Goal: Task Accomplishment & Management: Use online tool/utility

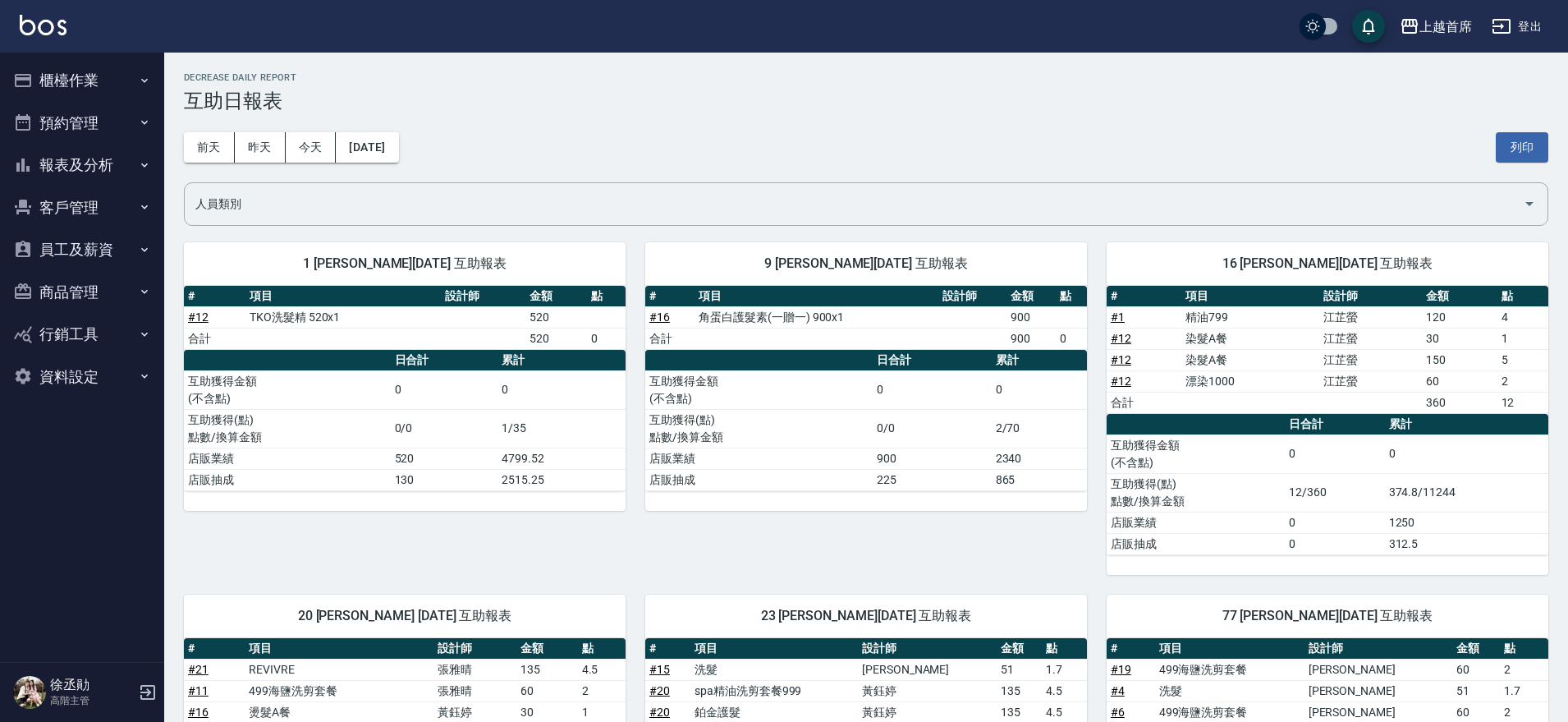
scroll to position [289, 0]
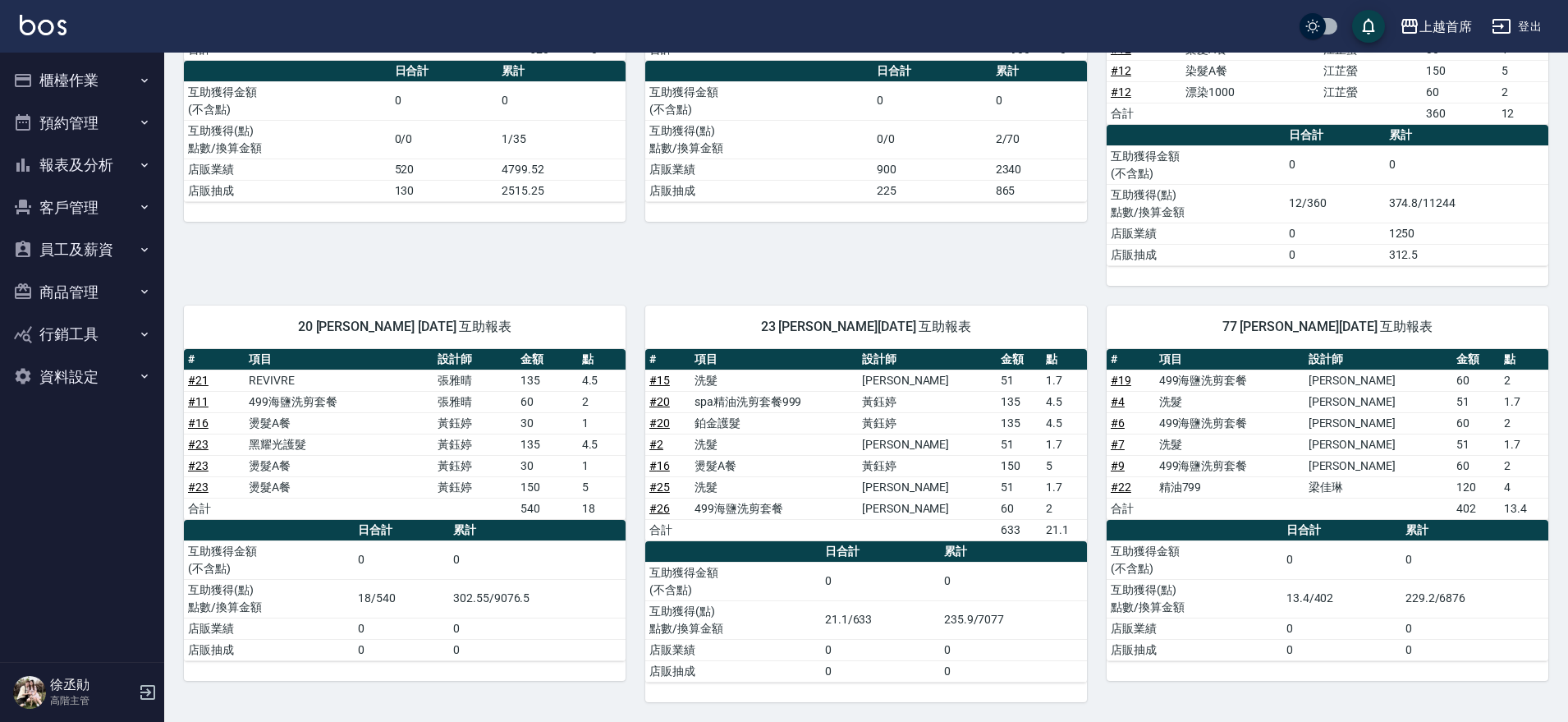
click at [46, 77] on button "櫃檯作業" at bounding box center [81, 81] width 151 height 42
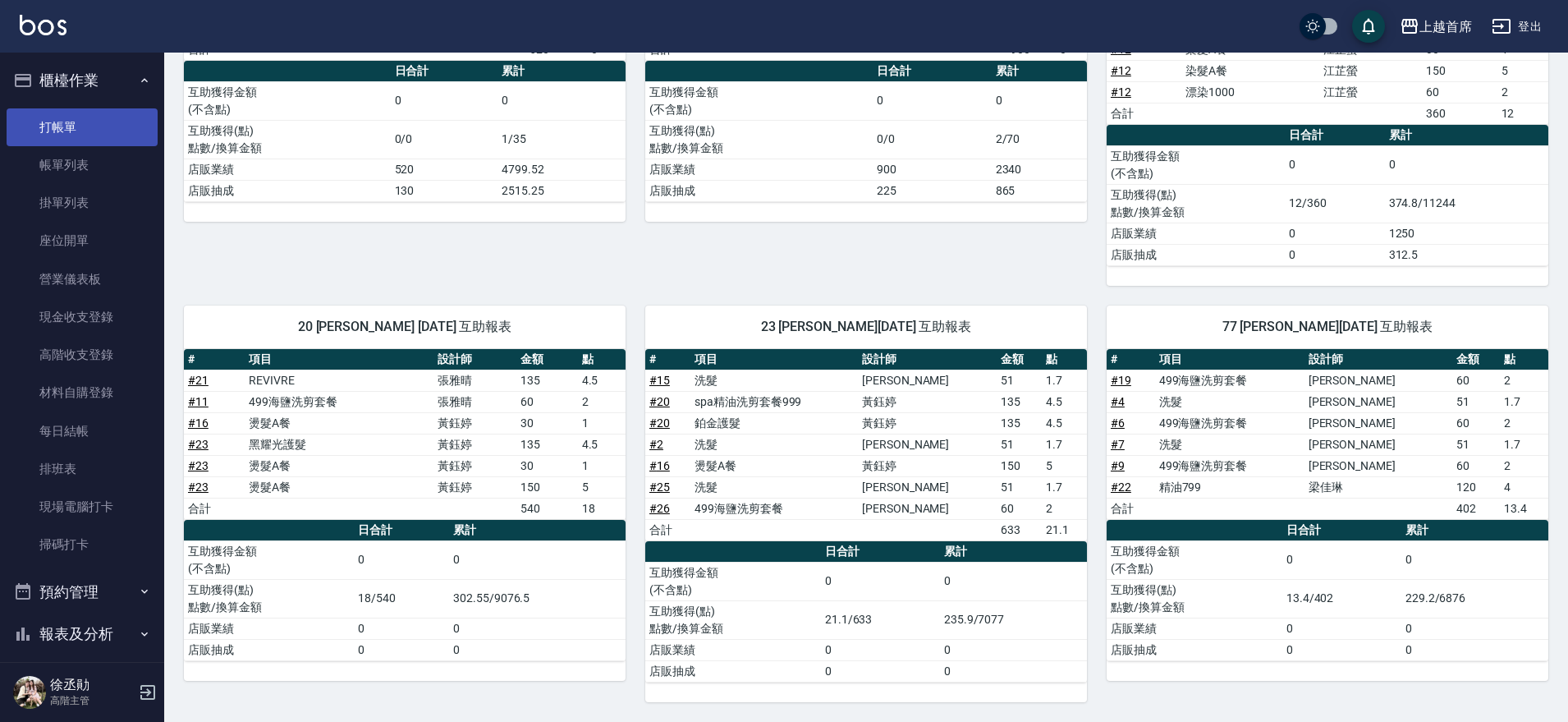
click at [89, 127] on link "打帳單" at bounding box center [81, 127] width 151 height 38
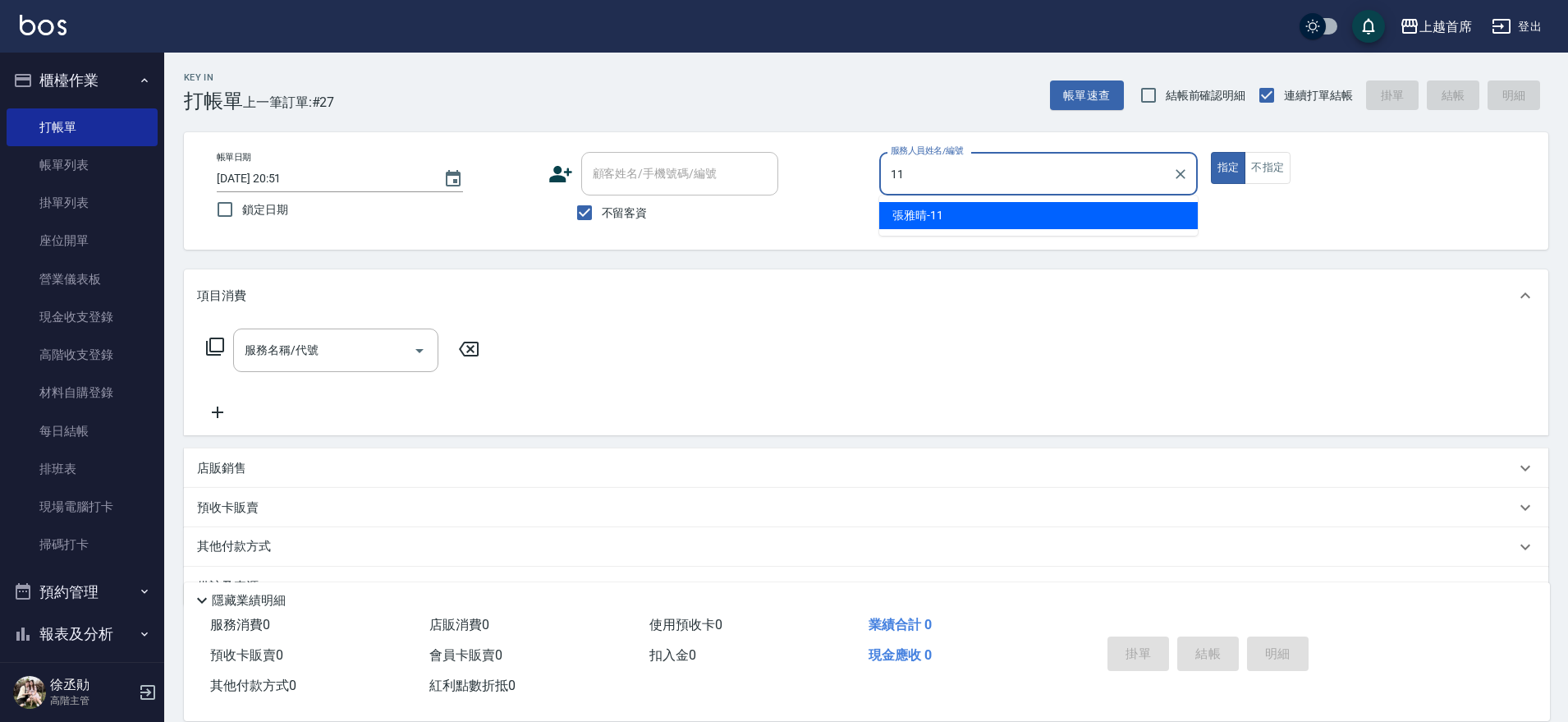
type input "[PERSON_NAME]-11"
type button "true"
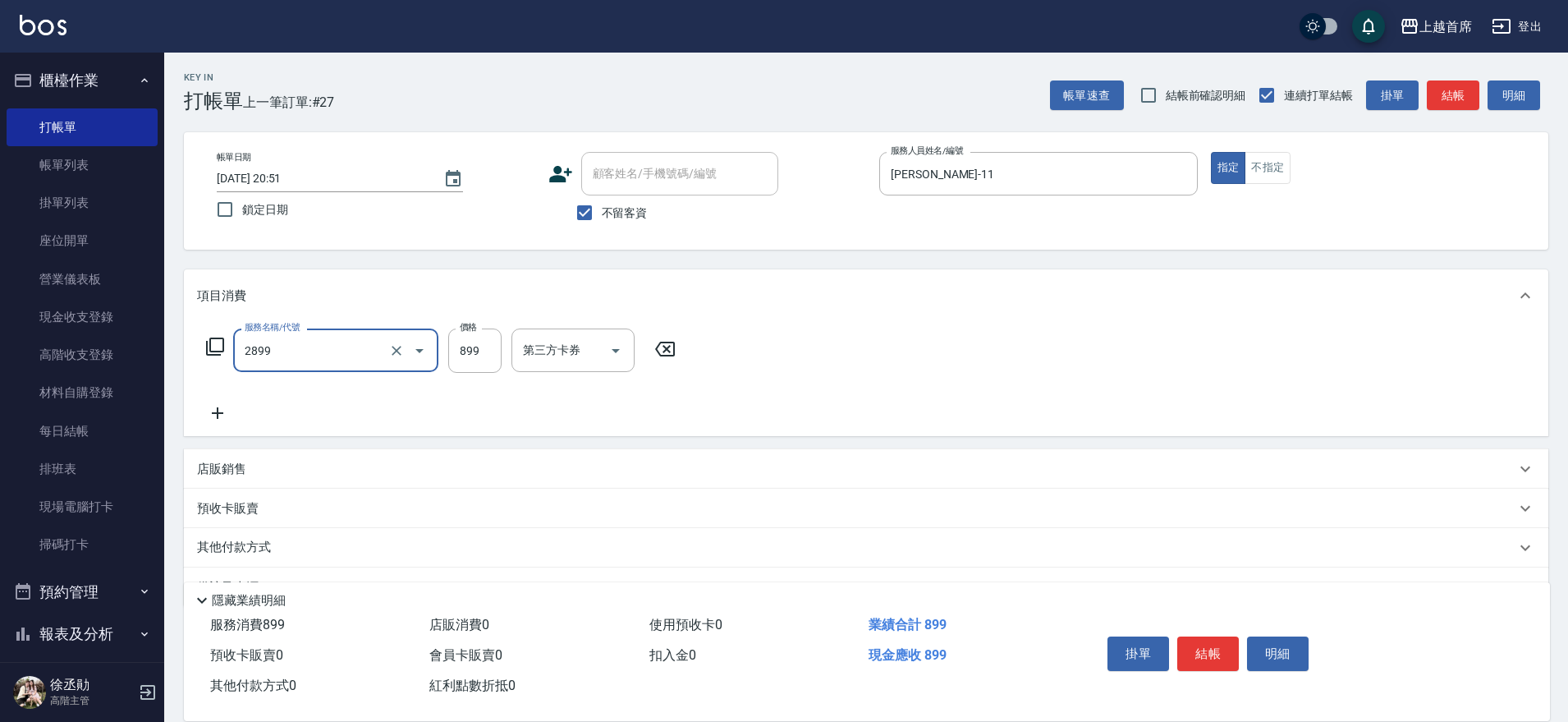
type input "899洗剪去角質套餐(2899)"
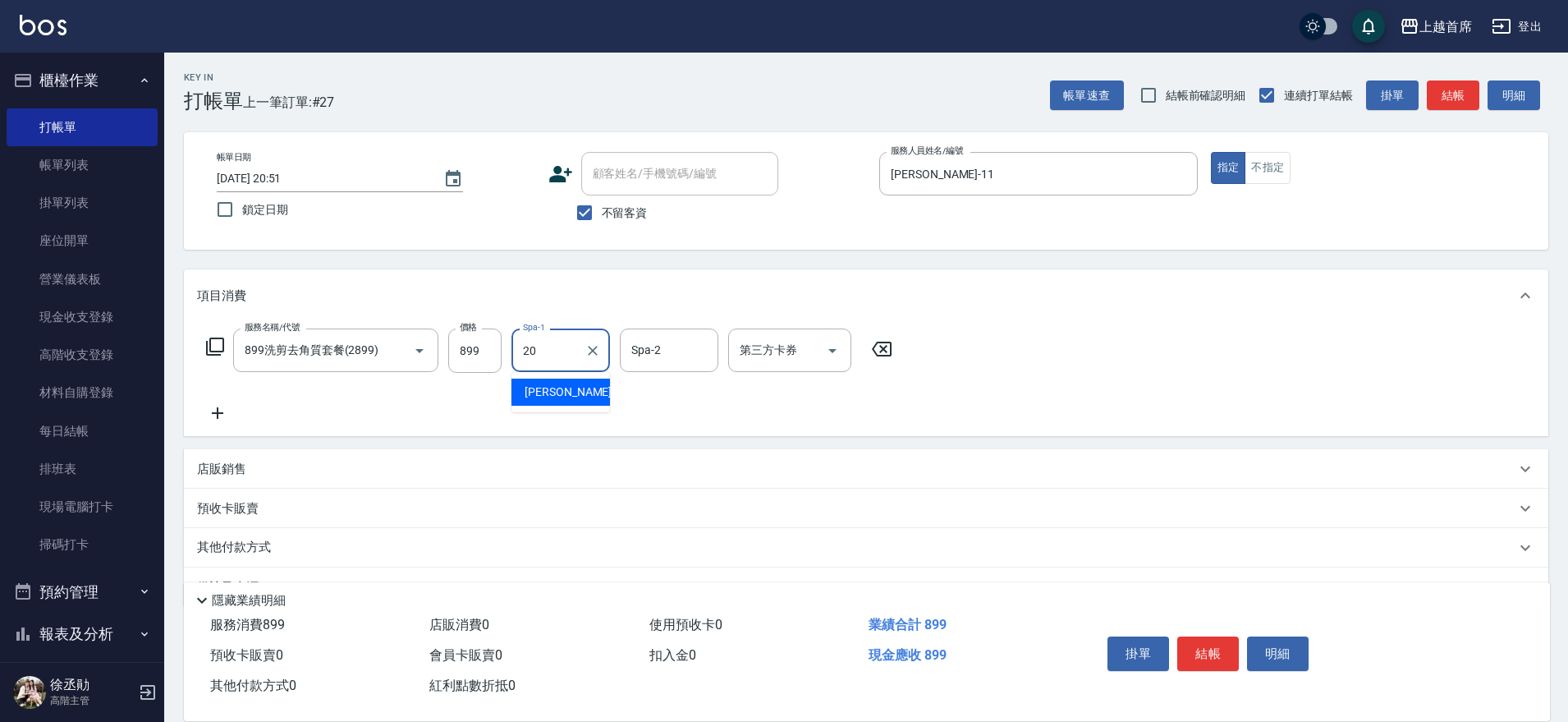
type input "[PERSON_NAME]-20"
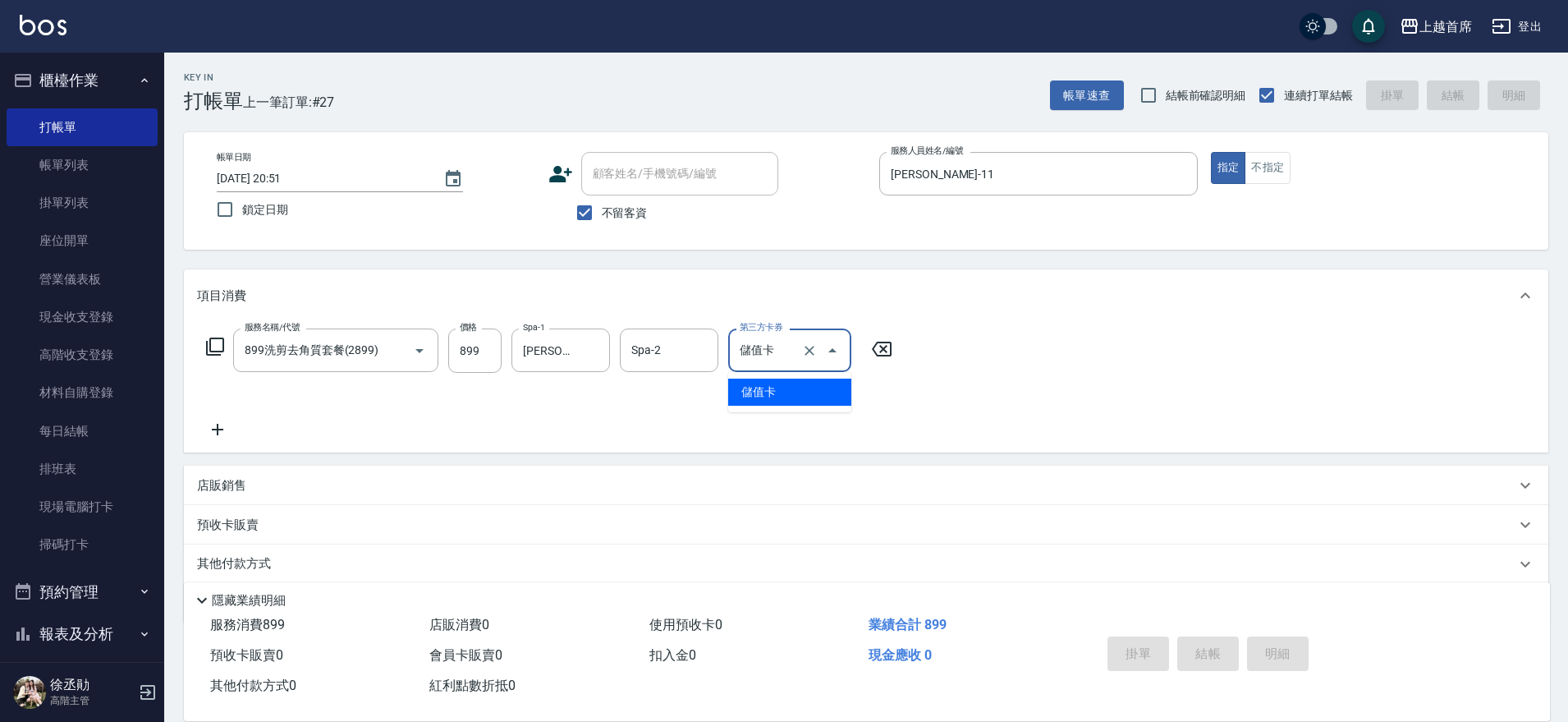
type input "儲值卡"
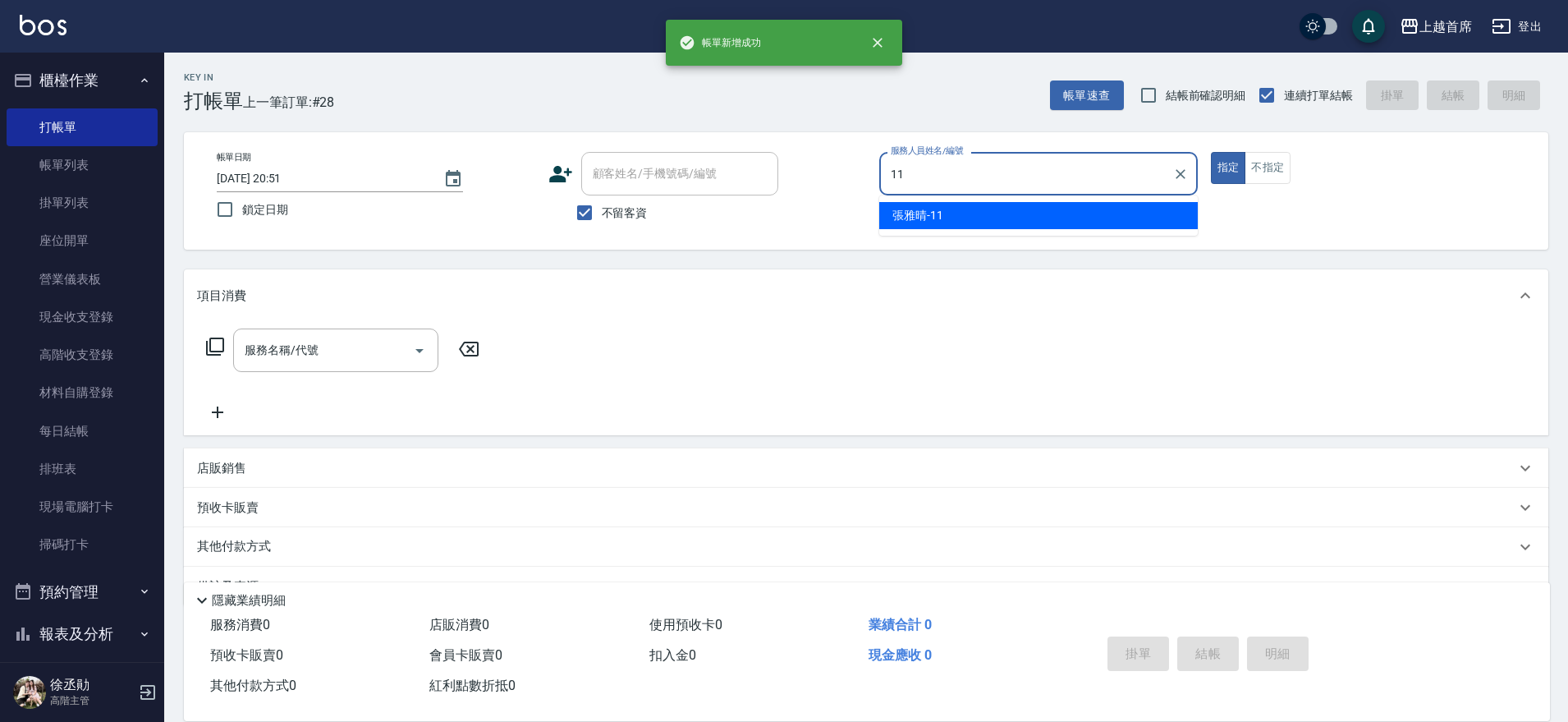
type input "[PERSON_NAME]-11"
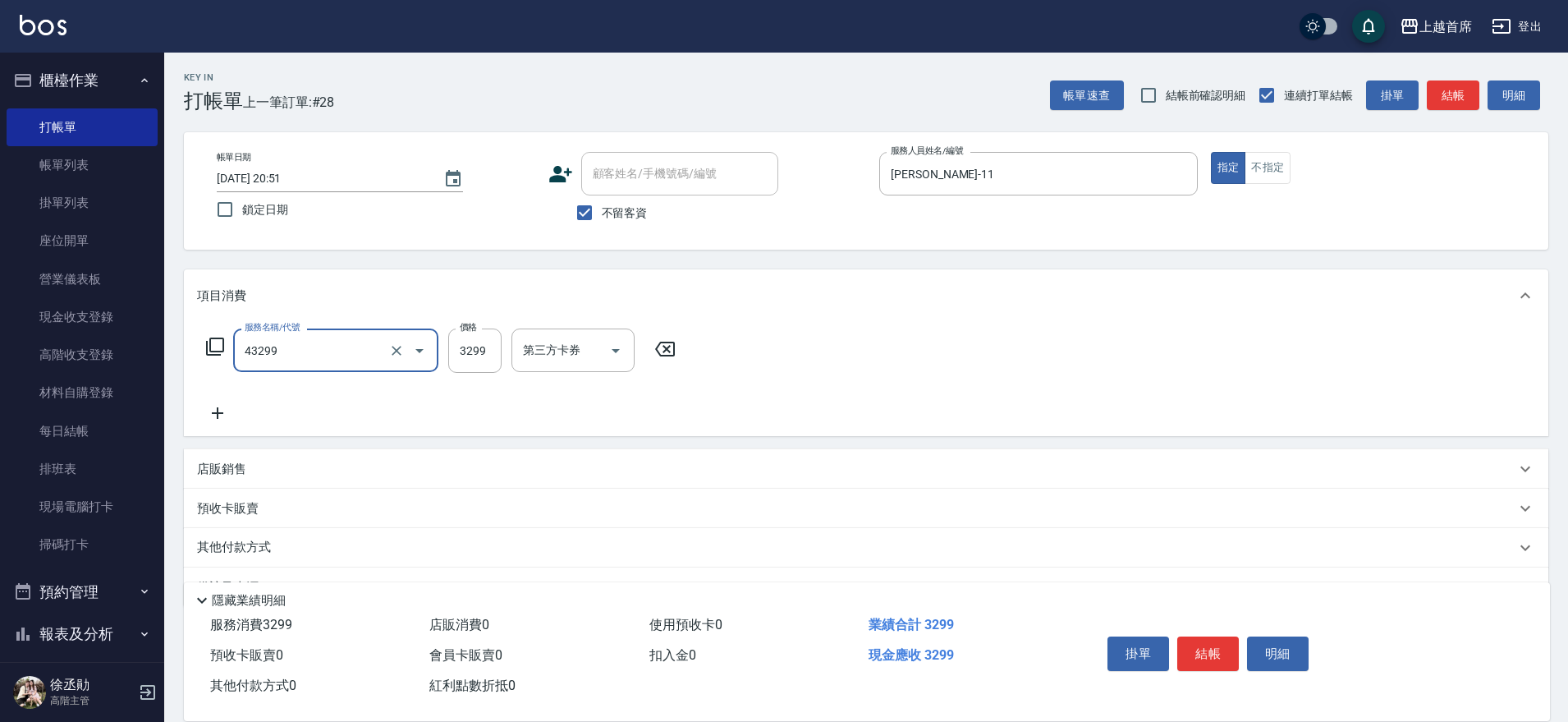
type input "染髮A餐(43299)"
type input "3799"
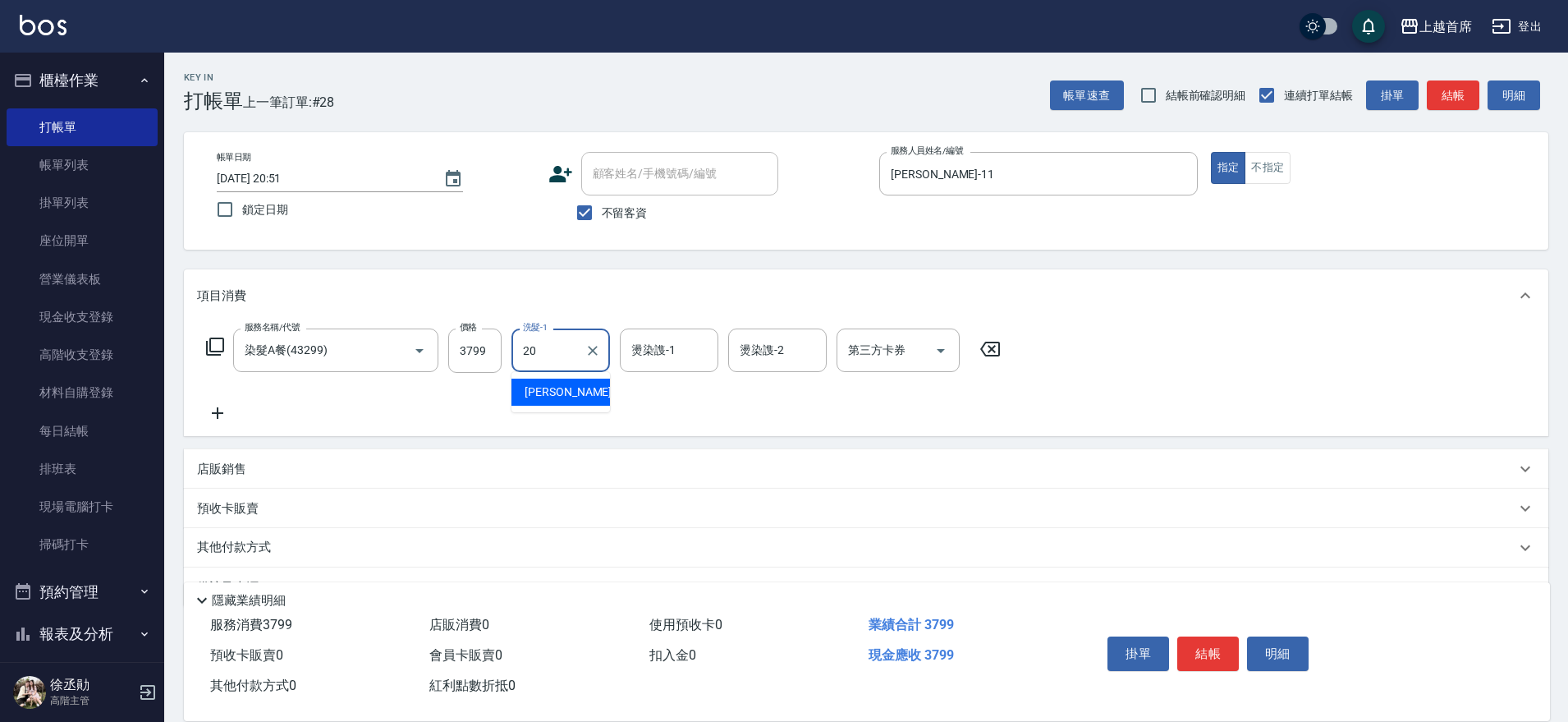
type input "[PERSON_NAME]-20"
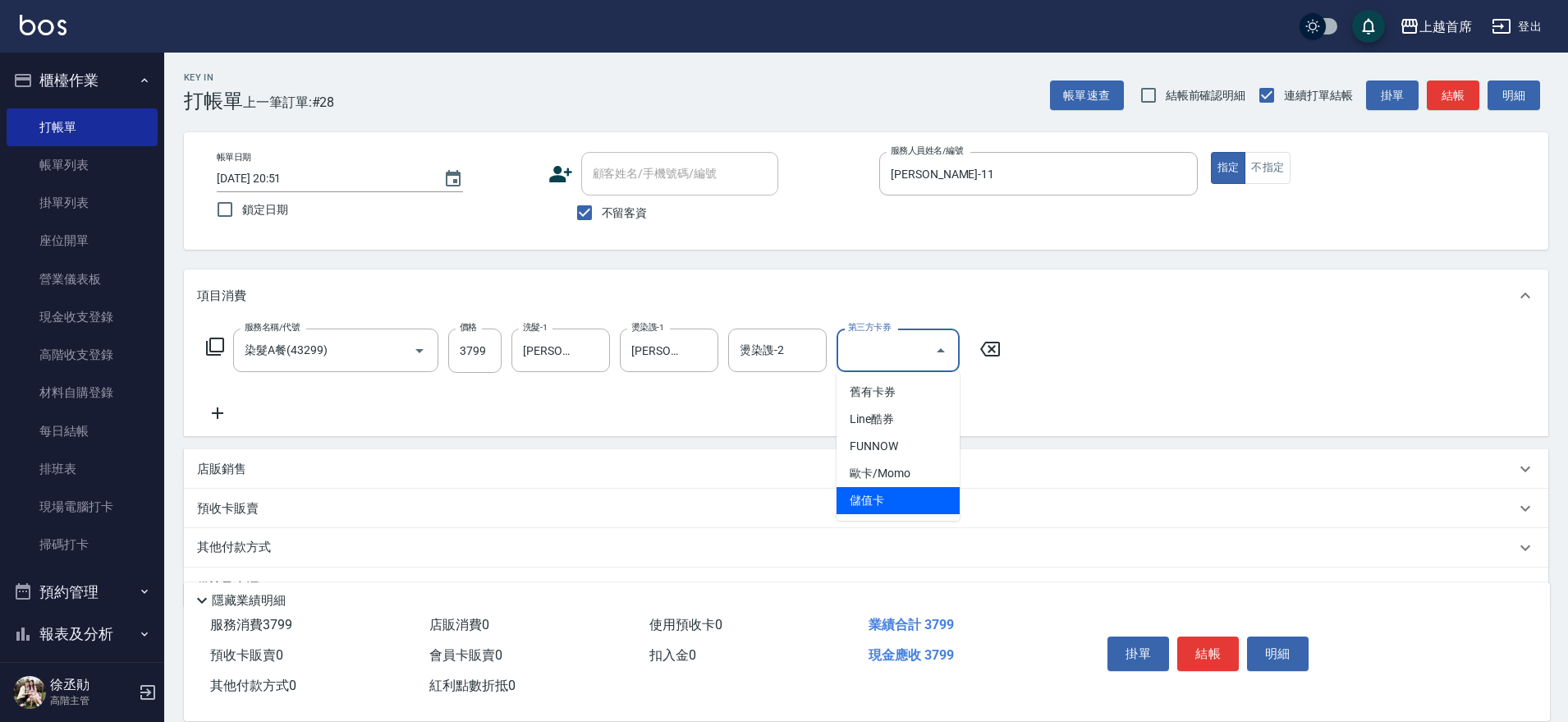
type input "儲值卡"
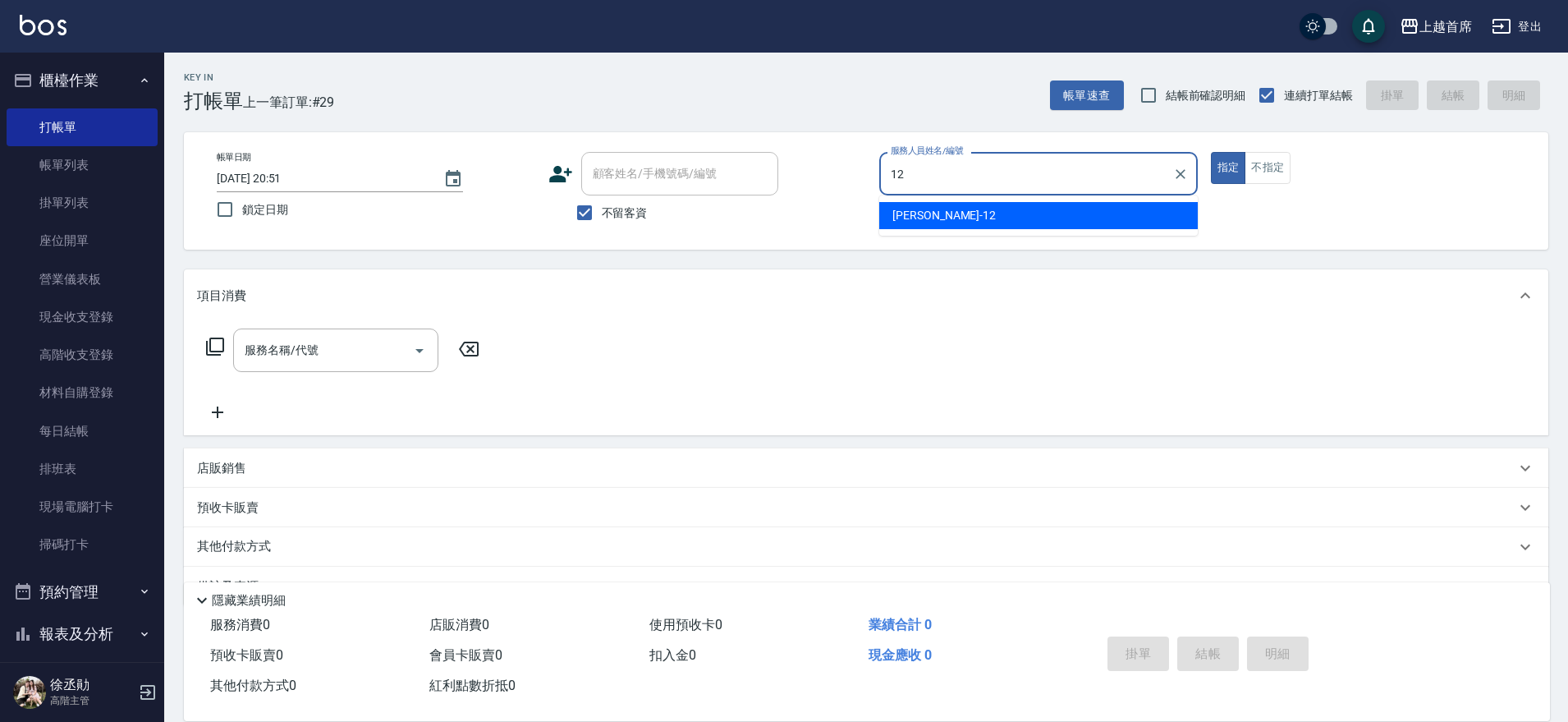
type input "[PERSON_NAME]-12"
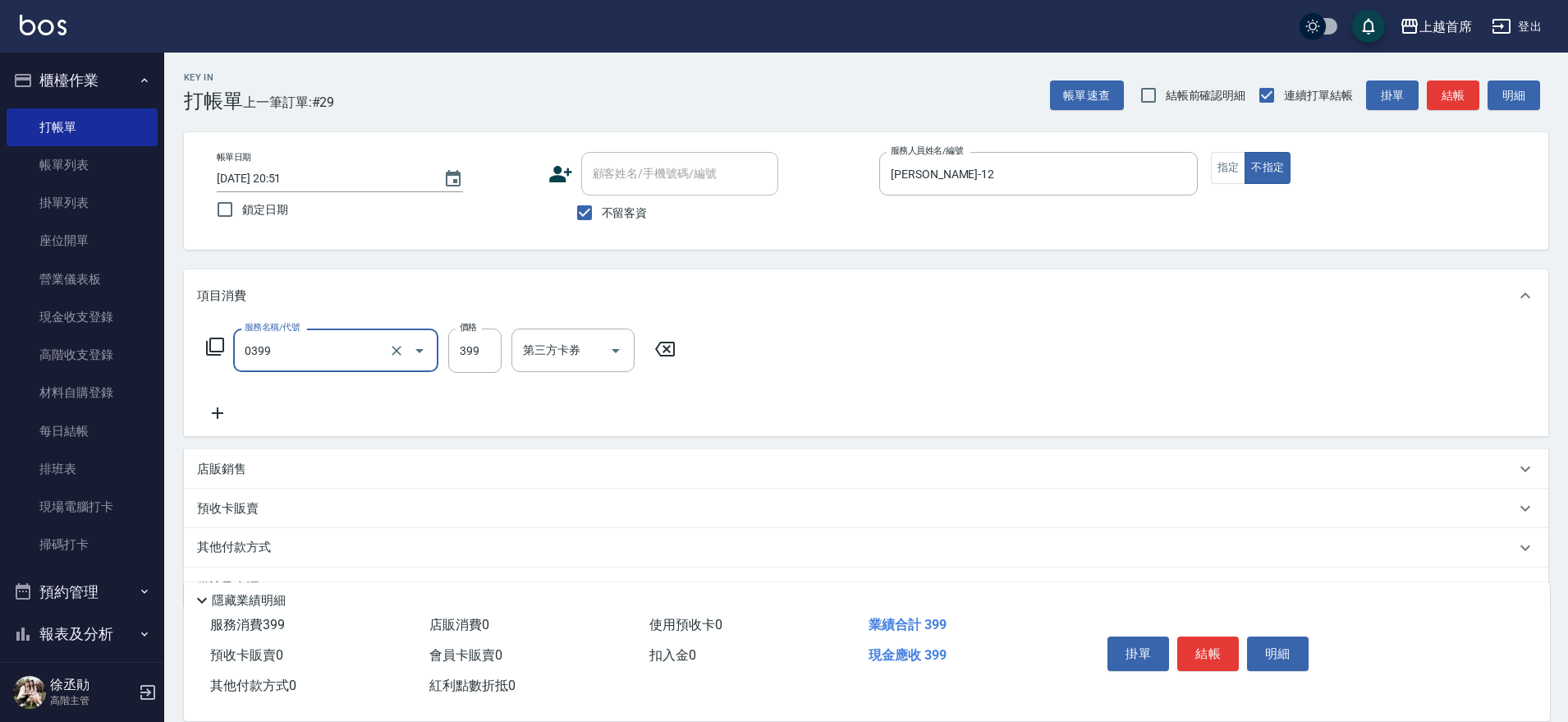
type input "海鹽洗髮(0399)"
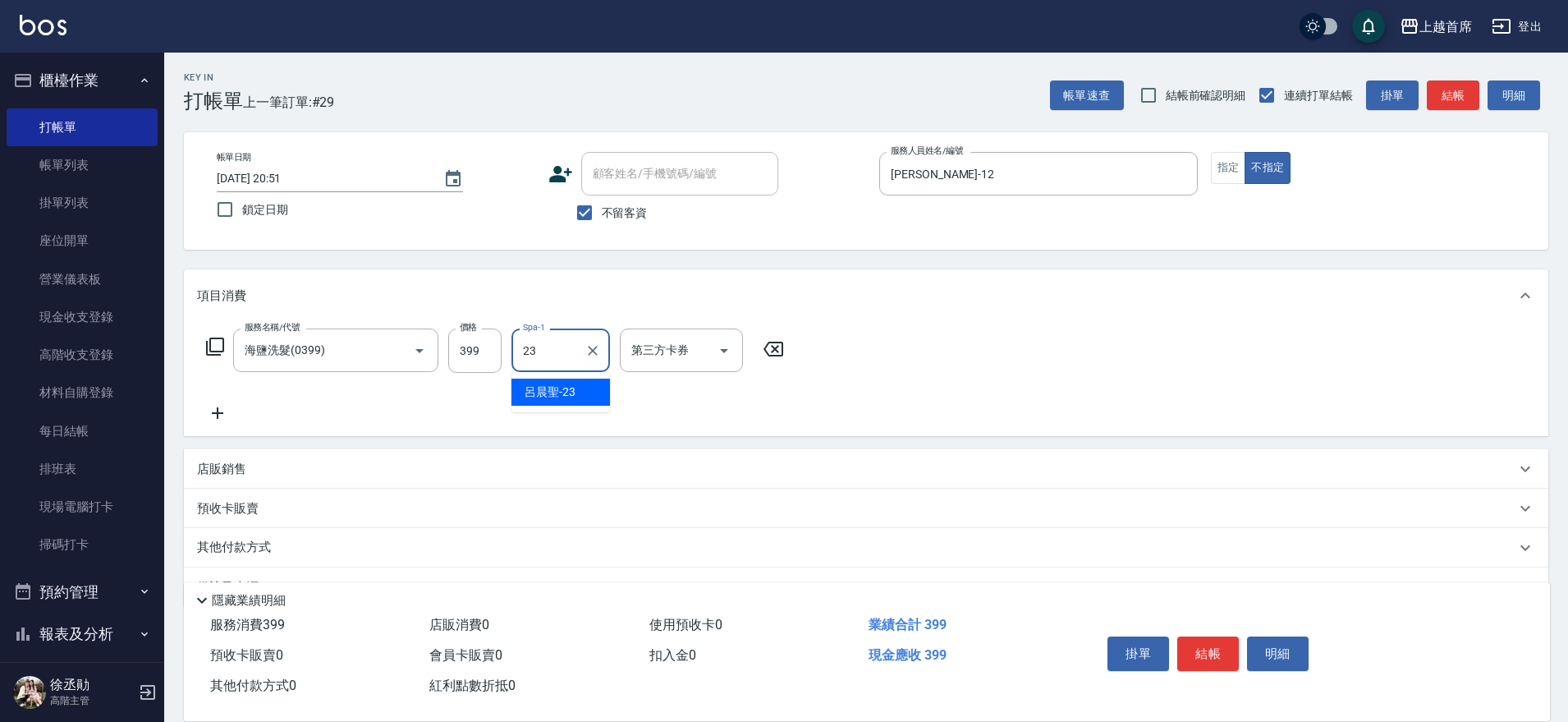
type input "[PERSON_NAME]-23"
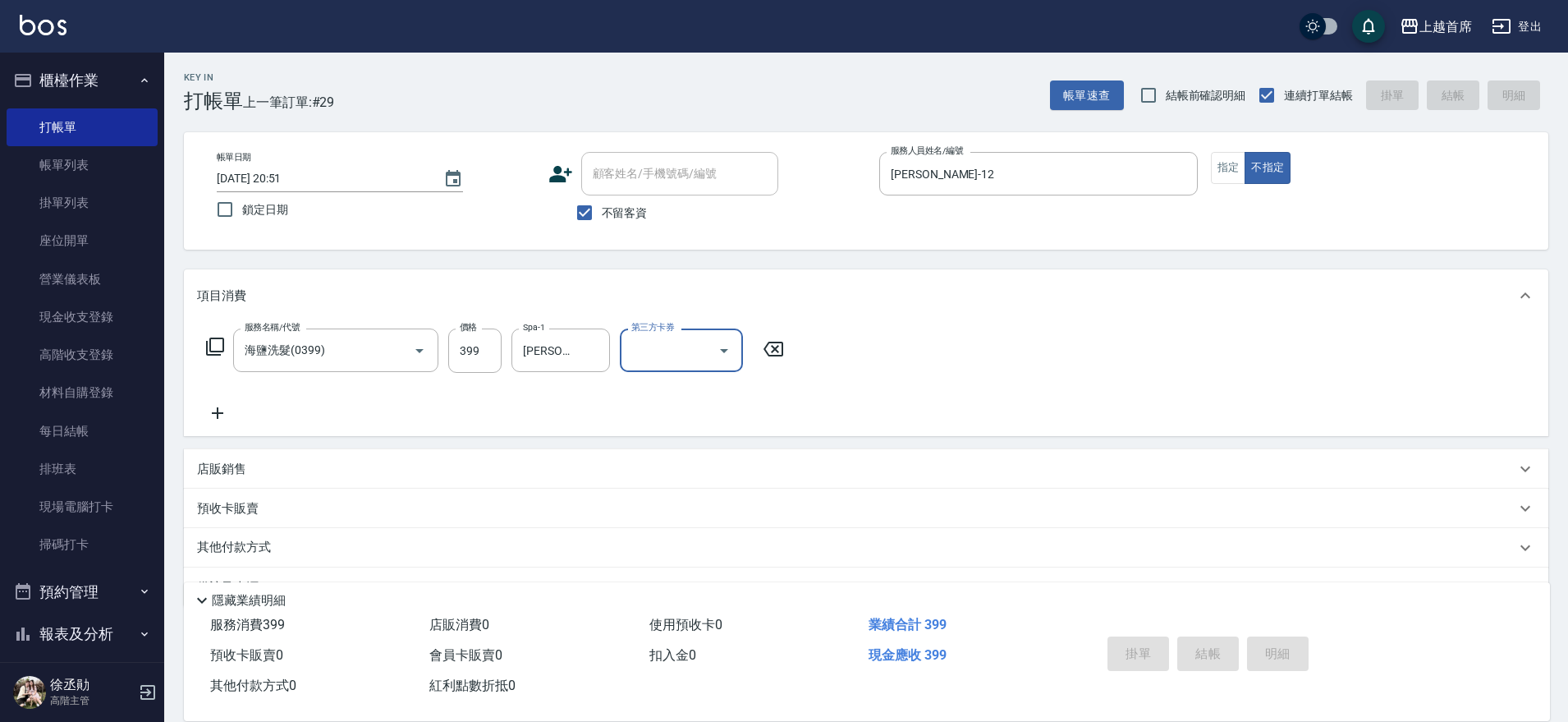
type input "[DATE] 20:53"
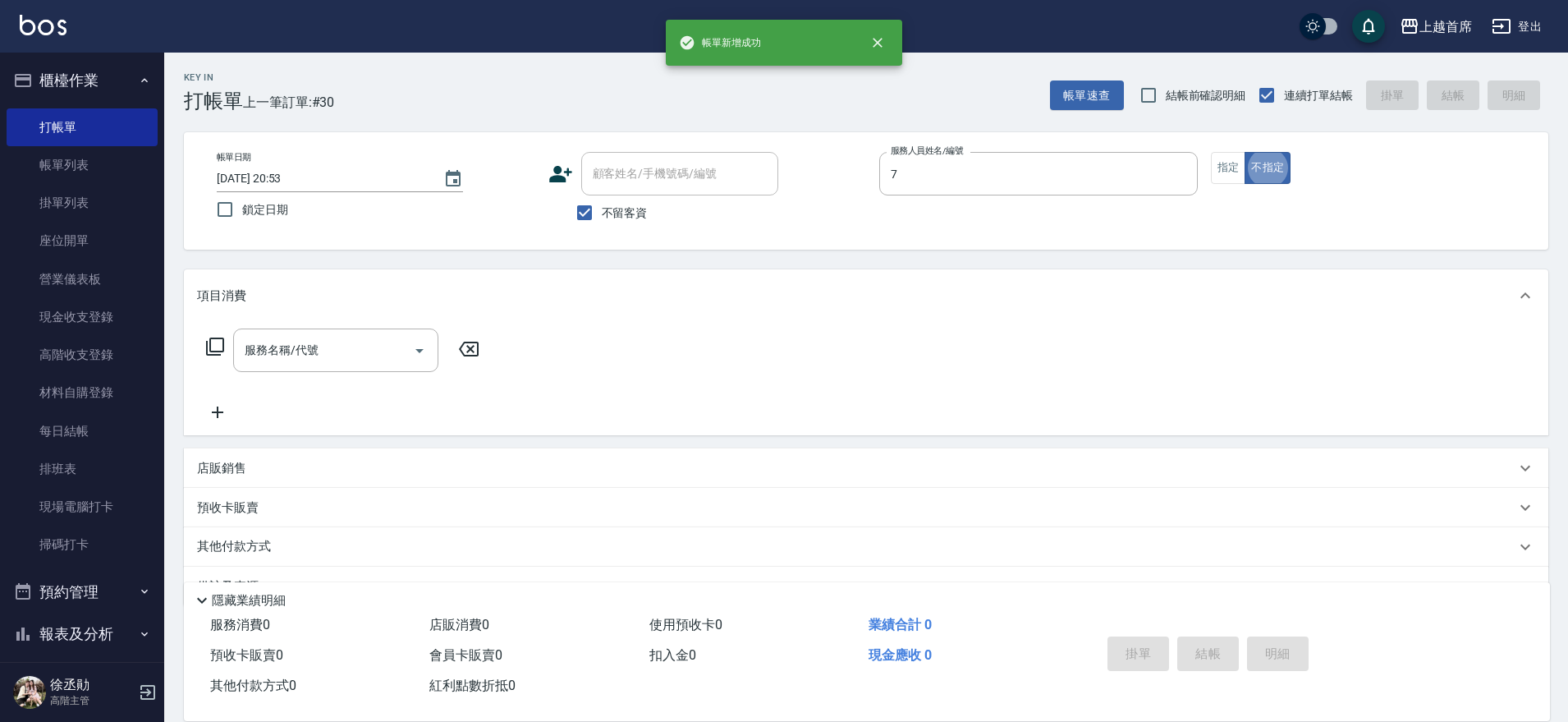
type input "[PERSON_NAME]-7"
type button "false"
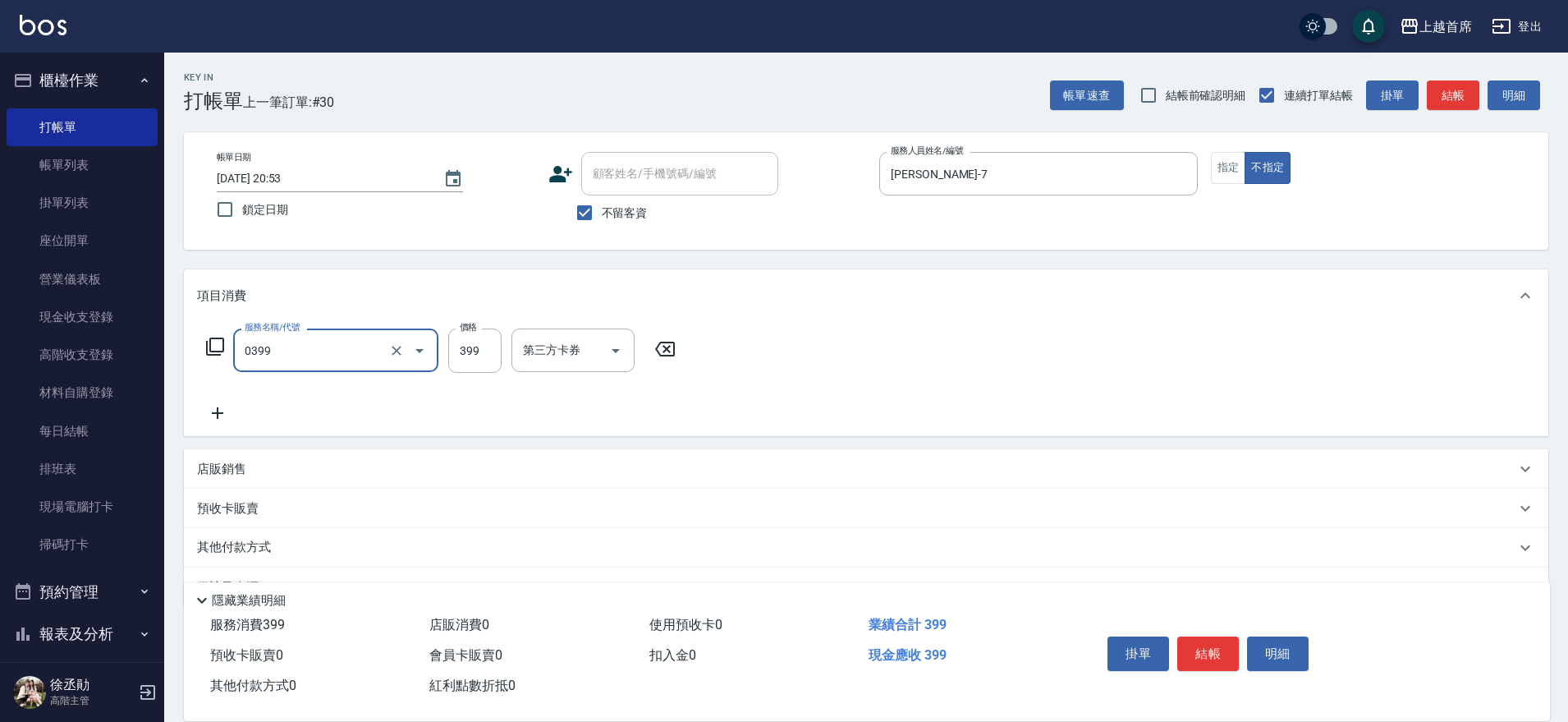
type input "海鹽洗髮(0399)"
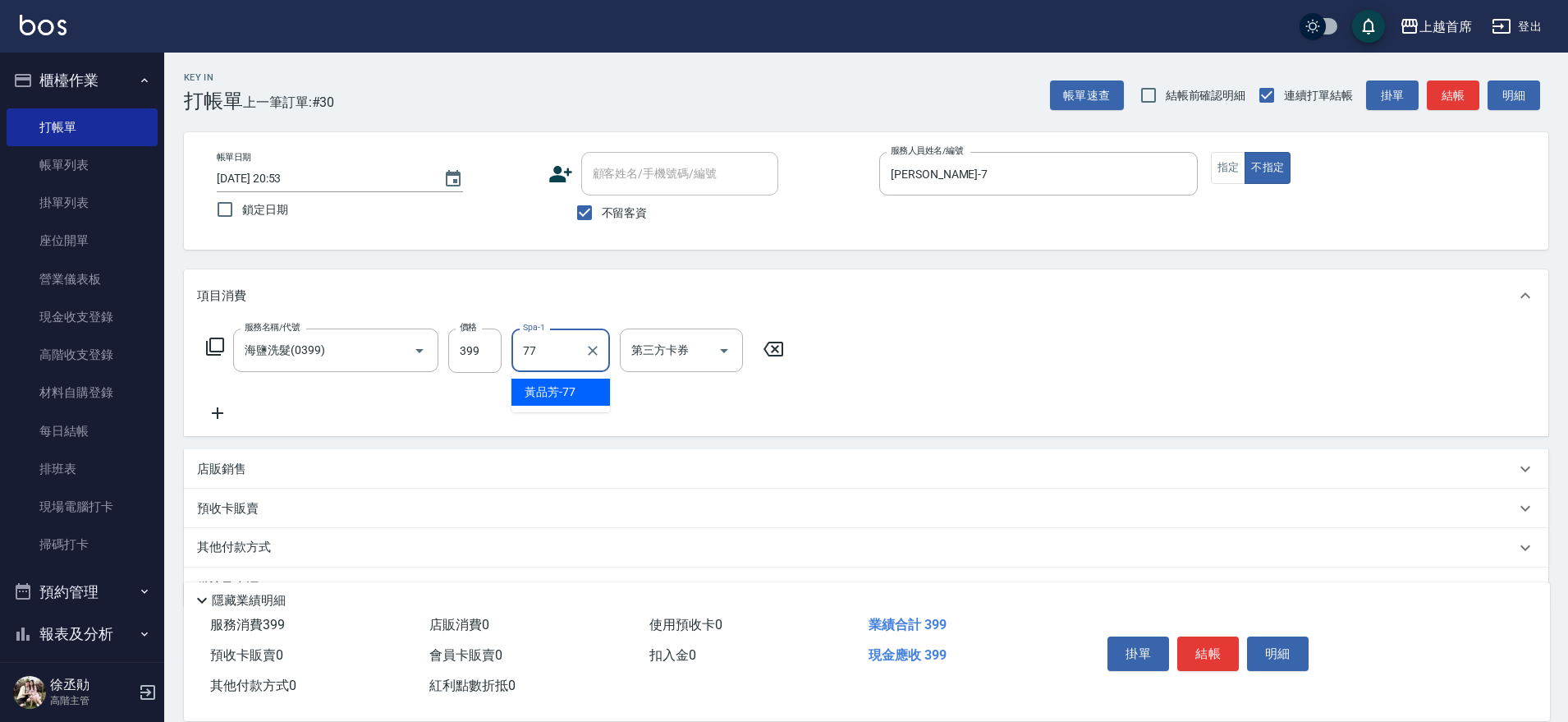
type input "[PERSON_NAME]-77"
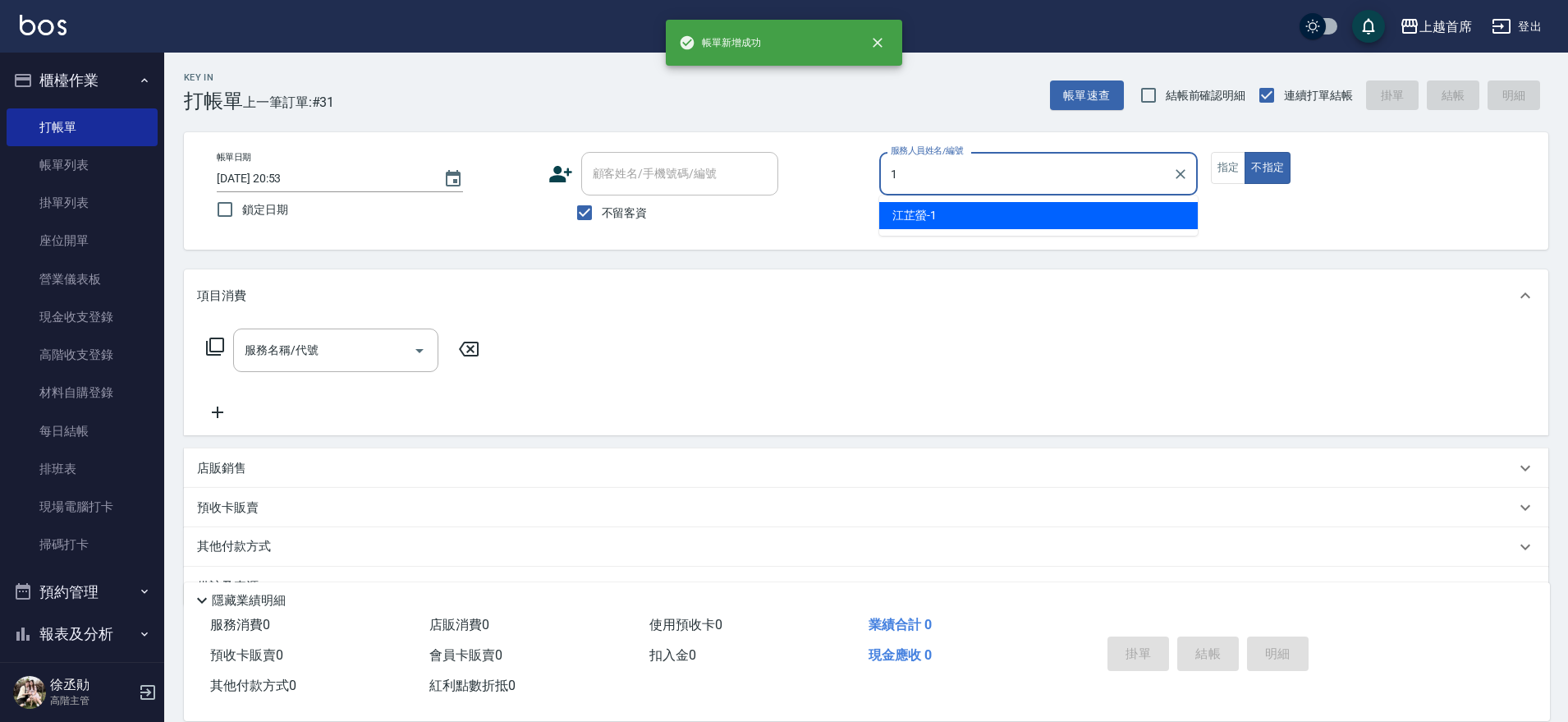
type input "[PERSON_NAME]-1"
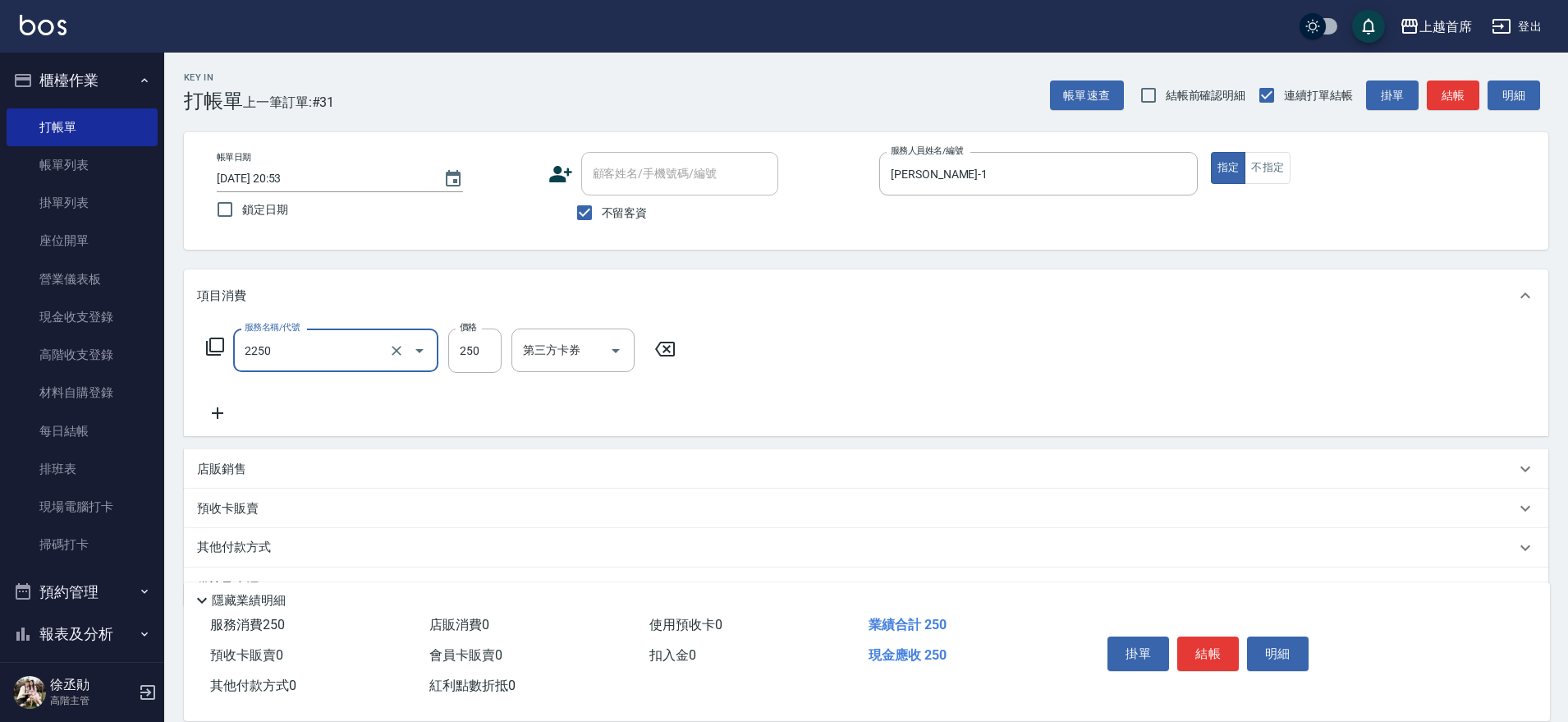
type input "單剪不指定250(2250)"
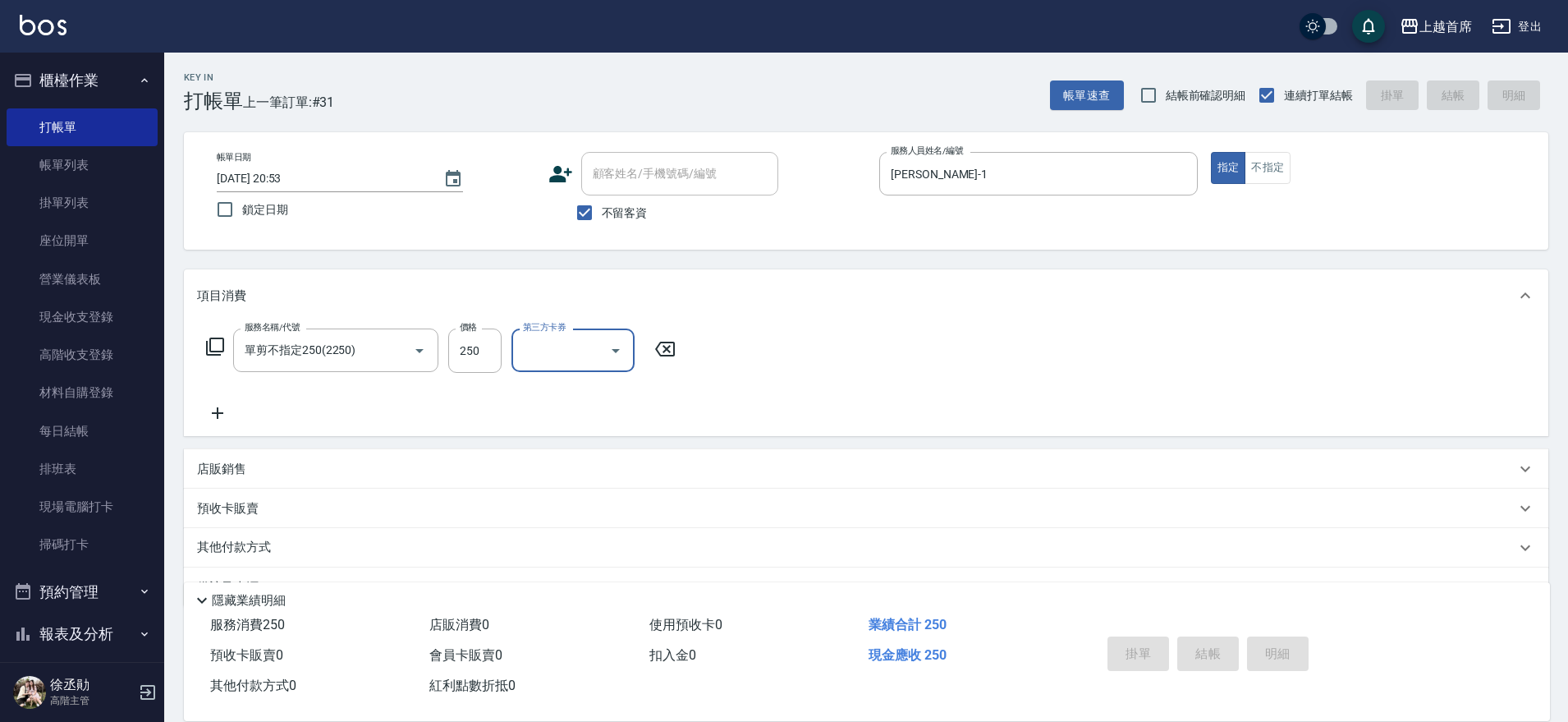
type input "[DATE] 20:54"
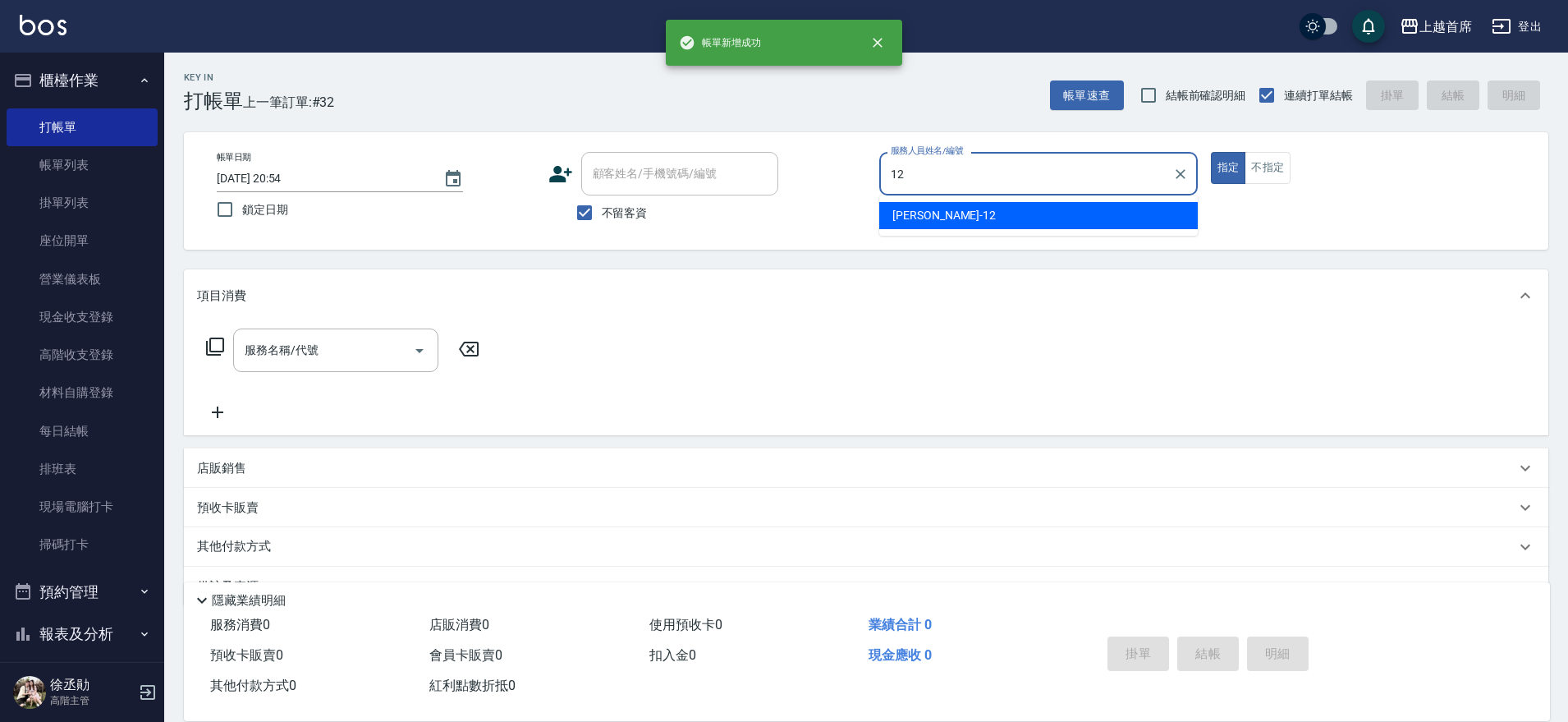
type input "[PERSON_NAME]-12"
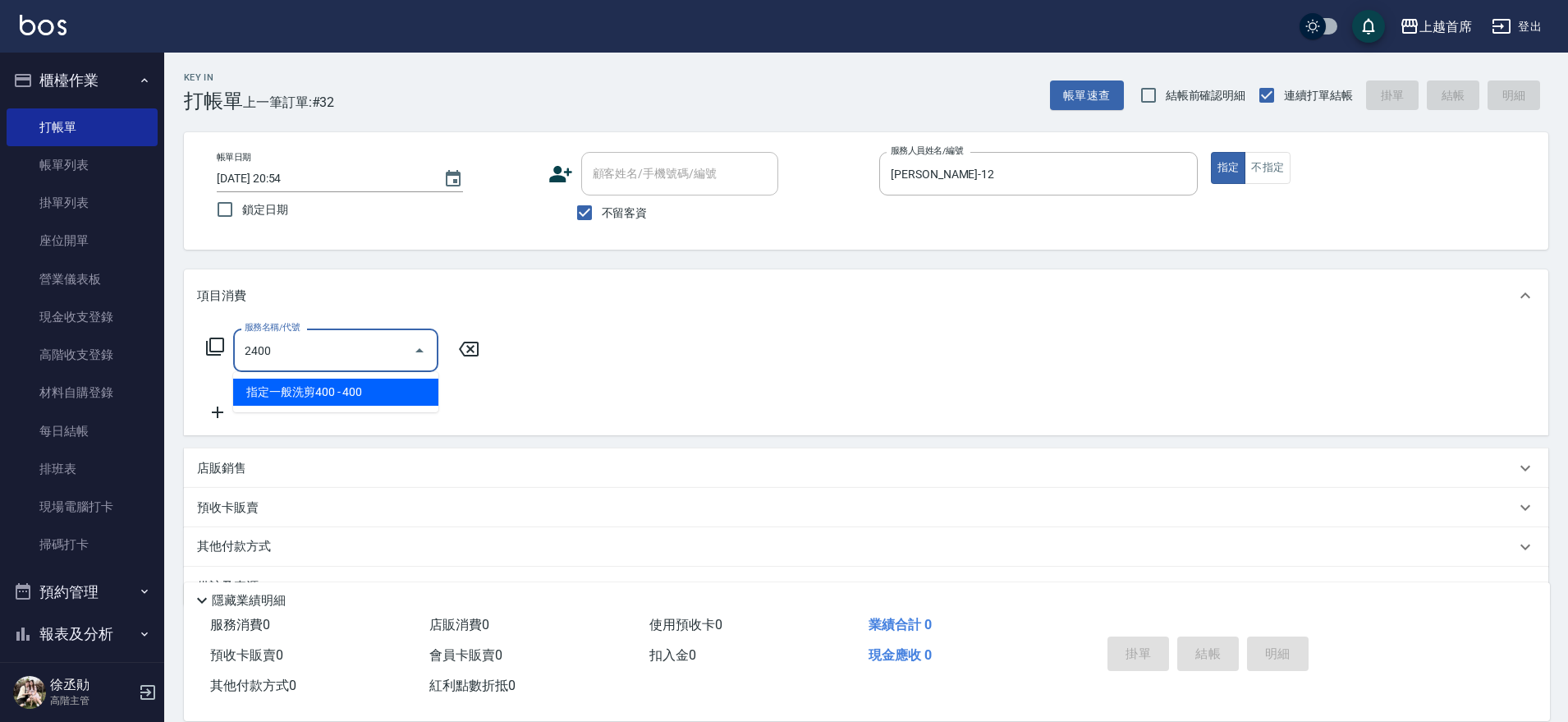
type input "指定一般洗剪400(2400)"
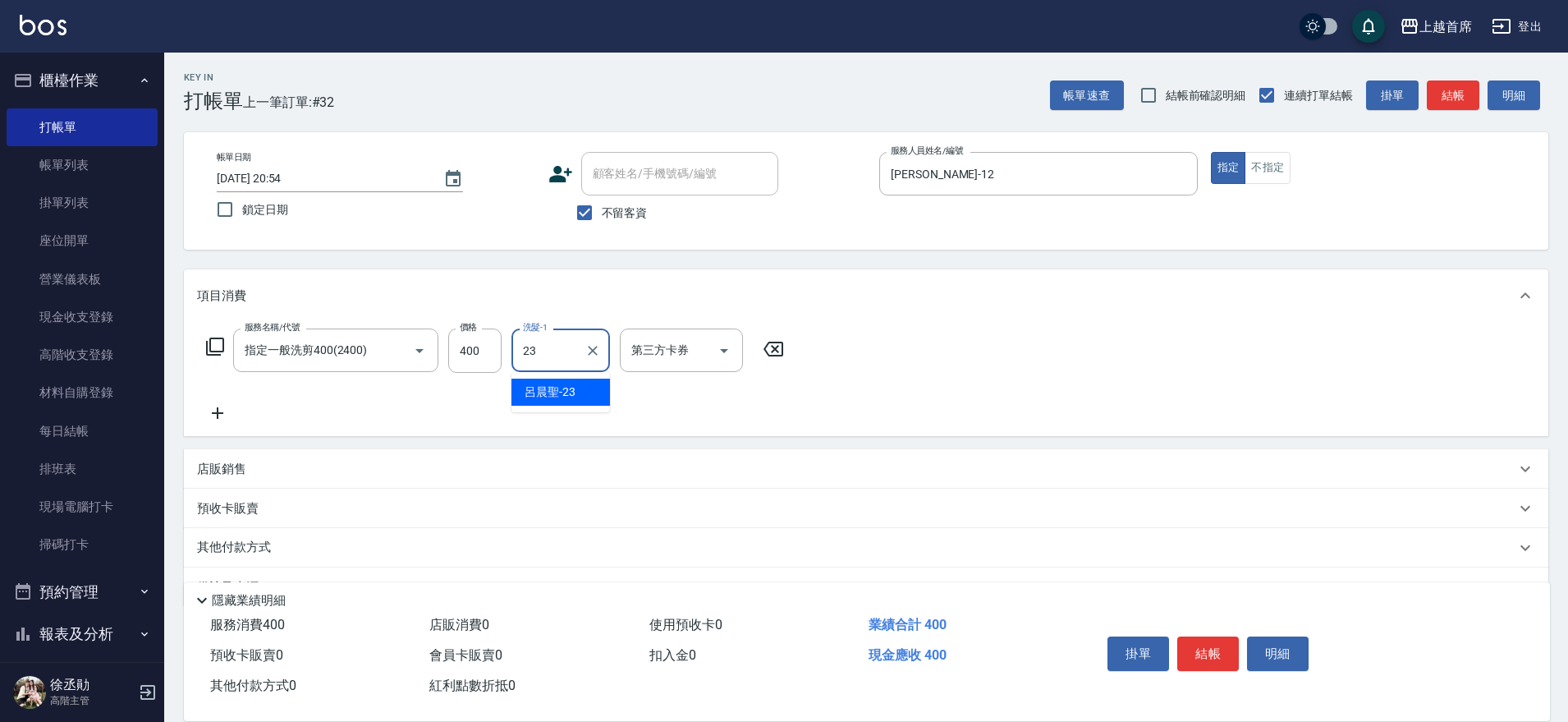
type input "[PERSON_NAME]-23"
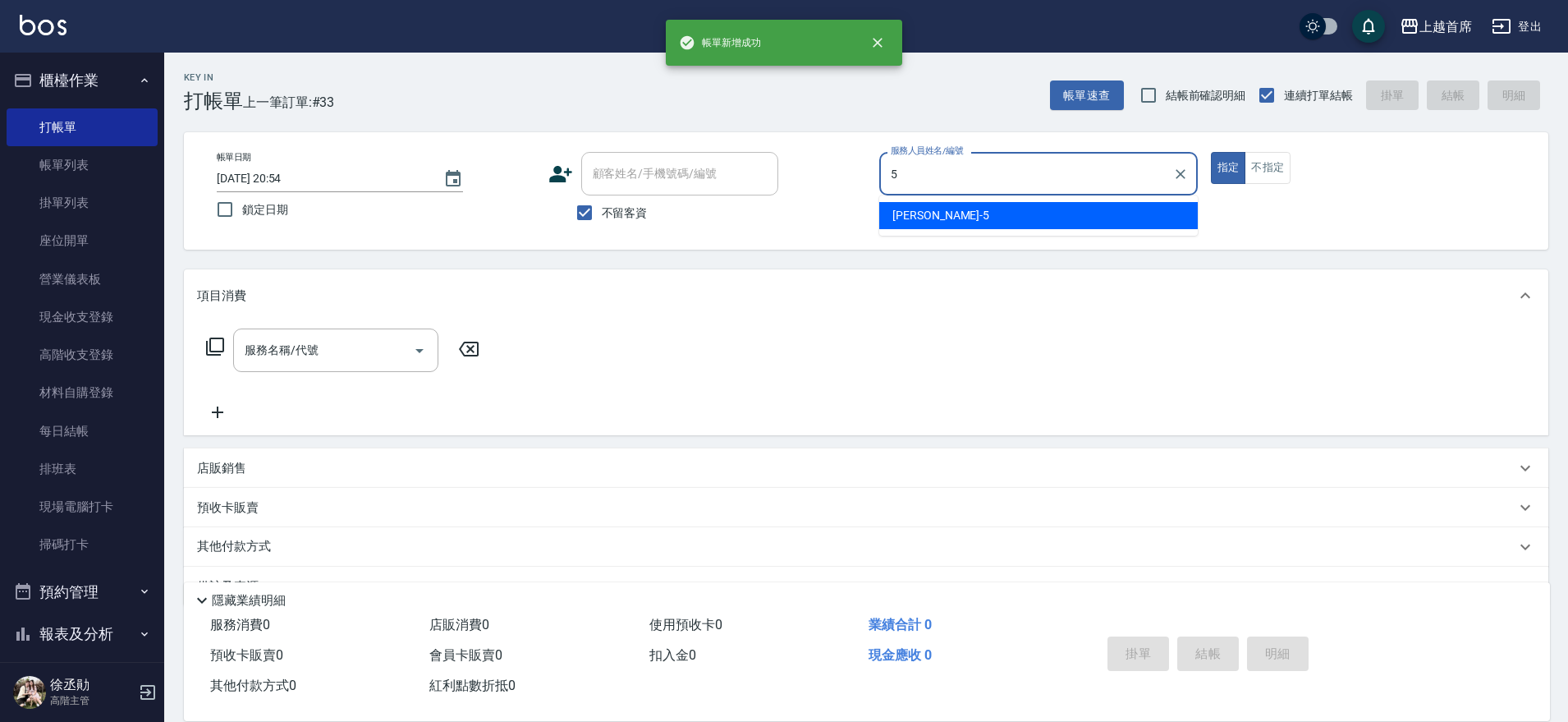
type input "[PERSON_NAME]-5"
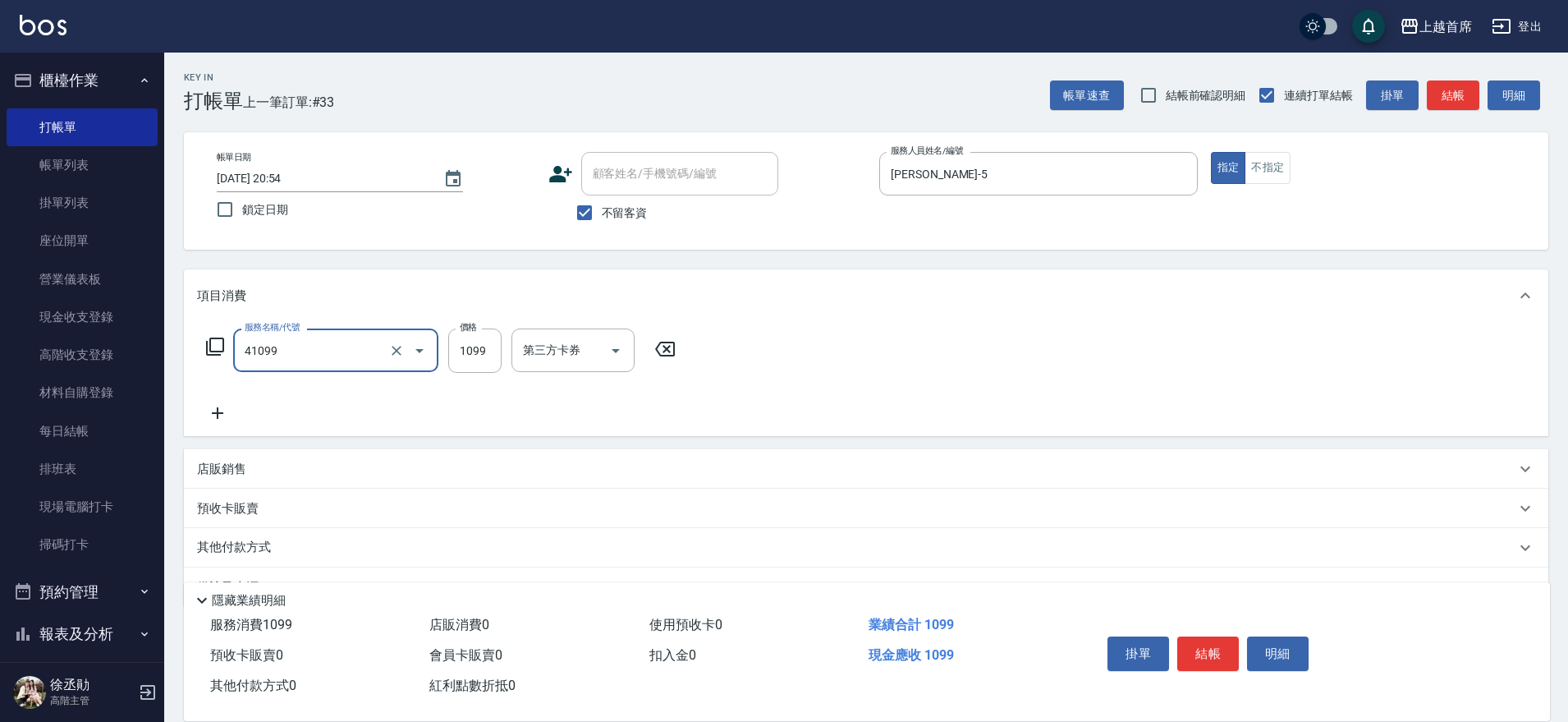
type input "加長染髮(41099)"
type input "1399"
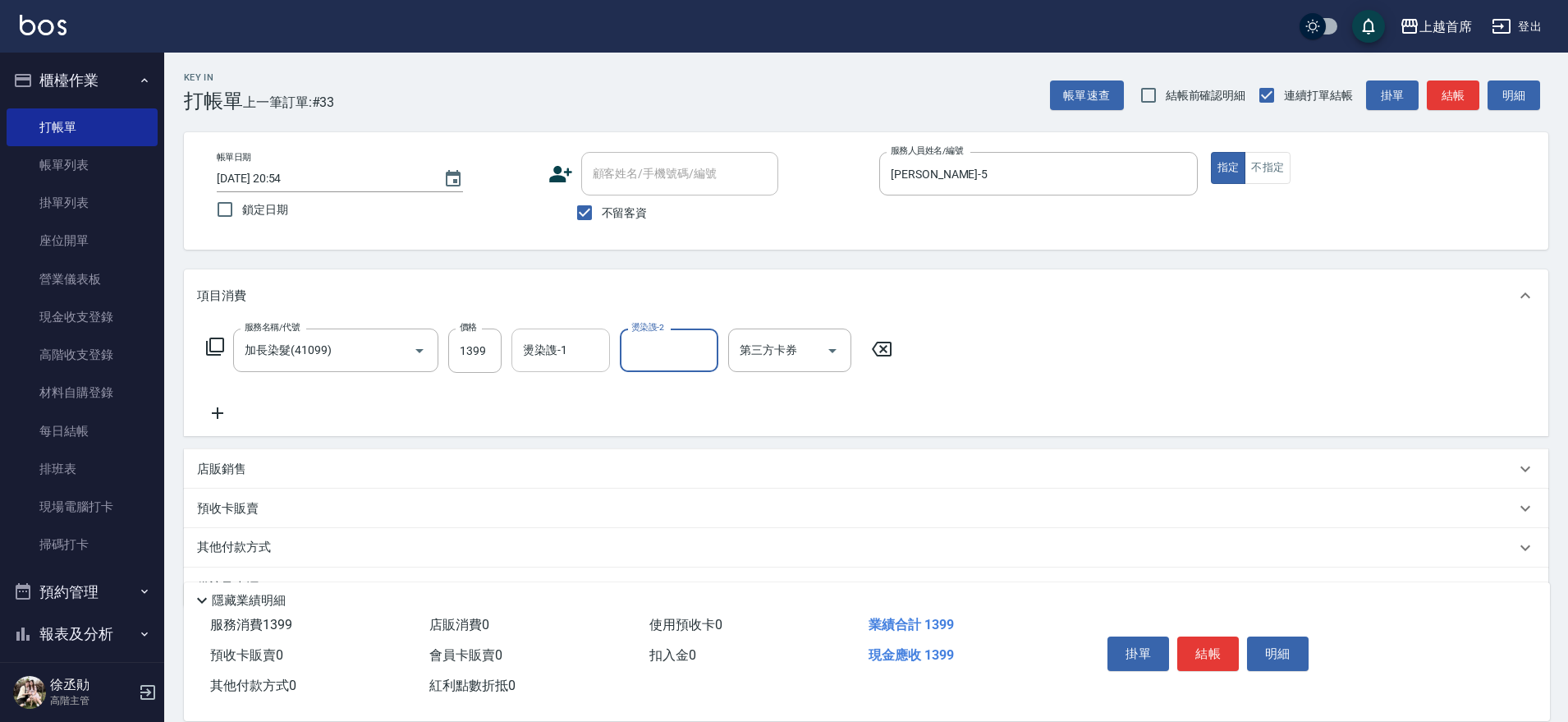
click at [549, 366] on div "燙染謢-1" at bounding box center [560, 349] width 98 height 43
type input "[PERSON_NAME]-77"
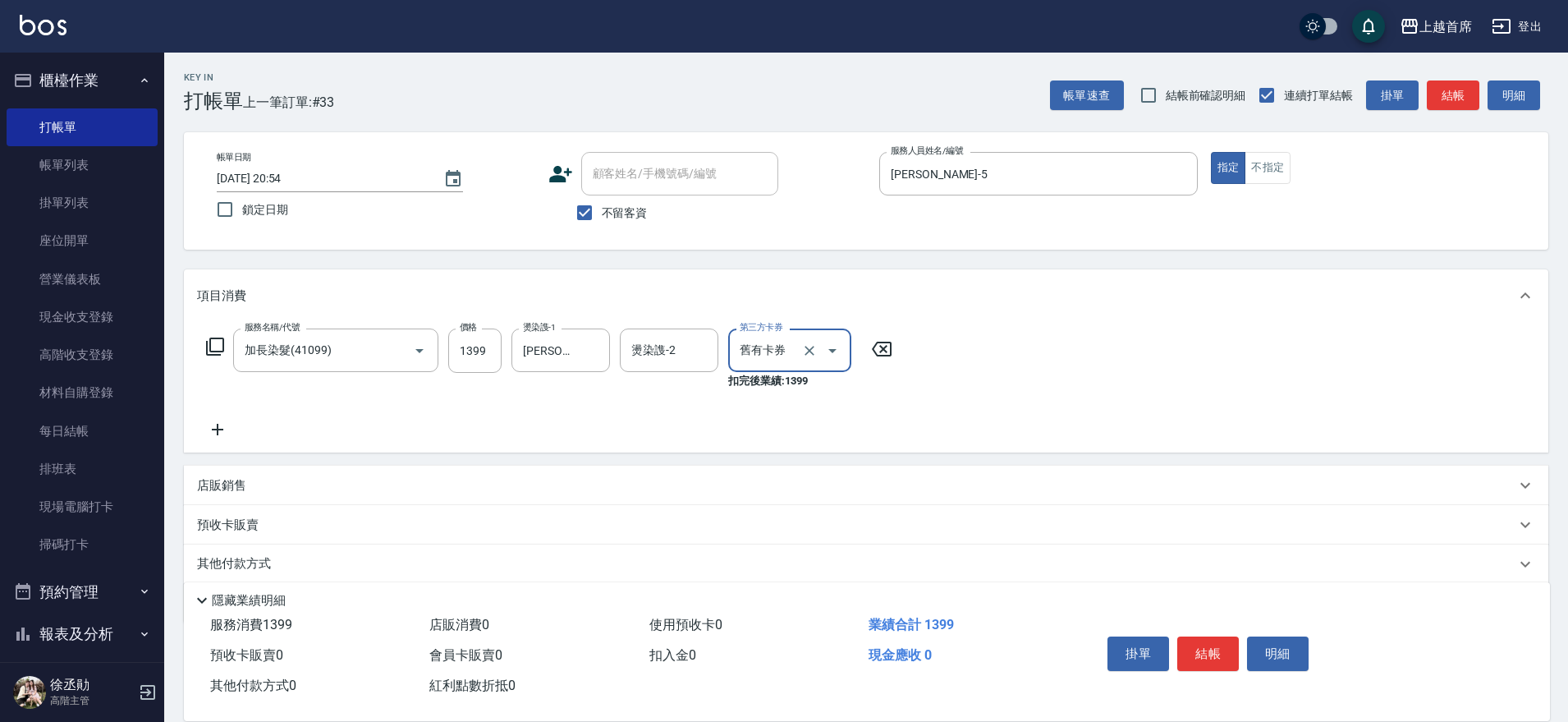
type input "舊有卡券"
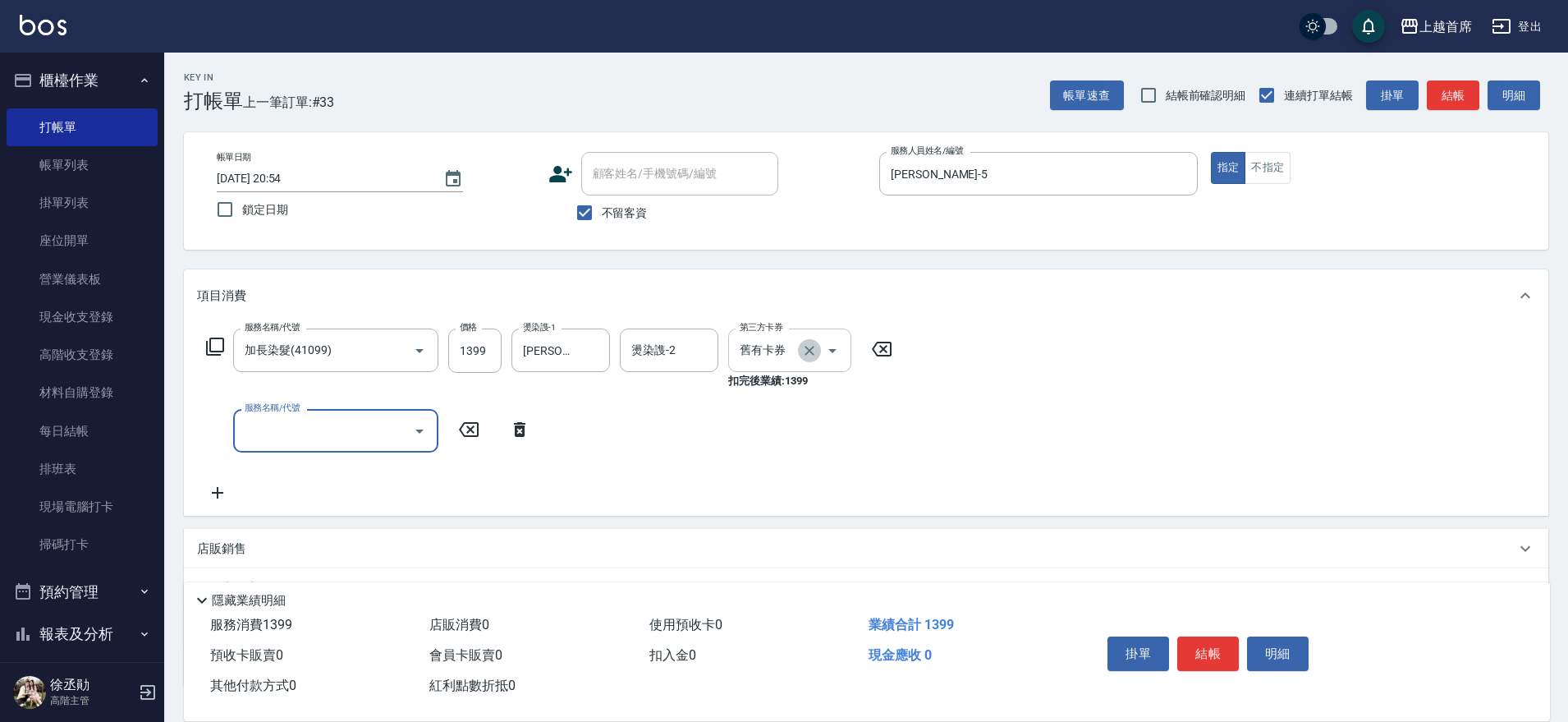
click at [812, 344] on icon "Clear" at bounding box center [810, 350] width 17 height 17
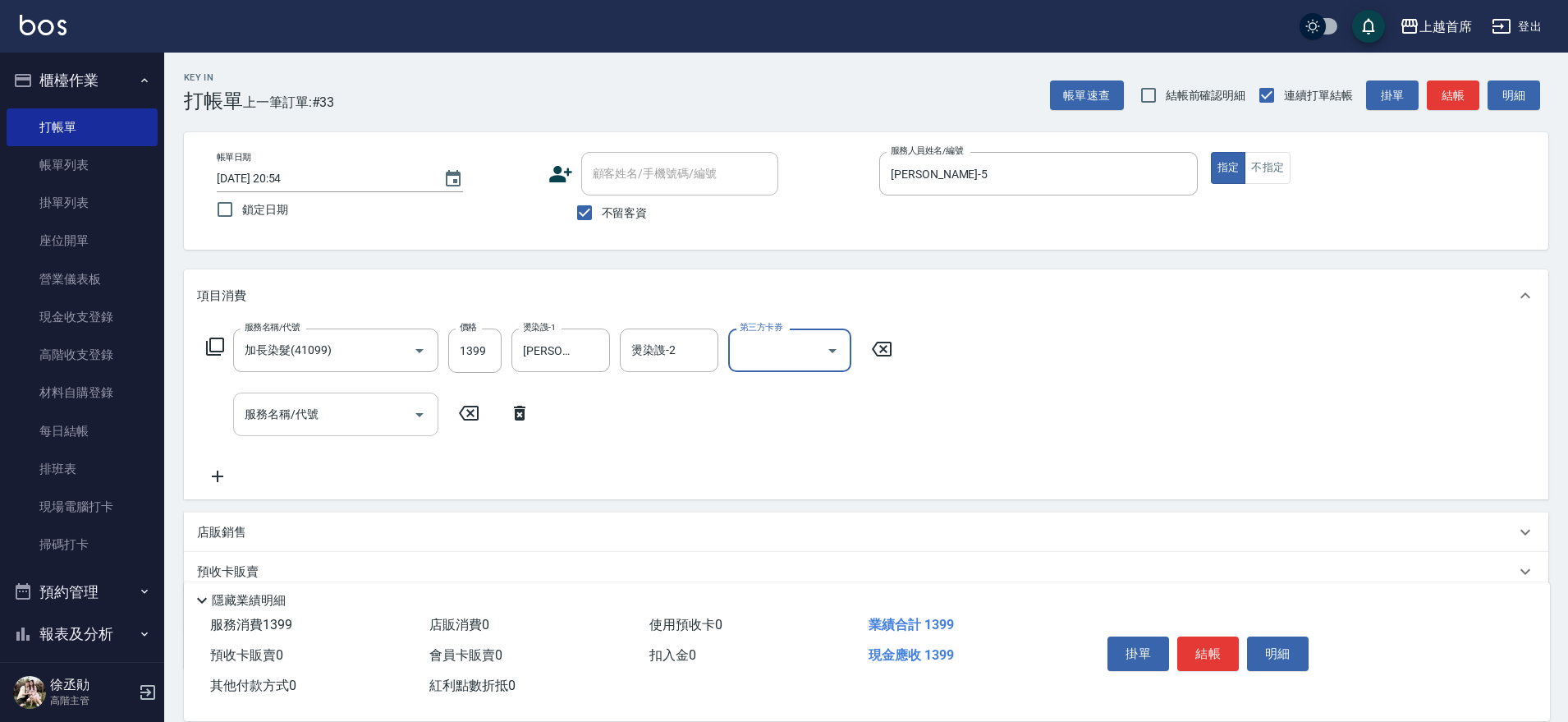
click at [320, 431] on div "服務名稱/代號" at bounding box center [335, 413] width 205 height 43
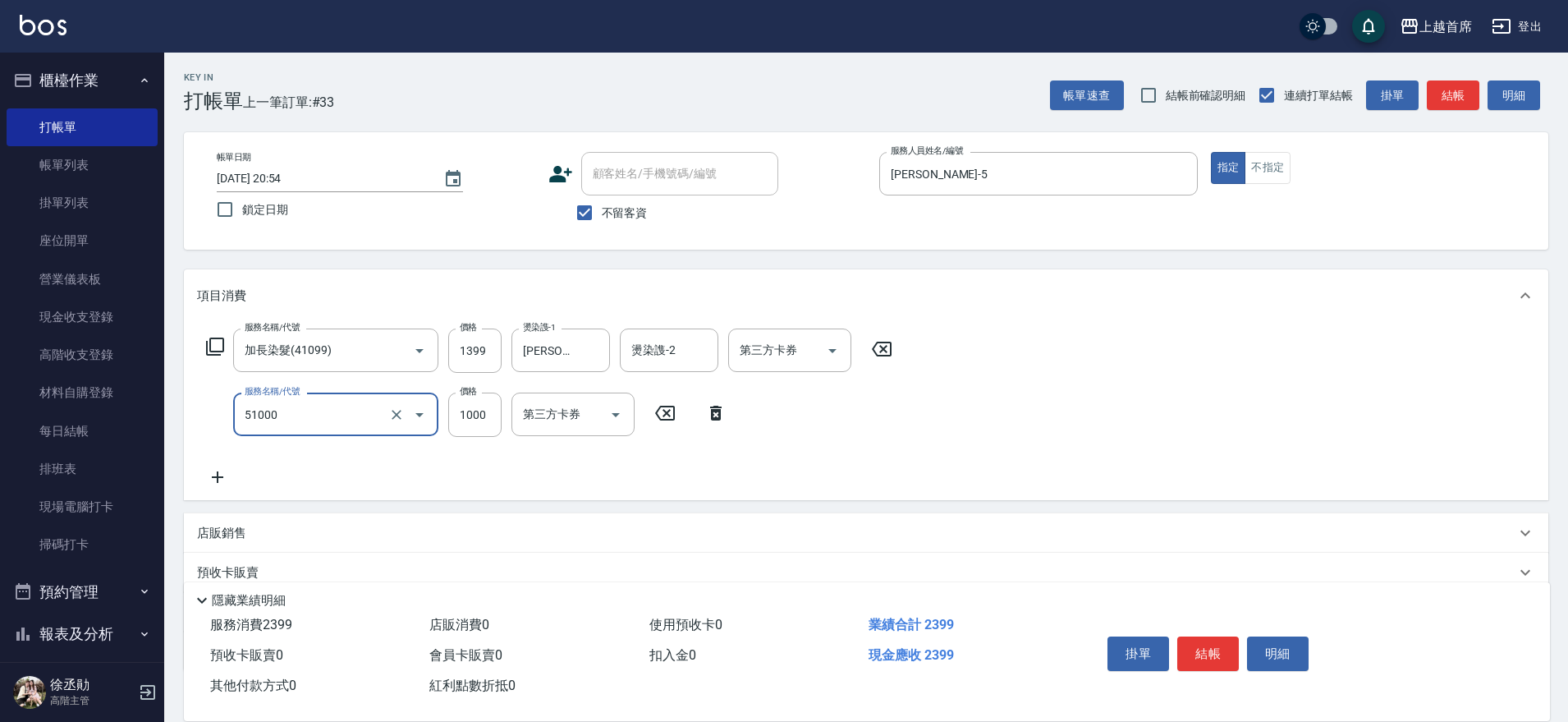
type input "酵素/紅鑽/焦糖/單噴精華液(51000)"
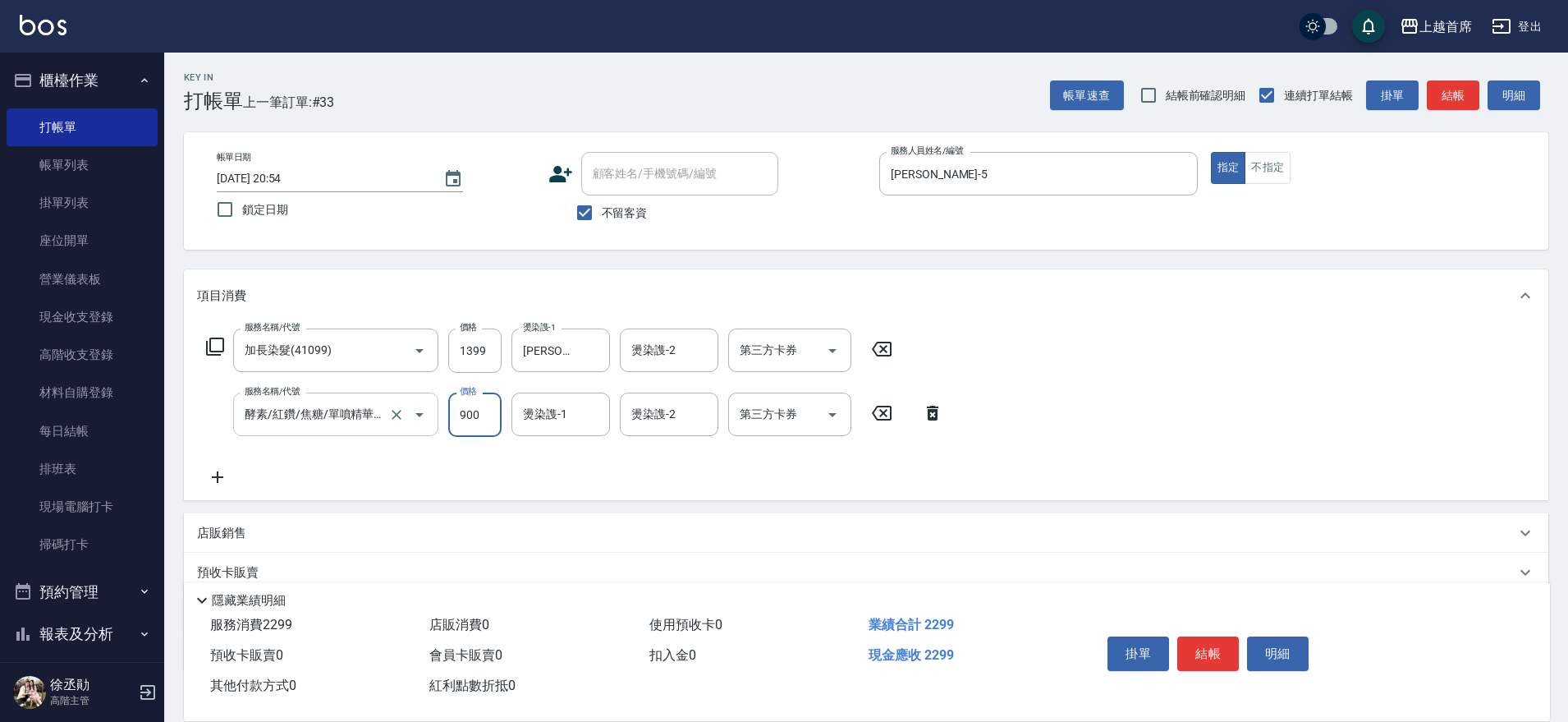
type input "900"
type input "[PERSON_NAME]-77"
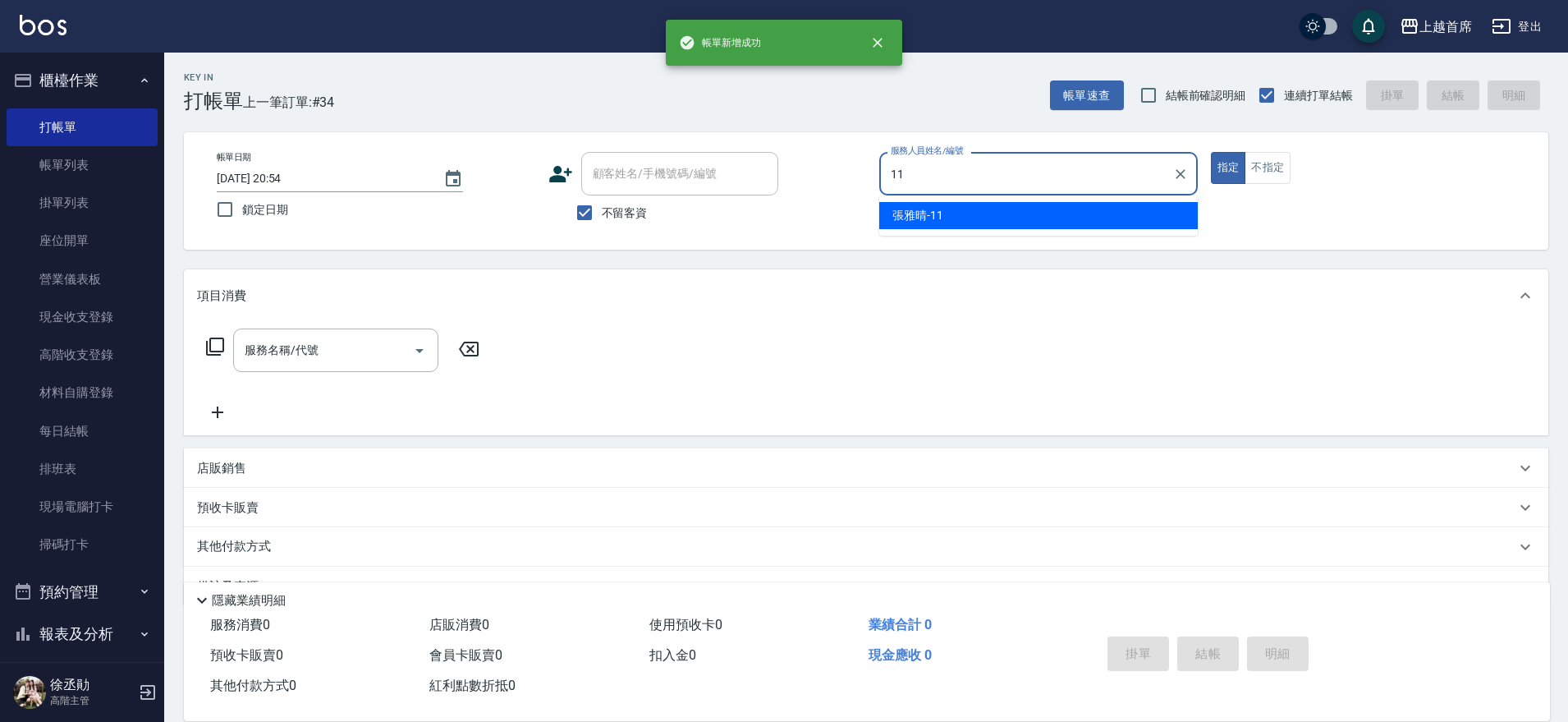
type input "[PERSON_NAME]-11"
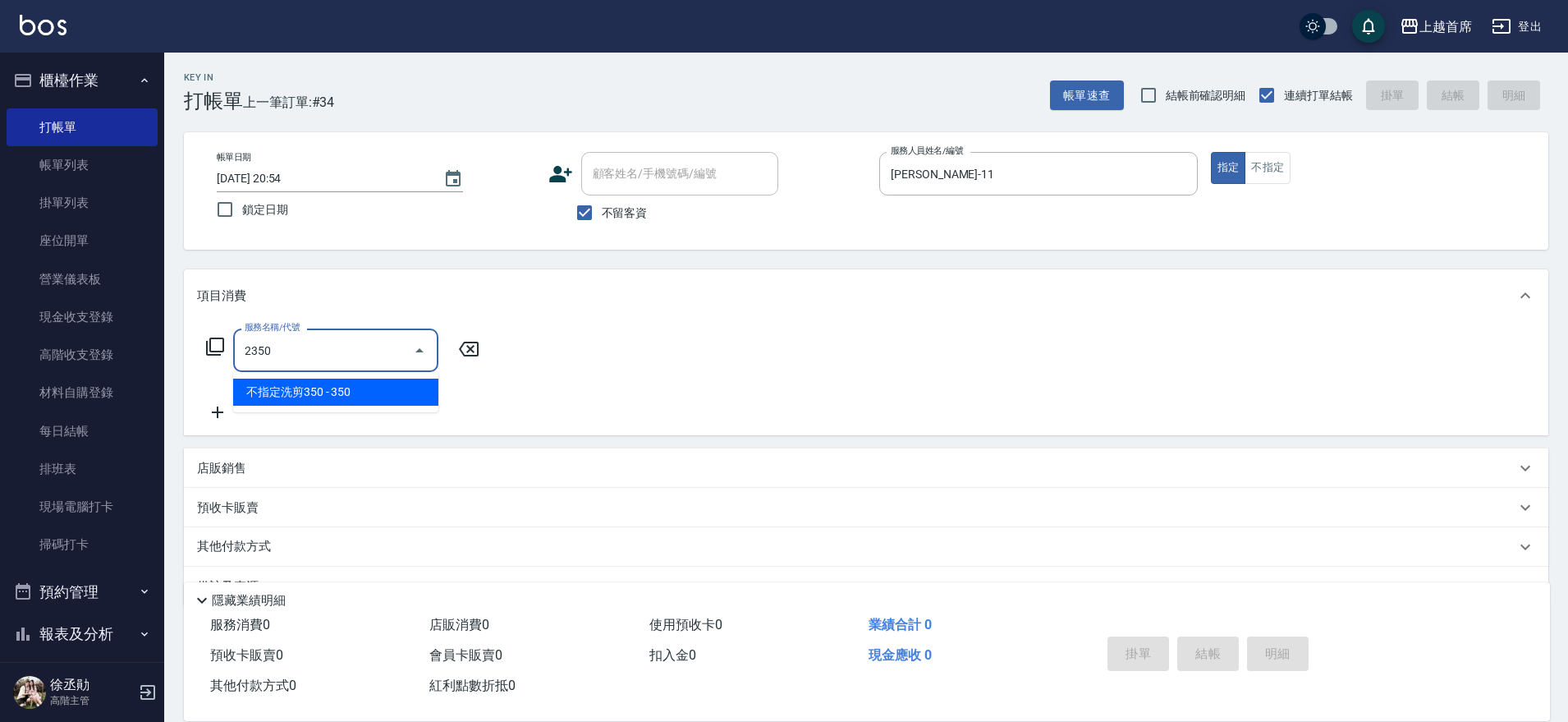
type input "不指定洗剪350(2350)"
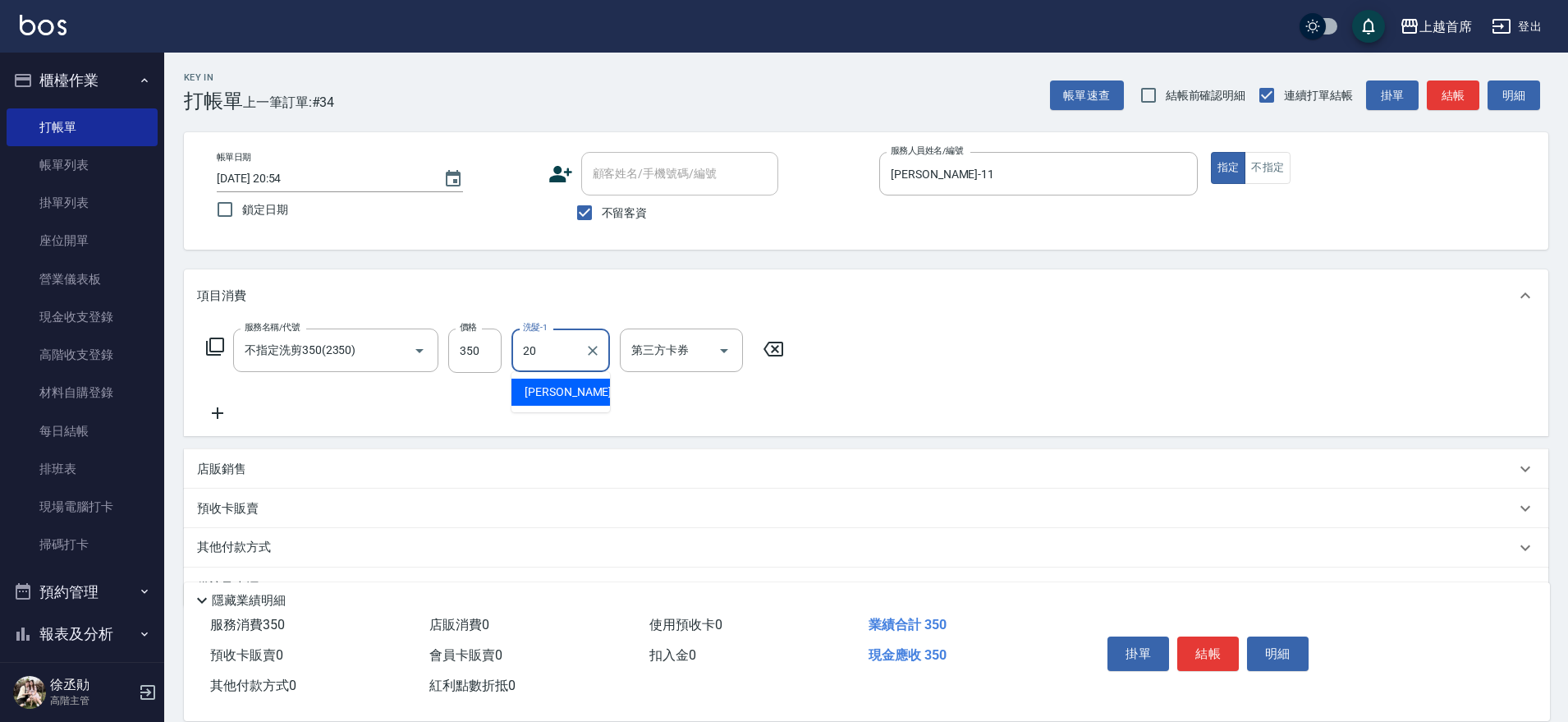
type input "[PERSON_NAME]-20"
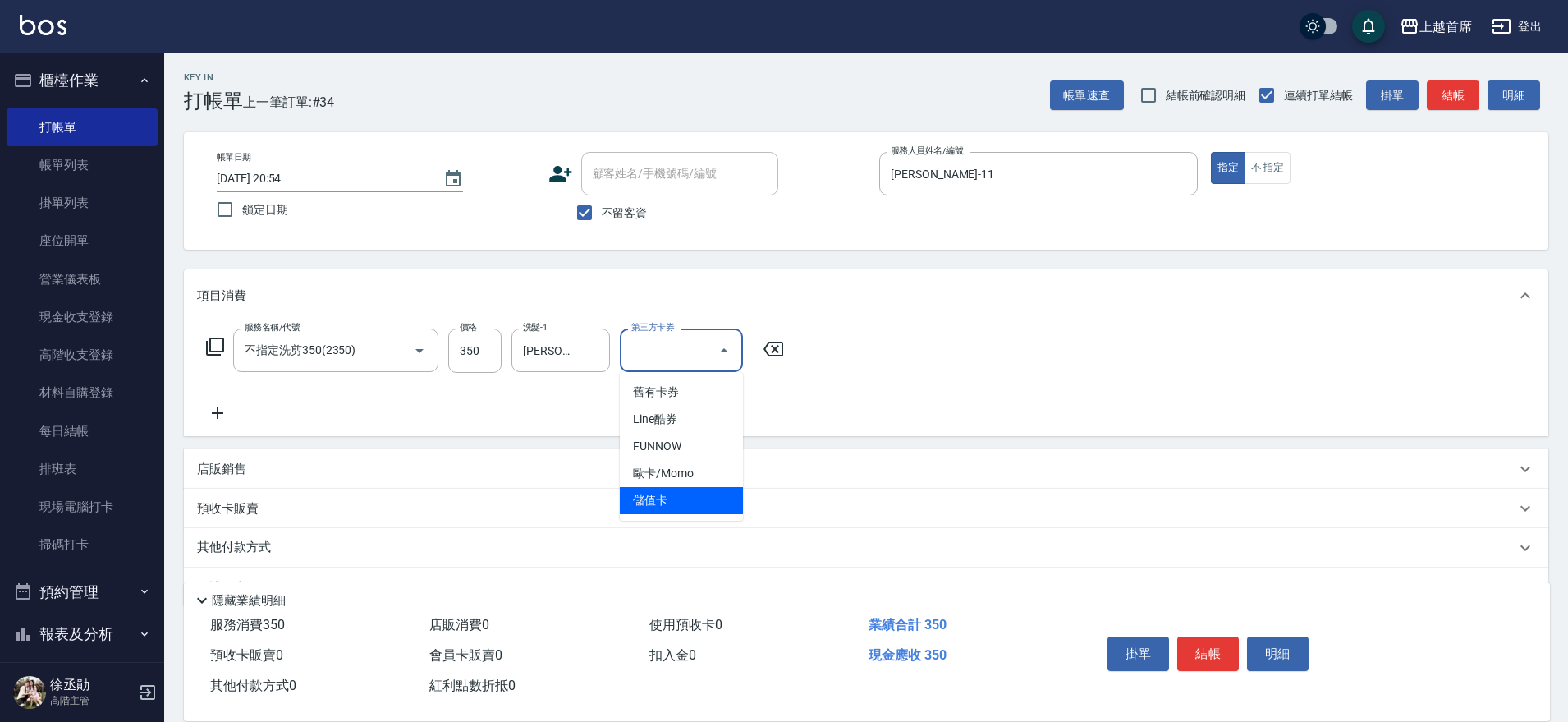
type input "儲值卡"
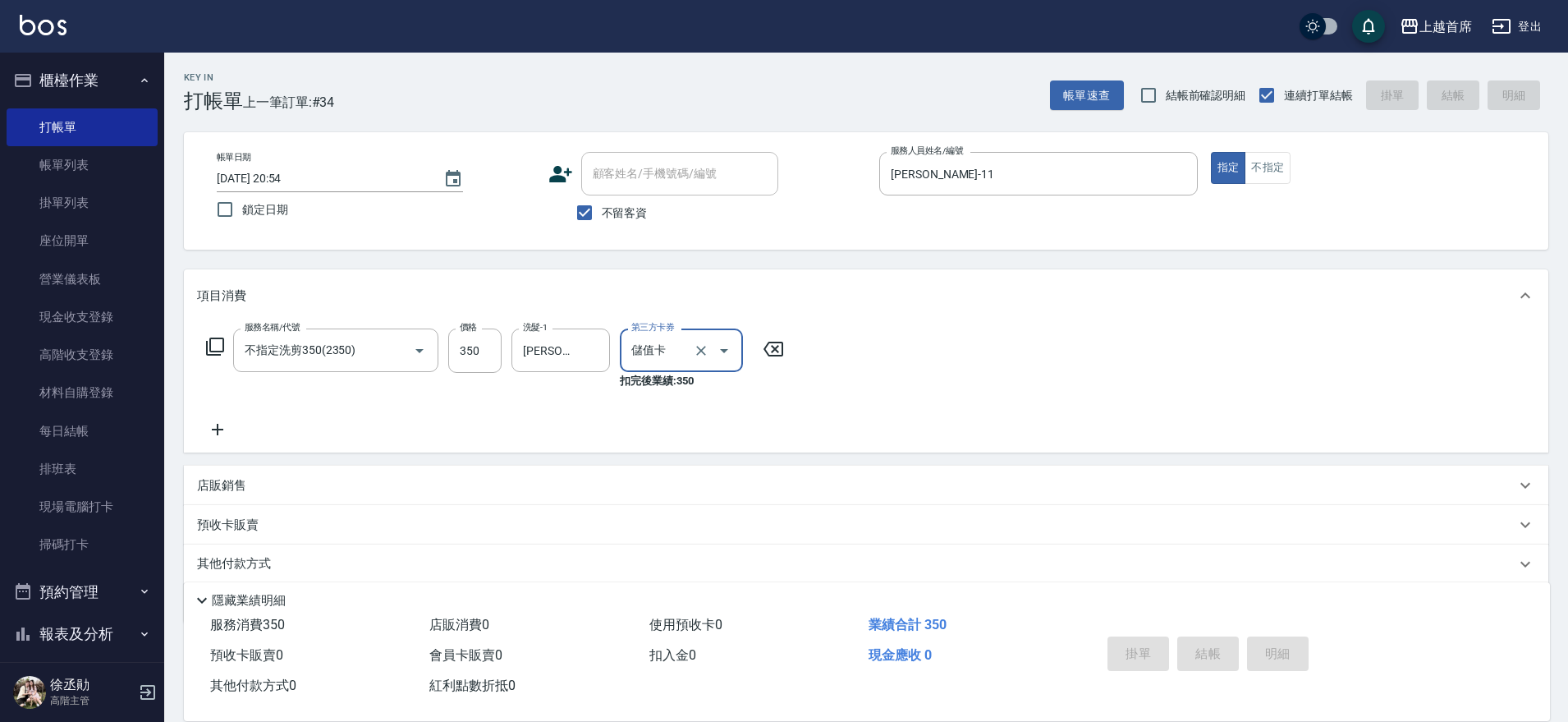
type input "[DATE] 20:55"
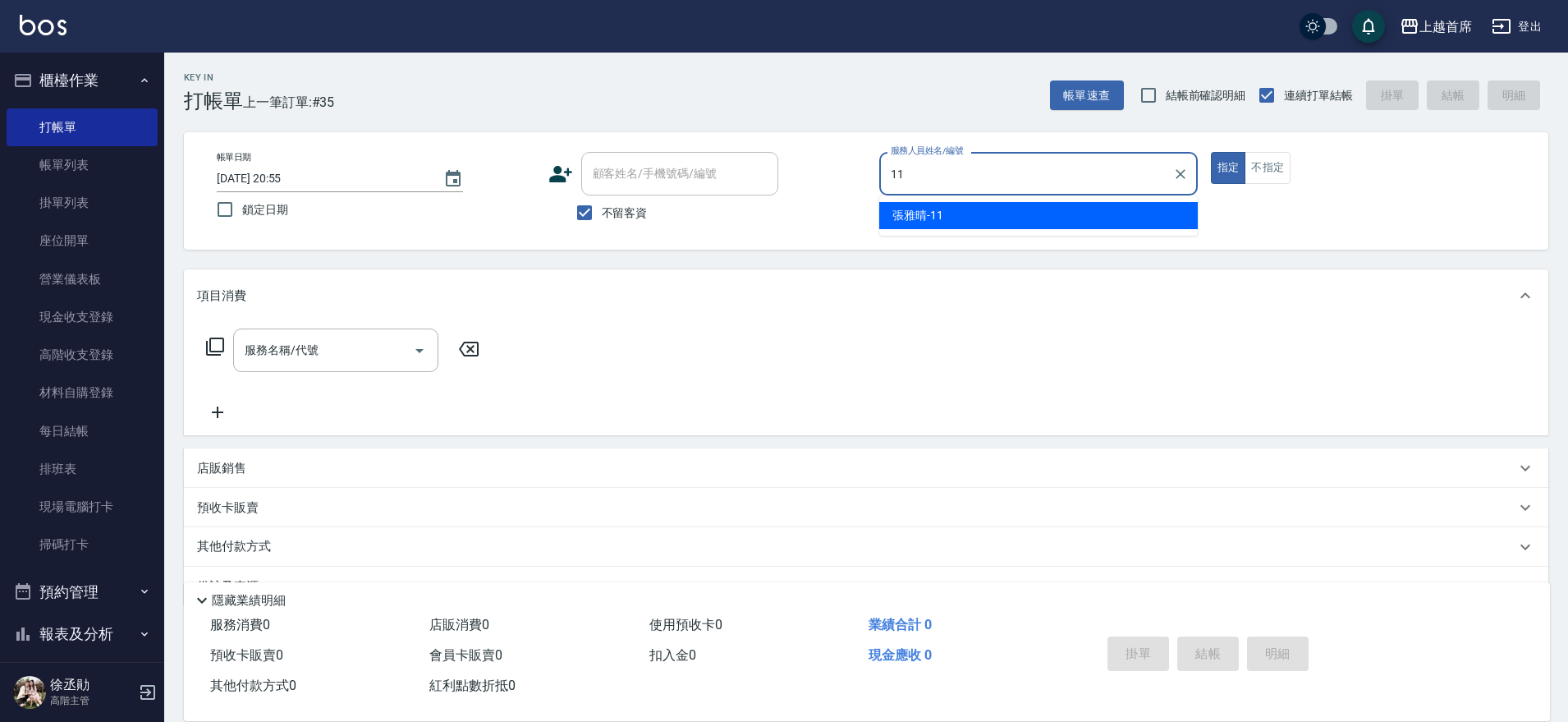
type input "[PERSON_NAME]-11"
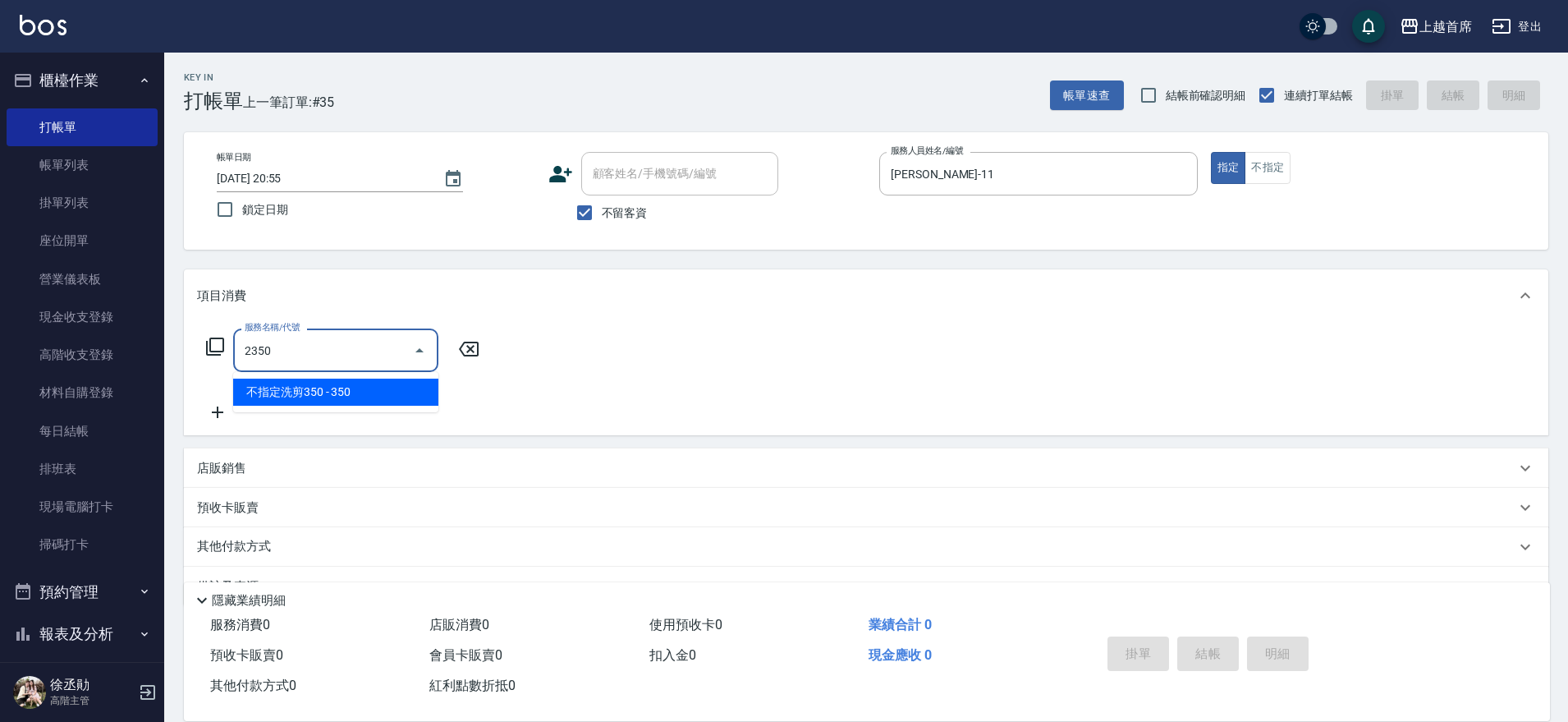
type input "不指定洗剪350(2350)"
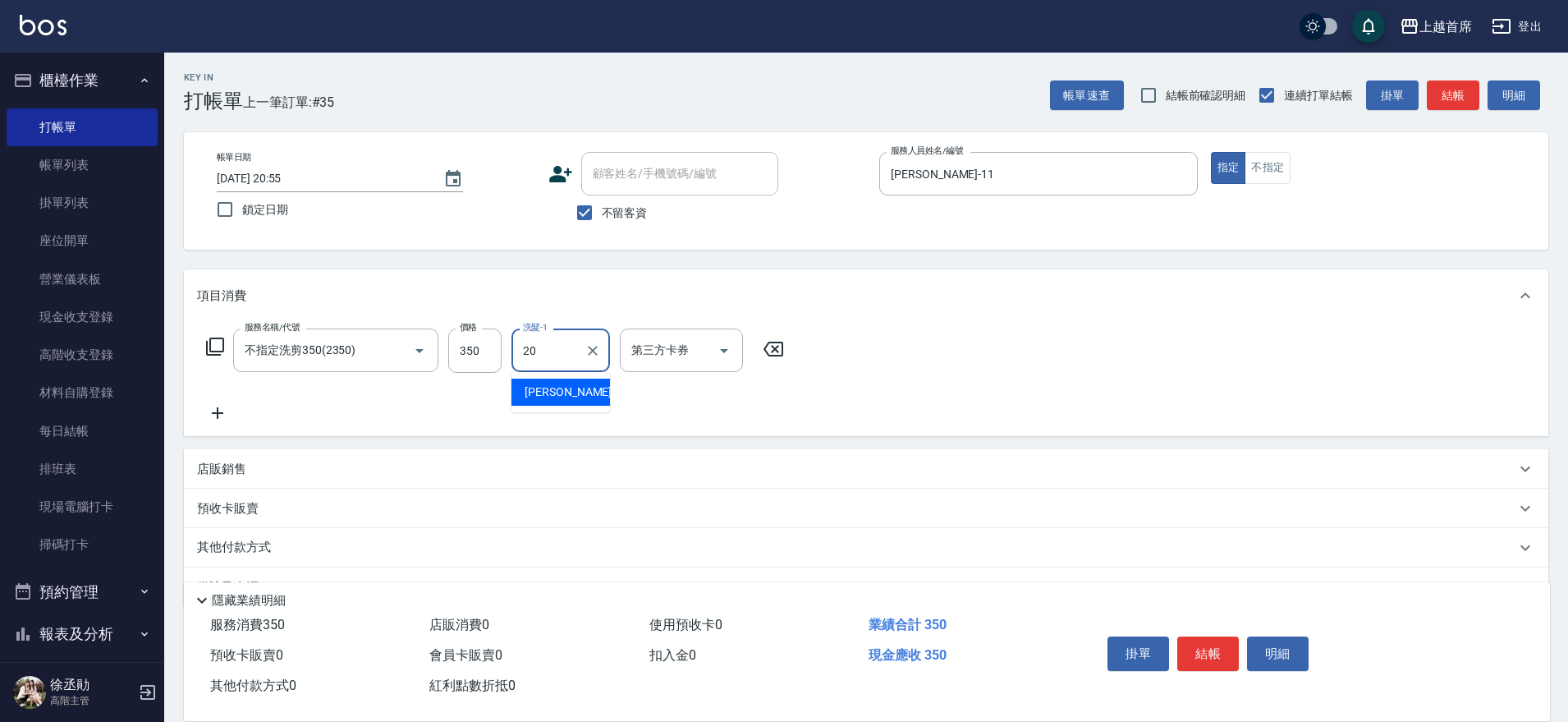
type input "[PERSON_NAME]-20"
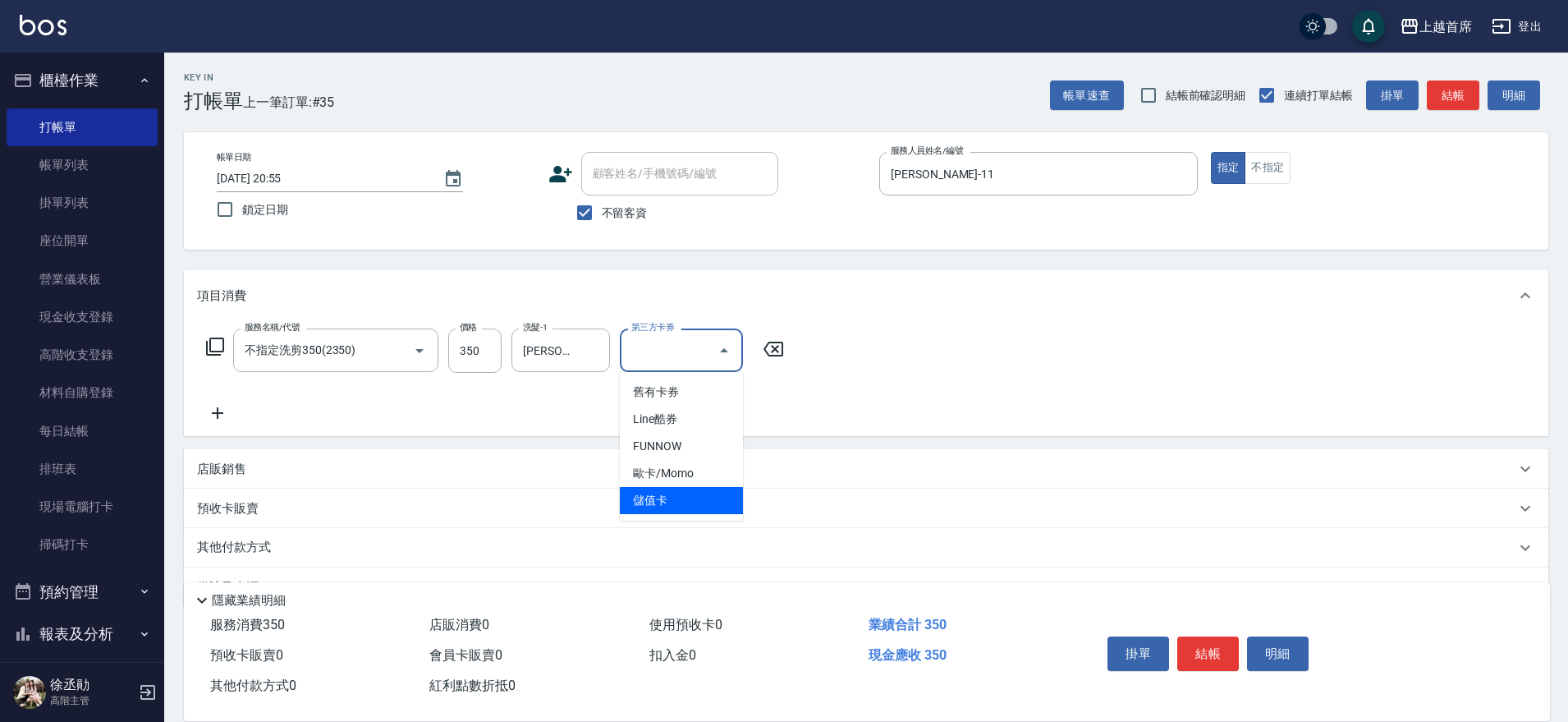
type input "儲值卡"
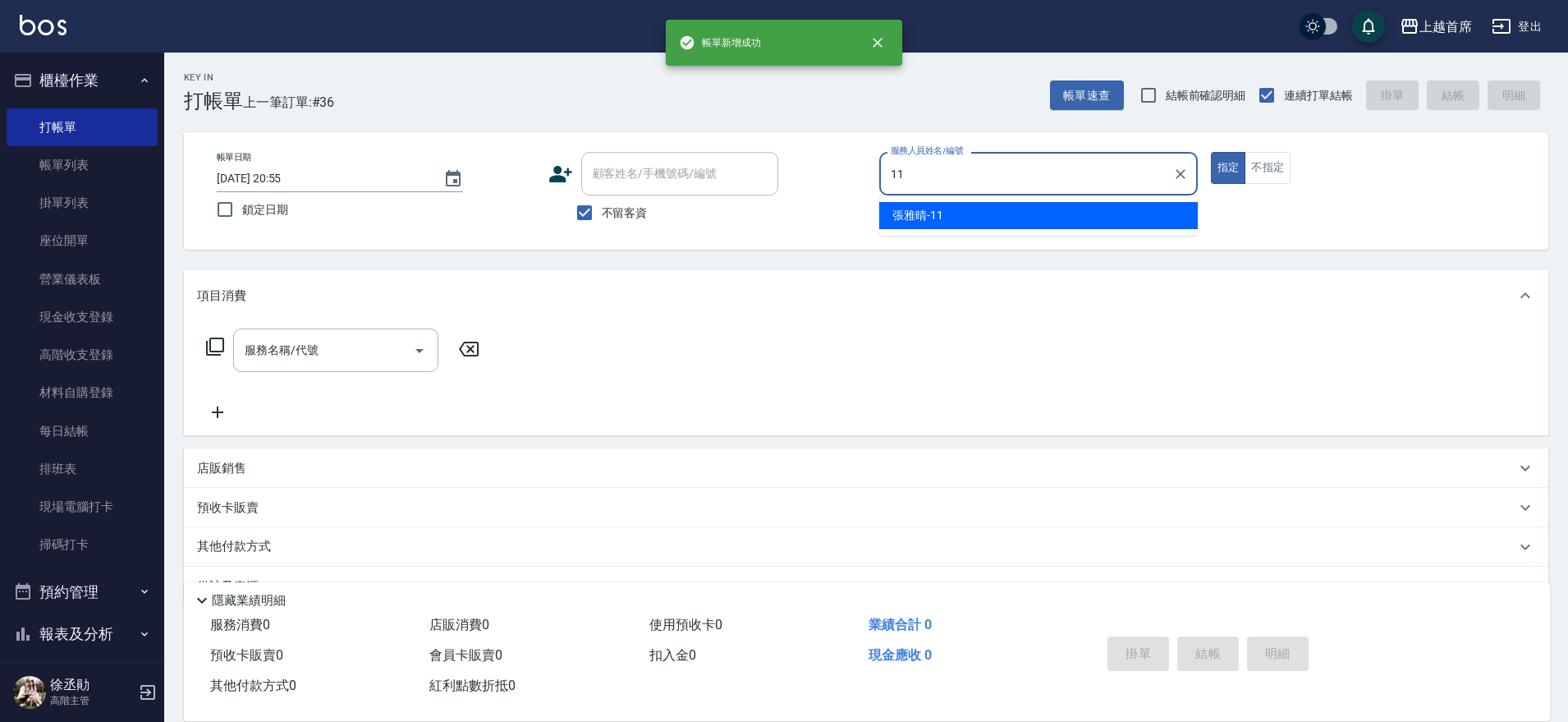
type input "[PERSON_NAME]-11"
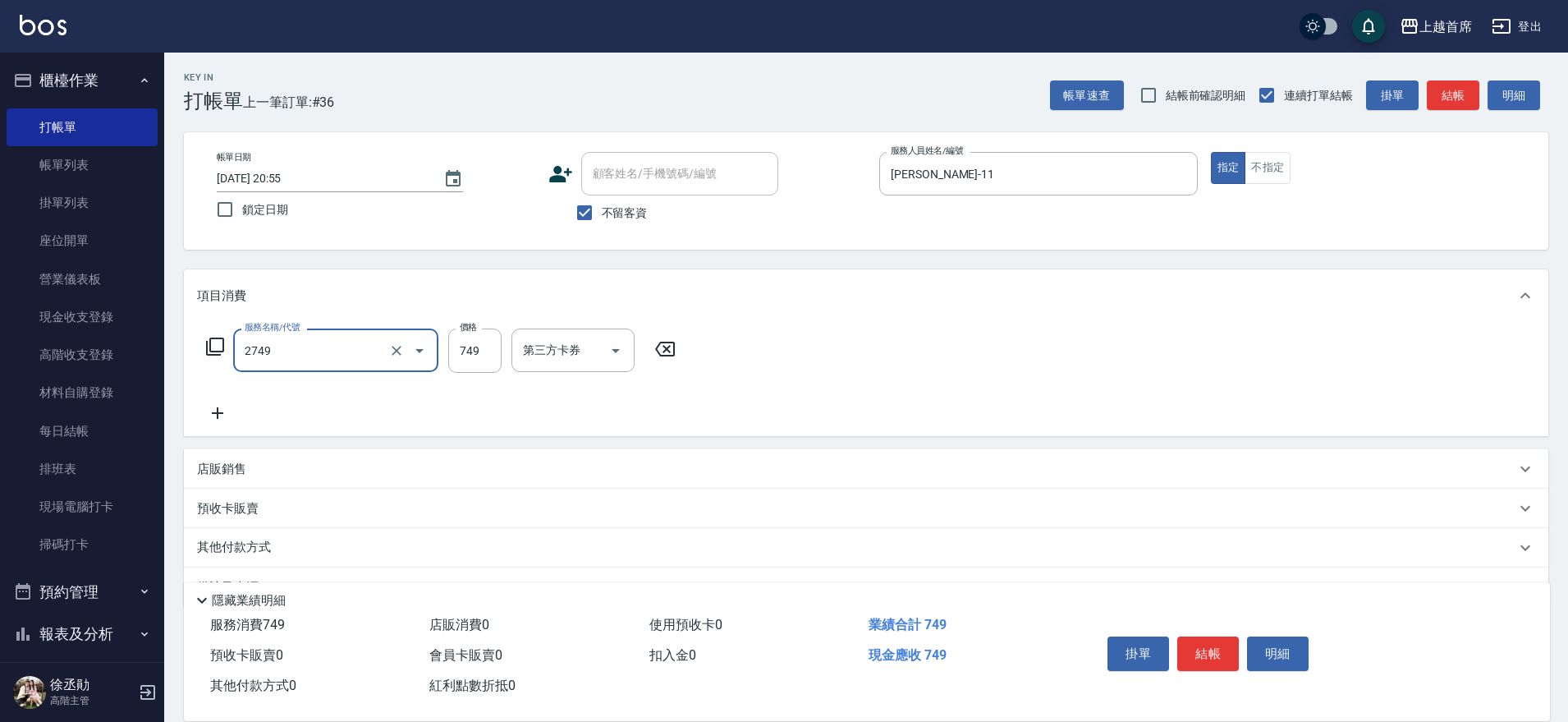
type input "海鹽洗剪749(2749)"
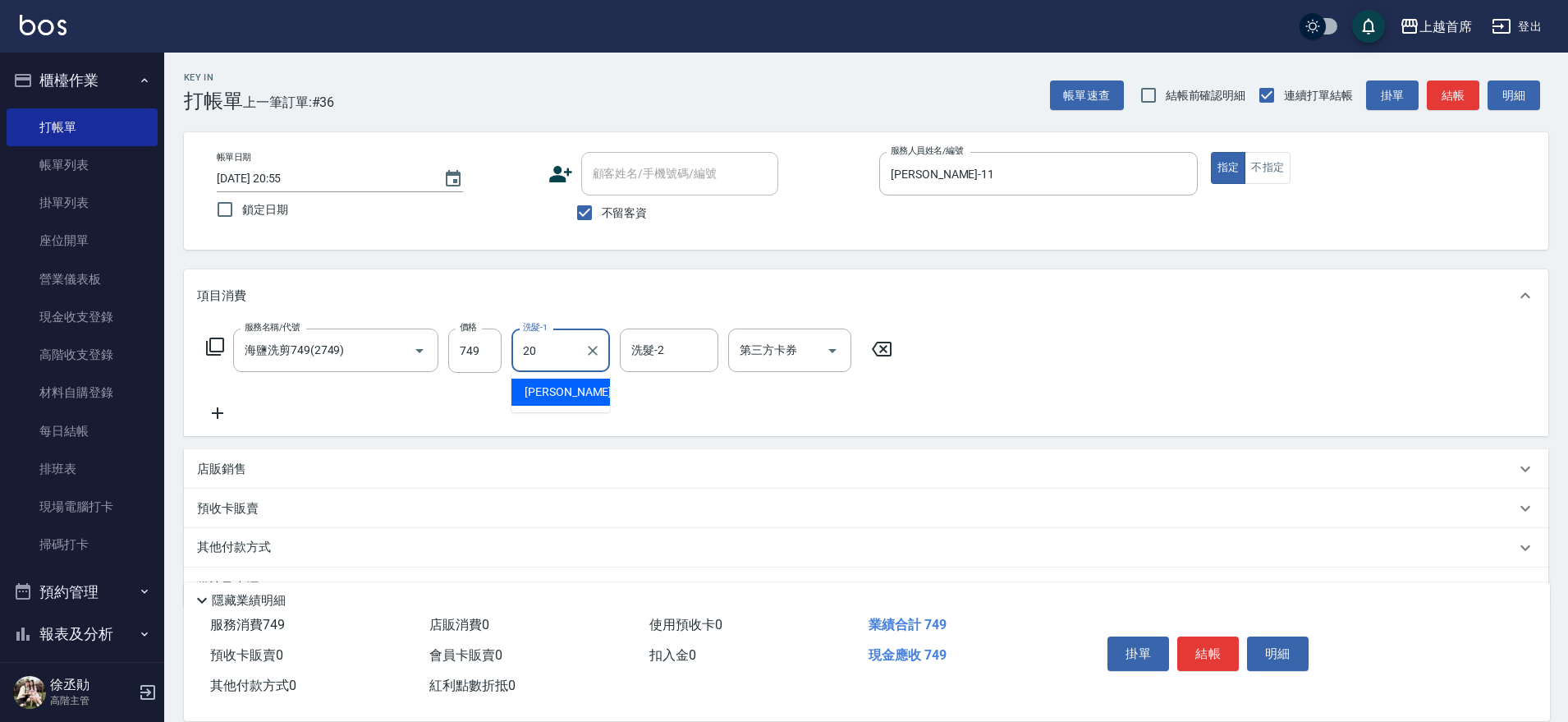
type input "[PERSON_NAME]-20"
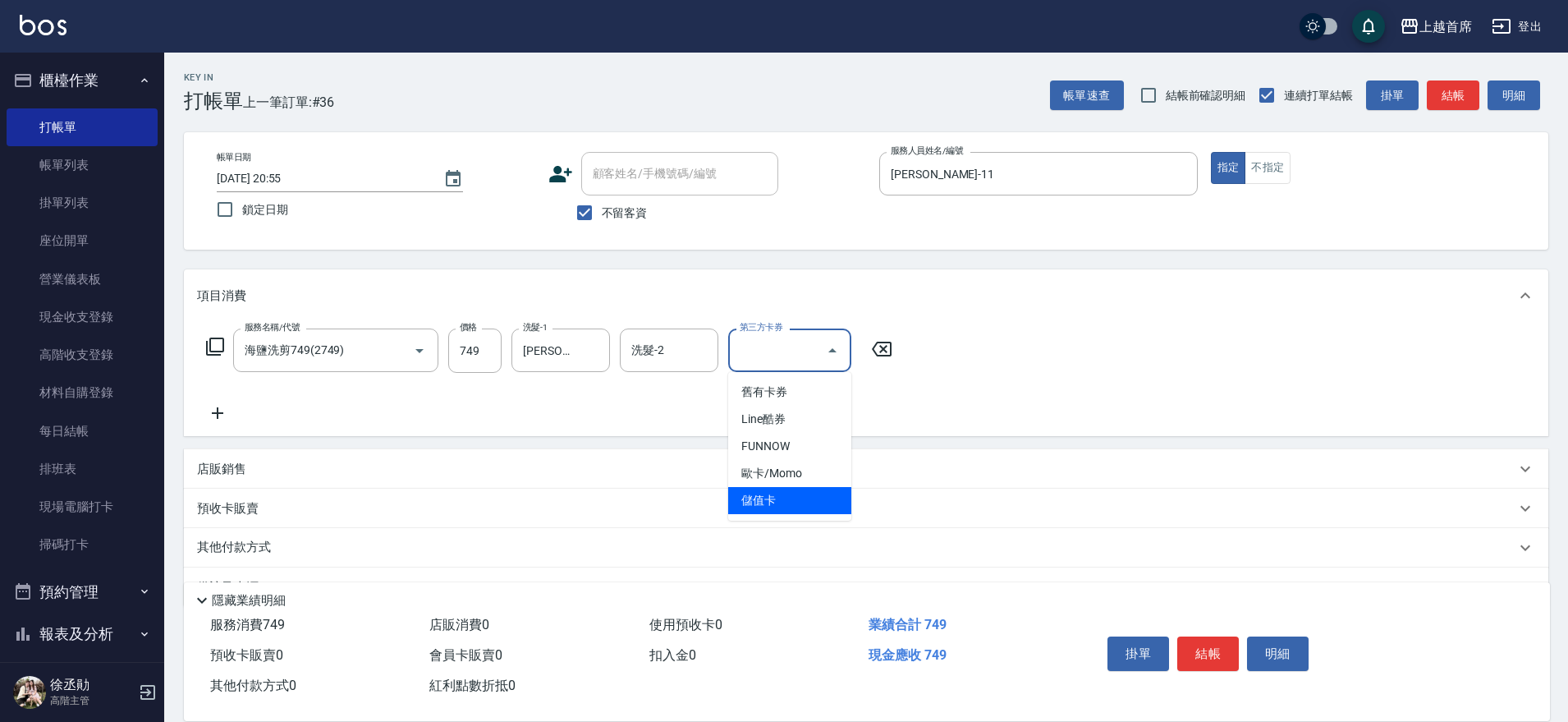
type input "儲值卡"
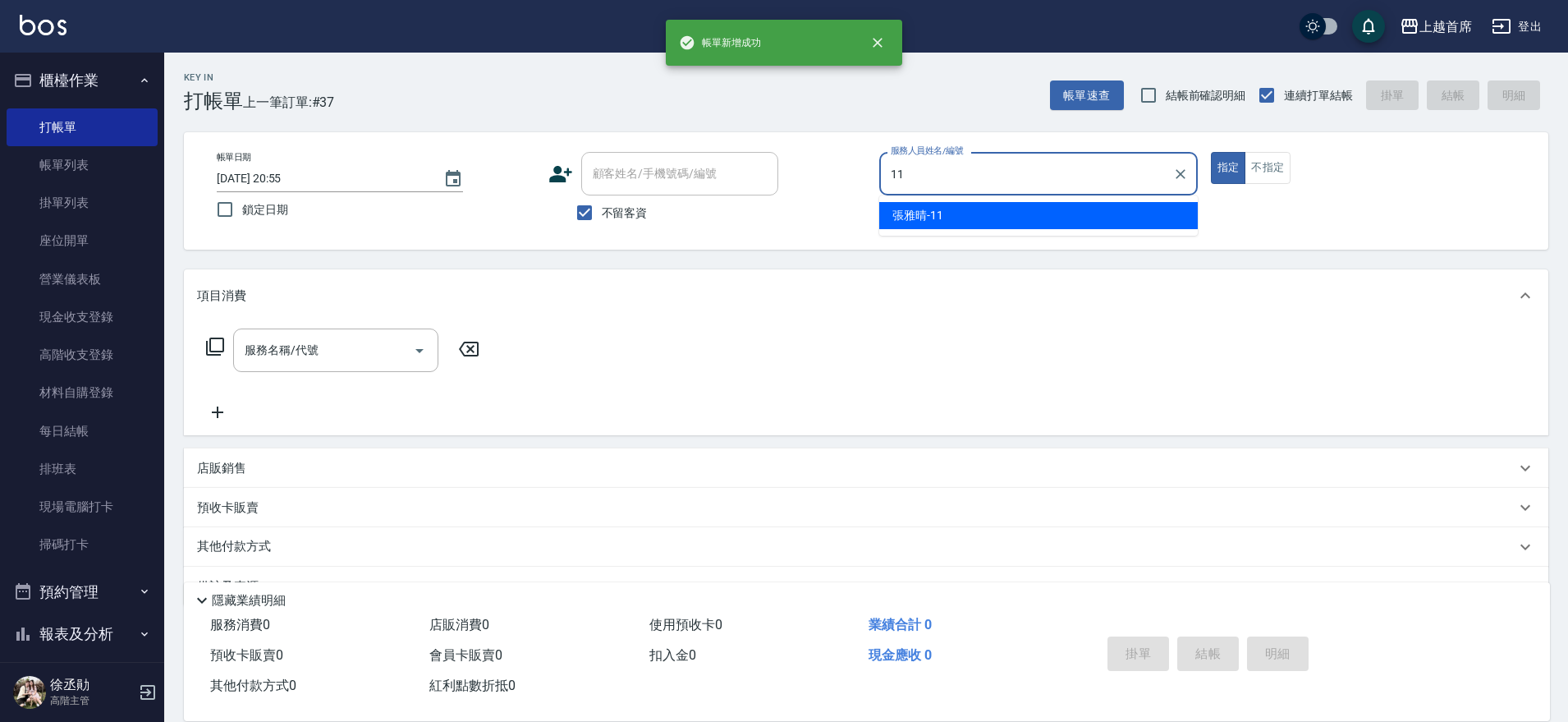
type input "[PERSON_NAME]-11"
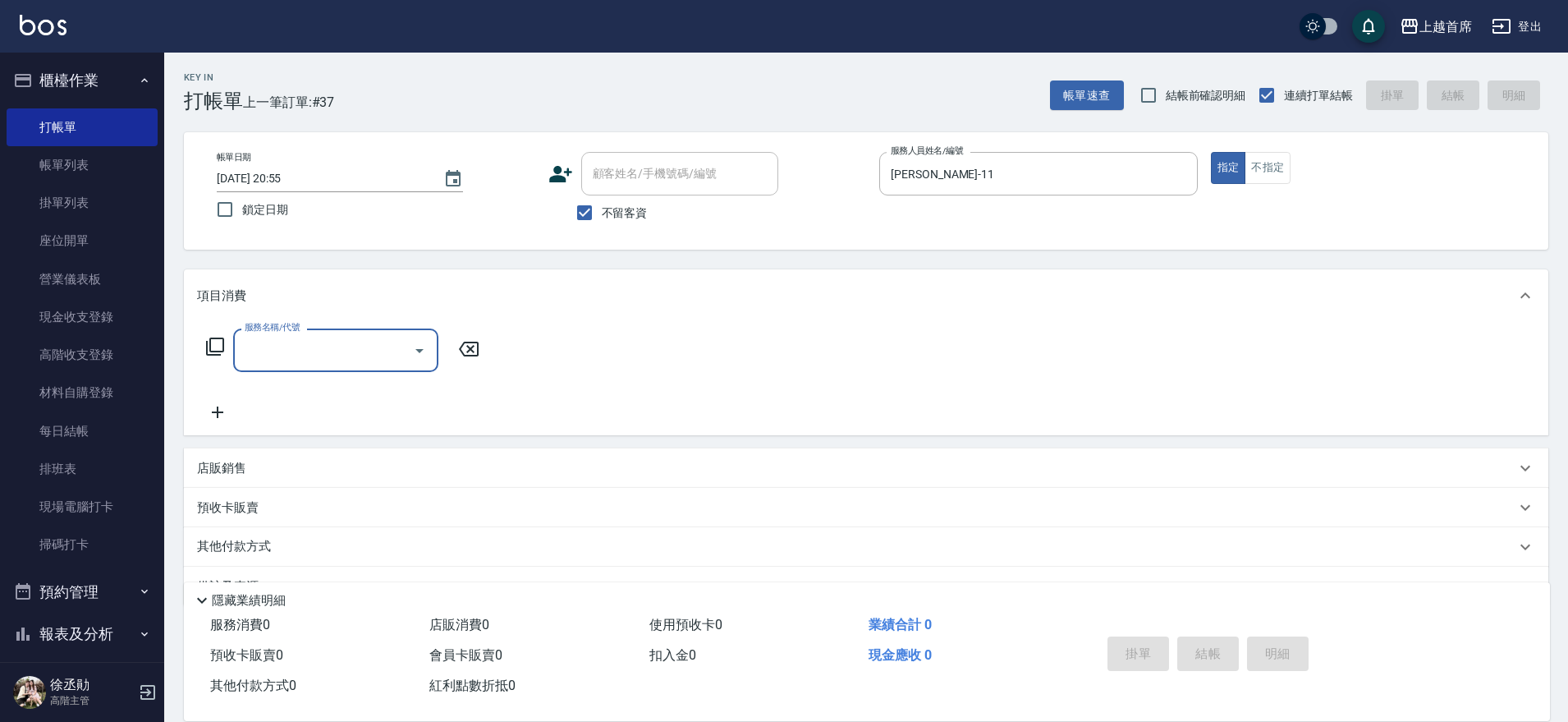
click at [402, 347] on input "服務名稱/代號" at bounding box center [323, 349] width 165 height 28
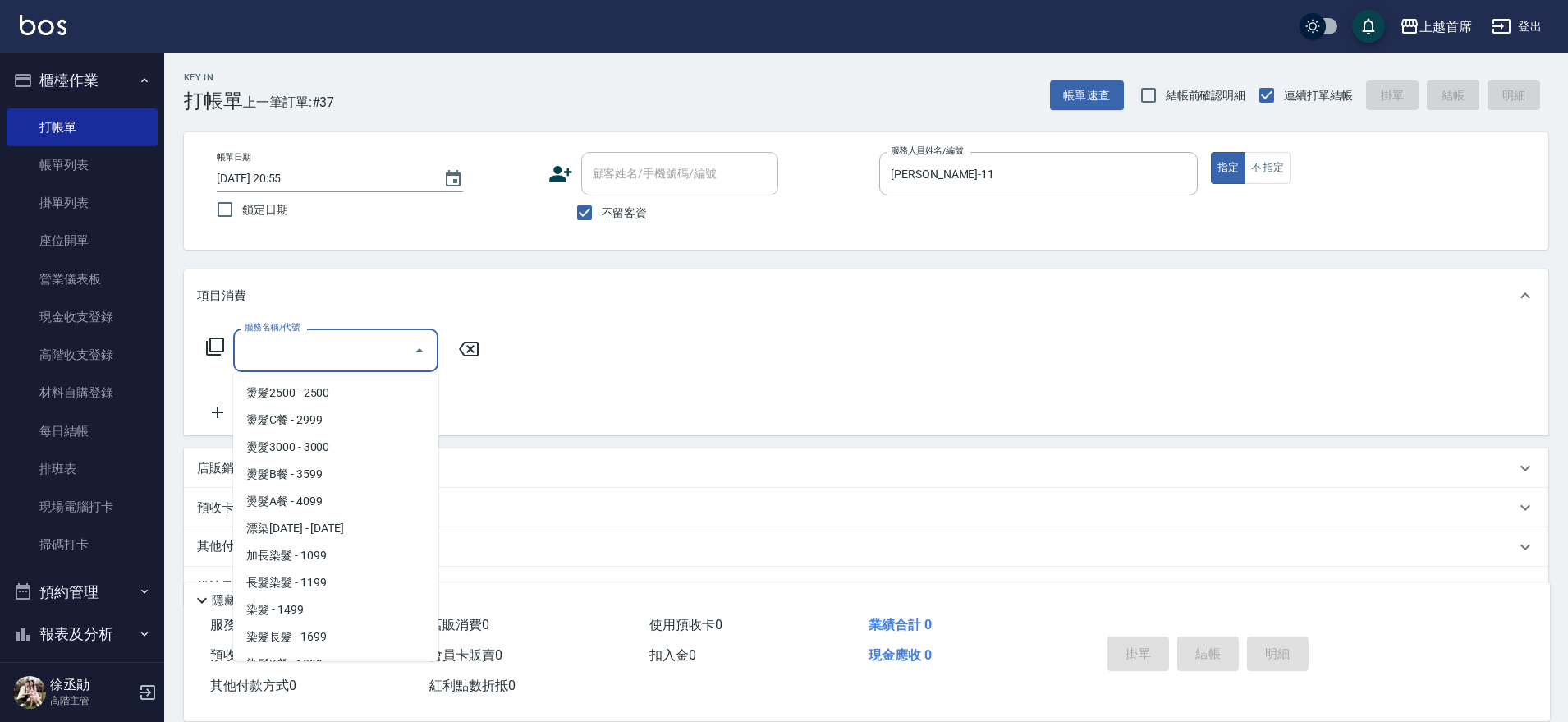
scroll to position [1336, 0]
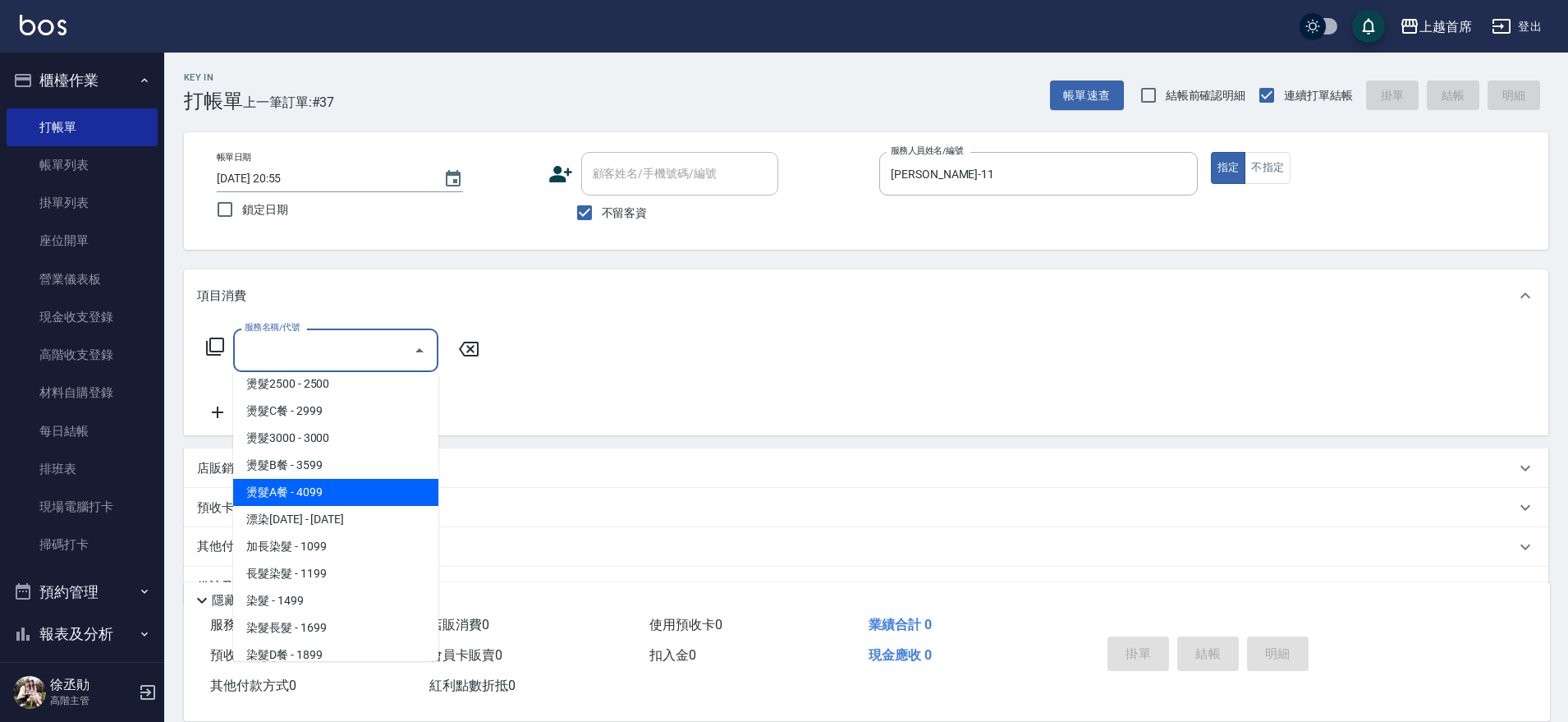
click at [371, 493] on span "燙髮A餐 - 4099" at bounding box center [335, 492] width 205 height 27
type input "燙髮A餐(34099)"
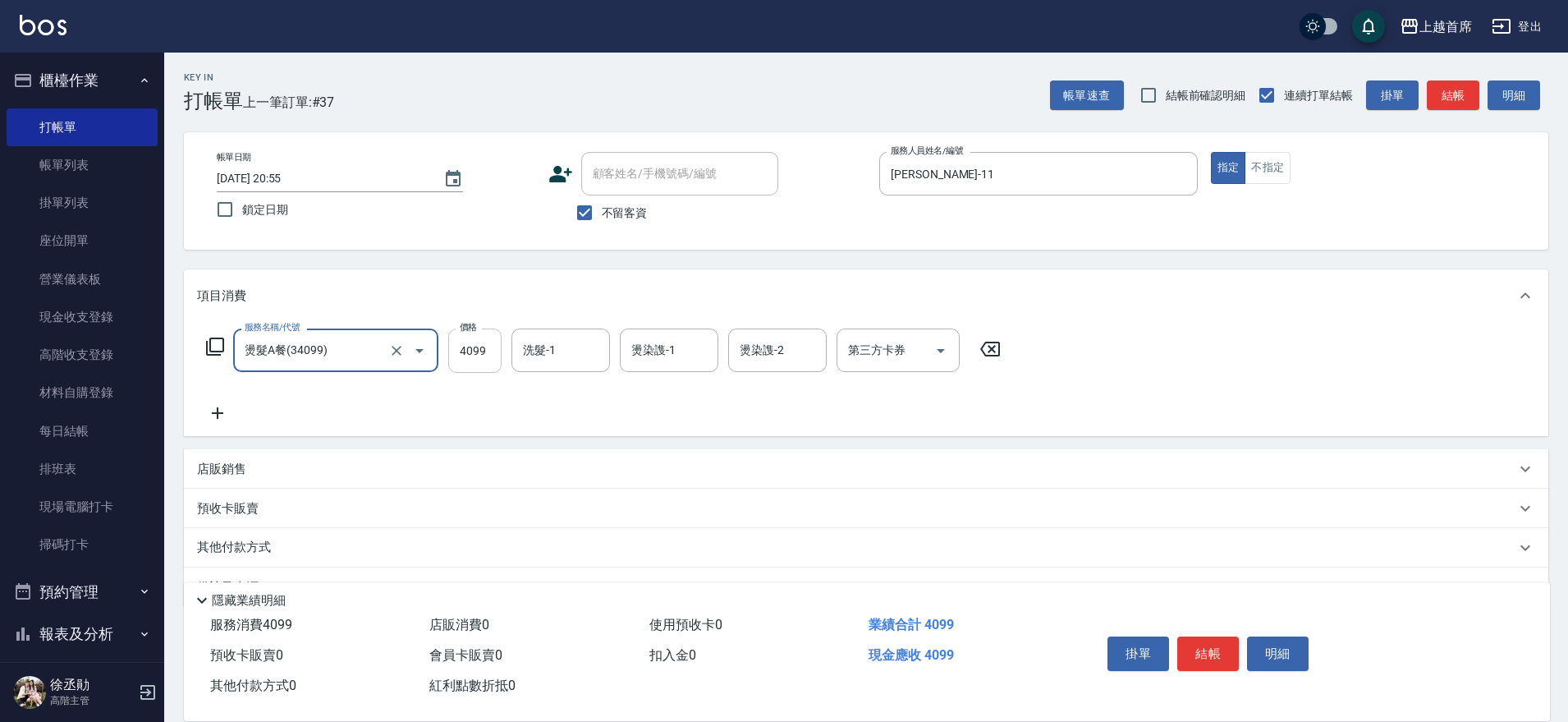
click at [482, 355] on input "4099" at bounding box center [475, 350] width 53 height 44
type input "4399"
click at [546, 349] on input "洗髮-1" at bounding box center [560, 349] width 84 height 28
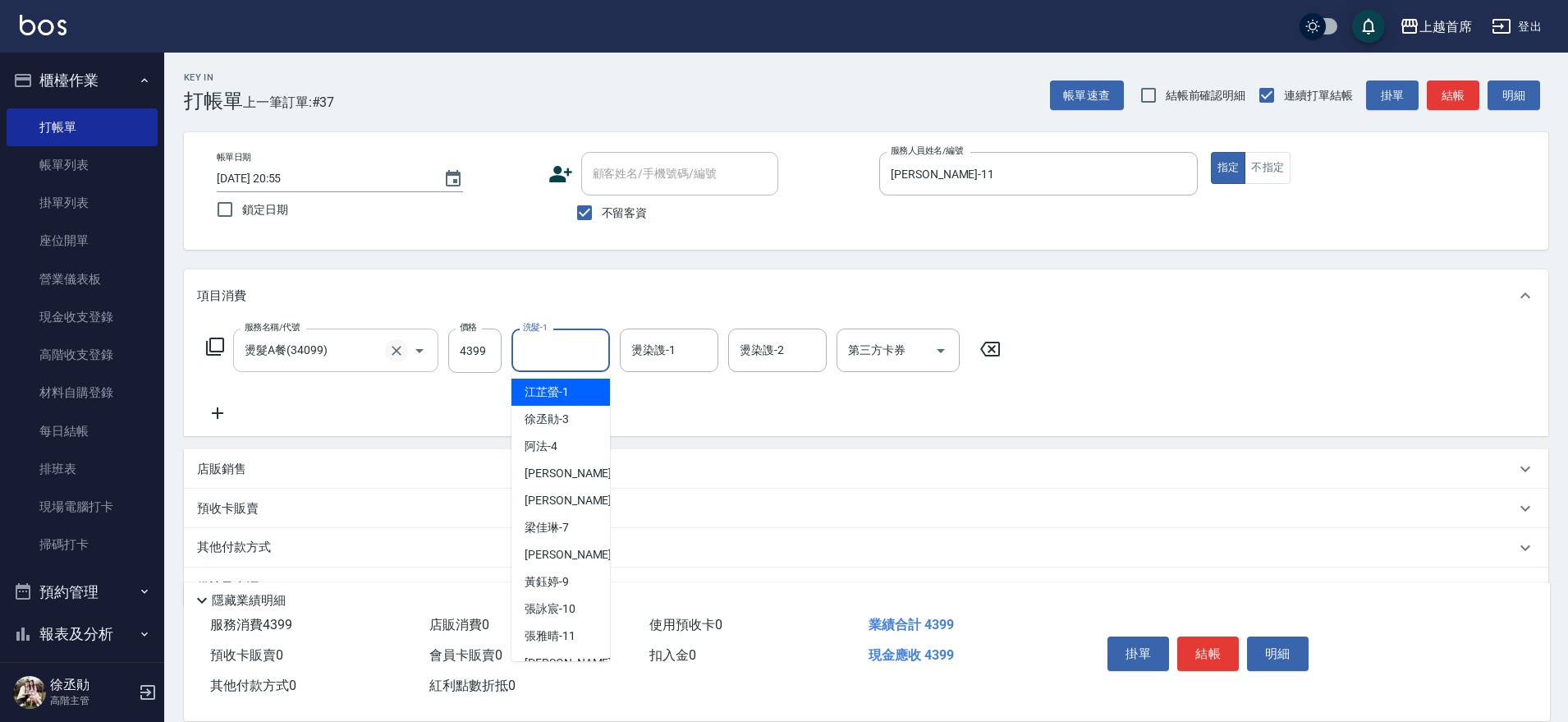
click at [402, 353] on icon "Clear" at bounding box center [396, 350] width 17 height 17
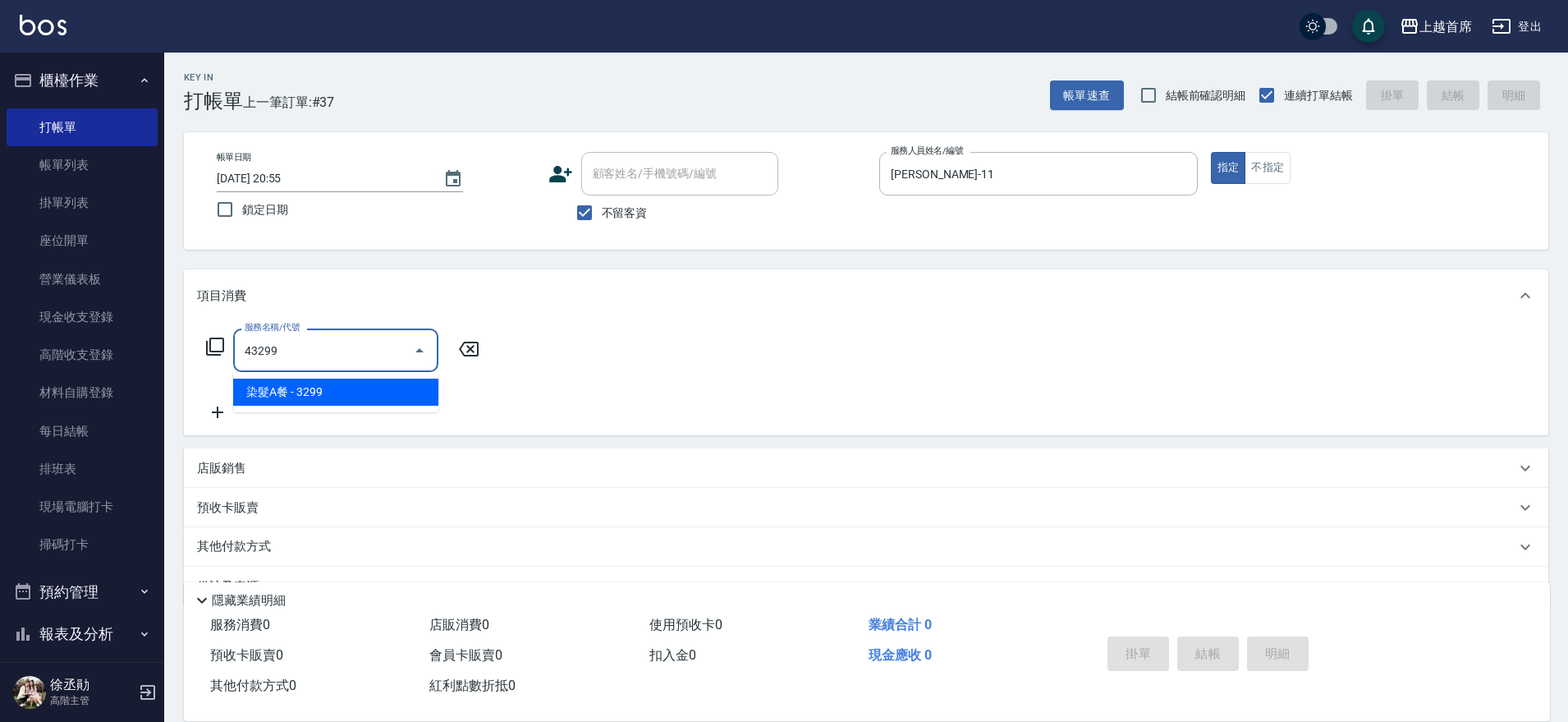
type input "染髮A餐(43299)"
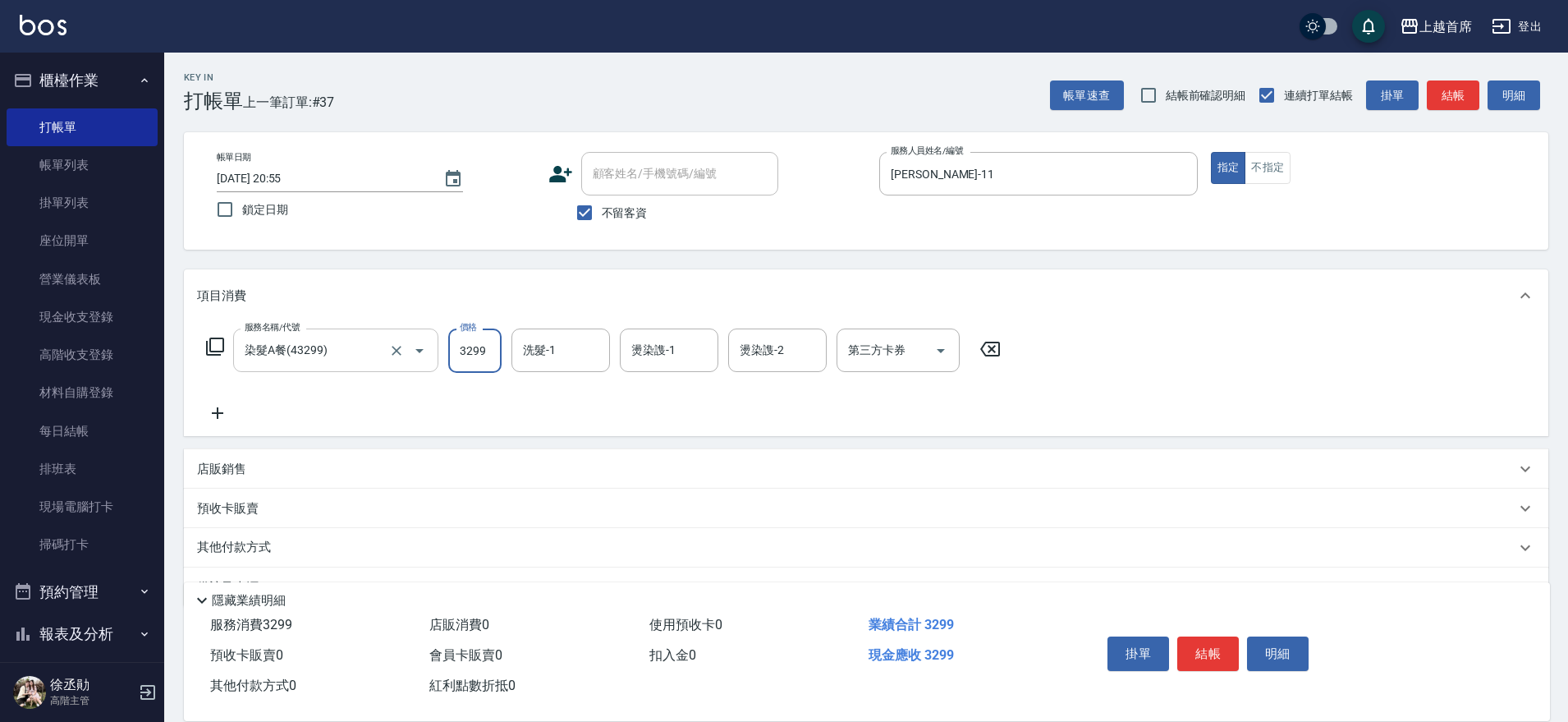
click at [480, 348] on input "3299" at bounding box center [475, 350] width 53 height 44
type input "4399"
type input "[PERSON_NAME]-20"
click at [242, 545] on p "其他付款方式" at bounding box center [238, 548] width 82 height 18
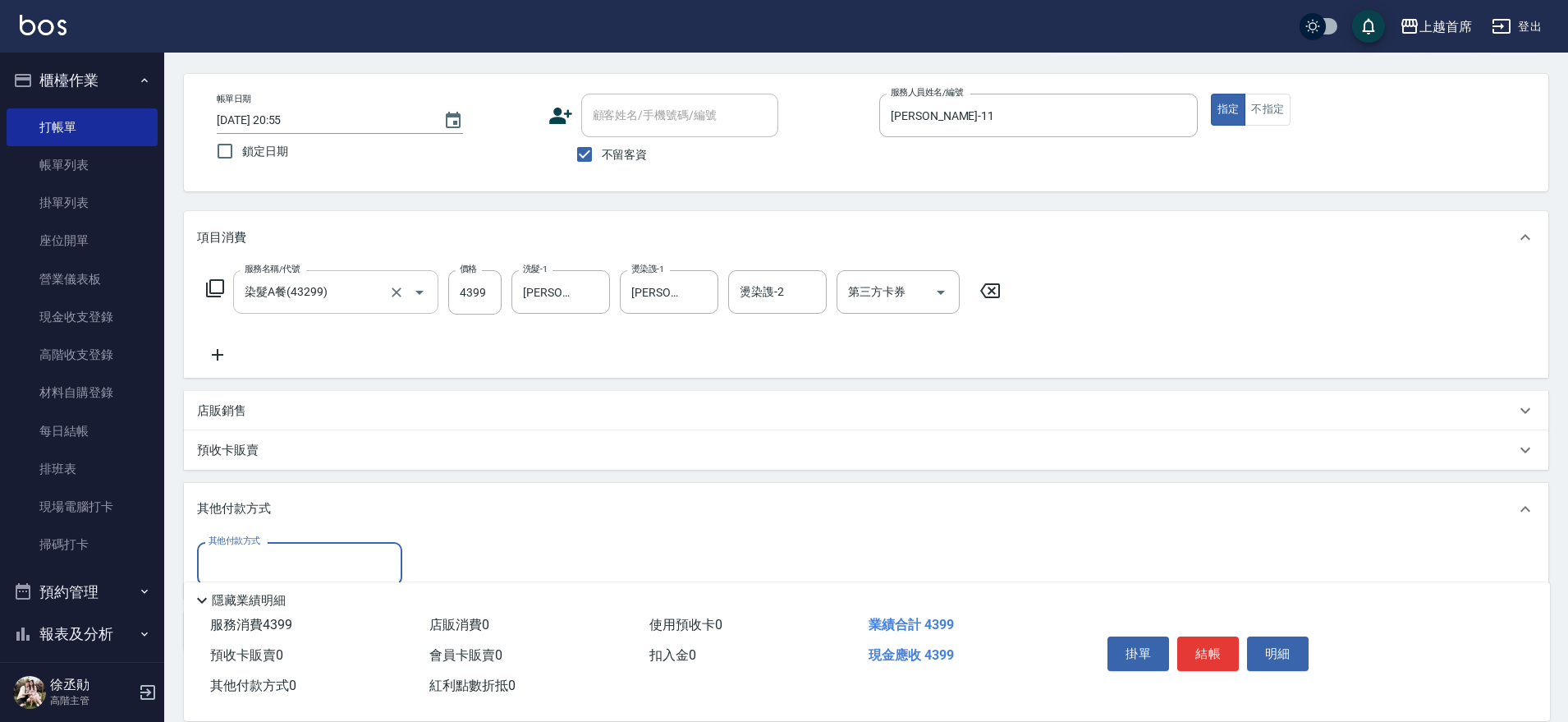
scroll to position [103, 0]
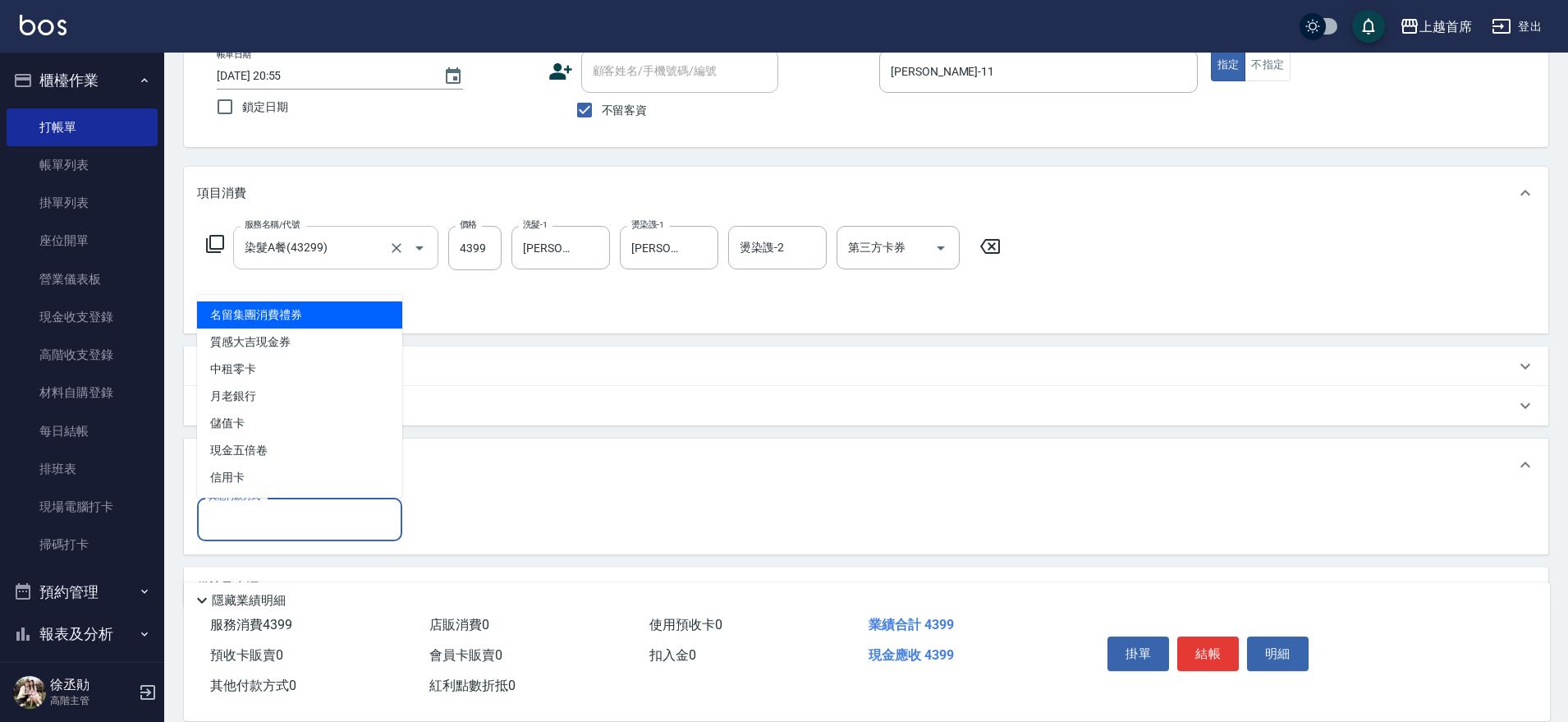
drag, startPoint x: 287, startPoint y: 516, endPoint x: 289, endPoint y: 524, distance: 8.2
click at [288, 517] on input "其他付款方式" at bounding box center [299, 519] width 190 height 28
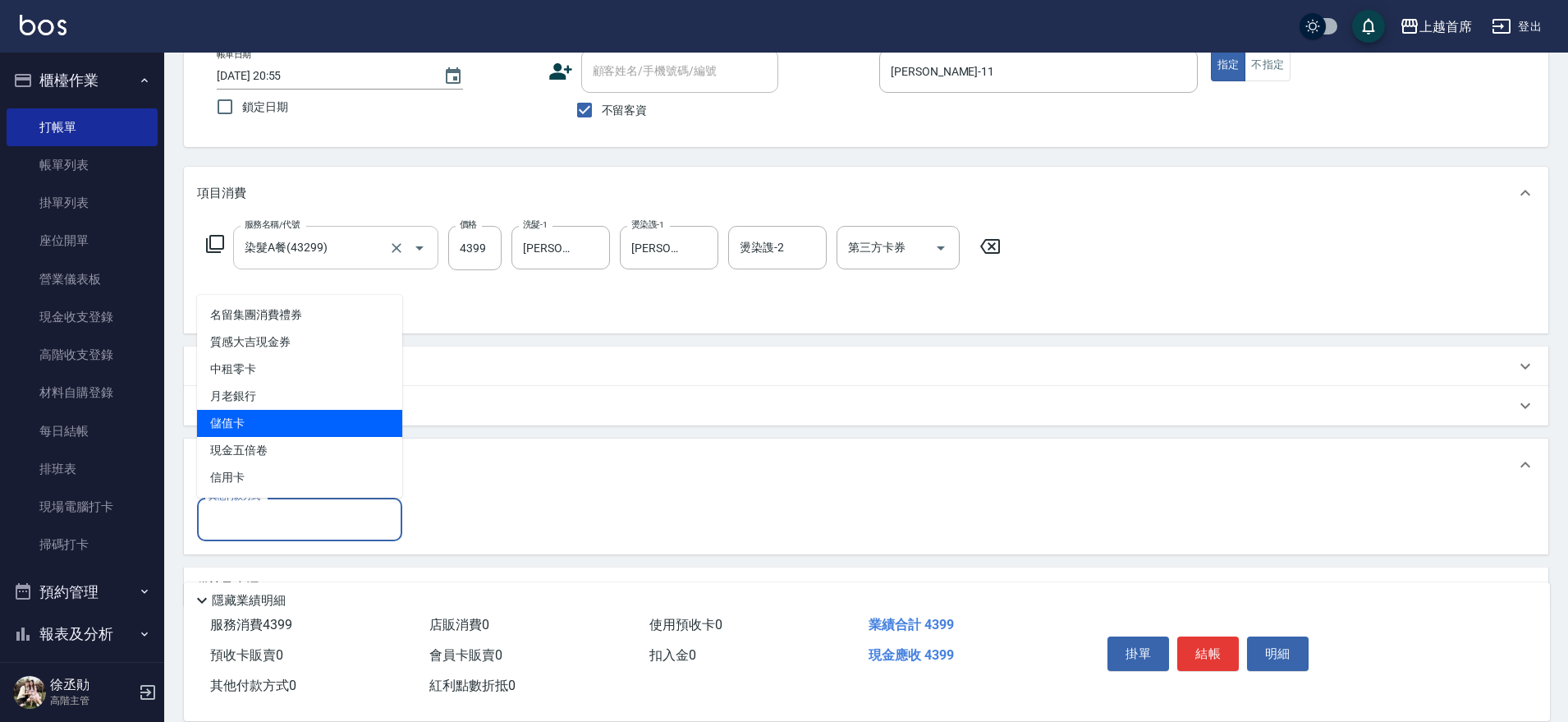
click at [268, 424] on span "儲值卡" at bounding box center [300, 423] width 205 height 27
type input "儲值卡"
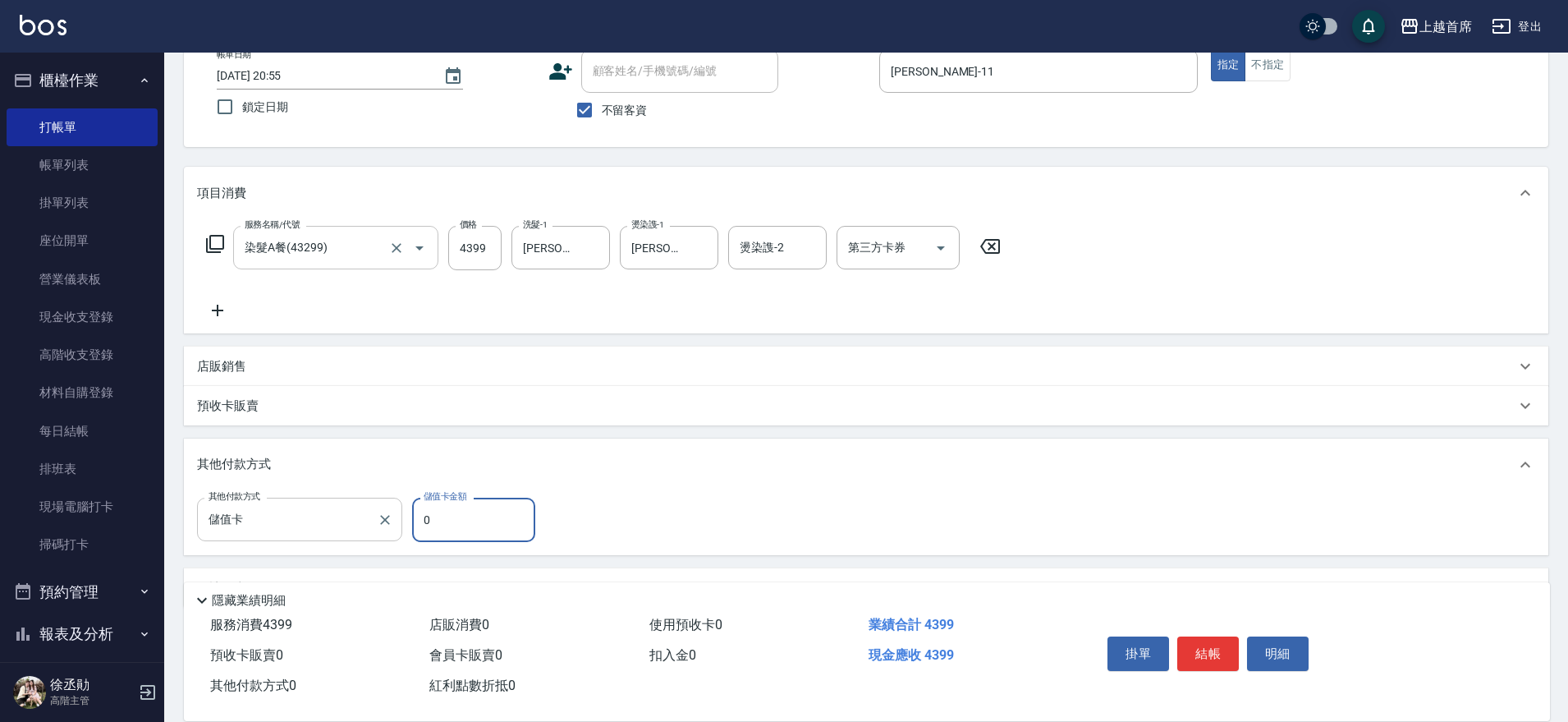
drag, startPoint x: 438, startPoint y: 521, endPoint x: 398, endPoint y: 498, distance: 46.1
click at [404, 516] on div "其他付款方式 儲值卡 其他付款方式 儲值卡金額 0 儲值卡金額" at bounding box center [371, 519] width 348 height 44
type input "737"
type input "[DATE] 20:56"
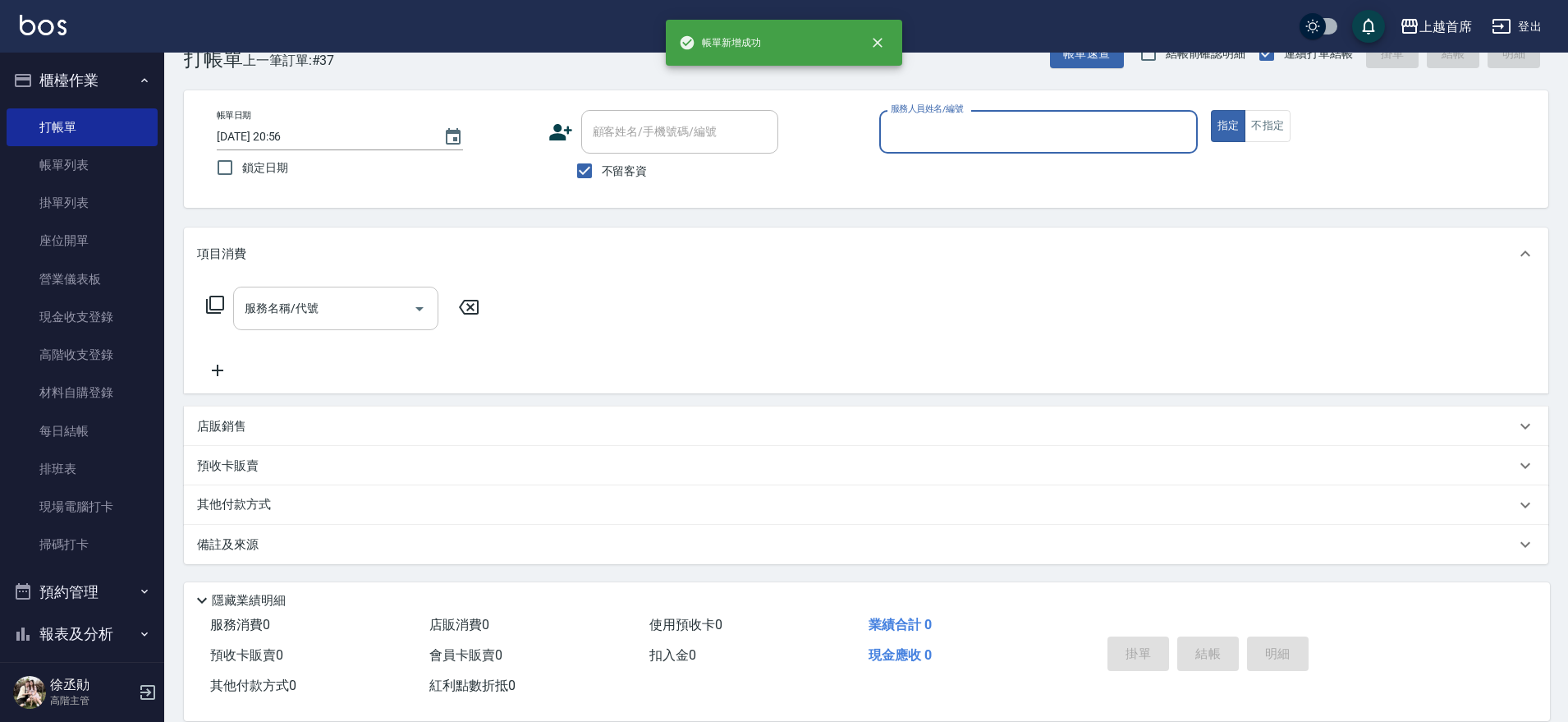
scroll to position [42, 0]
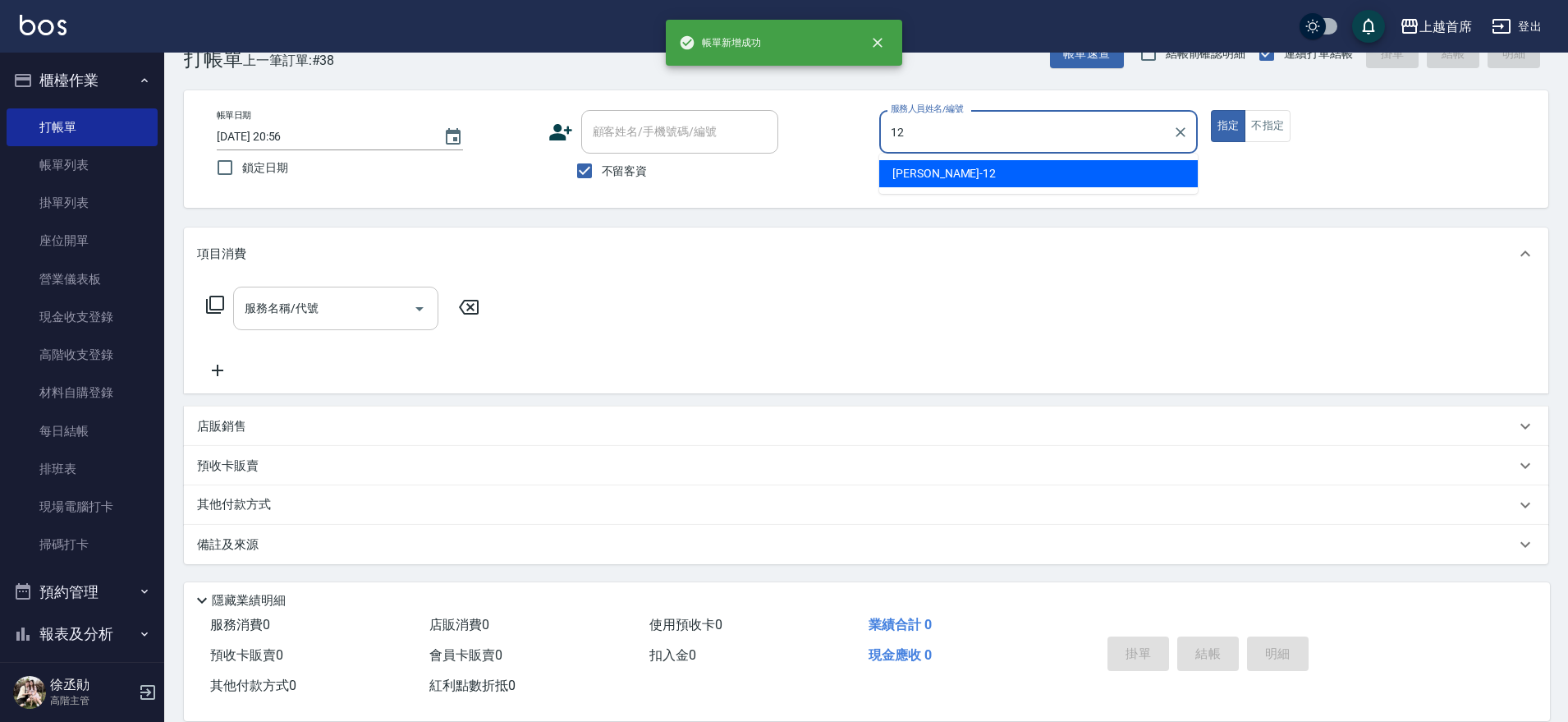
type input "[PERSON_NAME]-12"
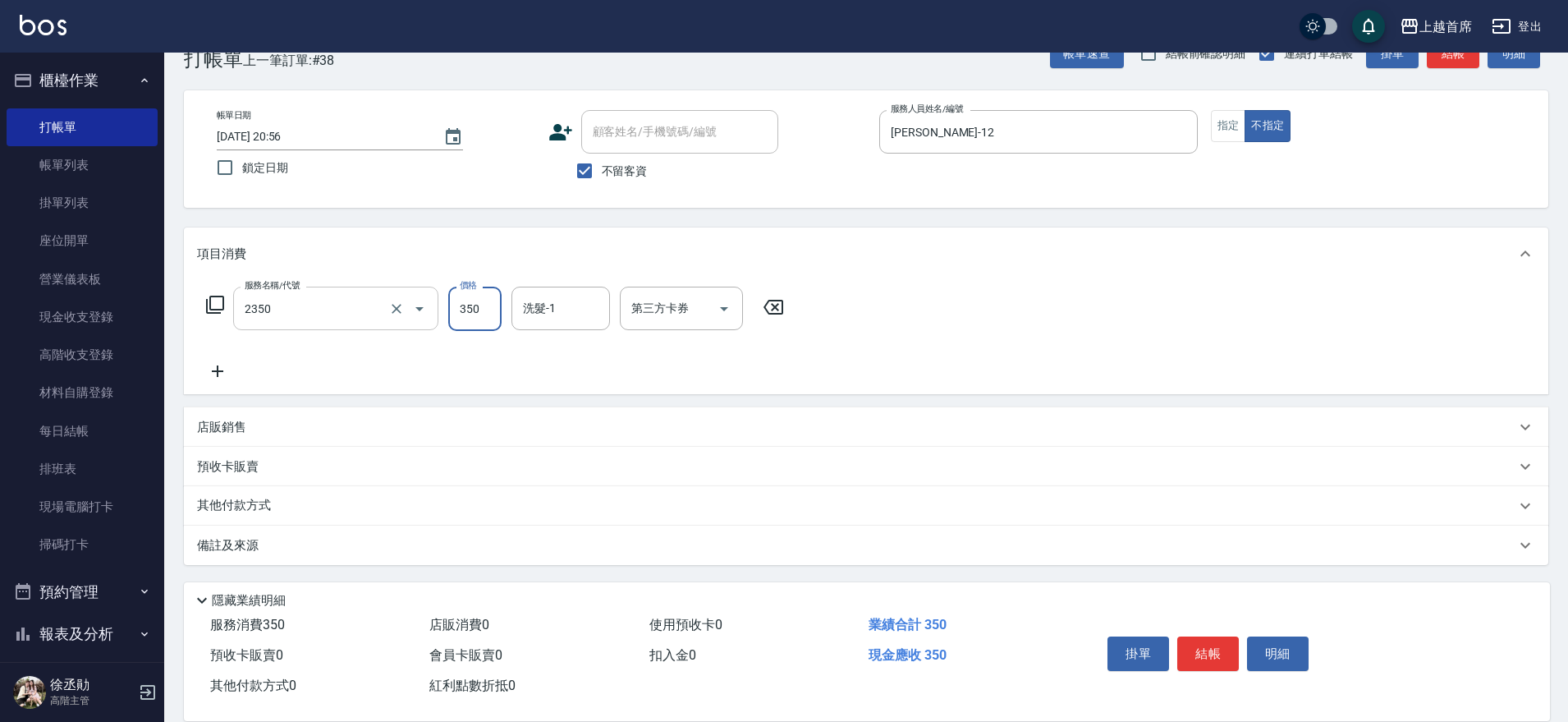
type input "不指定洗剪350(2350)"
type input "[PERSON_NAME]-23"
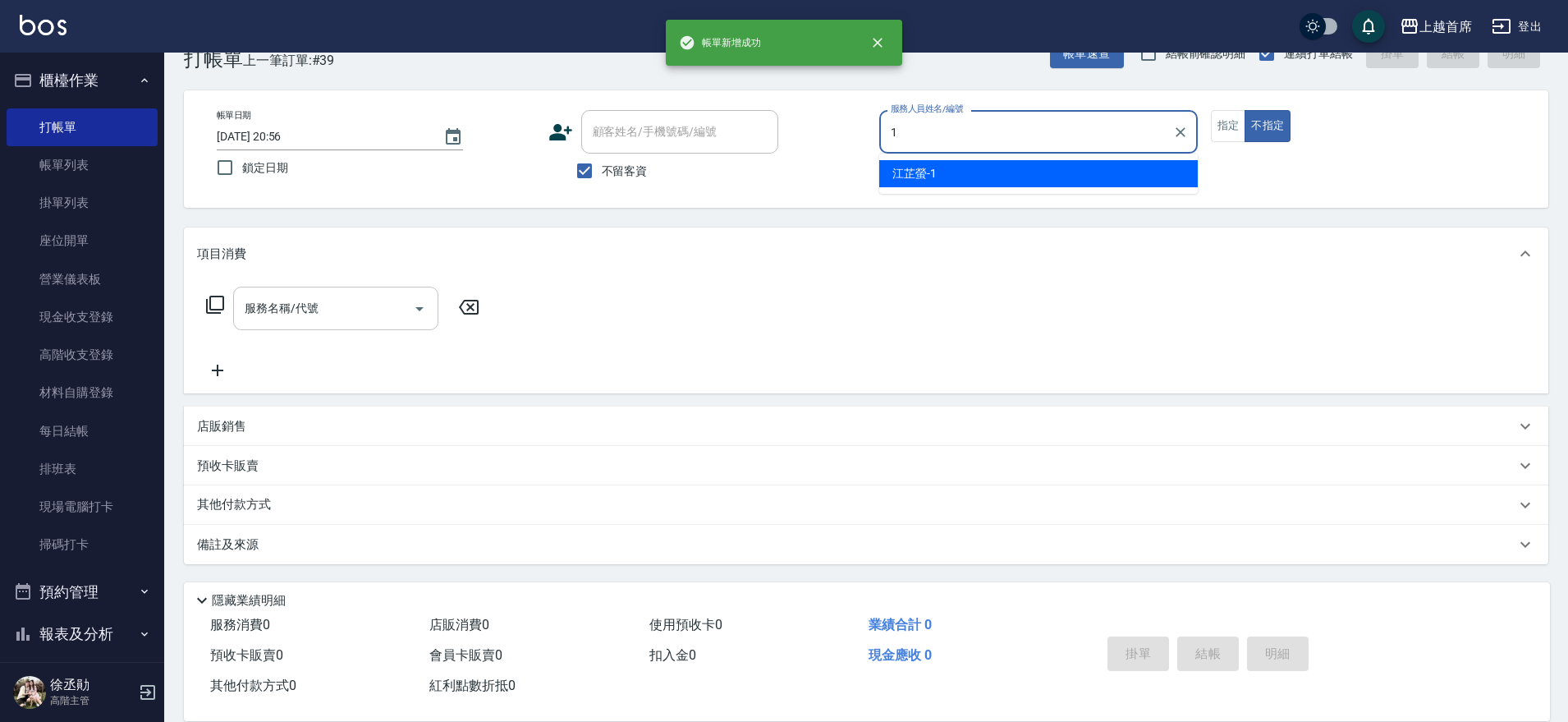
type input "[PERSON_NAME]-1"
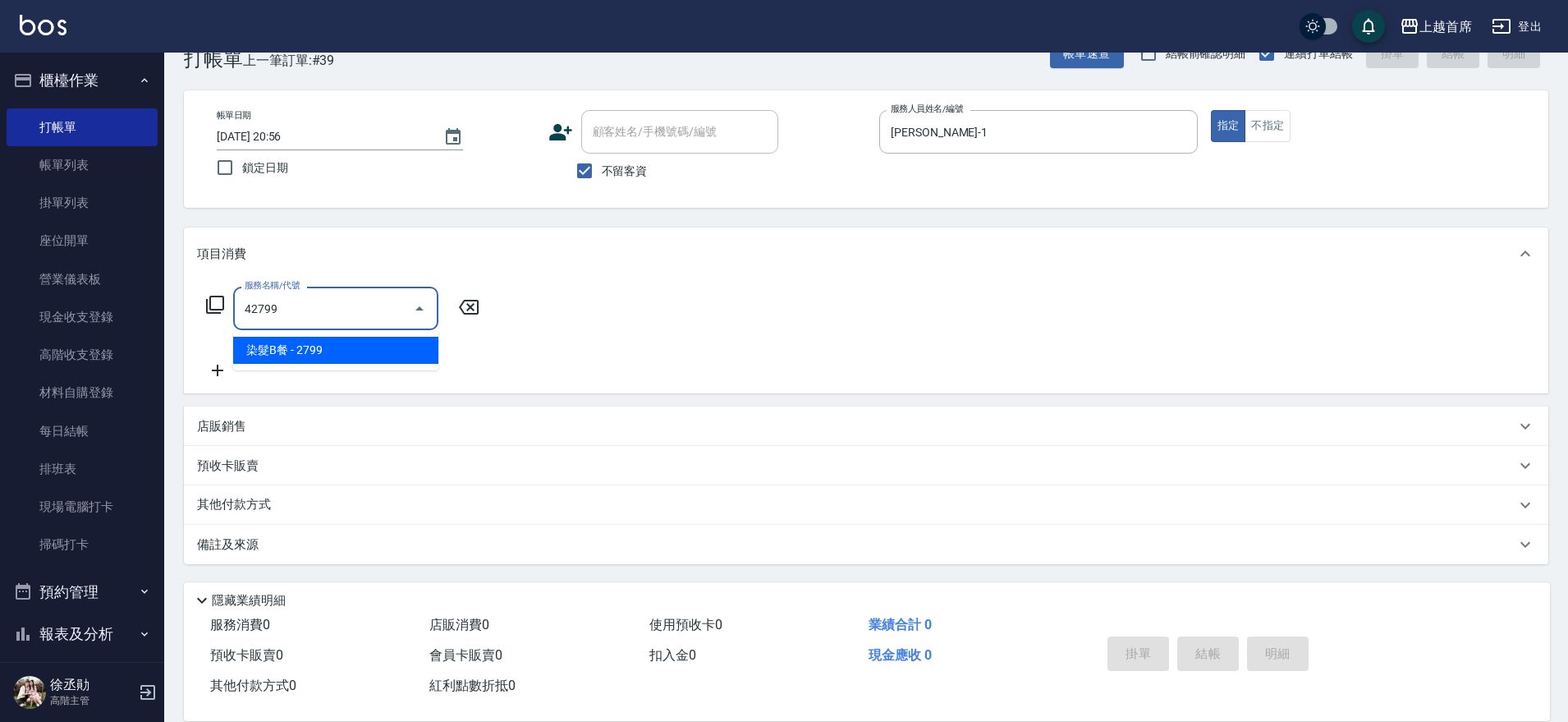
type input "染髮B餐(42799)"
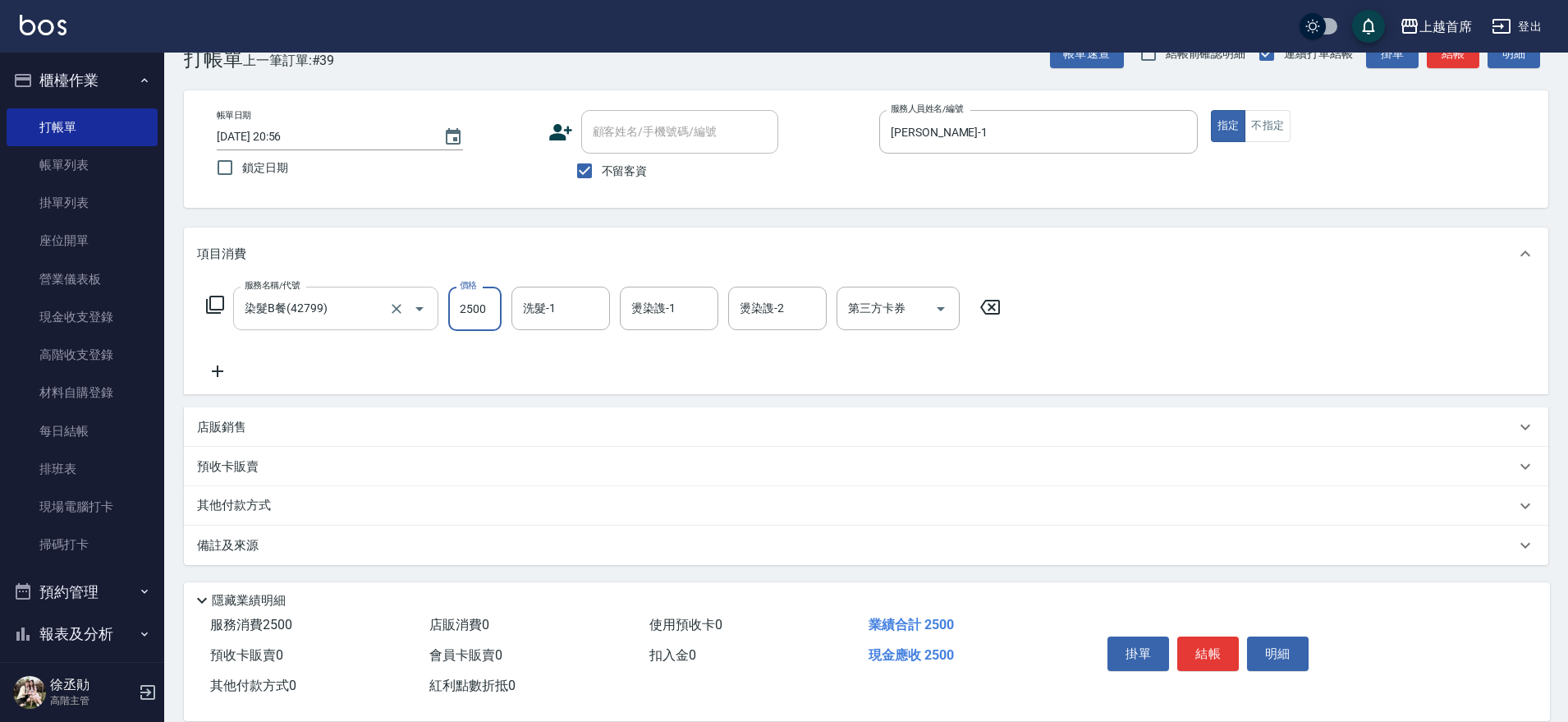
type input "2500"
type input "[PERSON_NAME]-16"
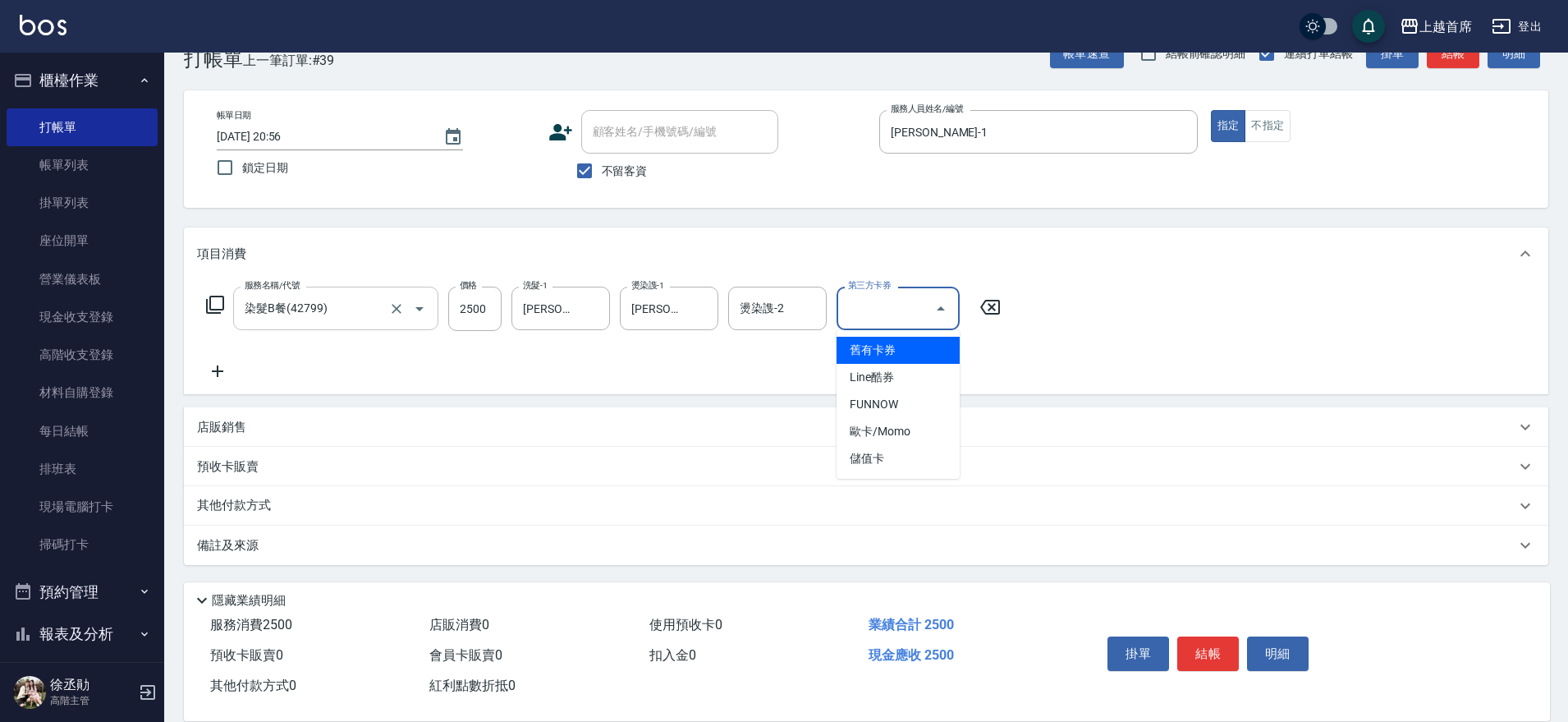
click at [719, 411] on div "店販銷售" at bounding box center [866, 426] width 1364 height 40
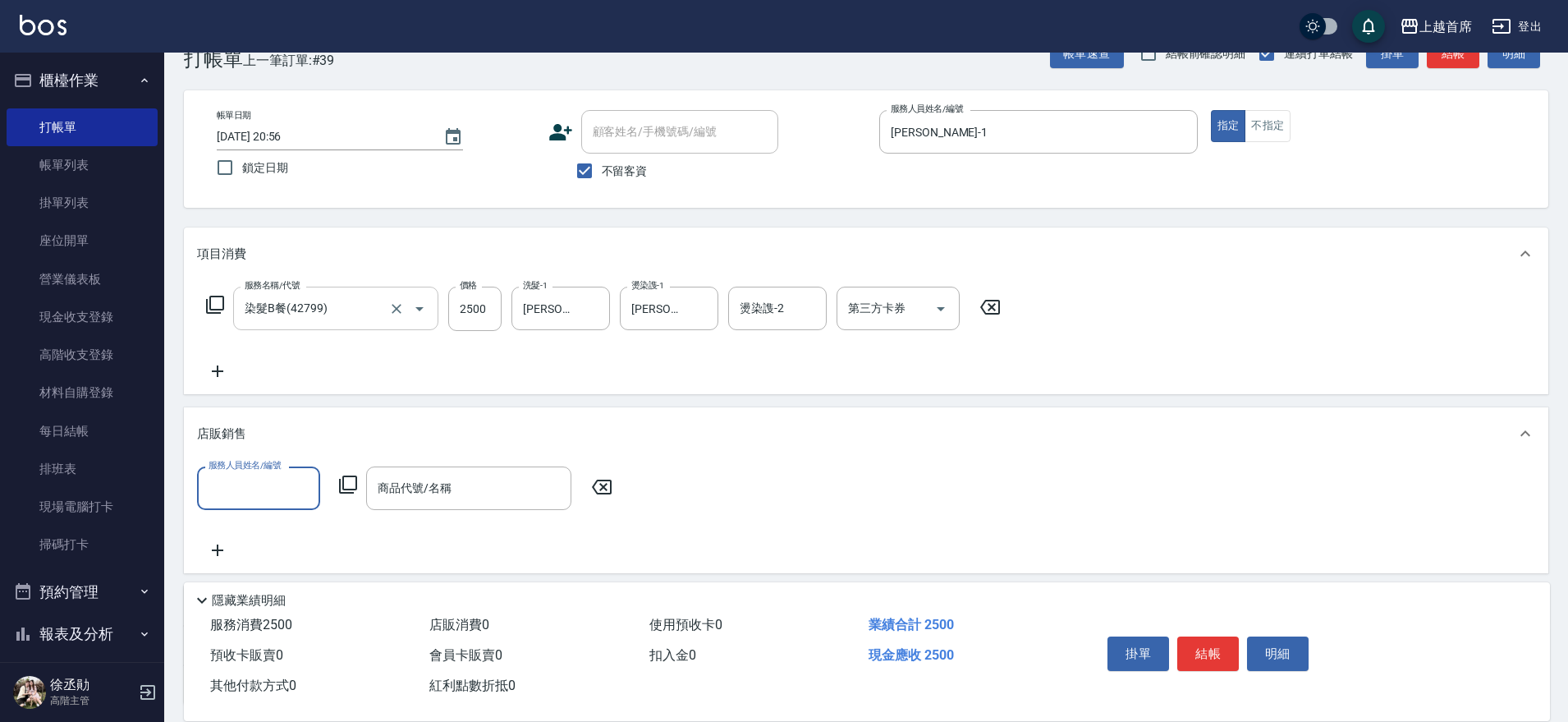
scroll to position [0, 0]
click at [661, 369] on div "服務名稱/代號 染髮B餐(42799) 服務名稱/代號 價格 2500 價格 洗髮-1 [PERSON_NAME]-16 洗髮-1 燙染謢-1 [PERSON…" at bounding box center [603, 334] width 813 height 95
click at [803, 310] on input "燙染謢-2" at bounding box center [777, 308] width 84 height 28
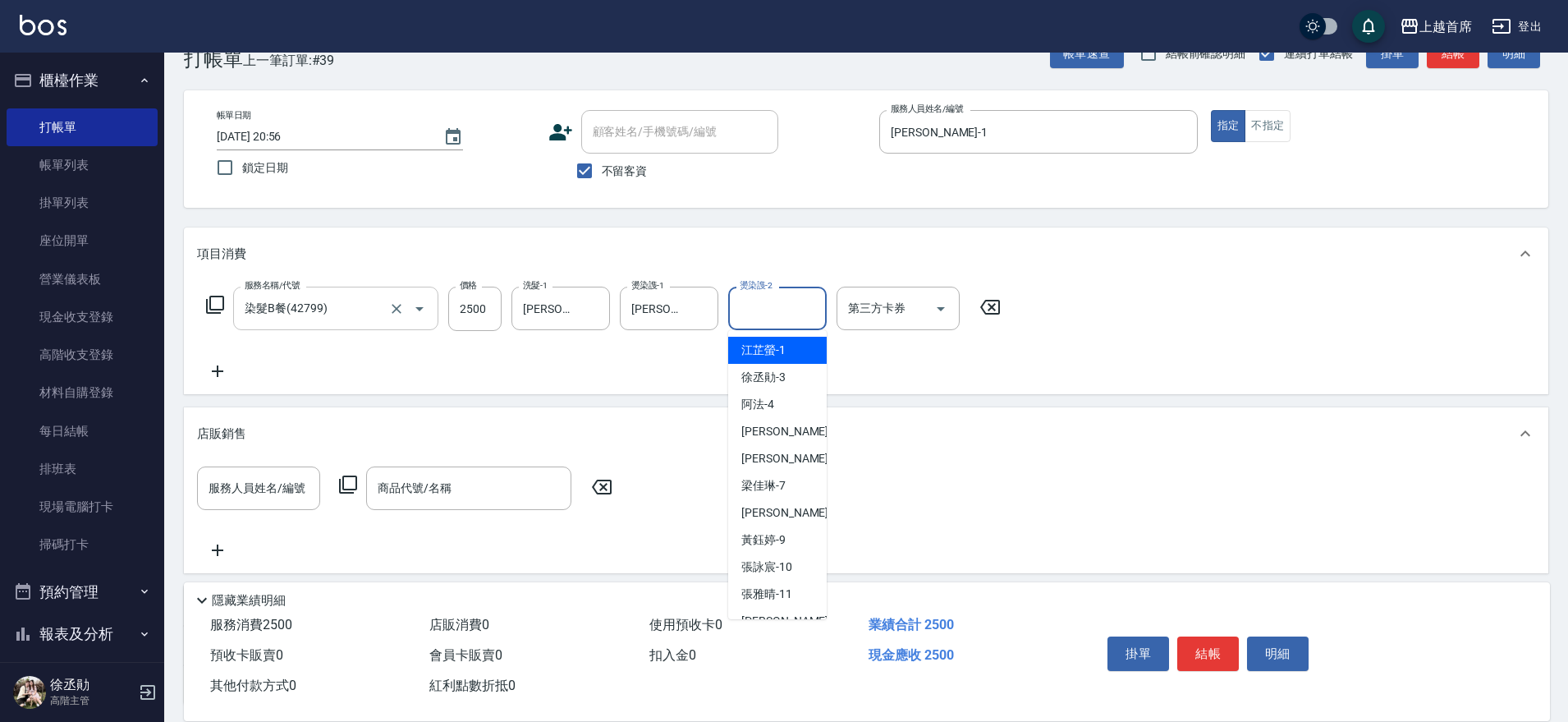
type input "[PERSON_NAME]-1"
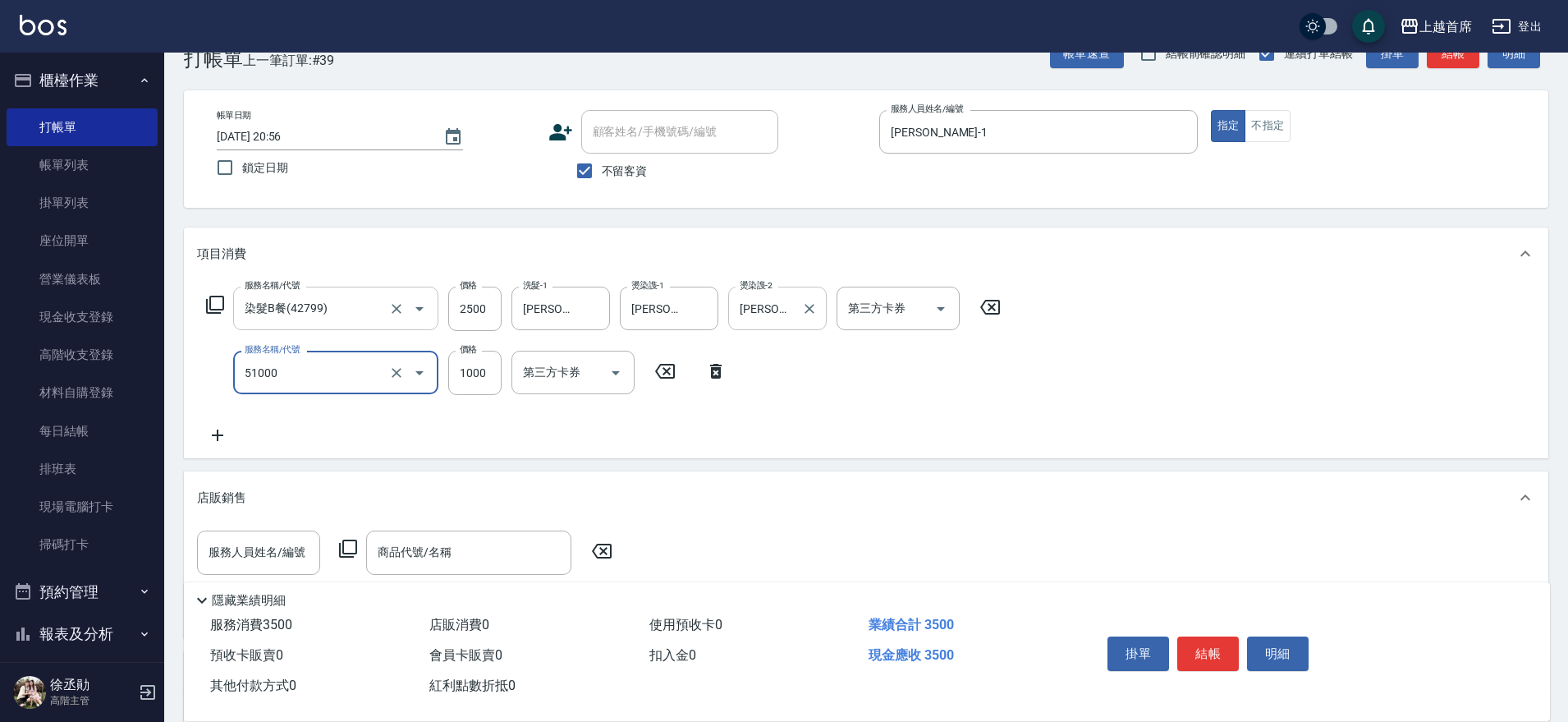
type input "酵素/紅鑽/焦糖/單噴精華液(51000)"
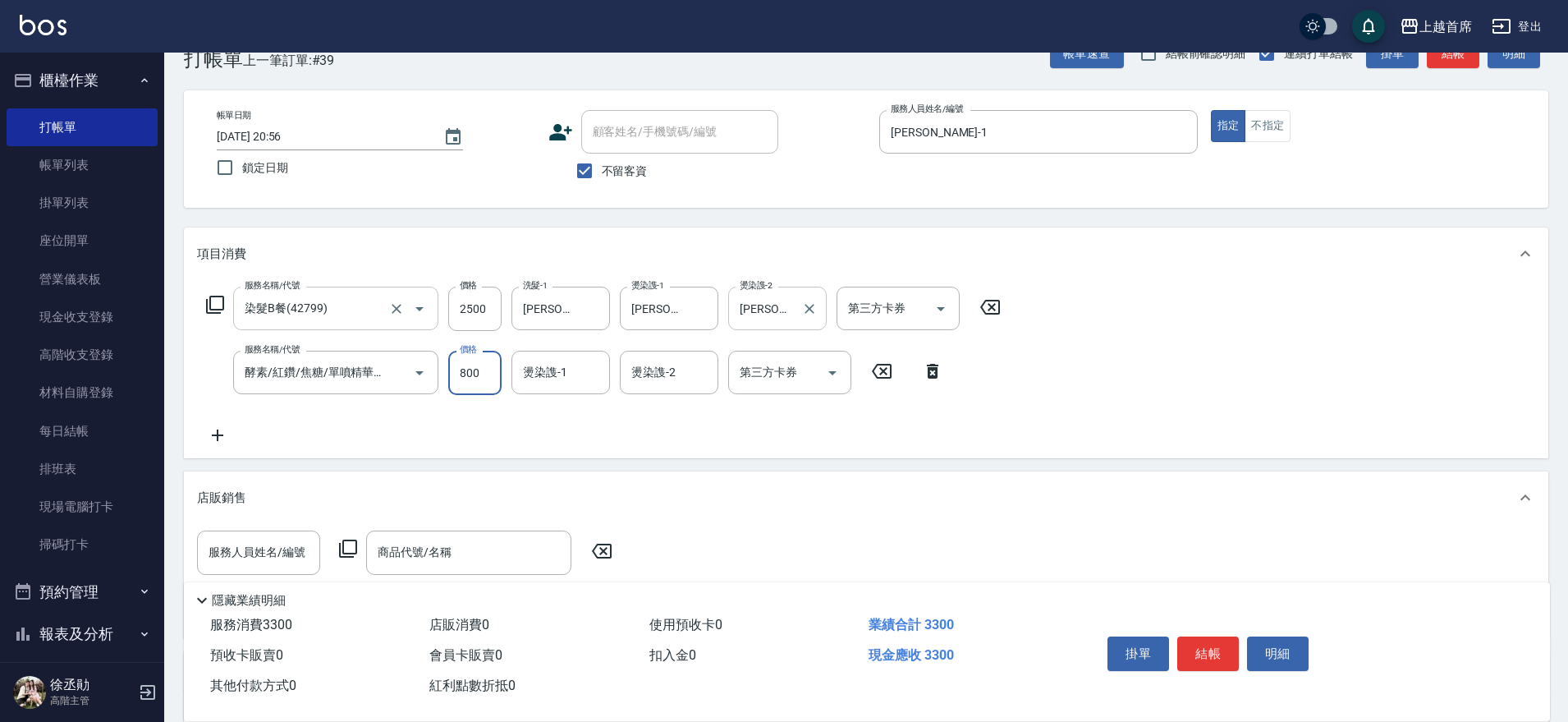
type input "800"
click at [404, 373] on icon "Clear" at bounding box center [396, 373] width 17 height 17
type input "酵素/紅鑽/焦糖/單噴精華液(51000)"
click at [404, 373] on icon "Clear" at bounding box center [396, 373] width 17 height 17
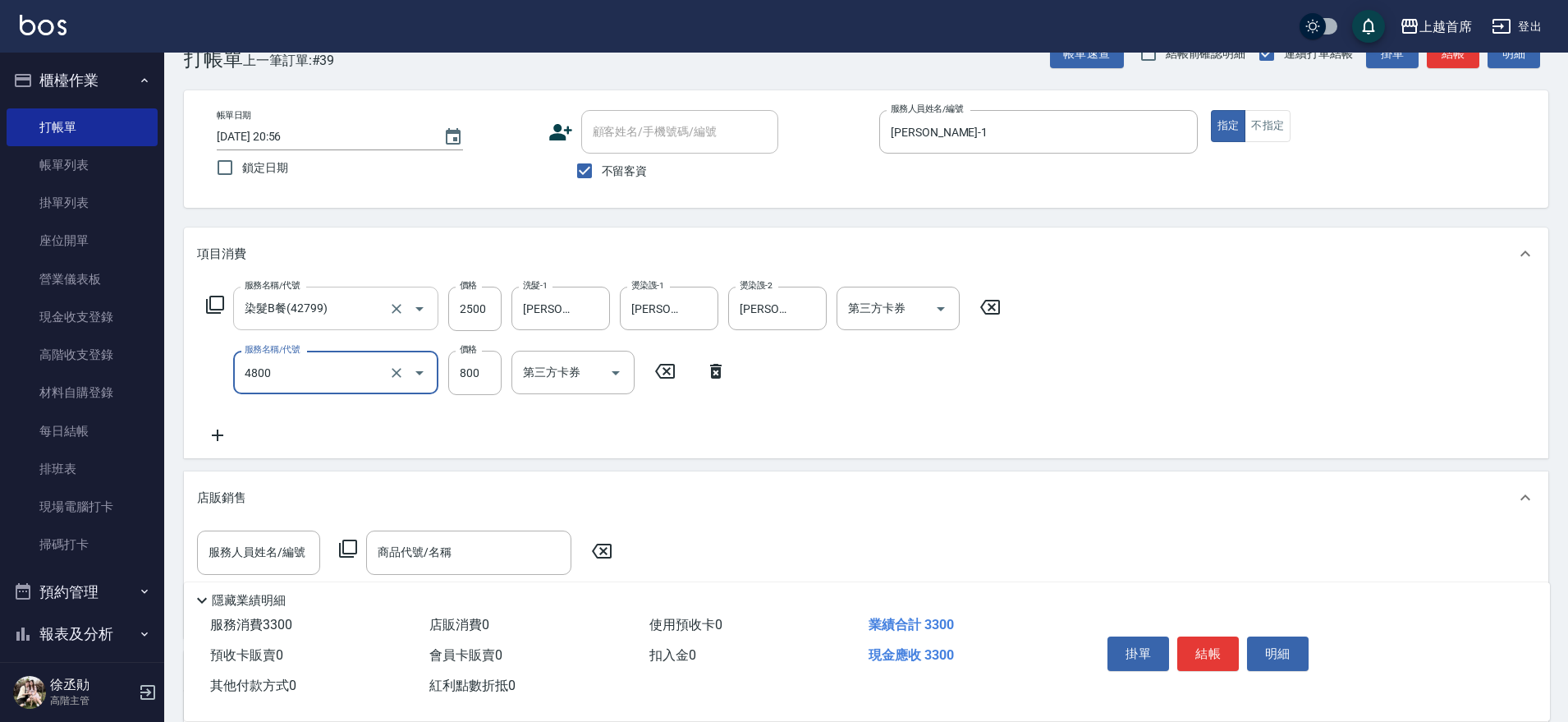
type input "漂髮800(4800)"
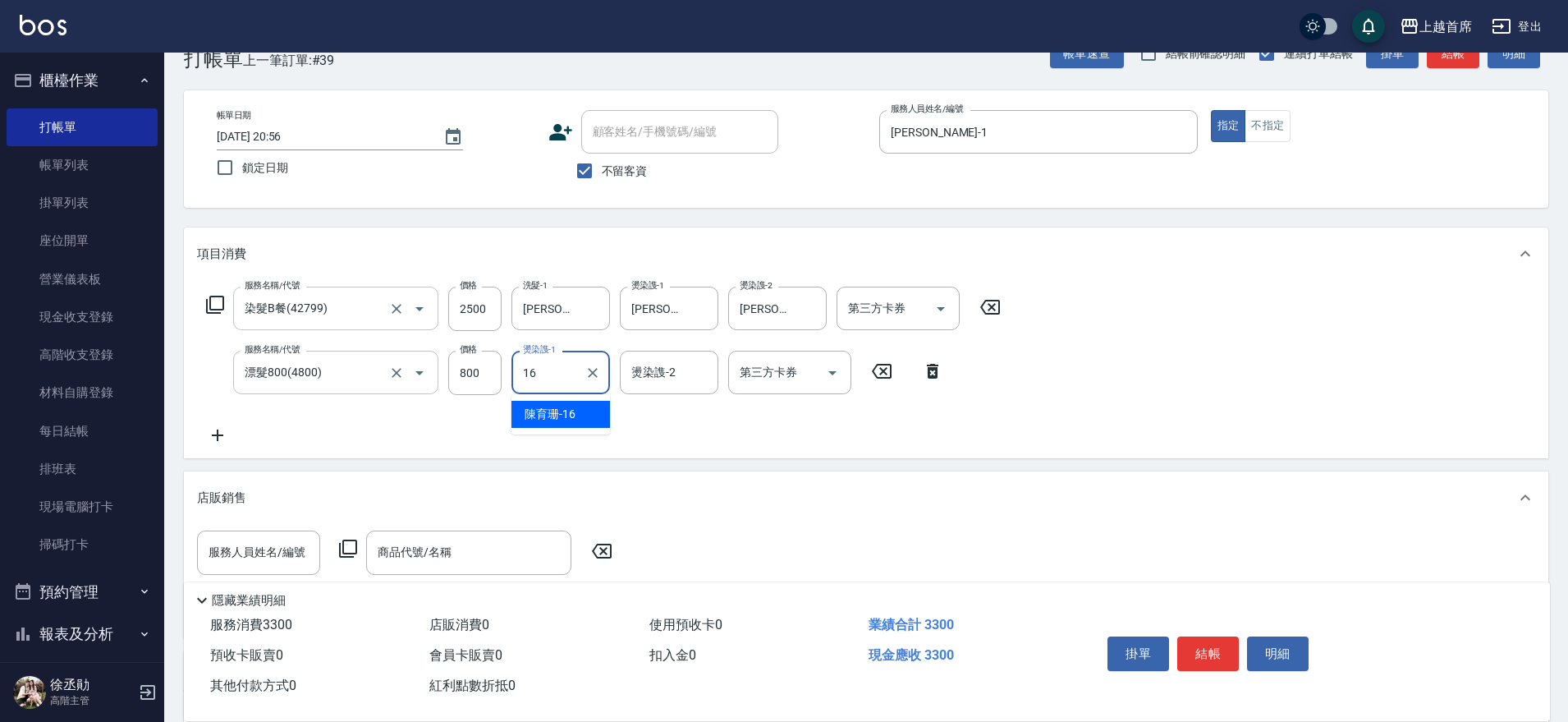
type input "[PERSON_NAME]-16"
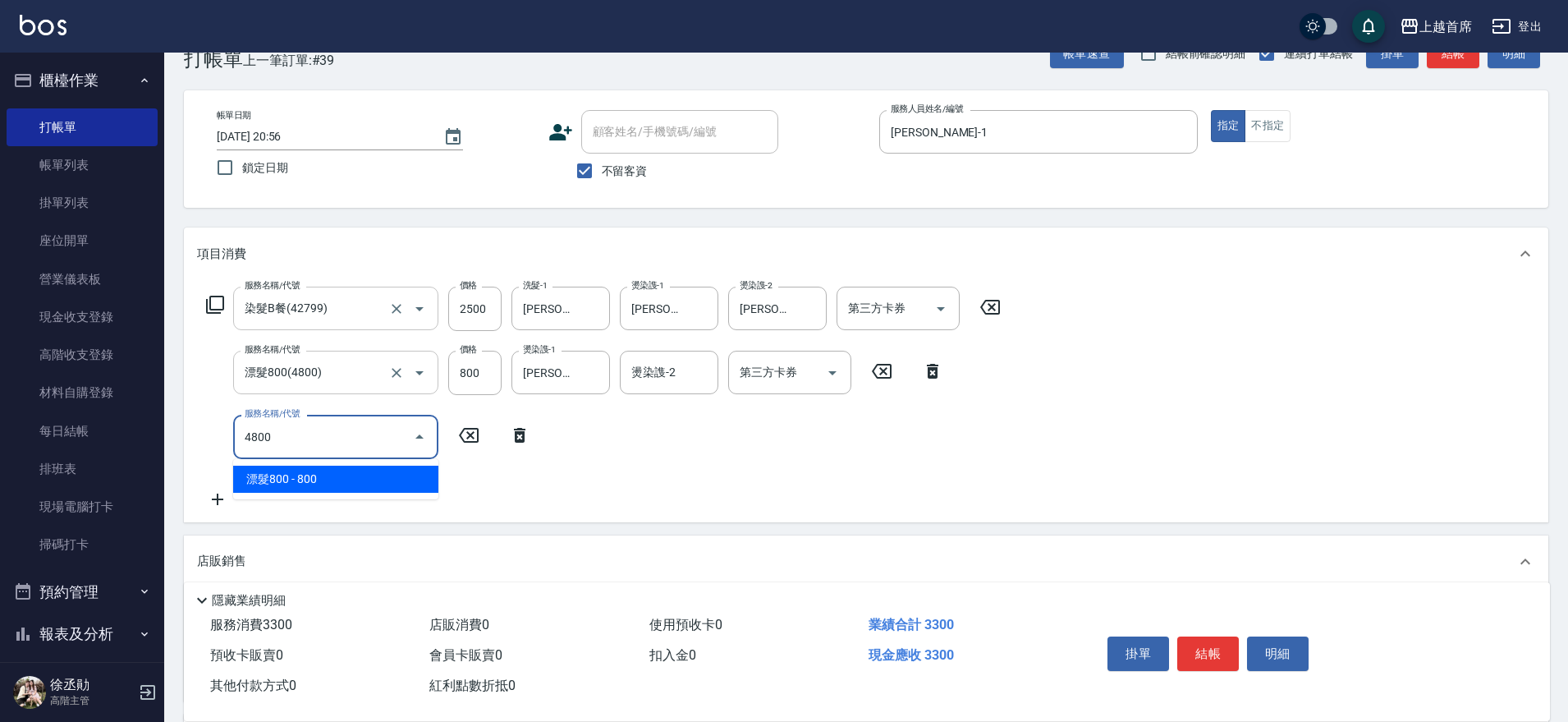
type input "漂髮800(4800)"
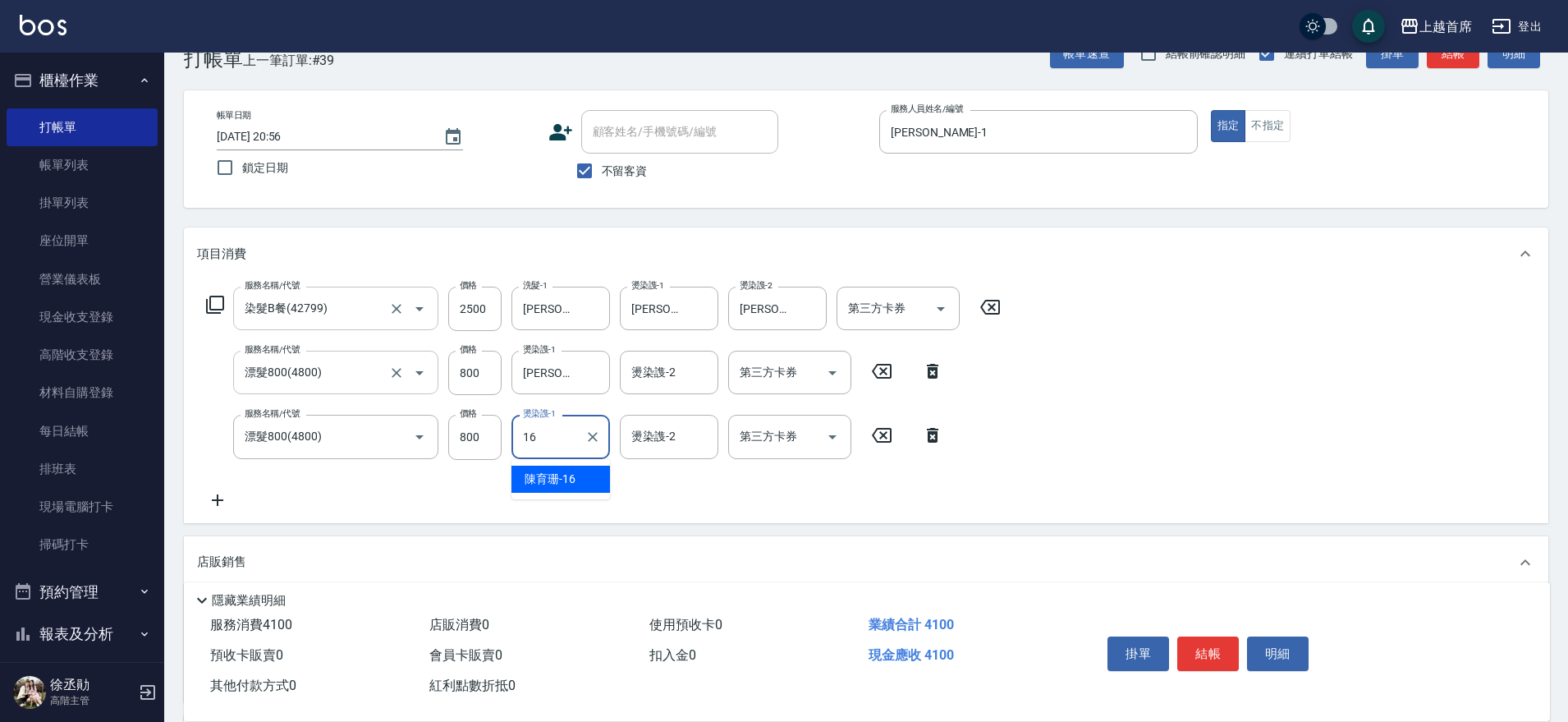
type input "[PERSON_NAME]-16"
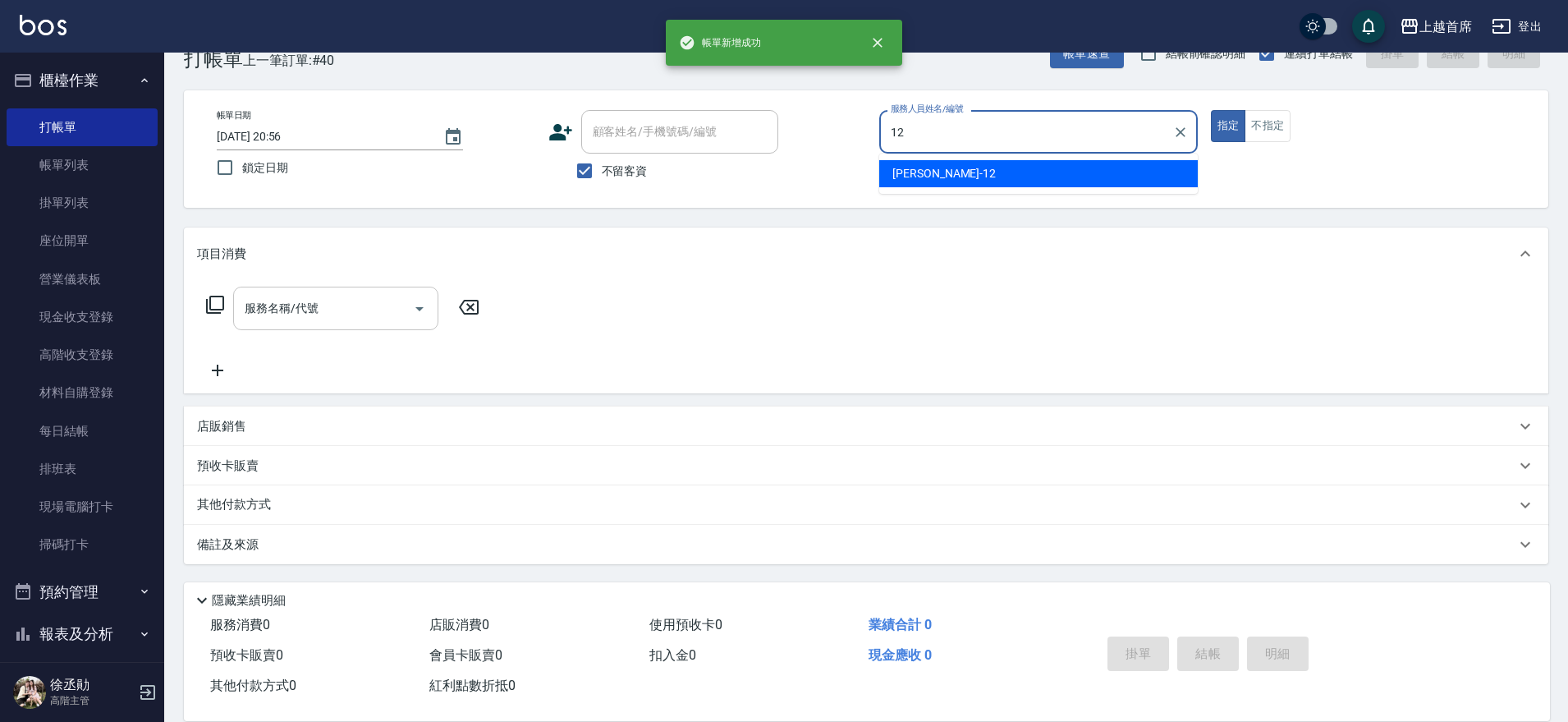
type input "[PERSON_NAME]-12"
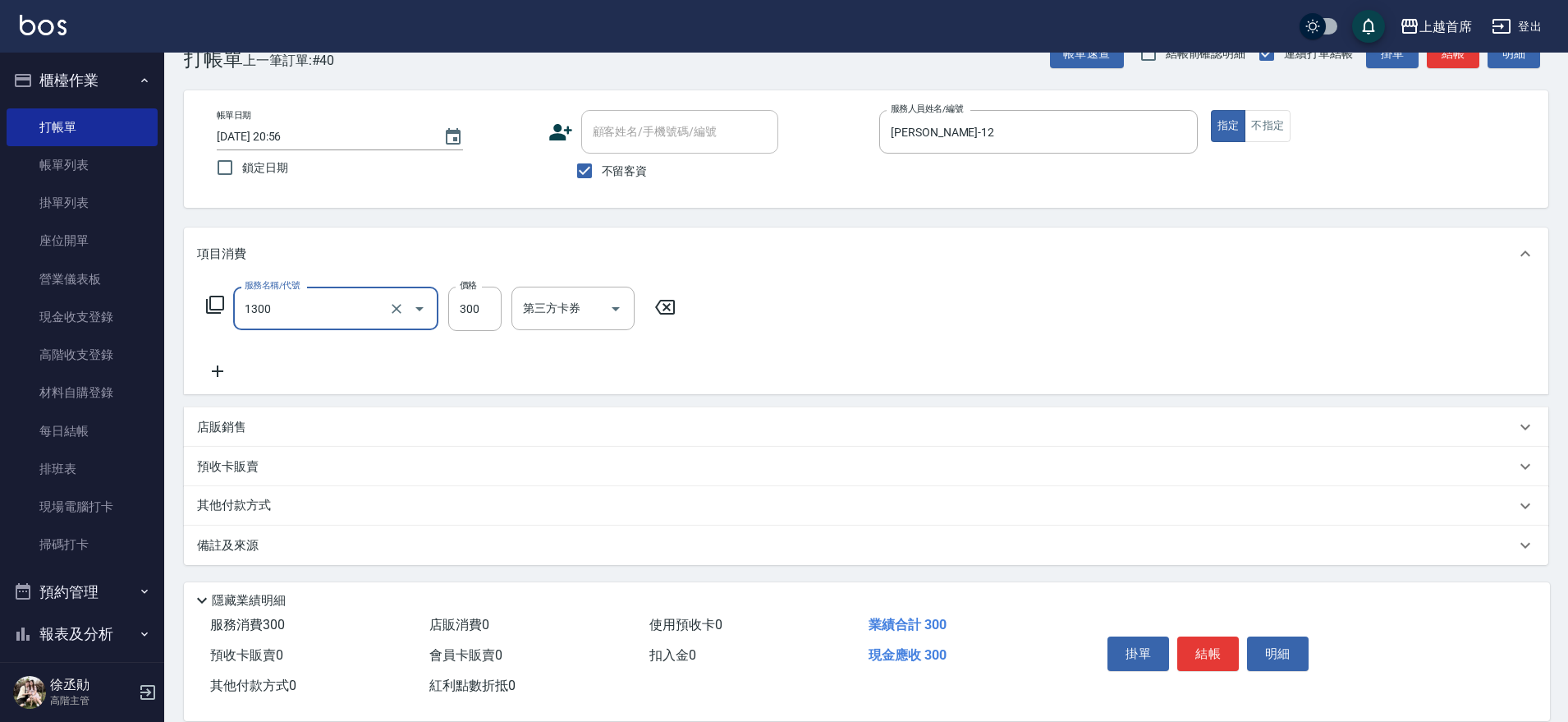
type input "洗髮(1300)"
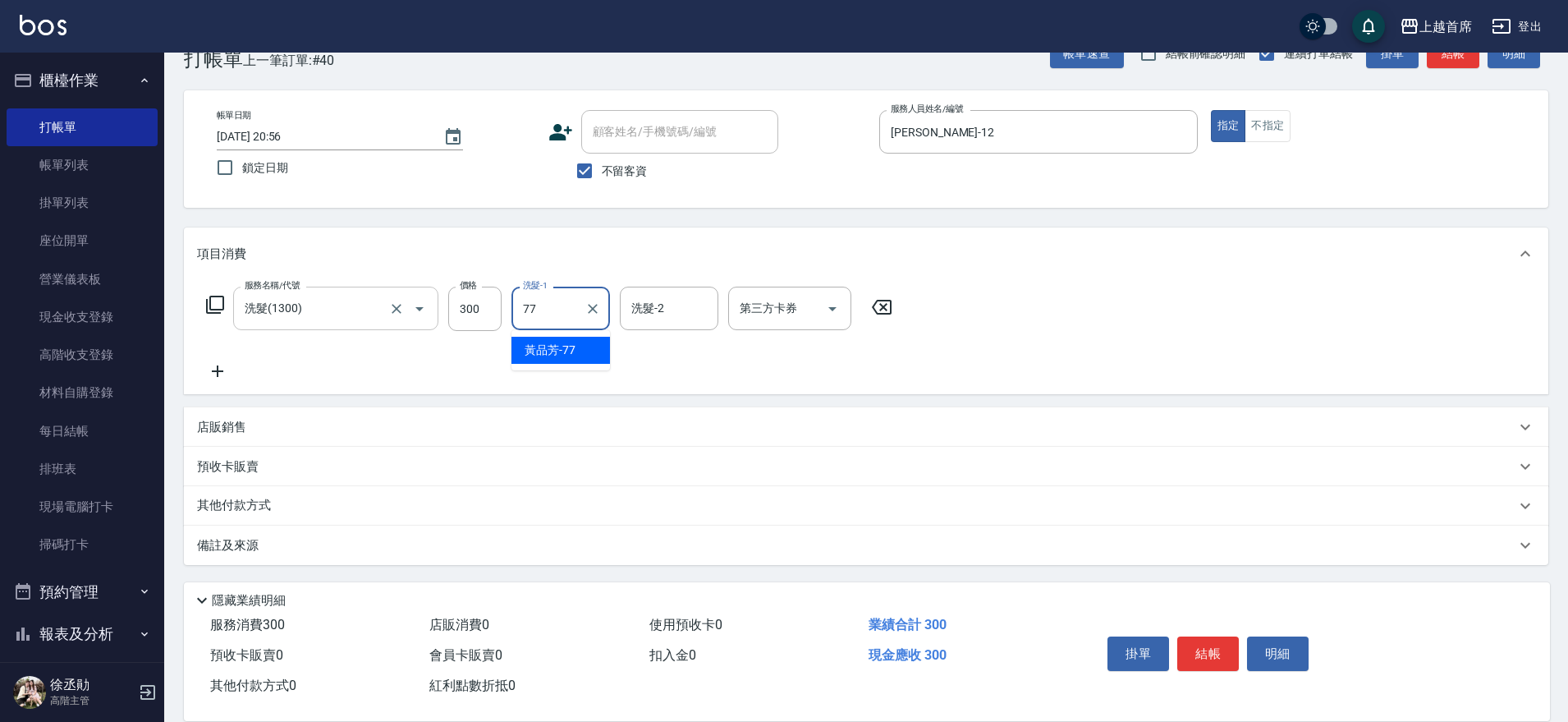
type input "[PERSON_NAME]-77"
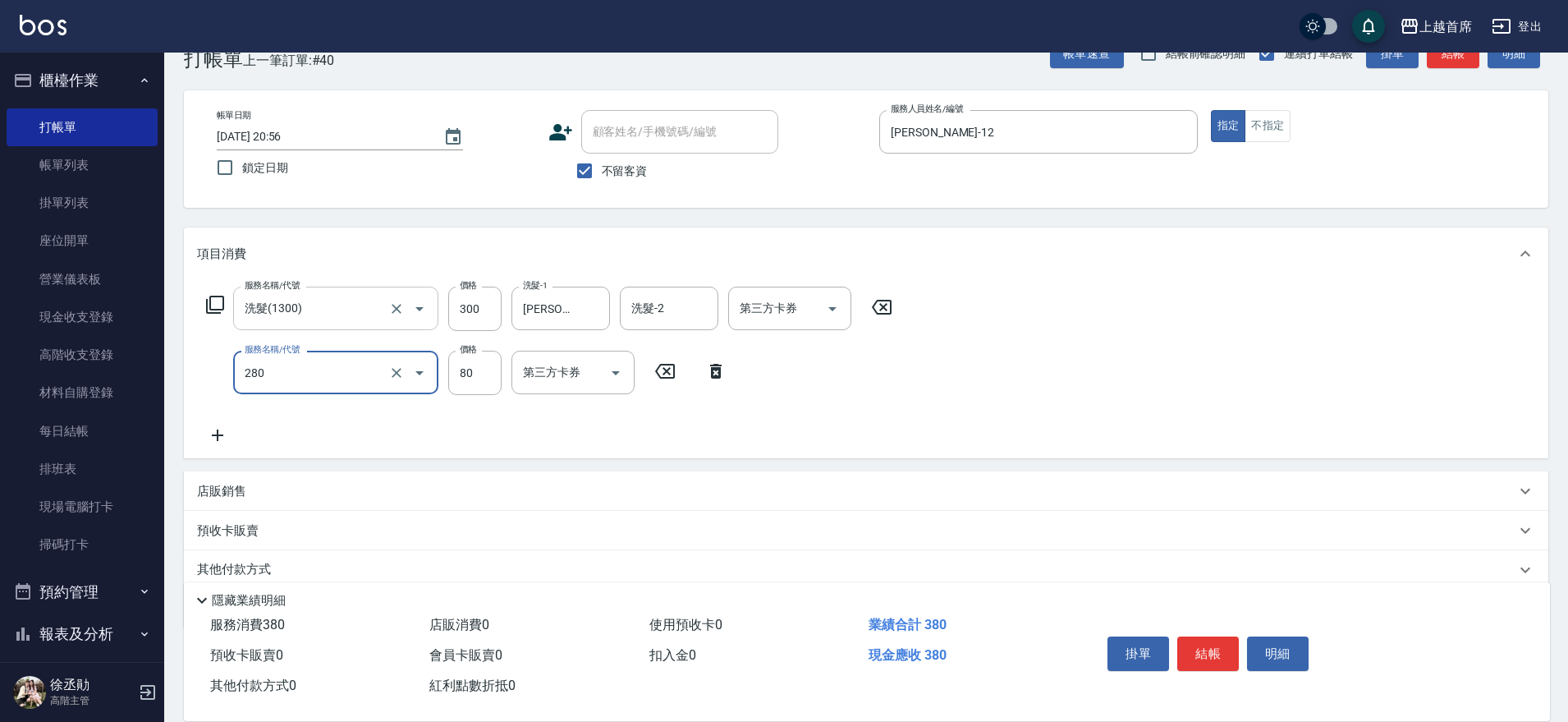
type input "剪瀏海(280)"
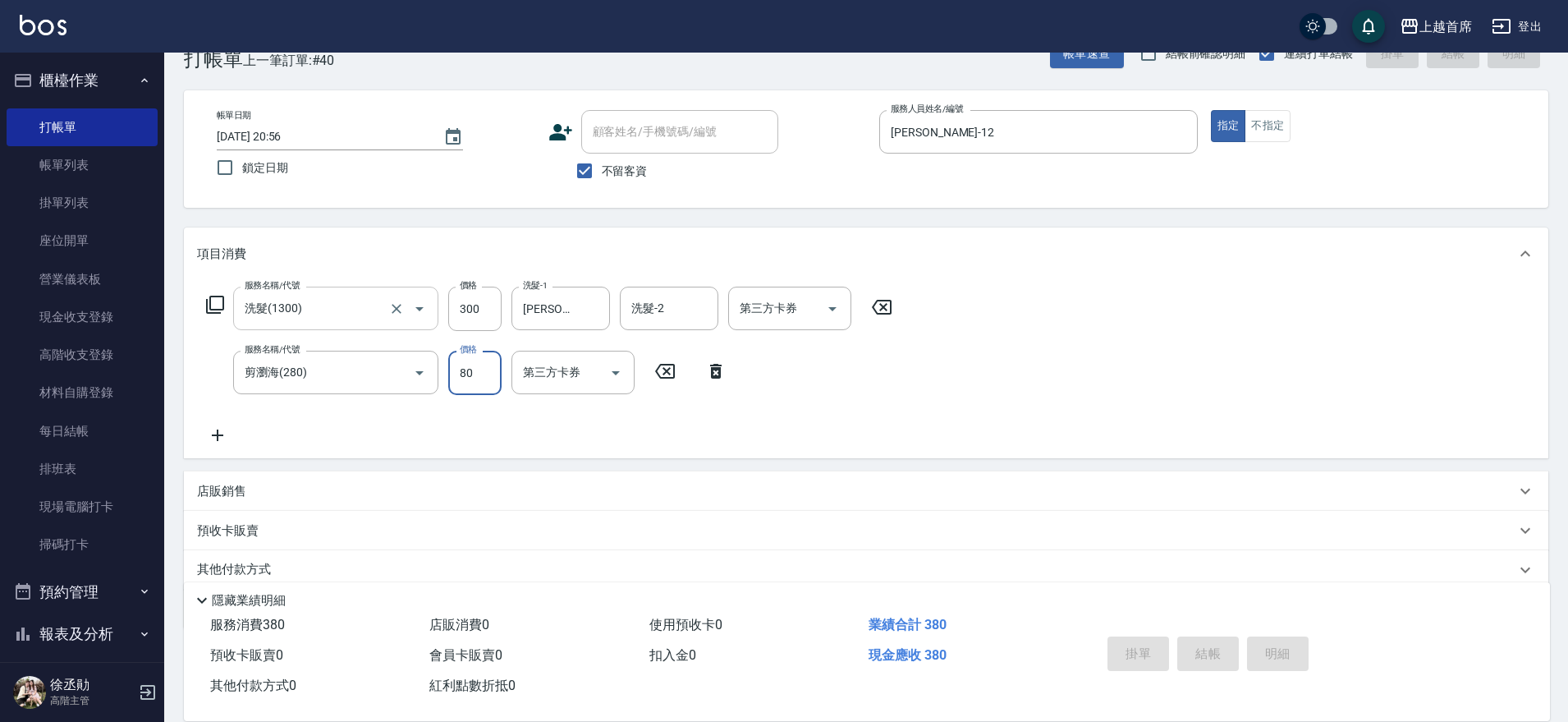
type input "[DATE] 20:57"
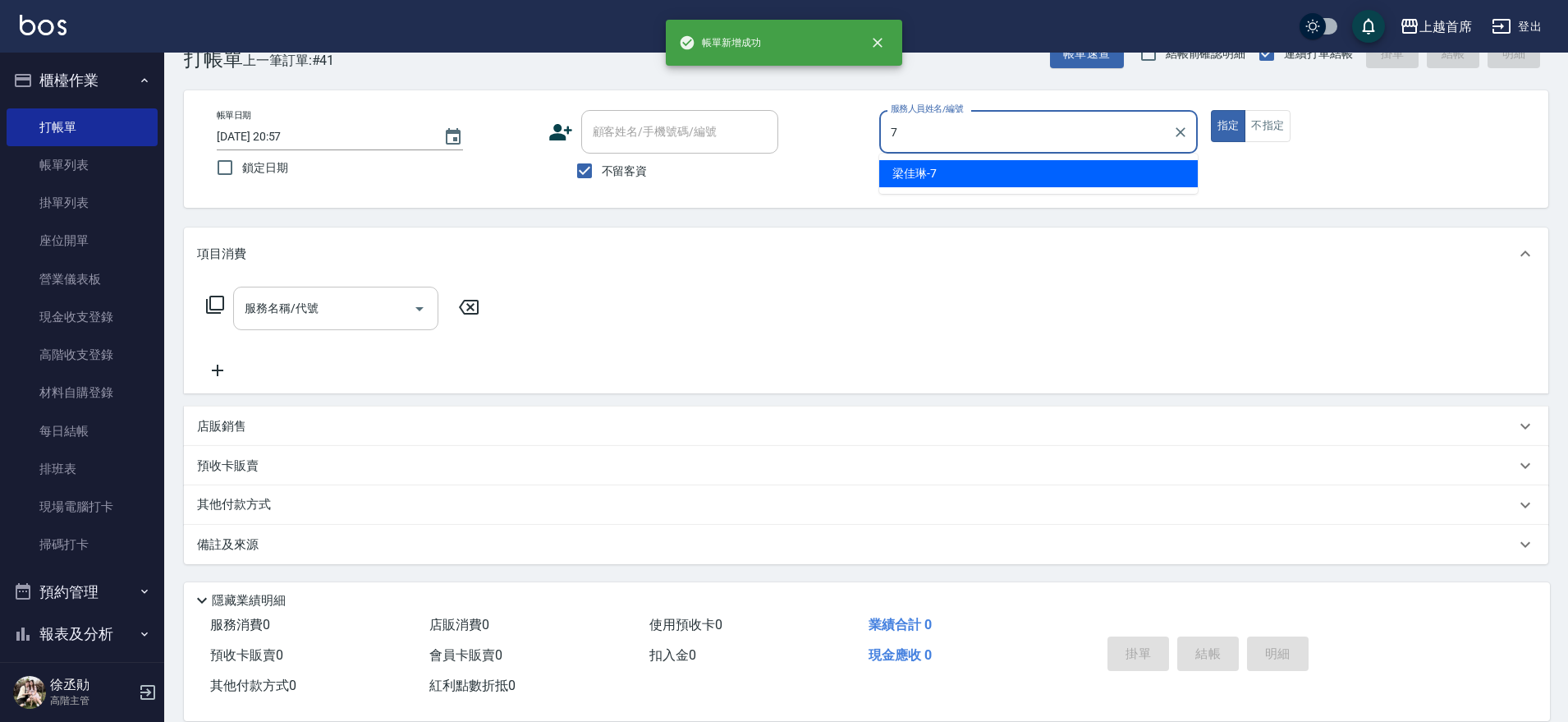
type input "[PERSON_NAME]-7"
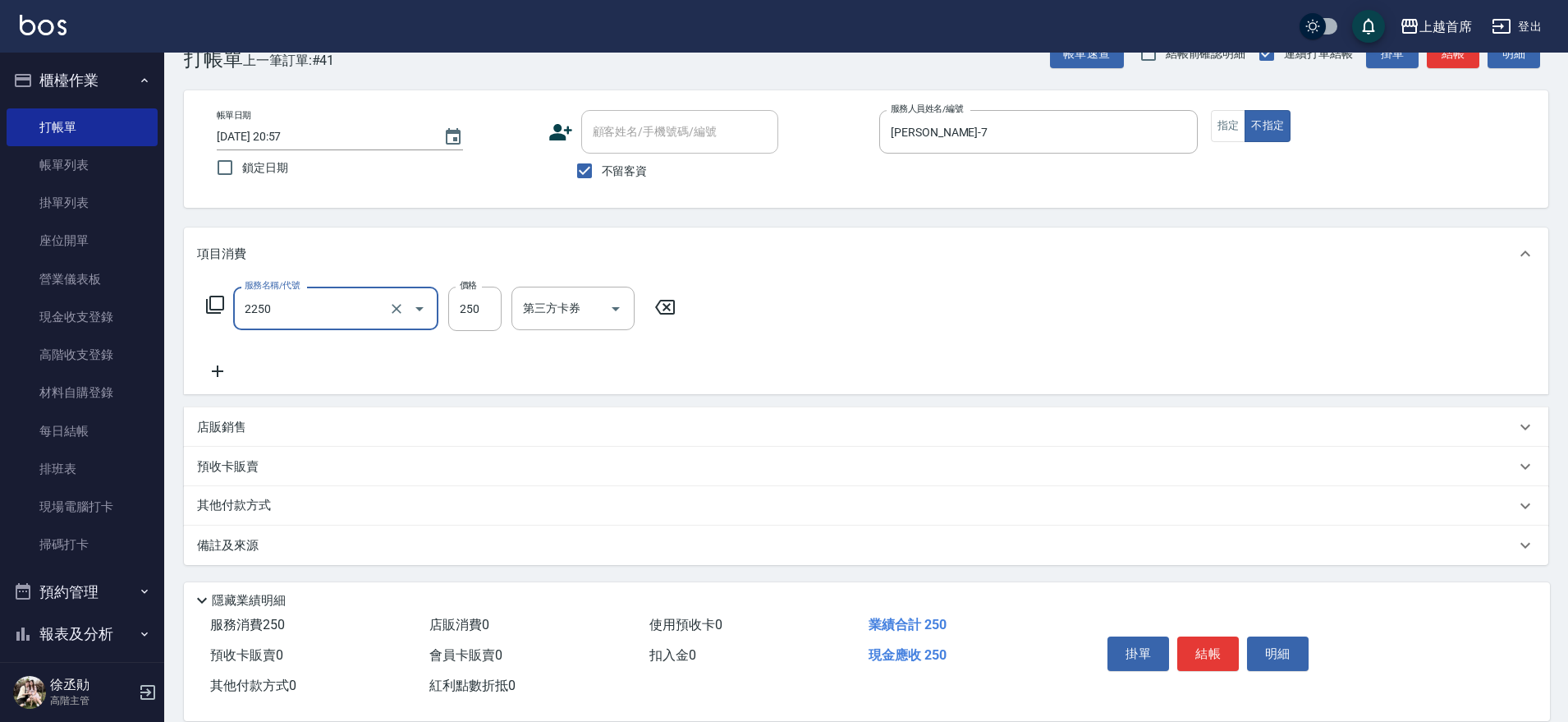
type input "單剪不指定250(2250)"
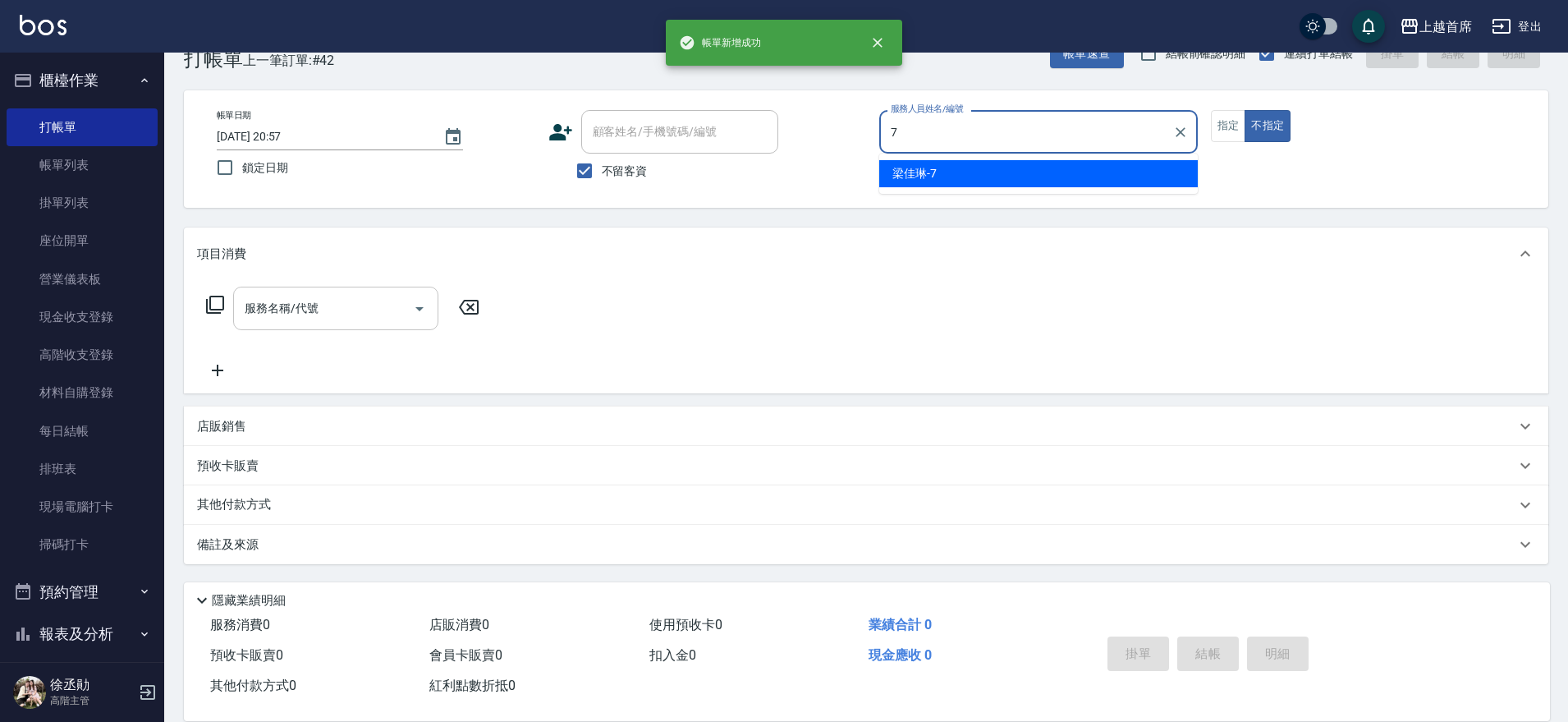
type input "[PERSON_NAME]-7"
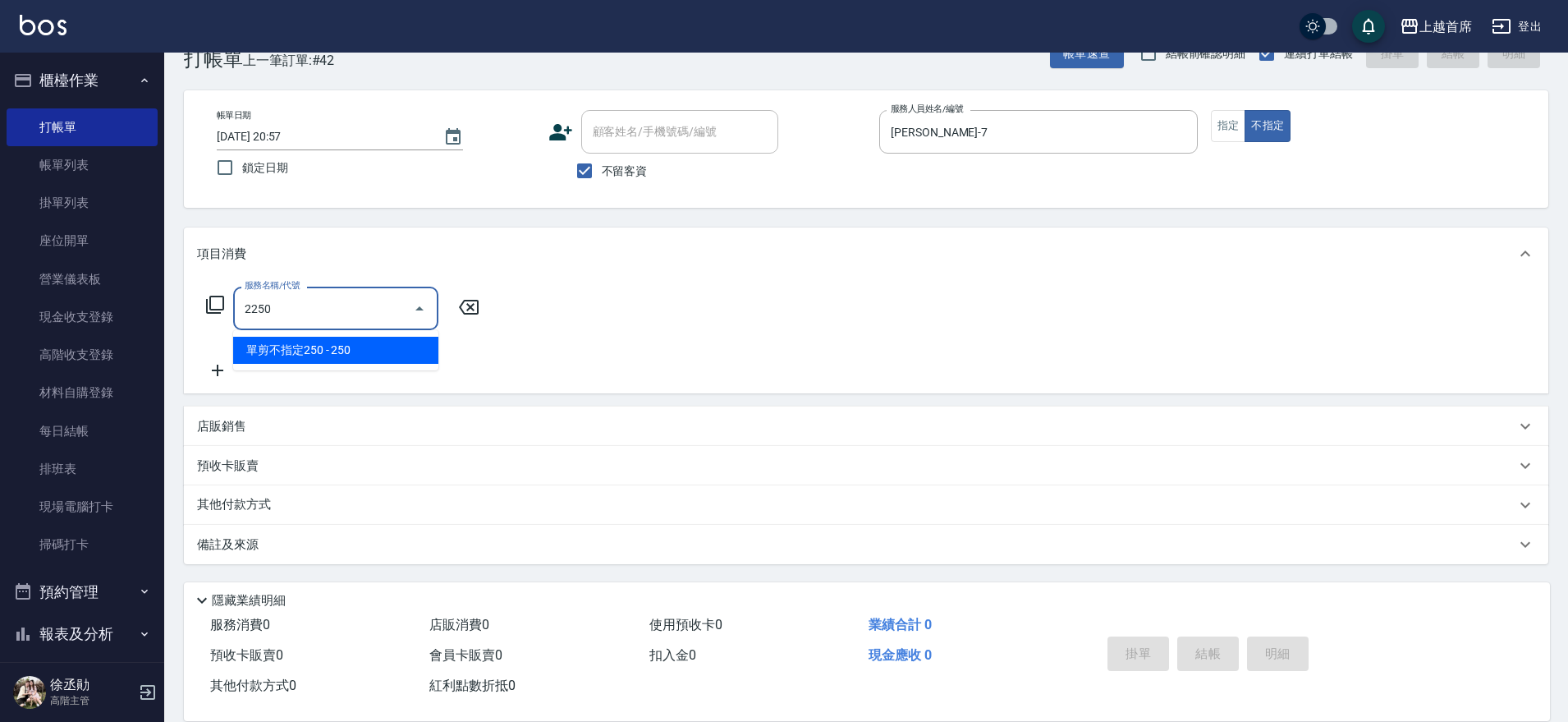
type input "單剪不指定250(2250)"
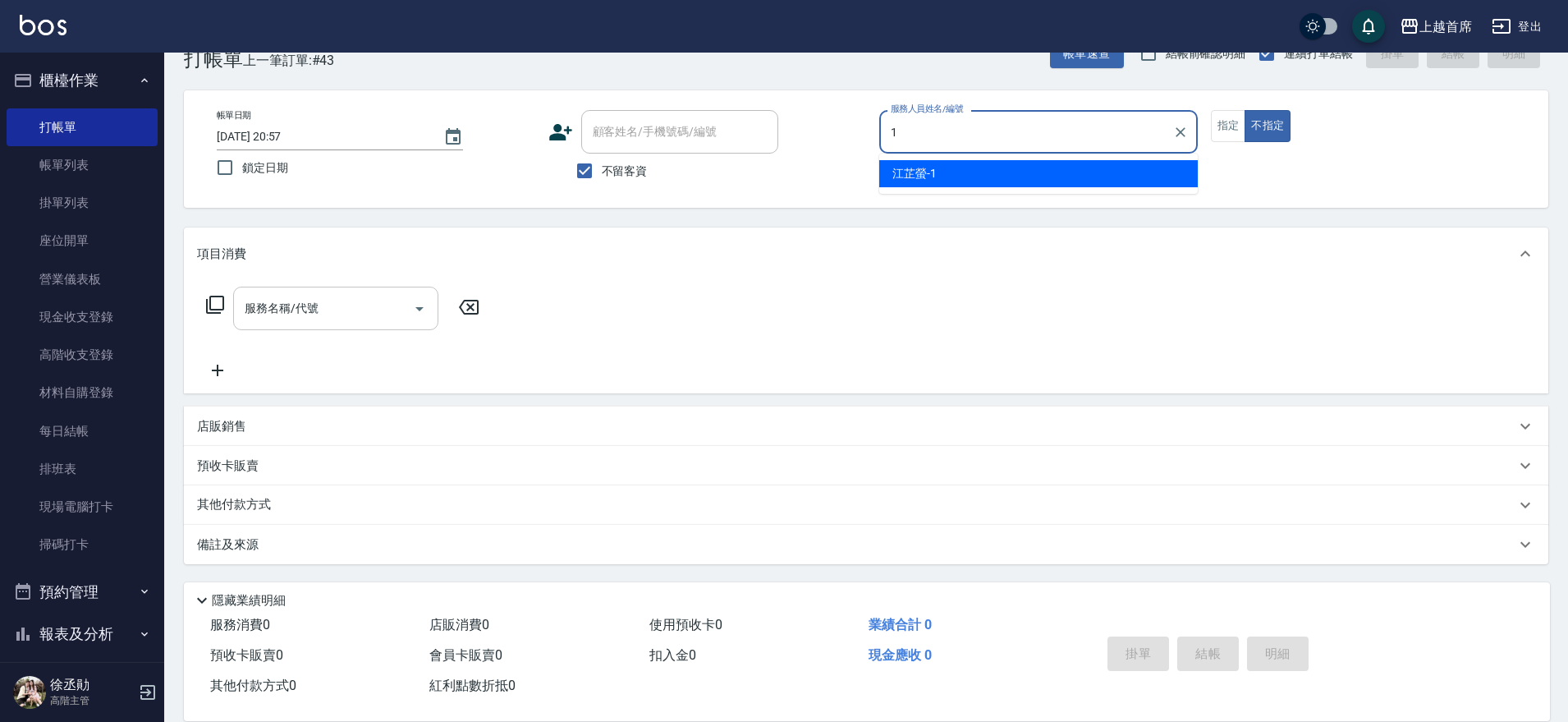
type input "[PERSON_NAME]-1"
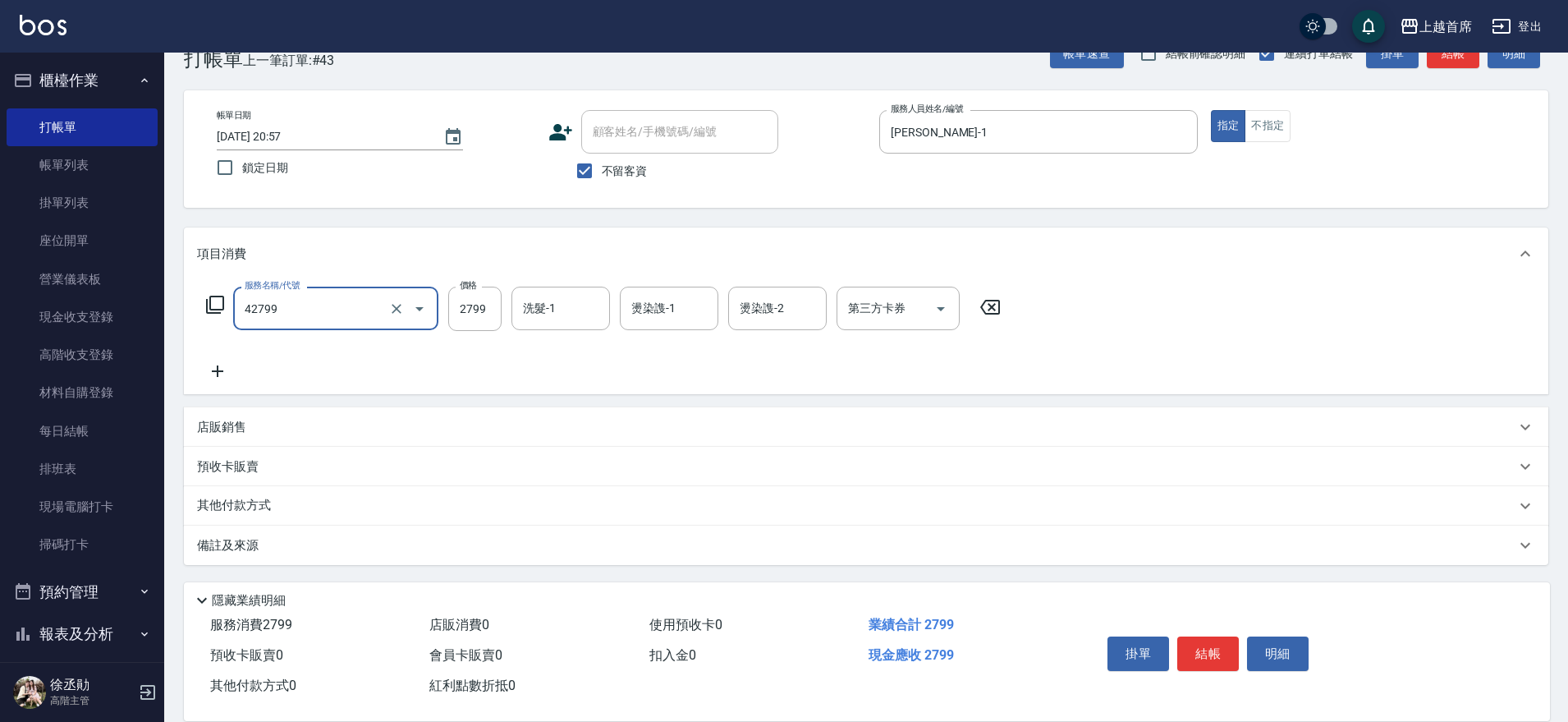
type input "染髮B餐(42799)"
type input "2500"
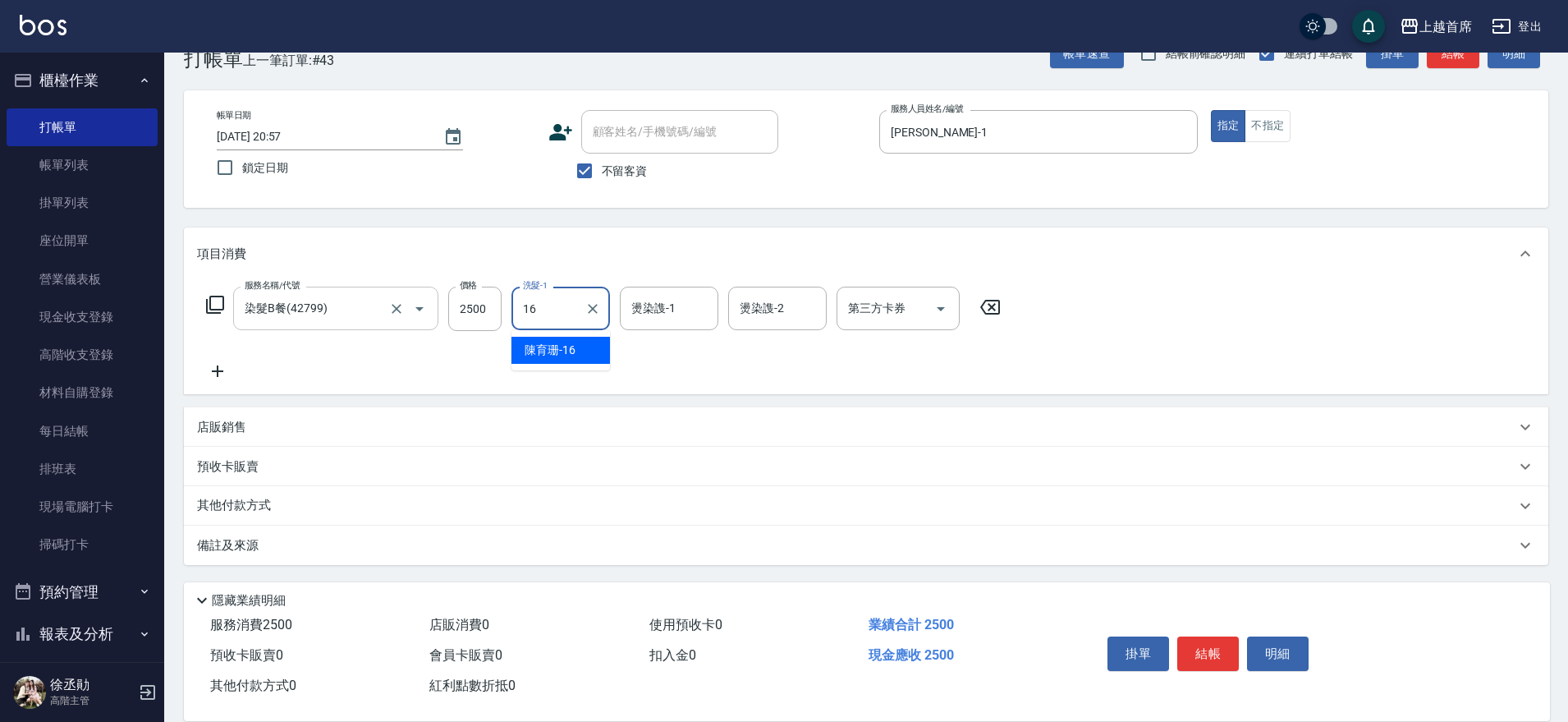
type input "[PERSON_NAME]-16"
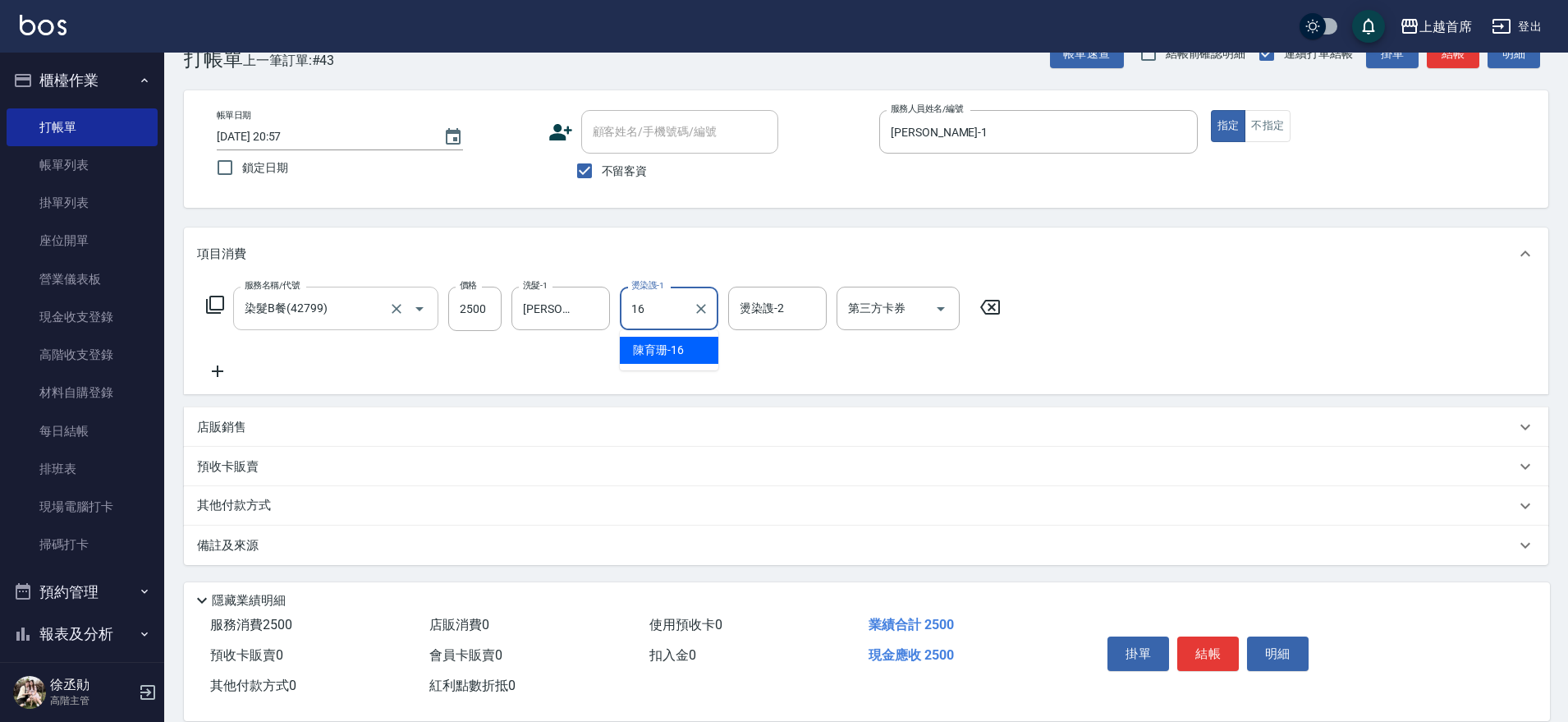
type input "[PERSON_NAME]-16"
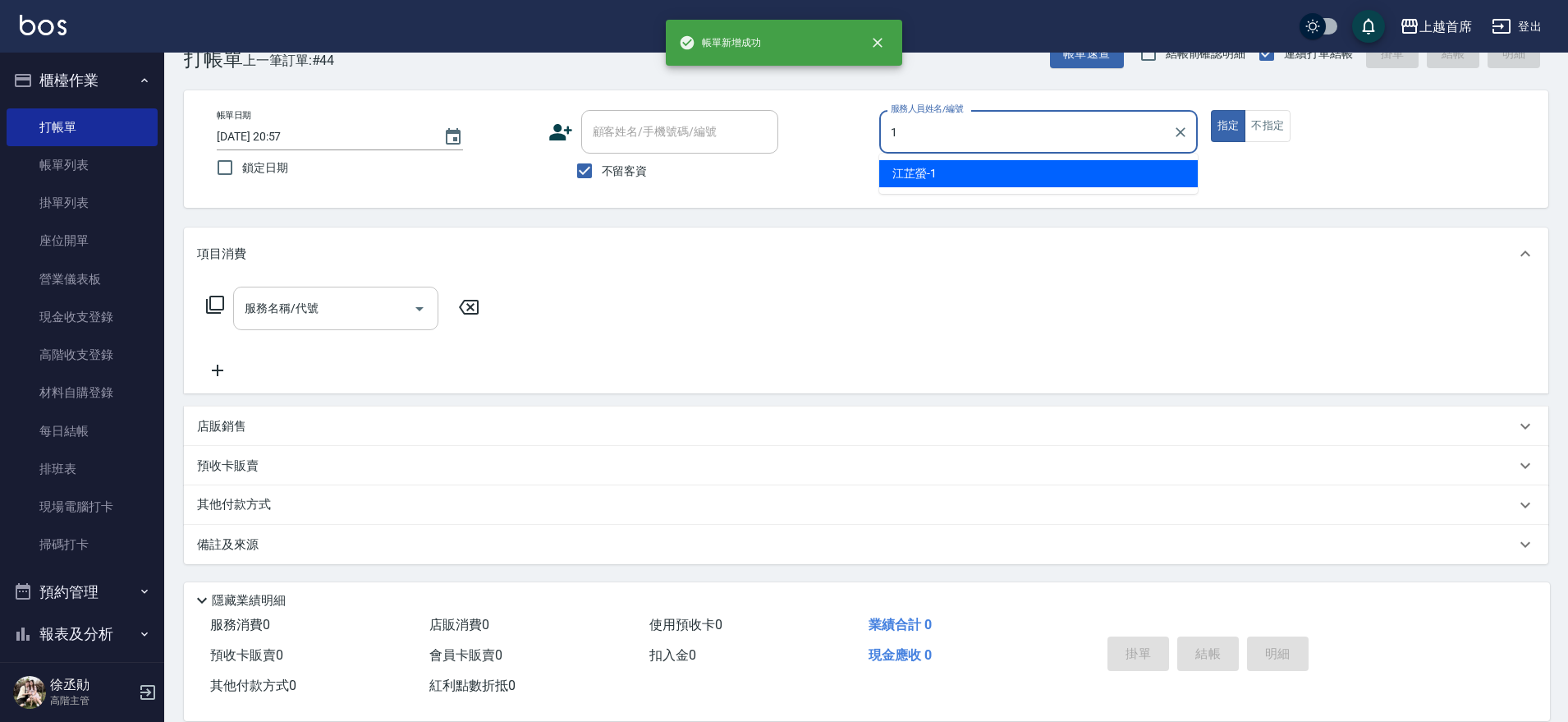
type input "[PERSON_NAME]-1"
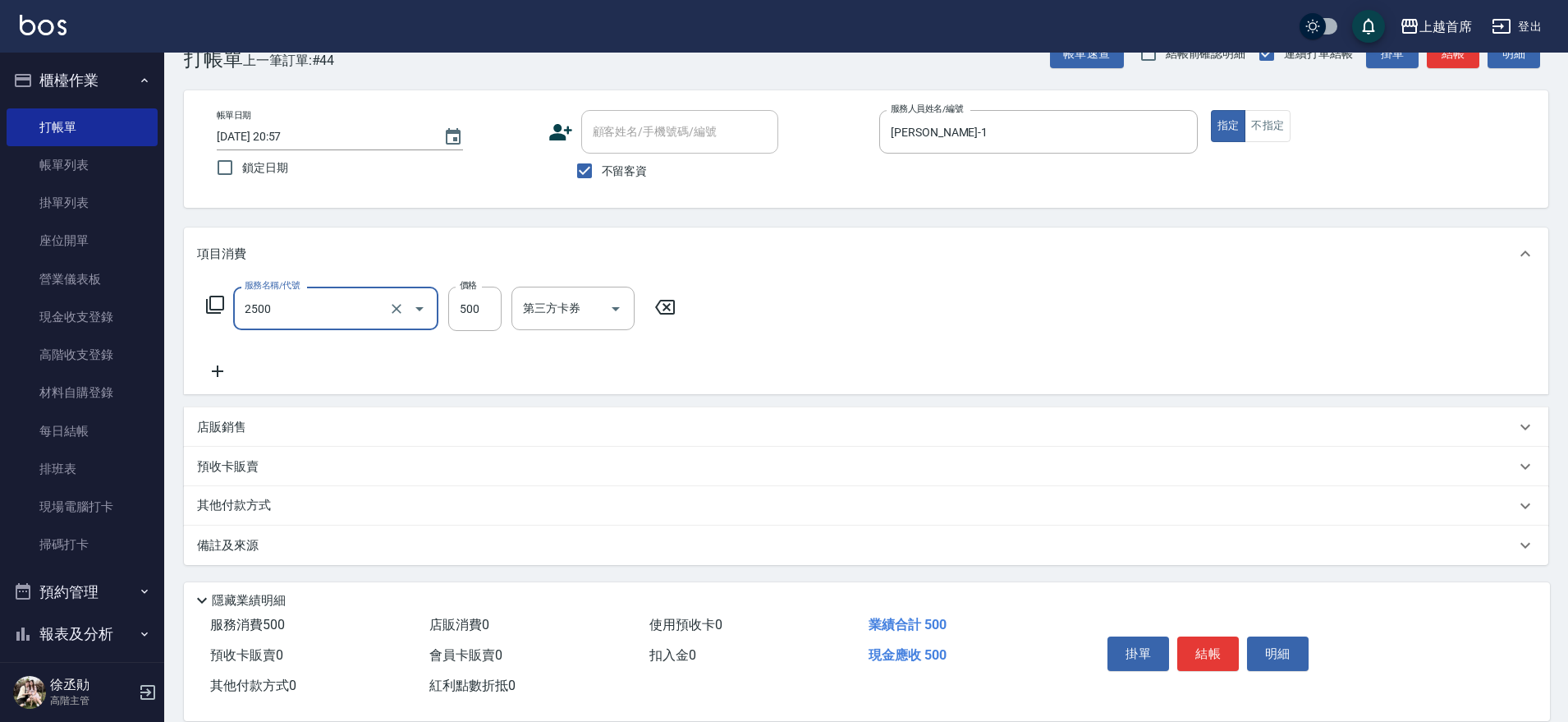
type input "海鹽洗剪500(2500)"
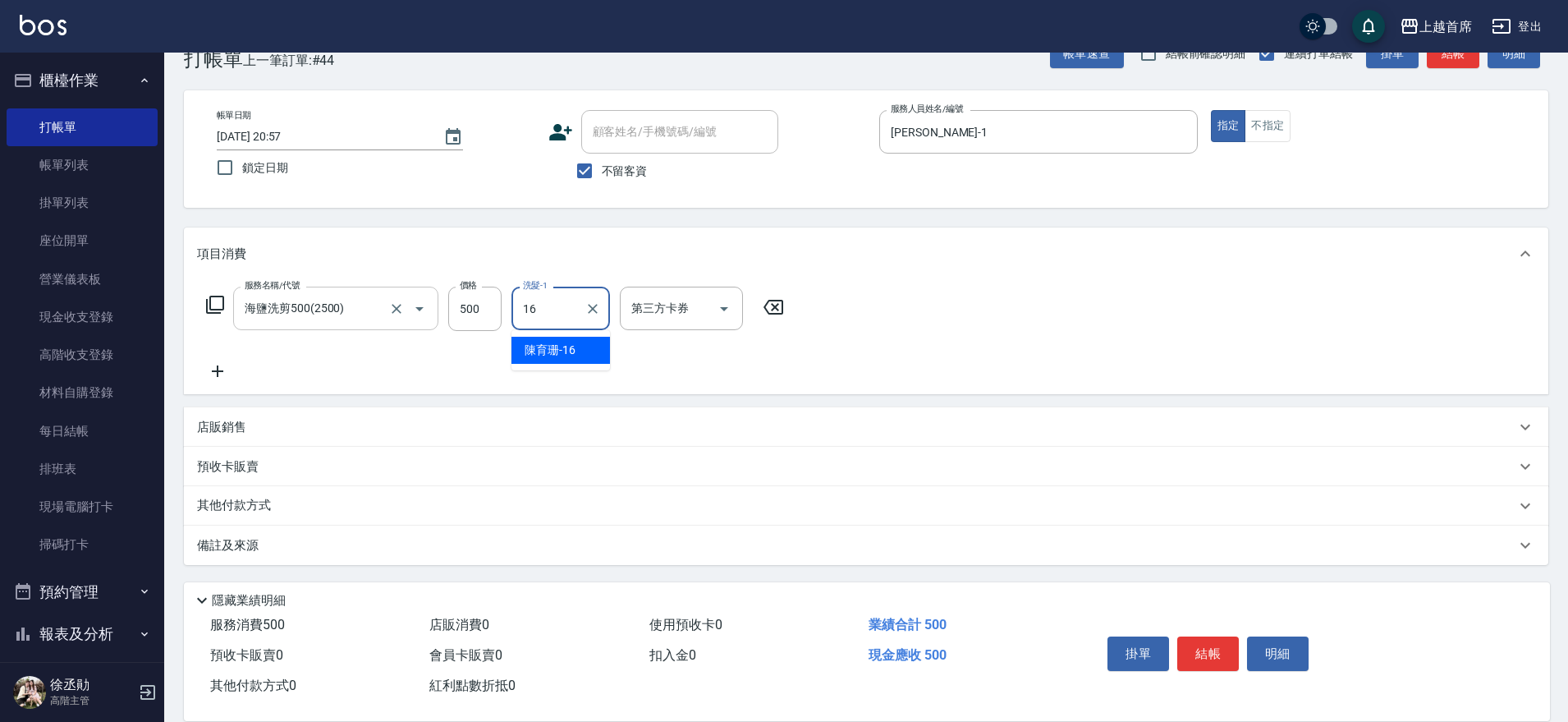
type input "[PERSON_NAME]-16"
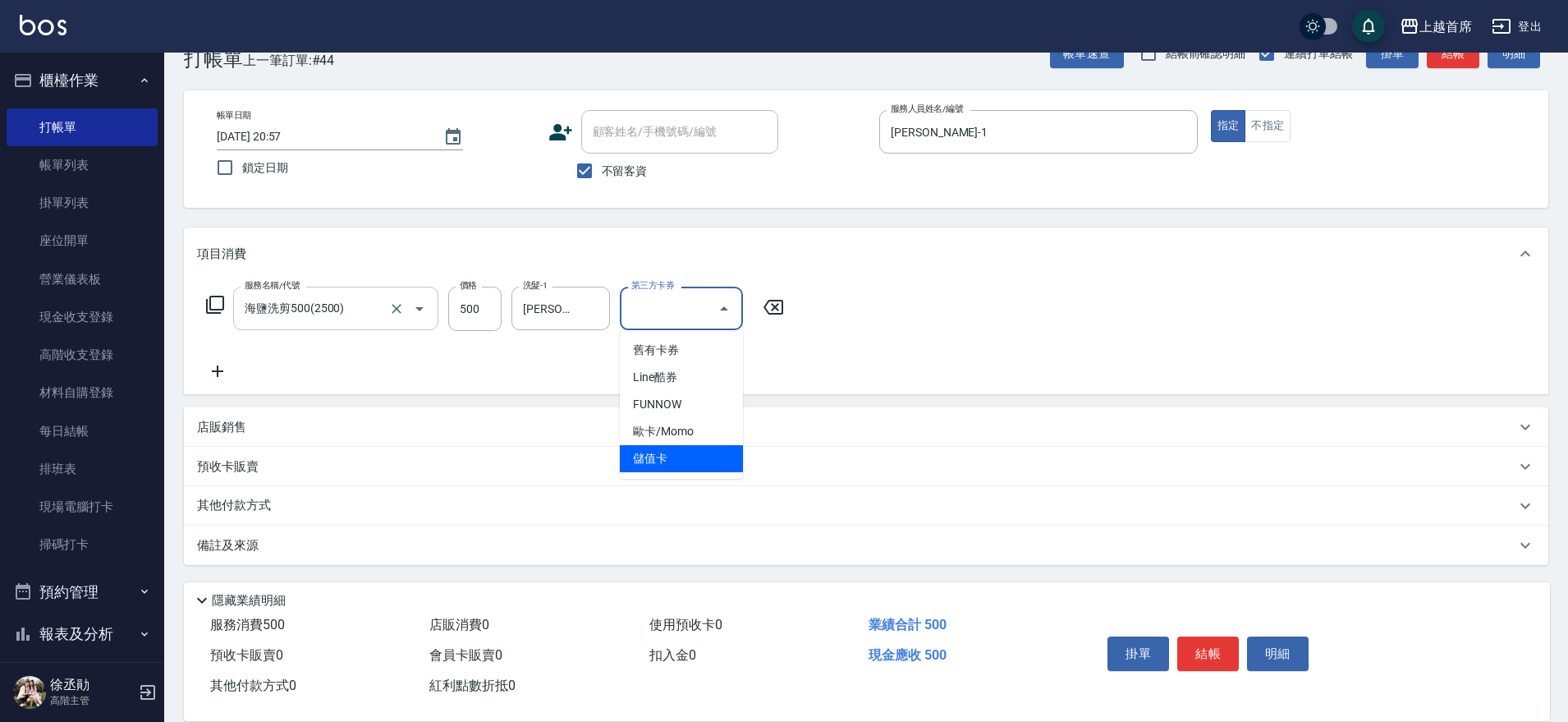
type input "儲值卡"
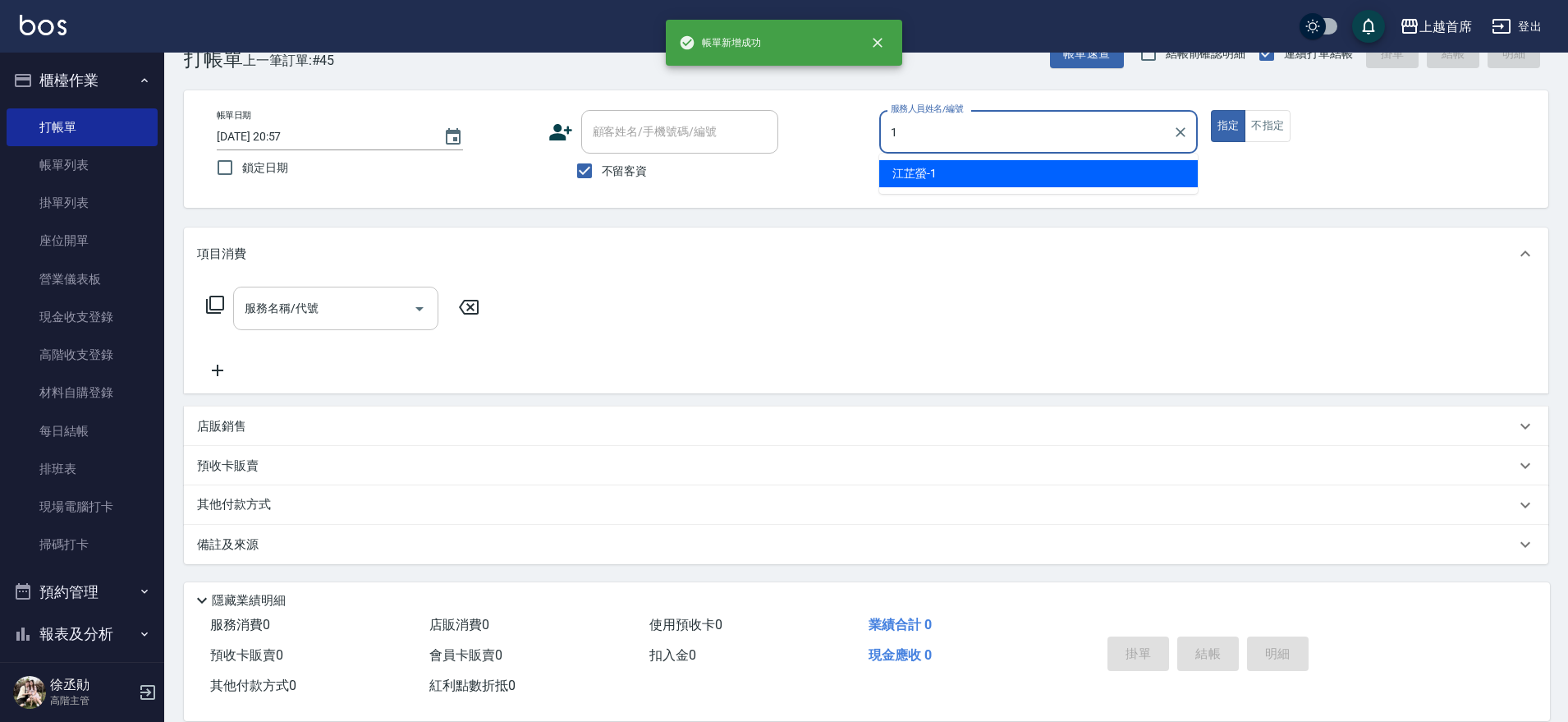
type input "[PERSON_NAME]-1"
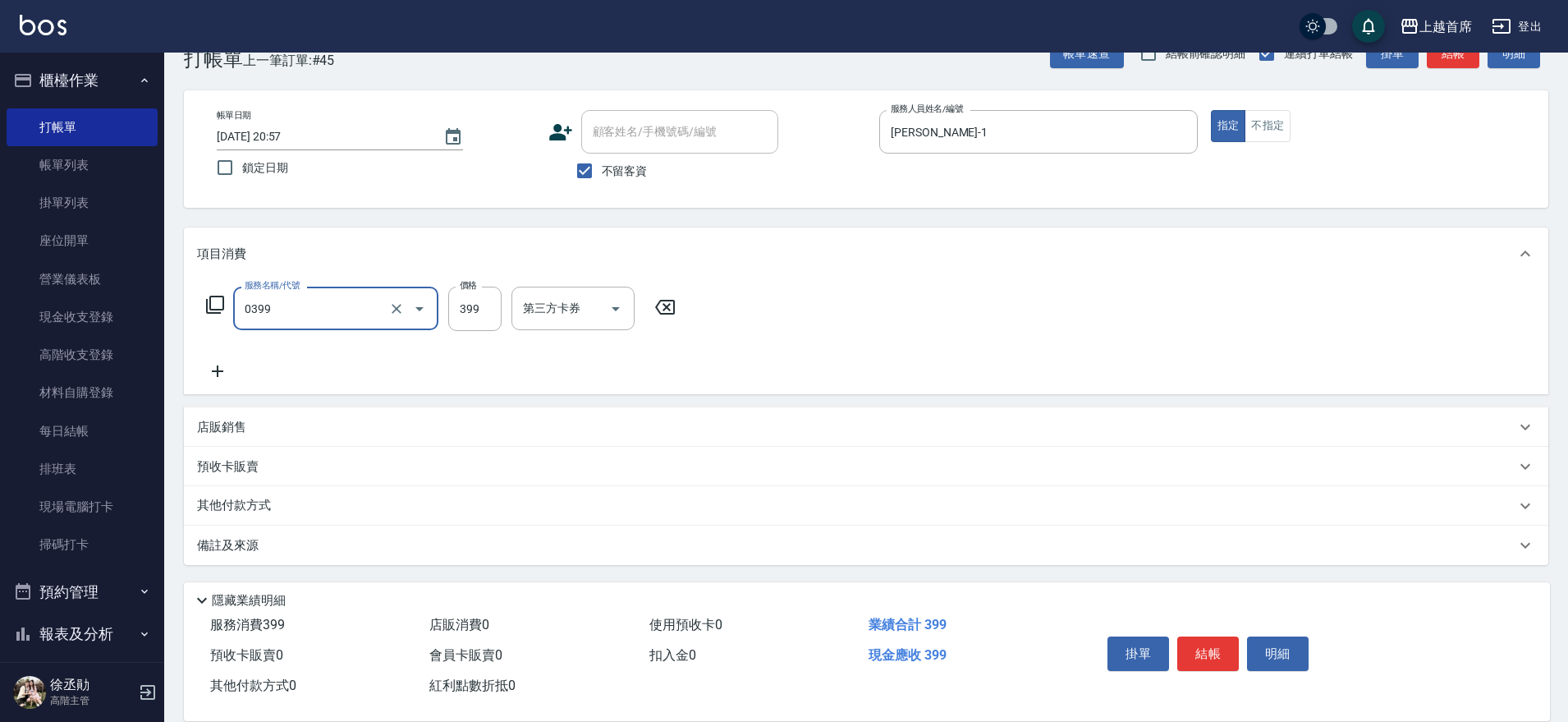
type input "海鹽洗髮(0399)"
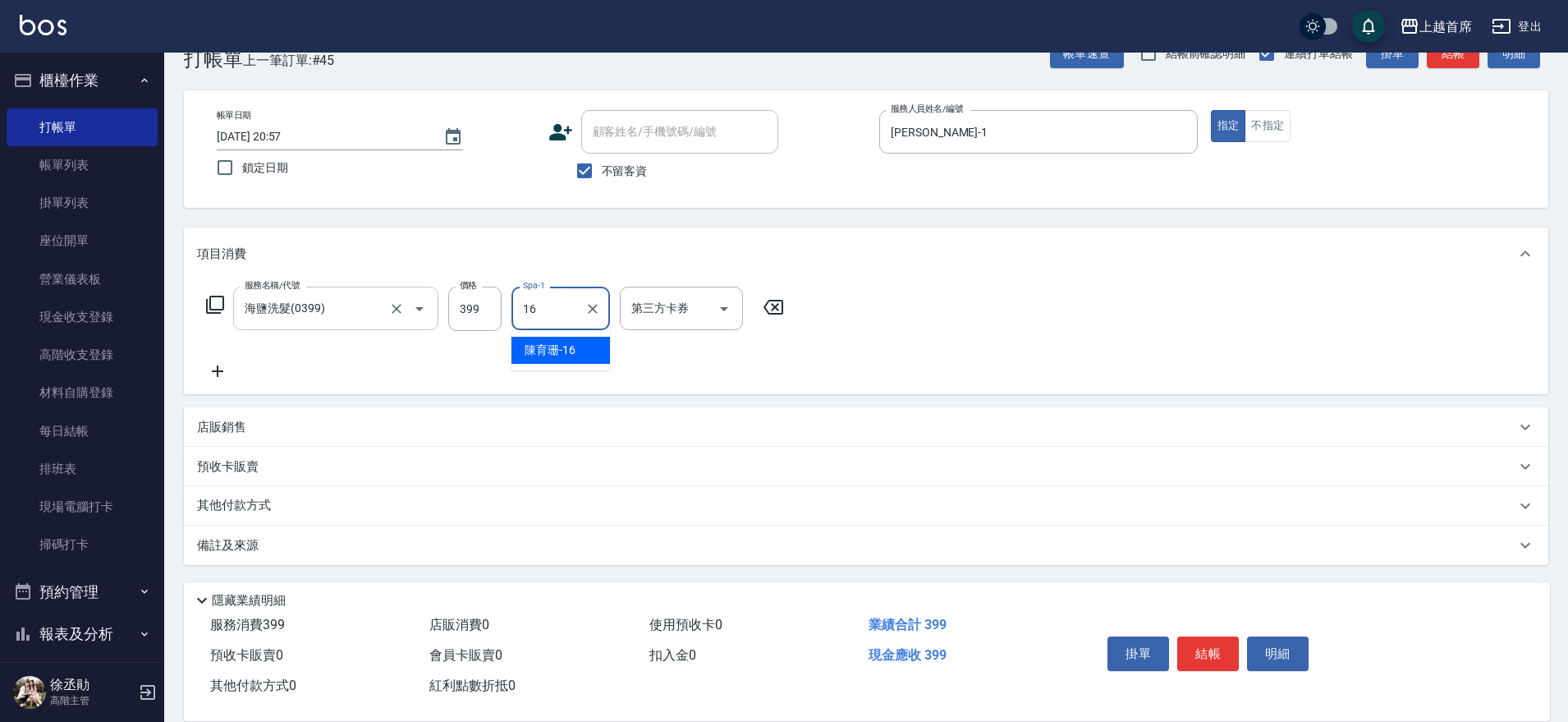
type input "[PERSON_NAME]-16"
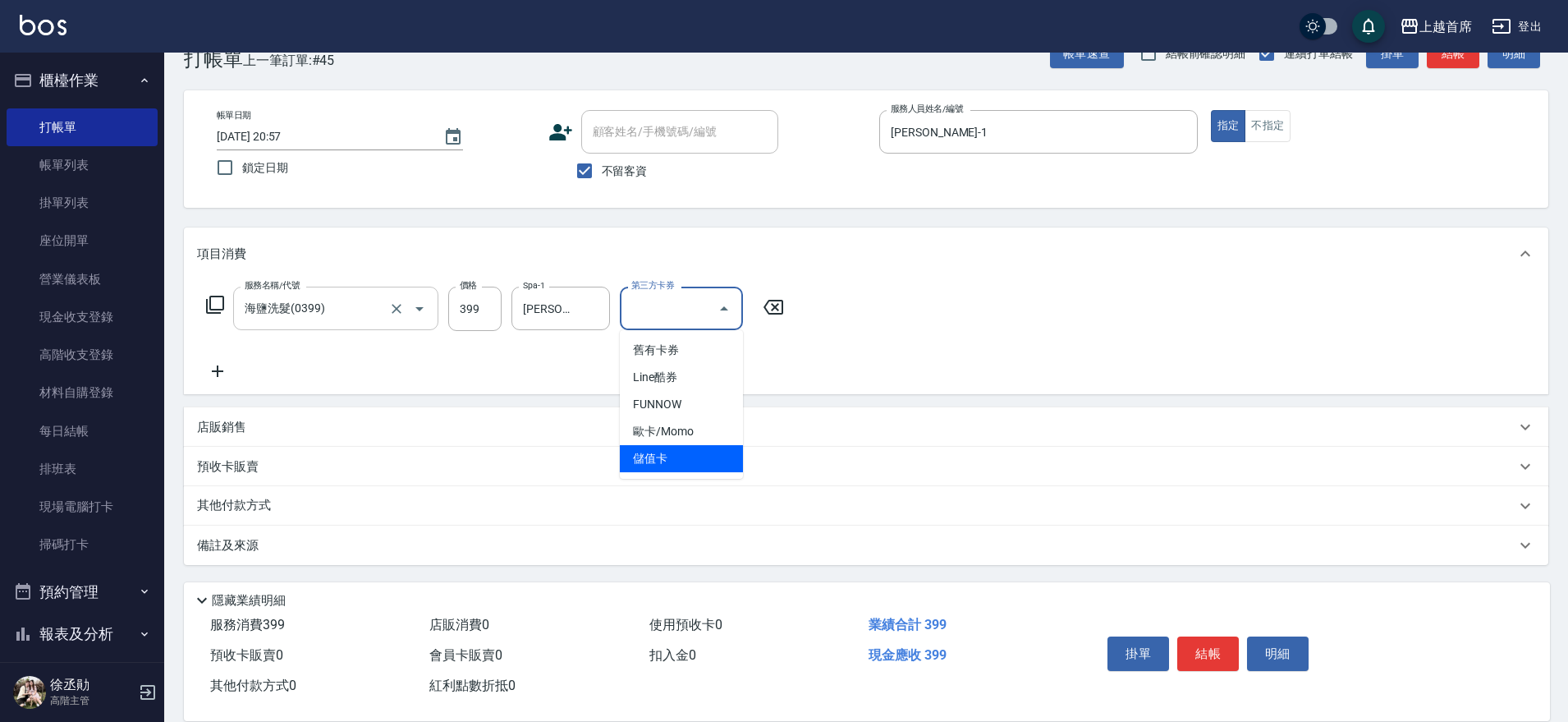
type input "儲值卡"
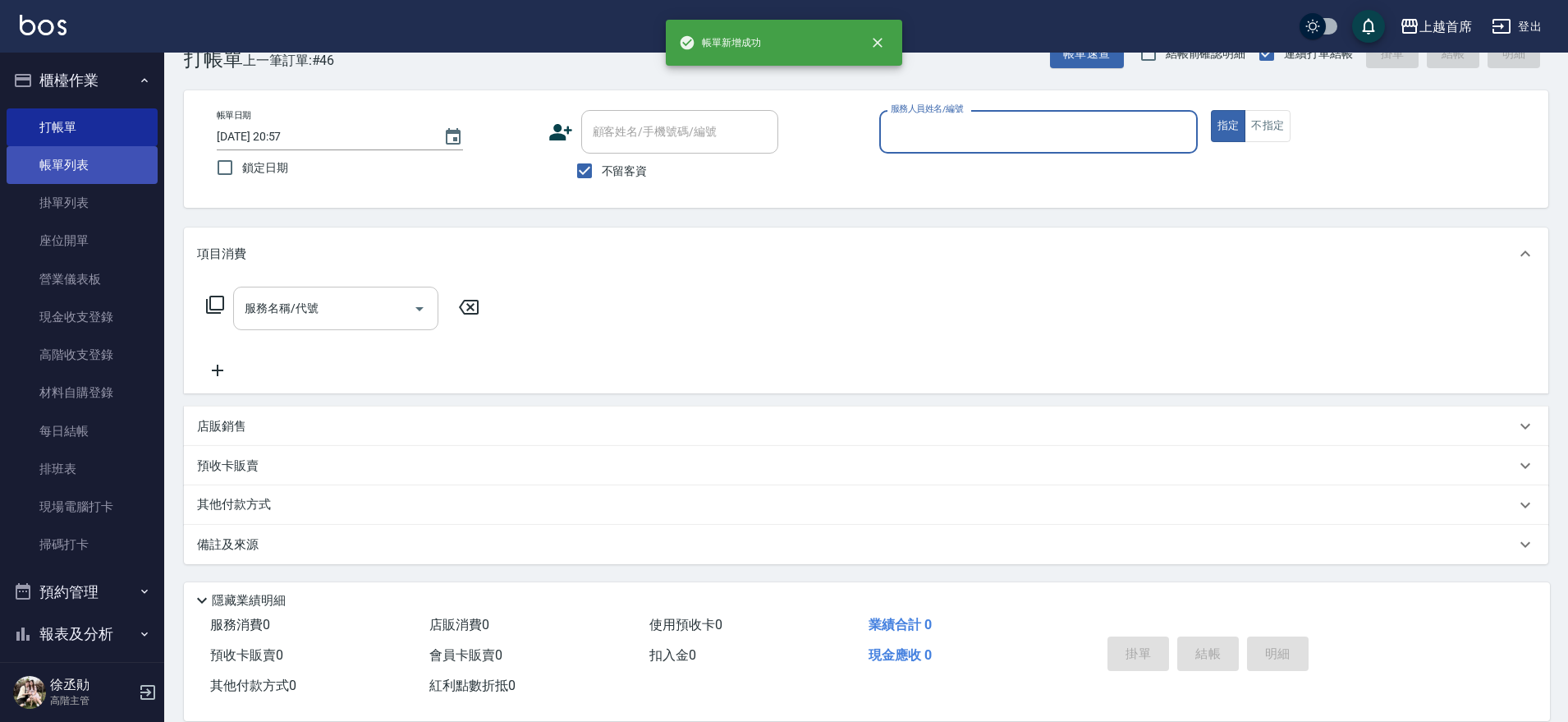
click at [53, 175] on link "帳單列表" at bounding box center [81, 165] width 151 height 38
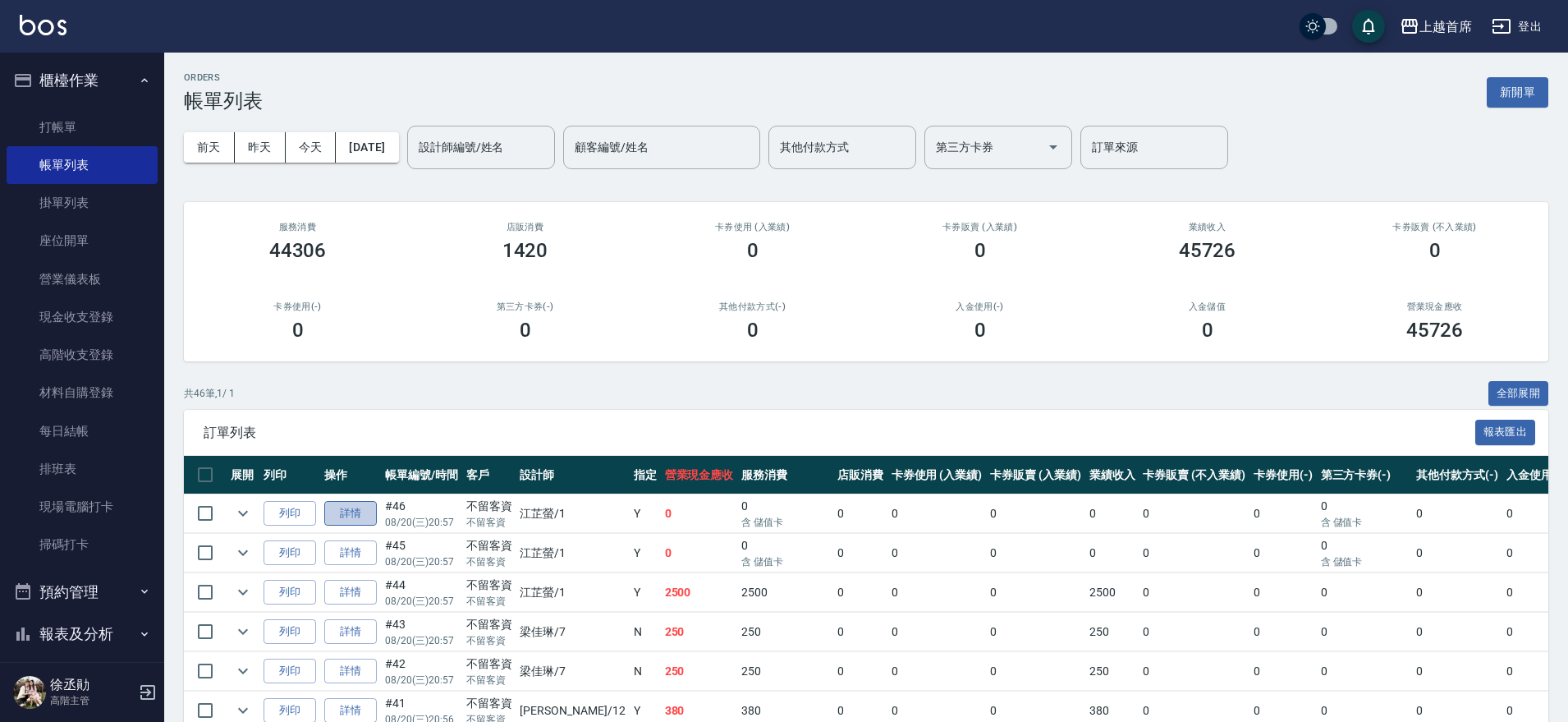
click at [355, 514] on link "詳情" at bounding box center [350, 513] width 52 height 26
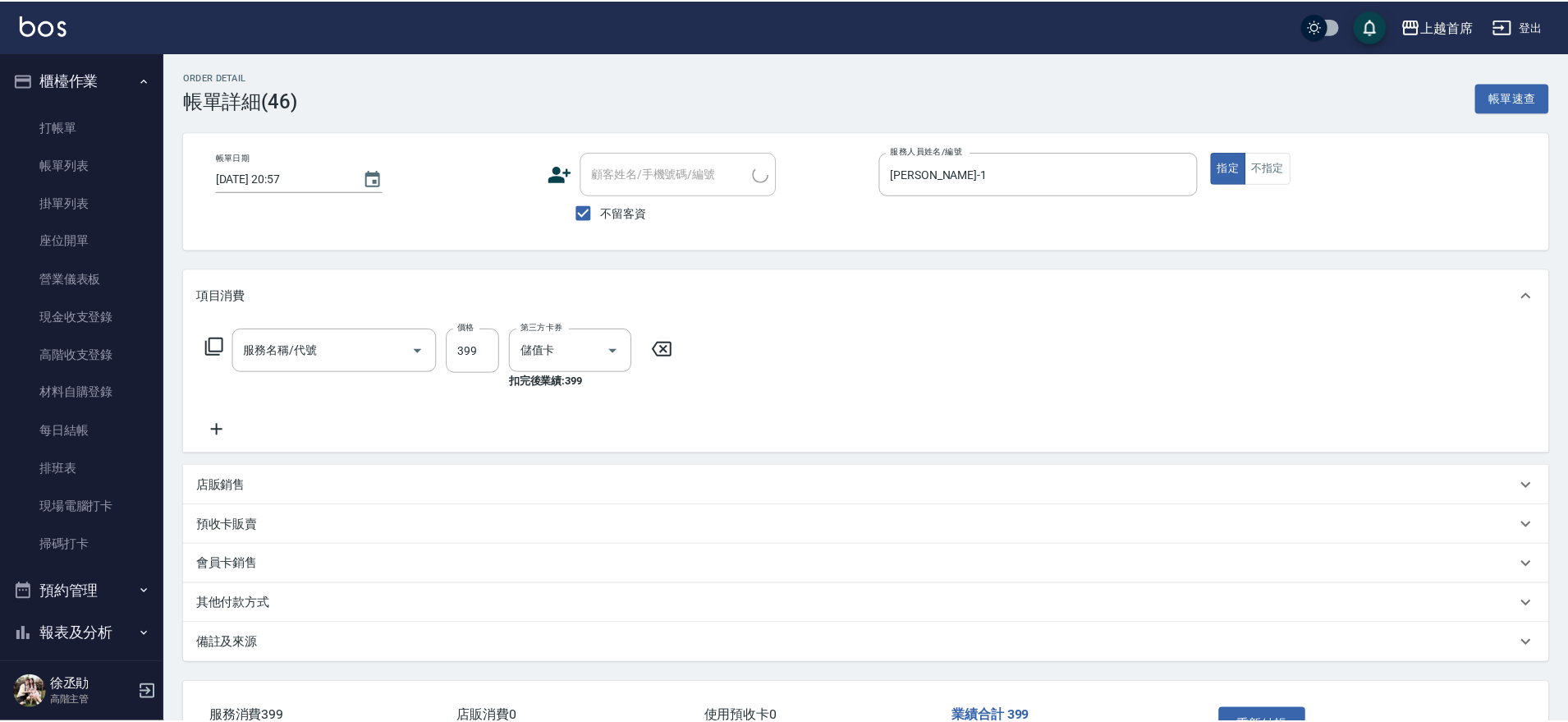
checkbox input "true"
type input "[PERSON_NAME]-1"
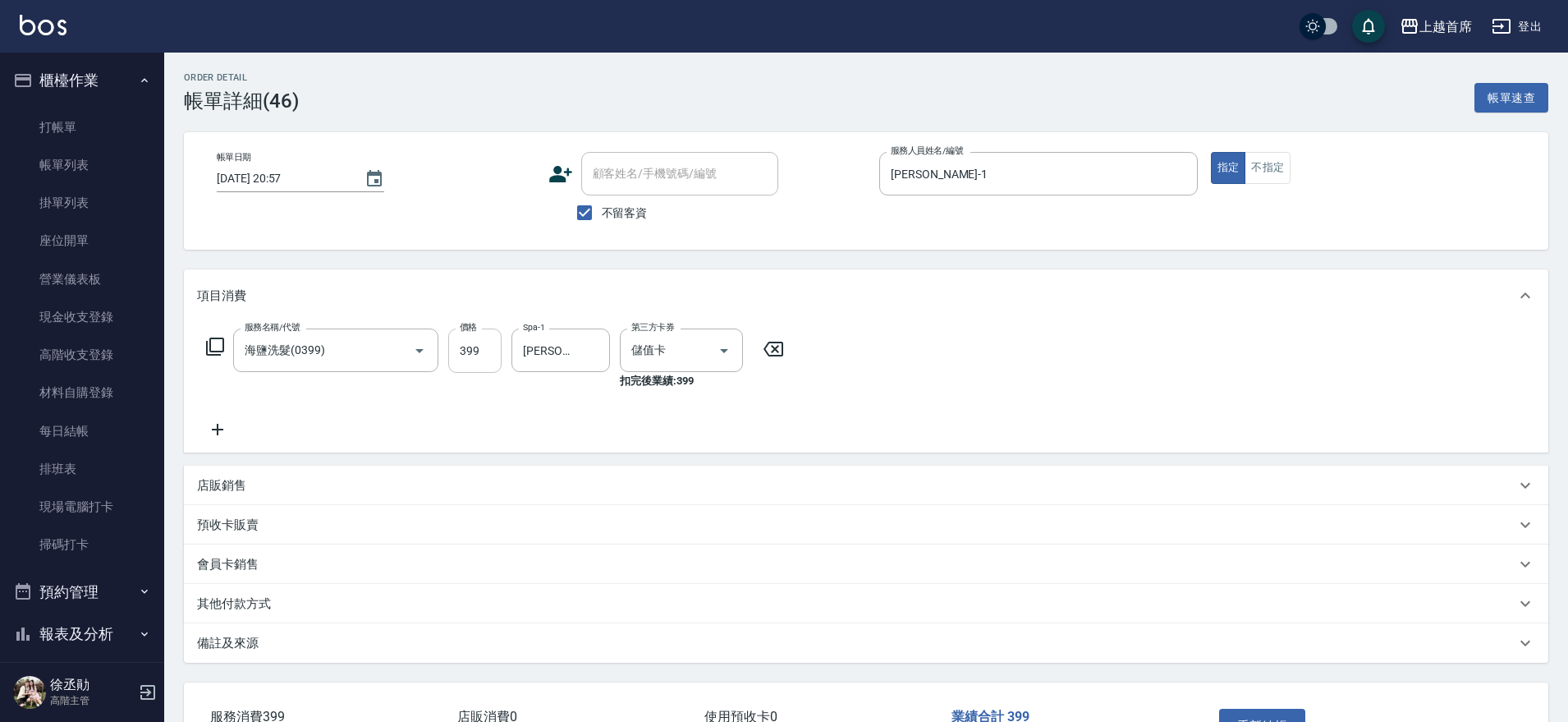
type input "海鹽洗髮(0399)"
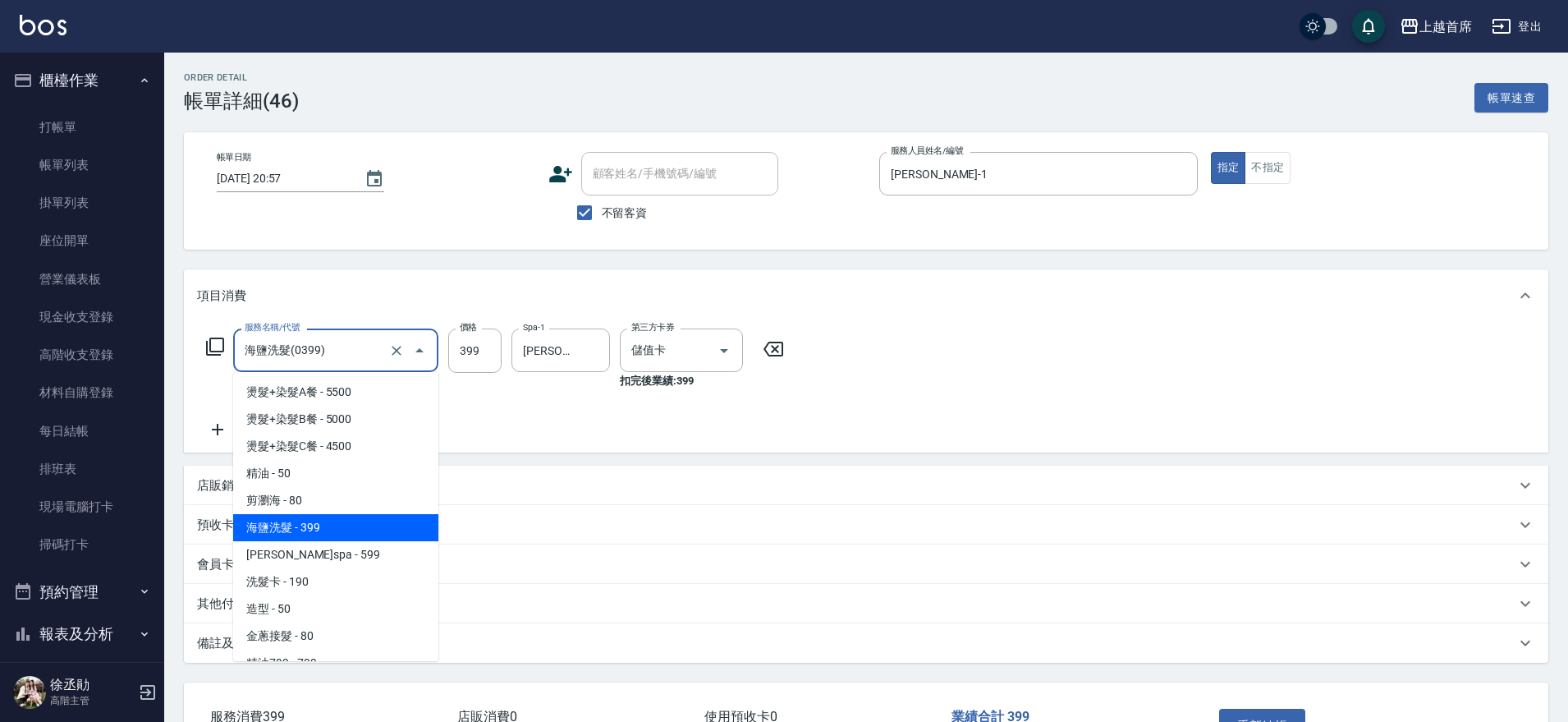
click at [365, 347] on input "海鹽洗髮(0399)" at bounding box center [312, 349] width 144 height 28
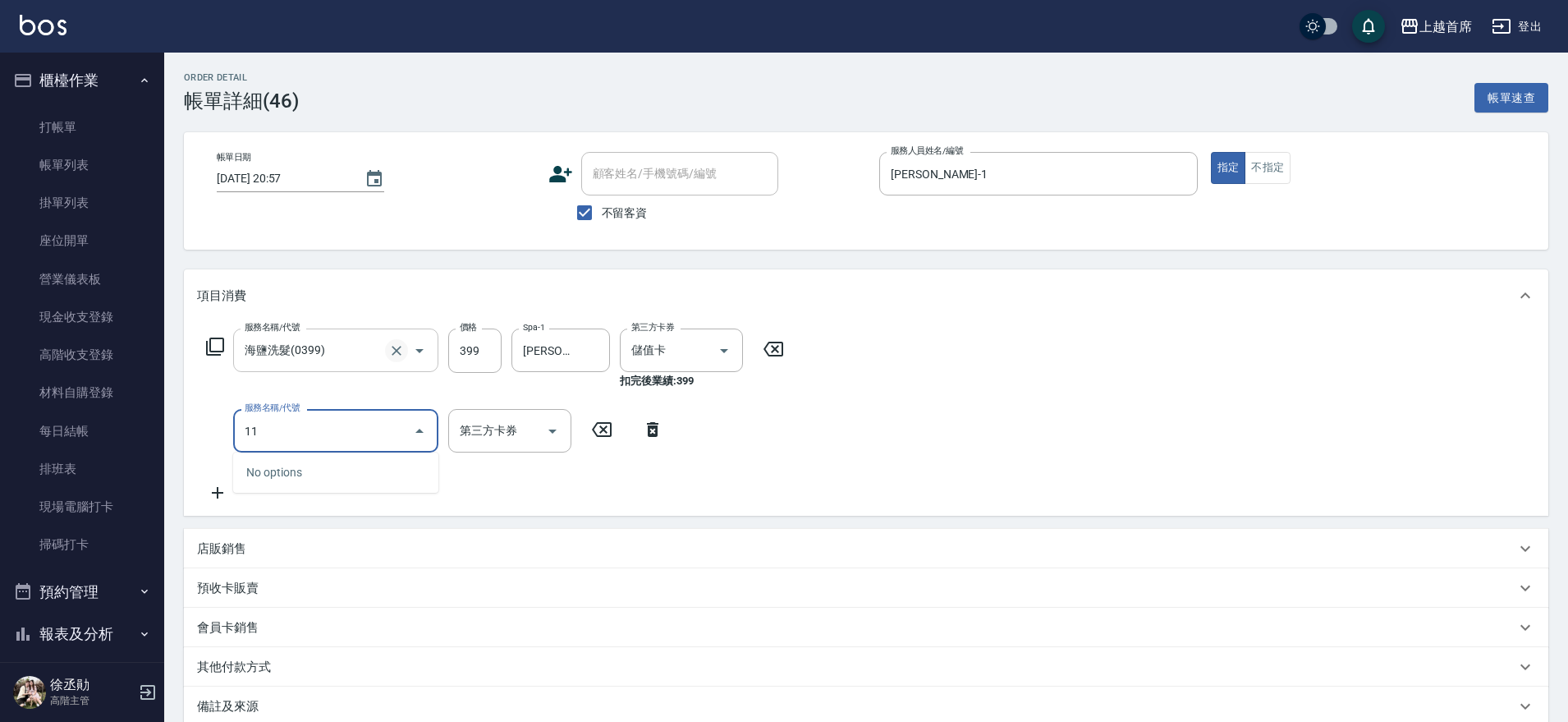
type input "1"
type input "精油(長)(5100)"
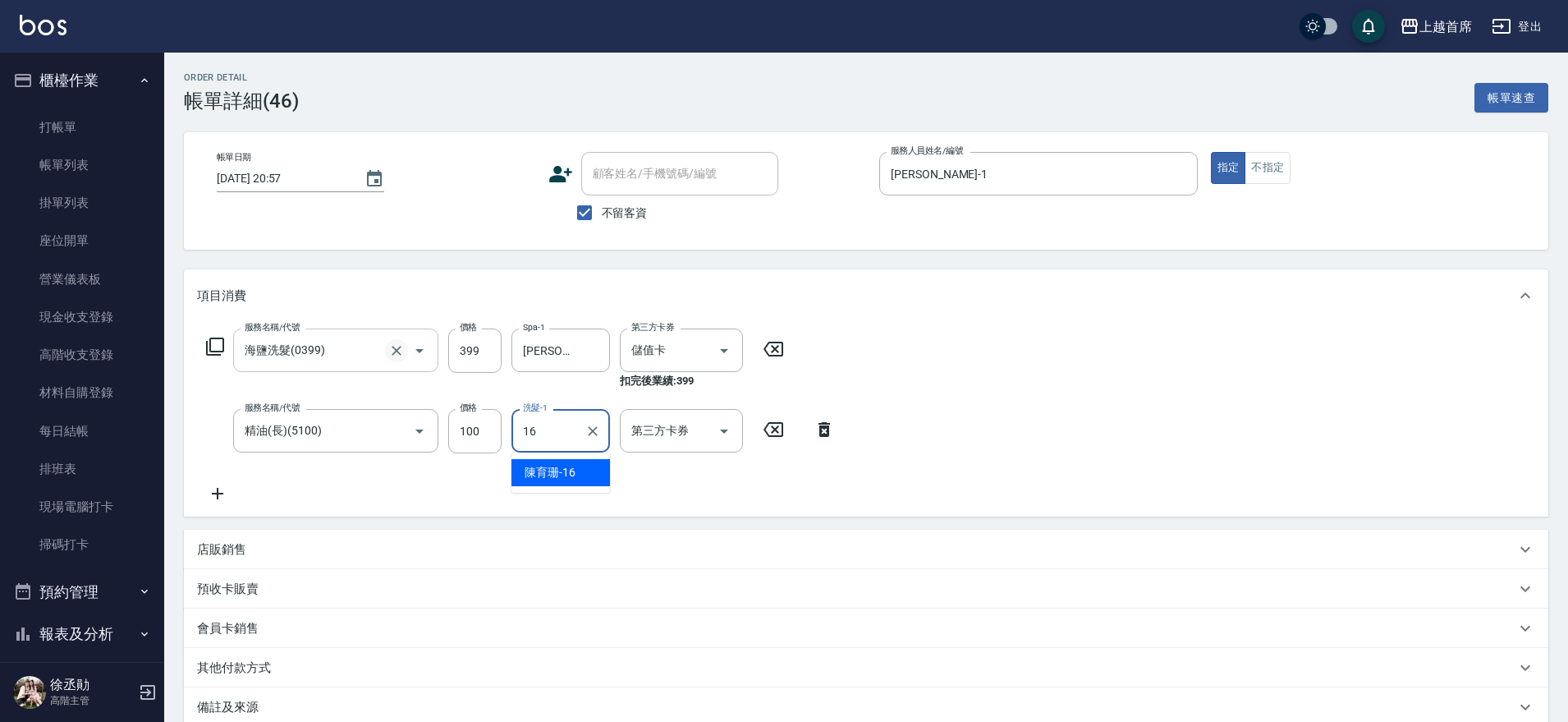
type input "[PERSON_NAME]-16"
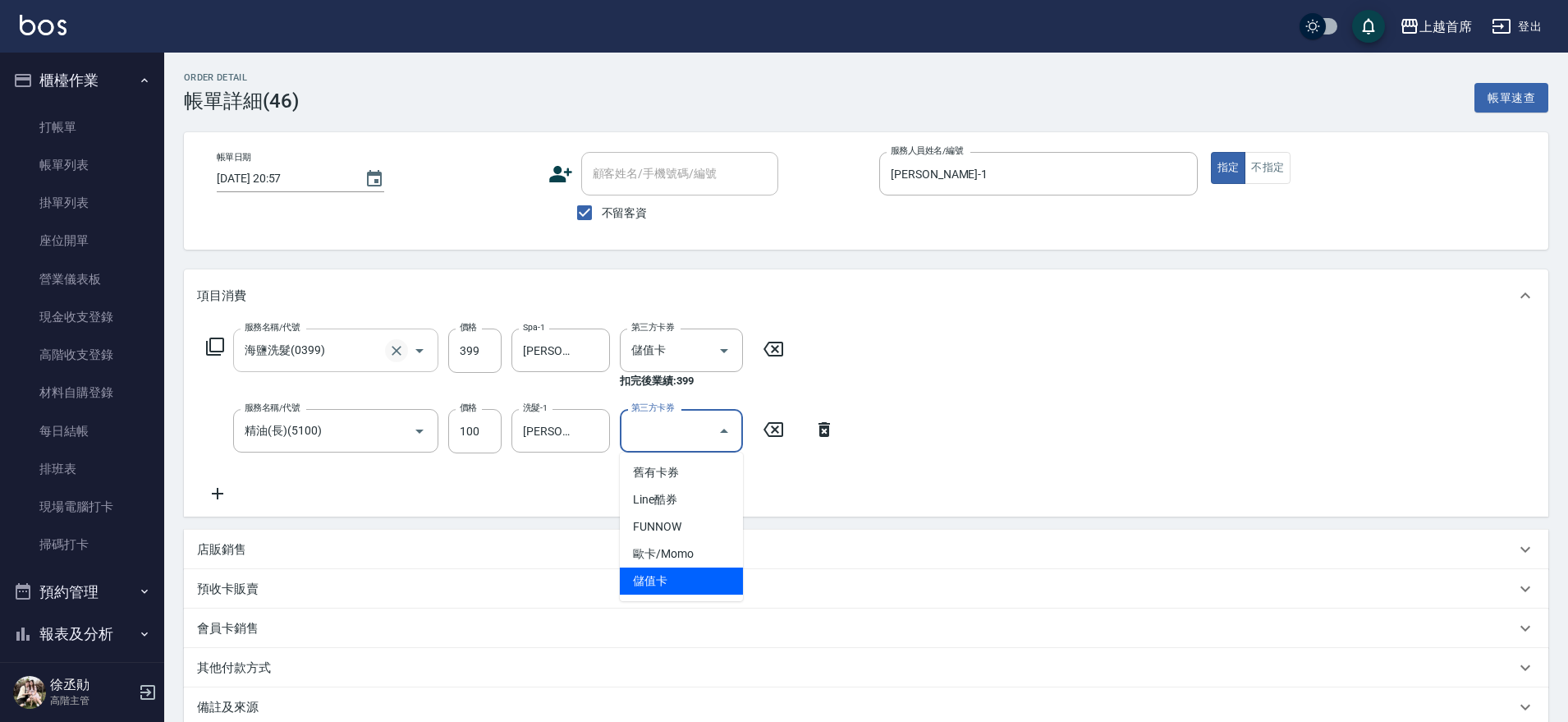
type input "儲值卡"
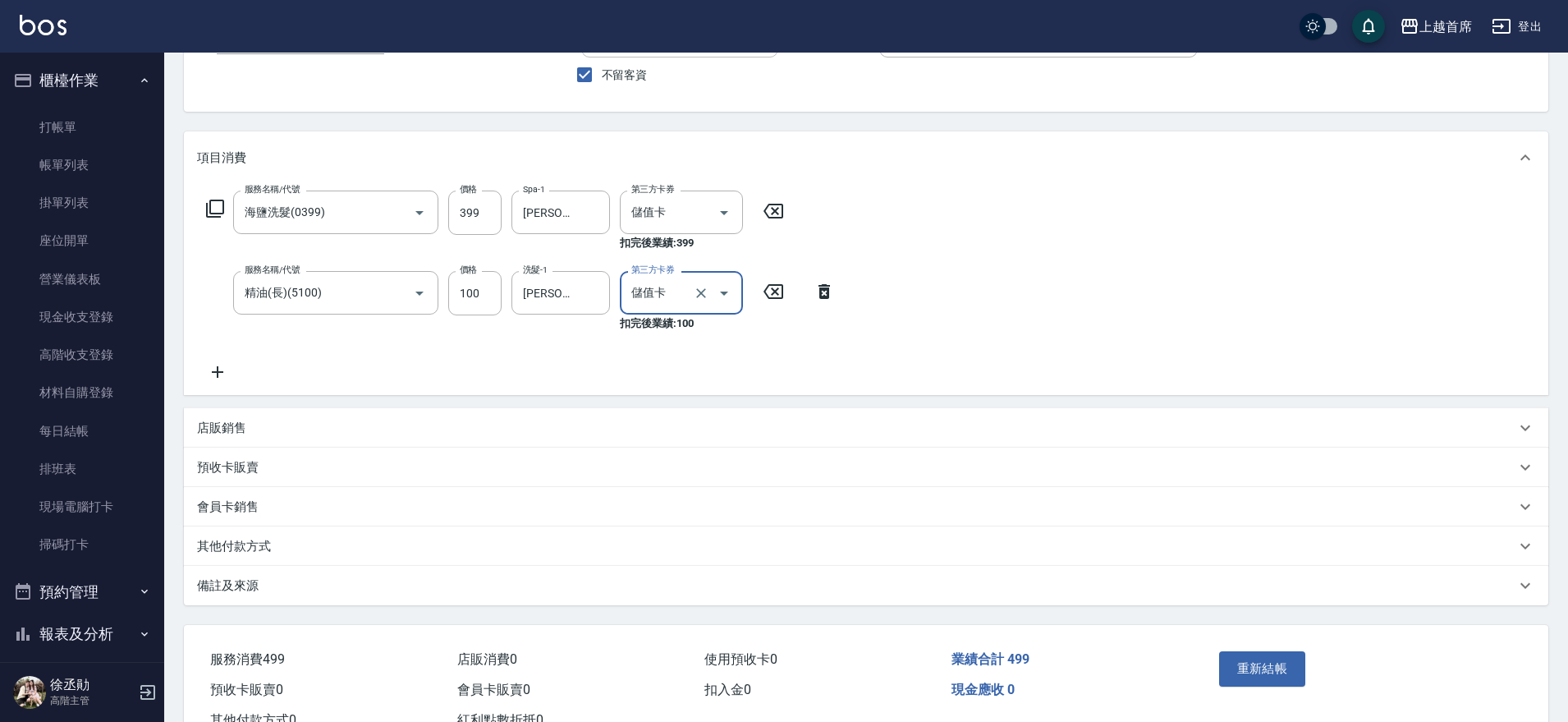
scroll to position [199, 0]
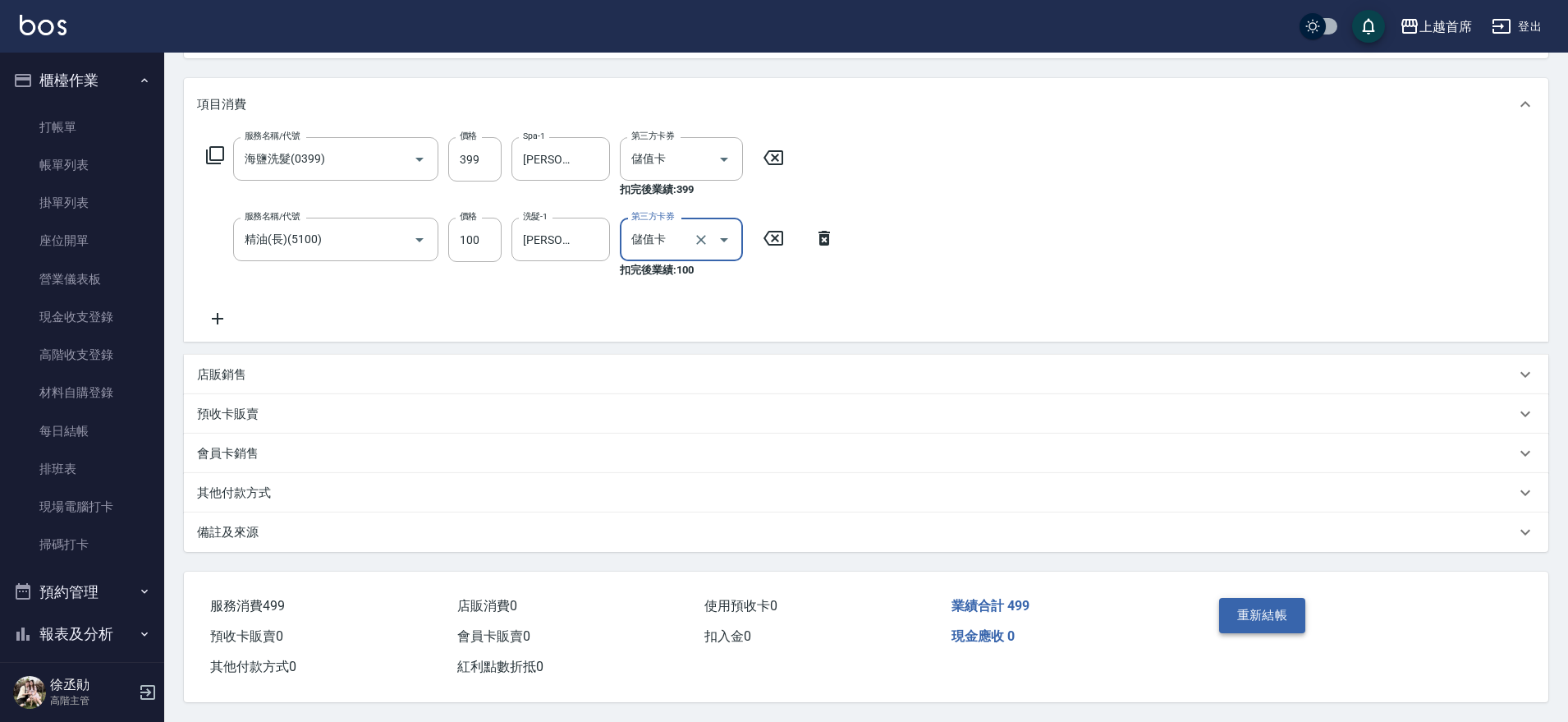
click at [1289, 611] on button "重新結帳" at bounding box center [1263, 614] width 87 height 35
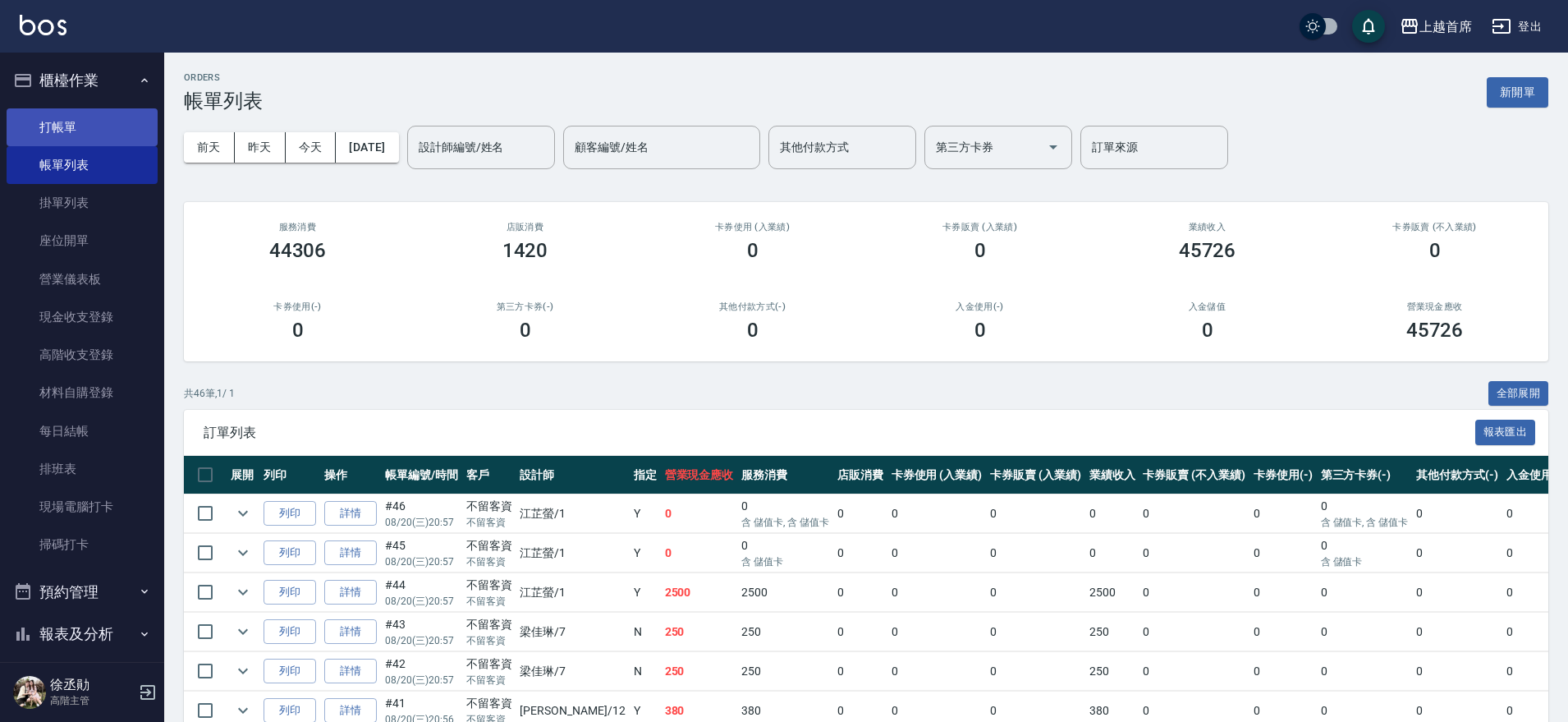
click at [27, 130] on link "打帳單" at bounding box center [81, 127] width 151 height 38
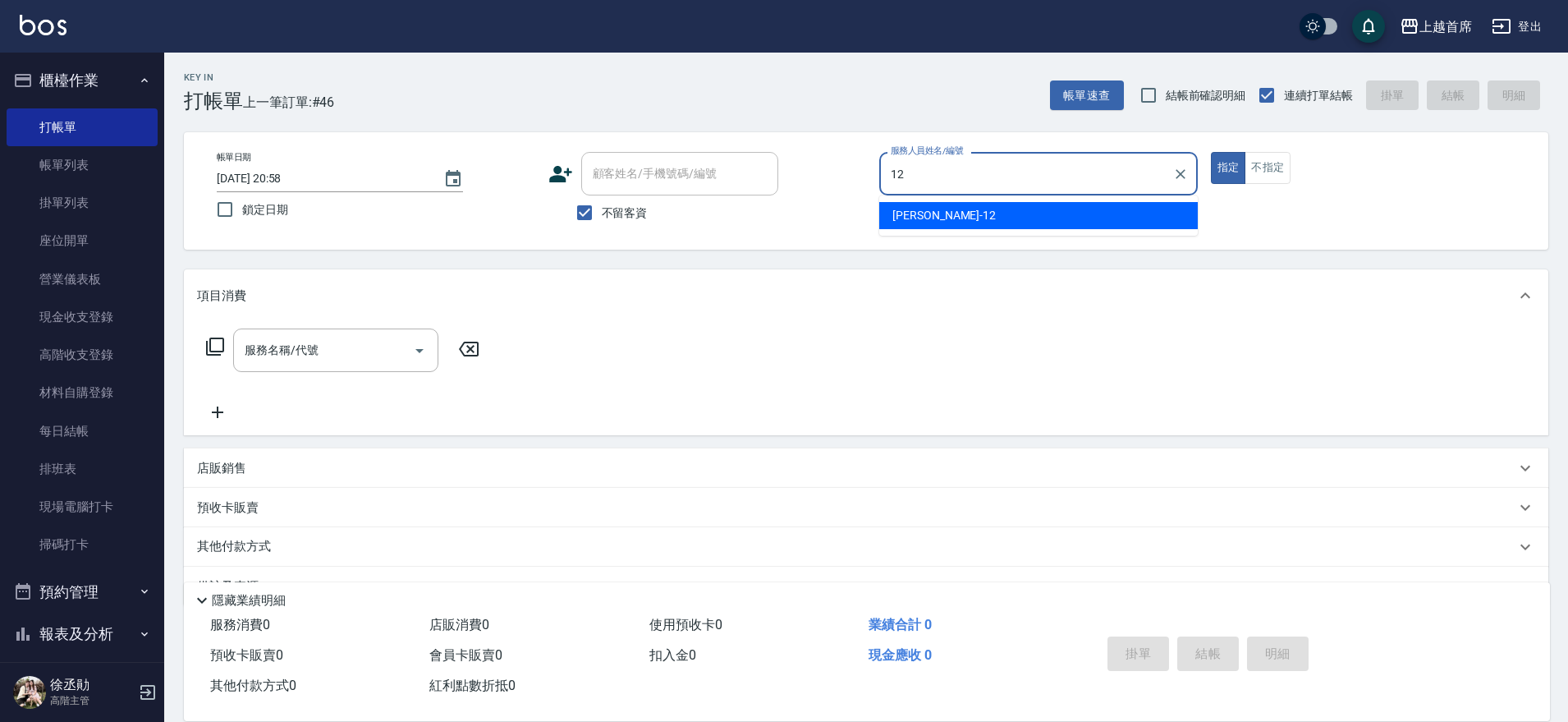
type input "[PERSON_NAME]-12"
type button "true"
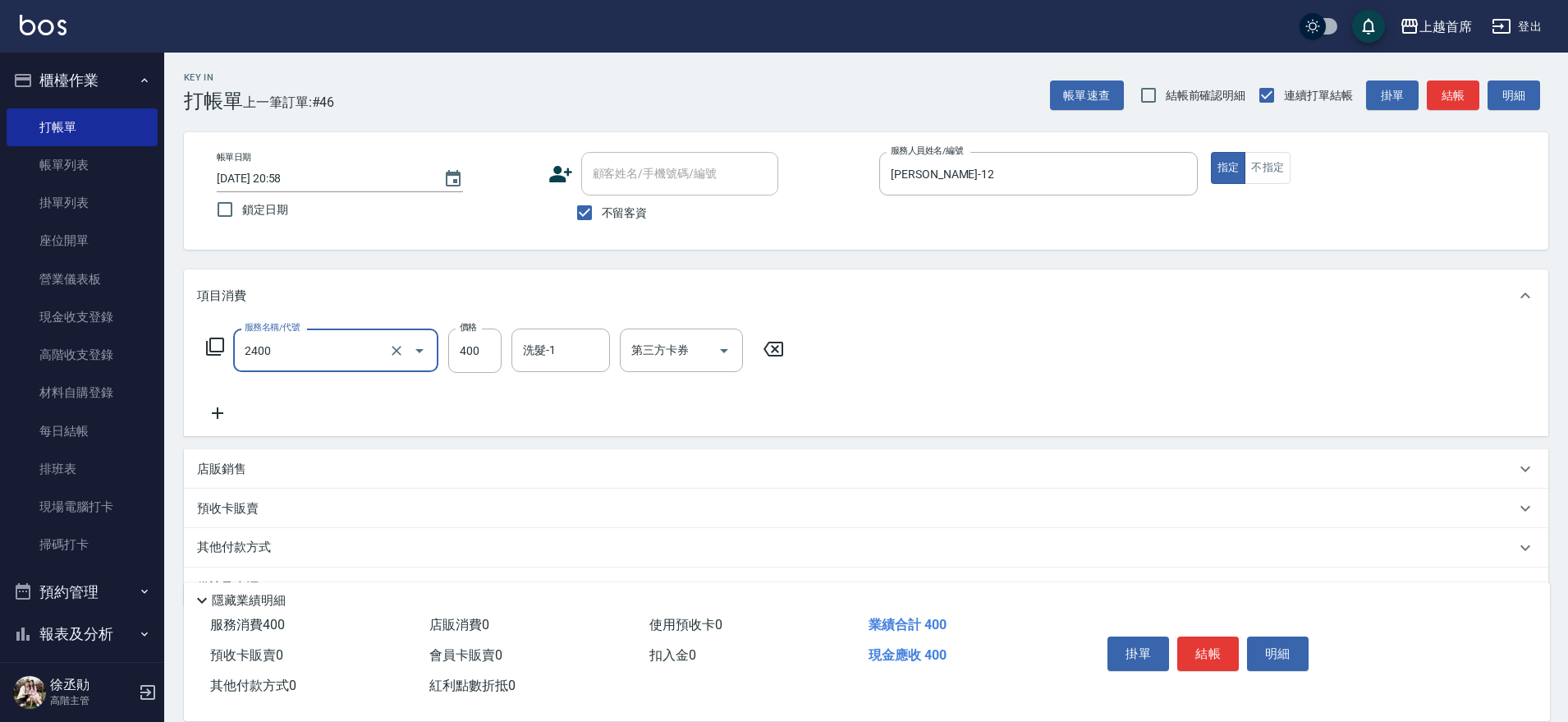
type input "指定一般洗剪400(2400)"
type input "[PERSON_NAME]-23"
click at [250, 546] on p "其他付款方式" at bounding box center [238, 548] width 82 height 18
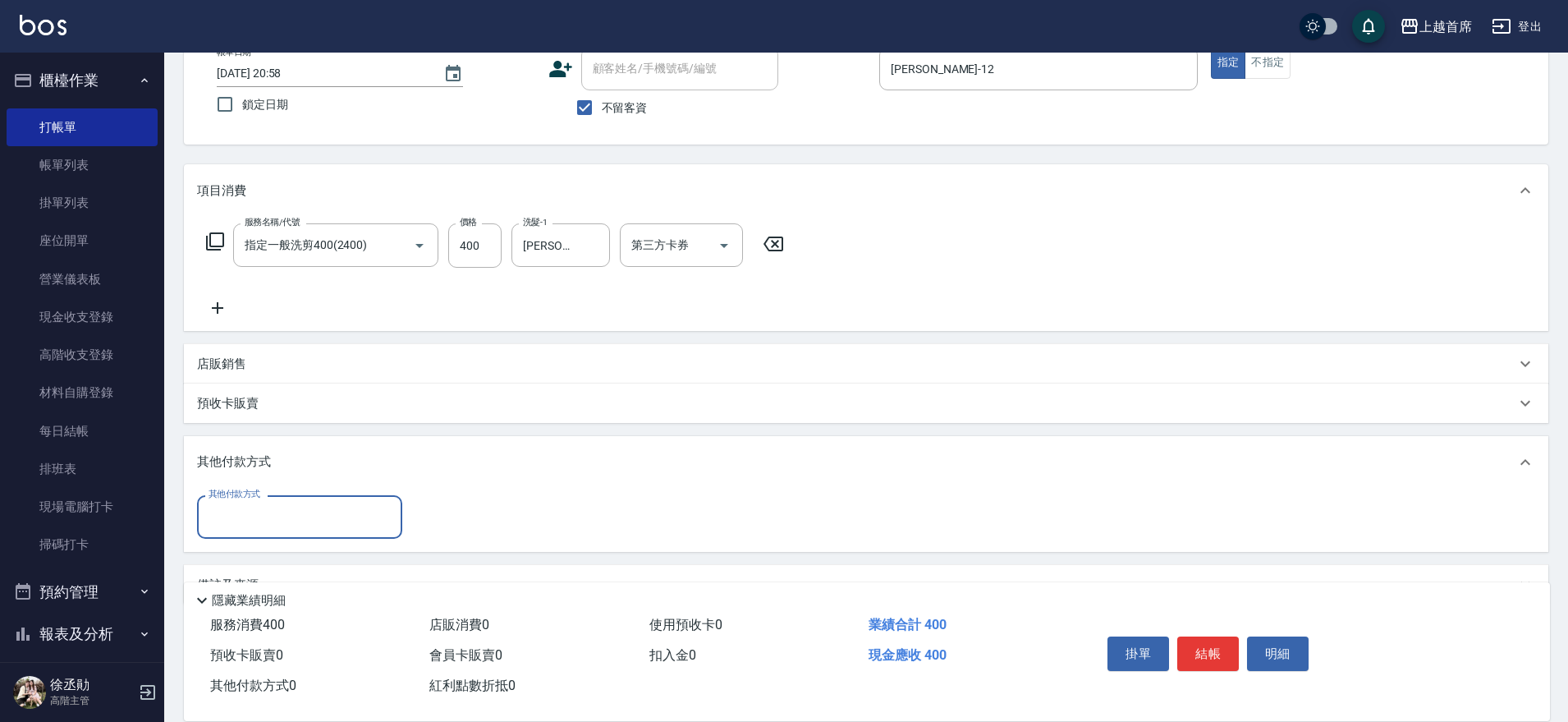
scroll to position [145, 0]
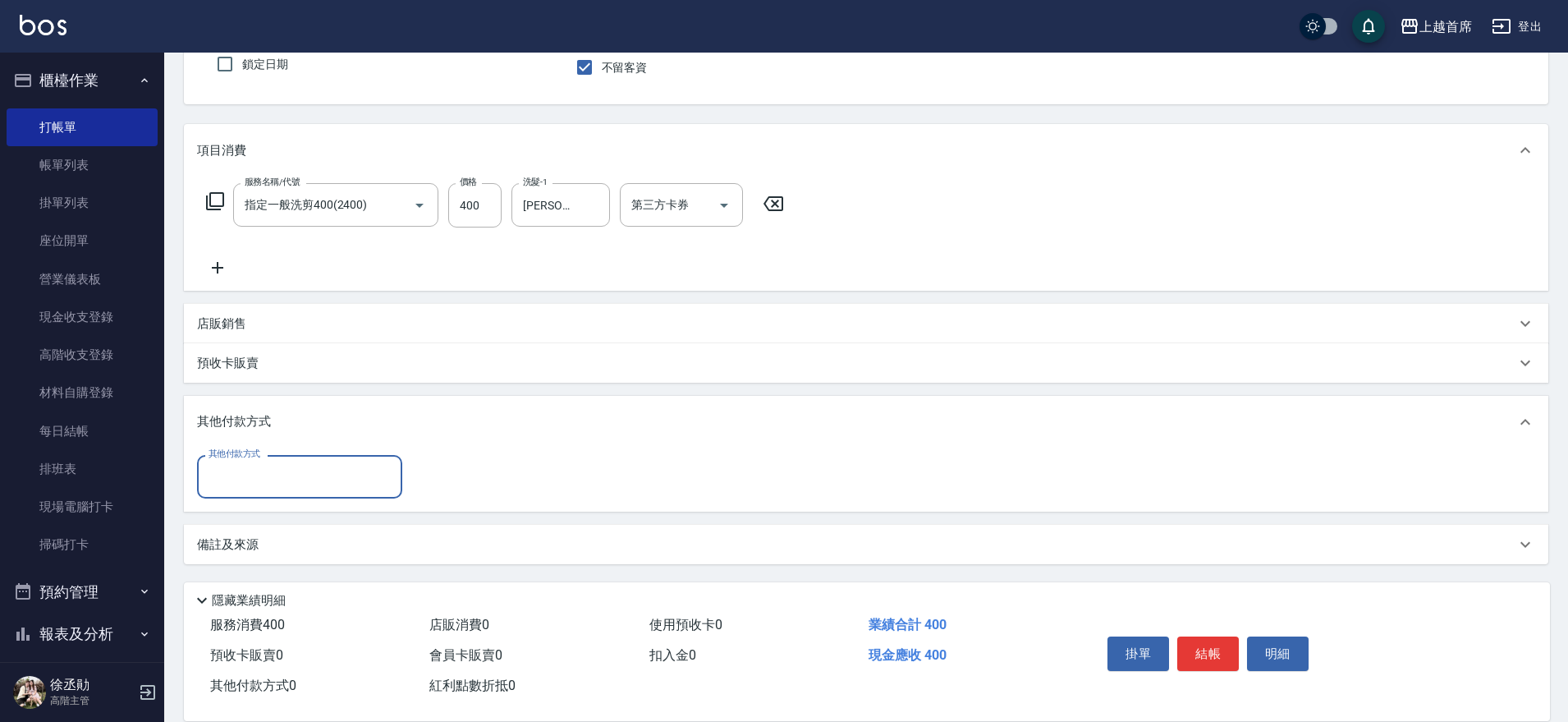
click at [227, 315] on p "店販銷售" at bounding box center [222, 323] width 50 height 17
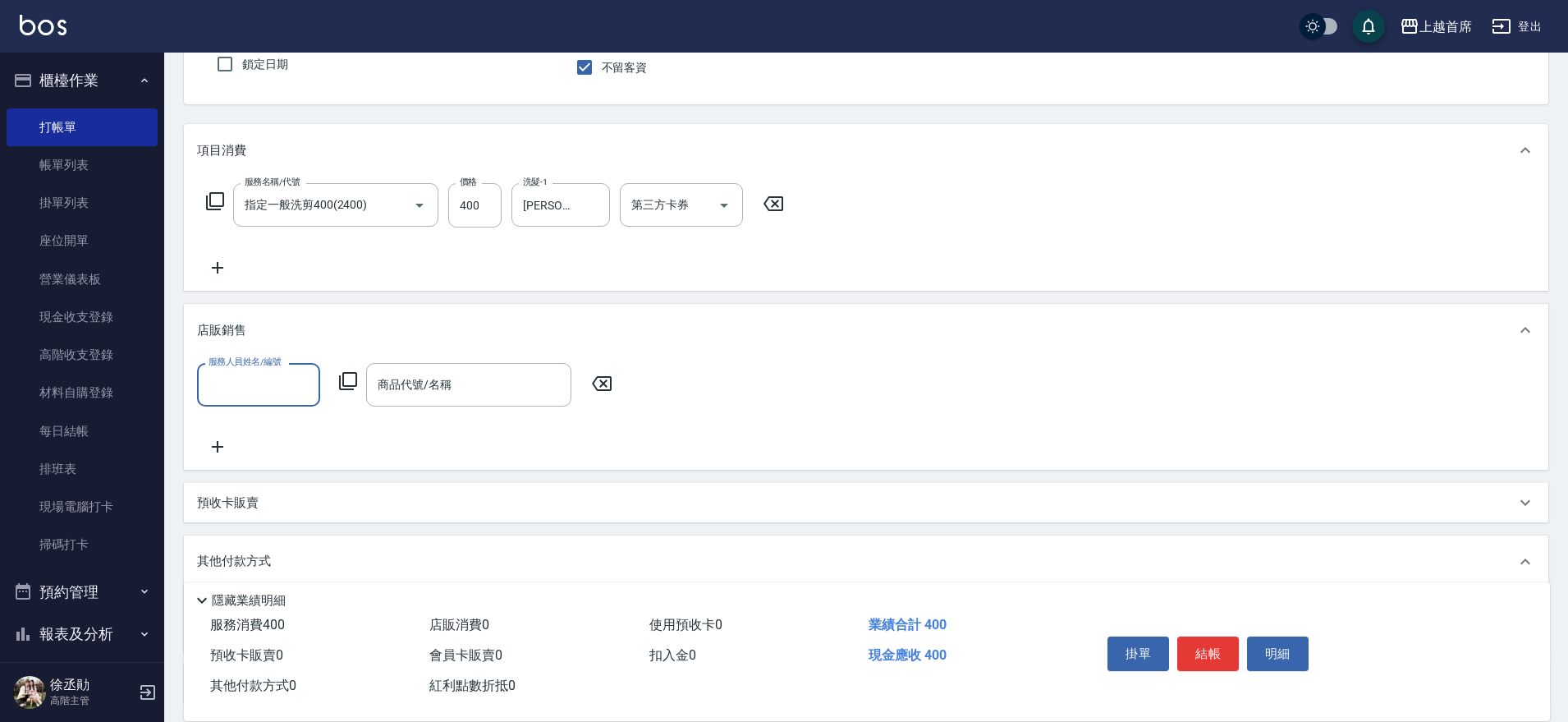
scroll to position [0, 0]
click at [244, 379] on input "服務人員姓名/編號" at bounding box center [258, 384] width 108 height 28
type input "[PERSON_NAME]-12"
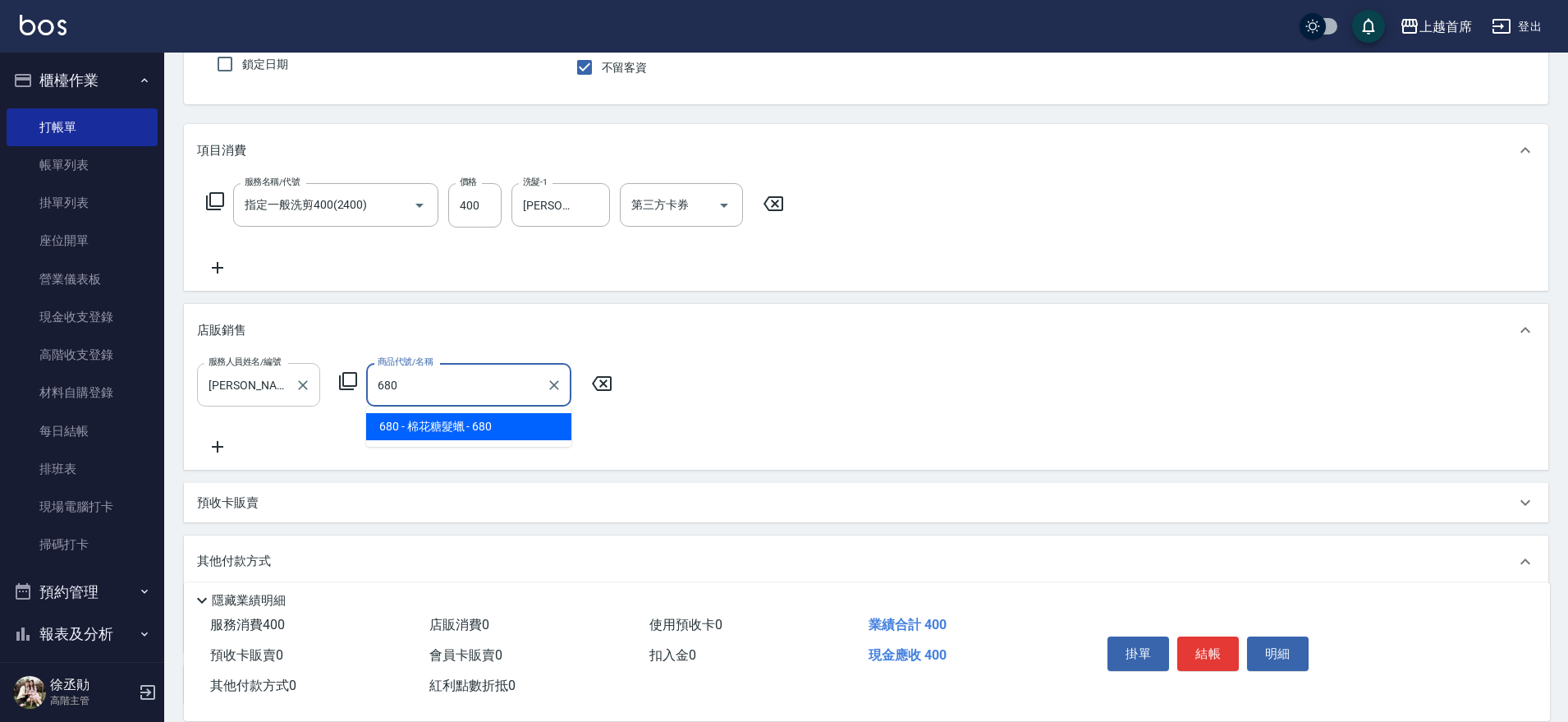
type input "棉花糖髮蠟"
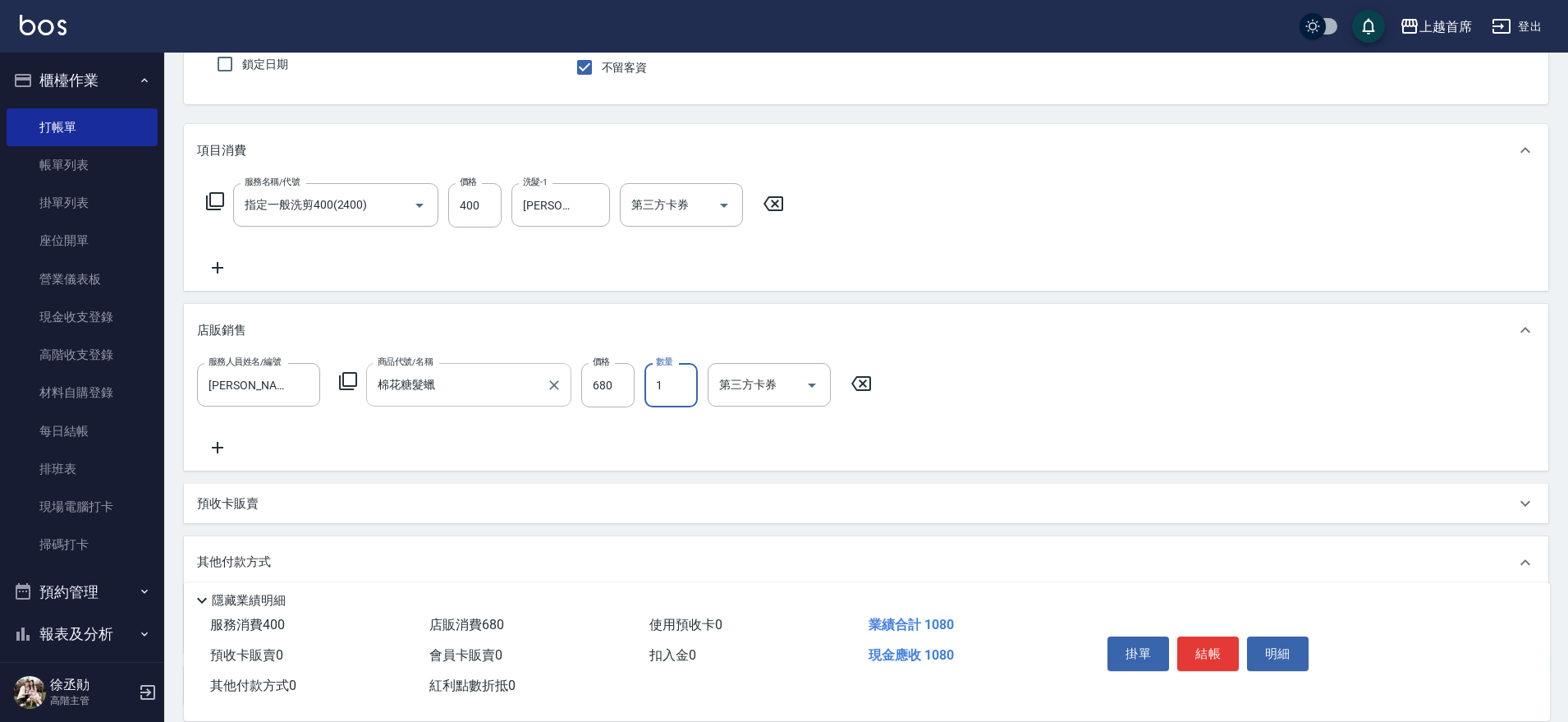
click at [458, 388] on input "棉花糖髮蠟" at bounding box center [456, 384] width 165 height 28
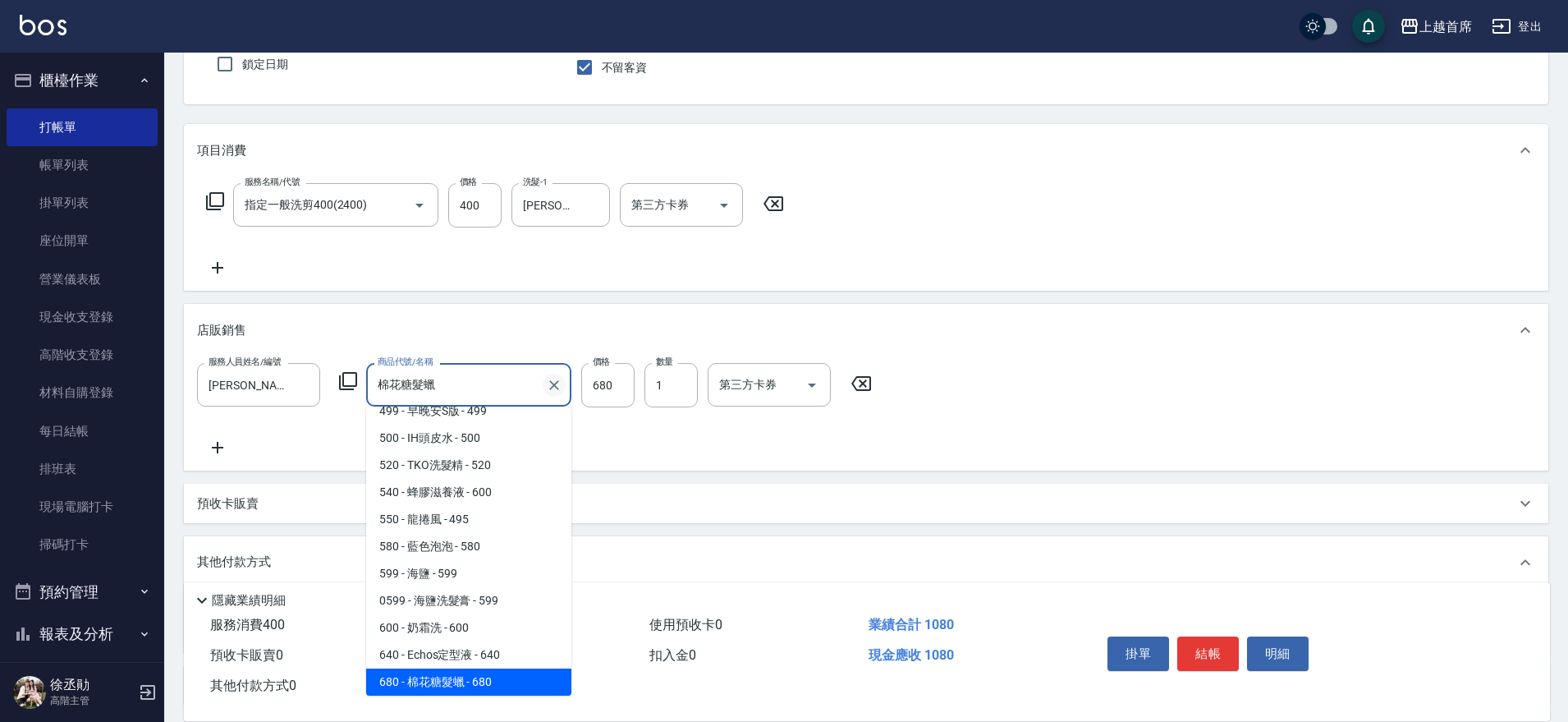
click at [554, 381] on icon "Clear" at bounding box center [554, 385] width 17 height 17
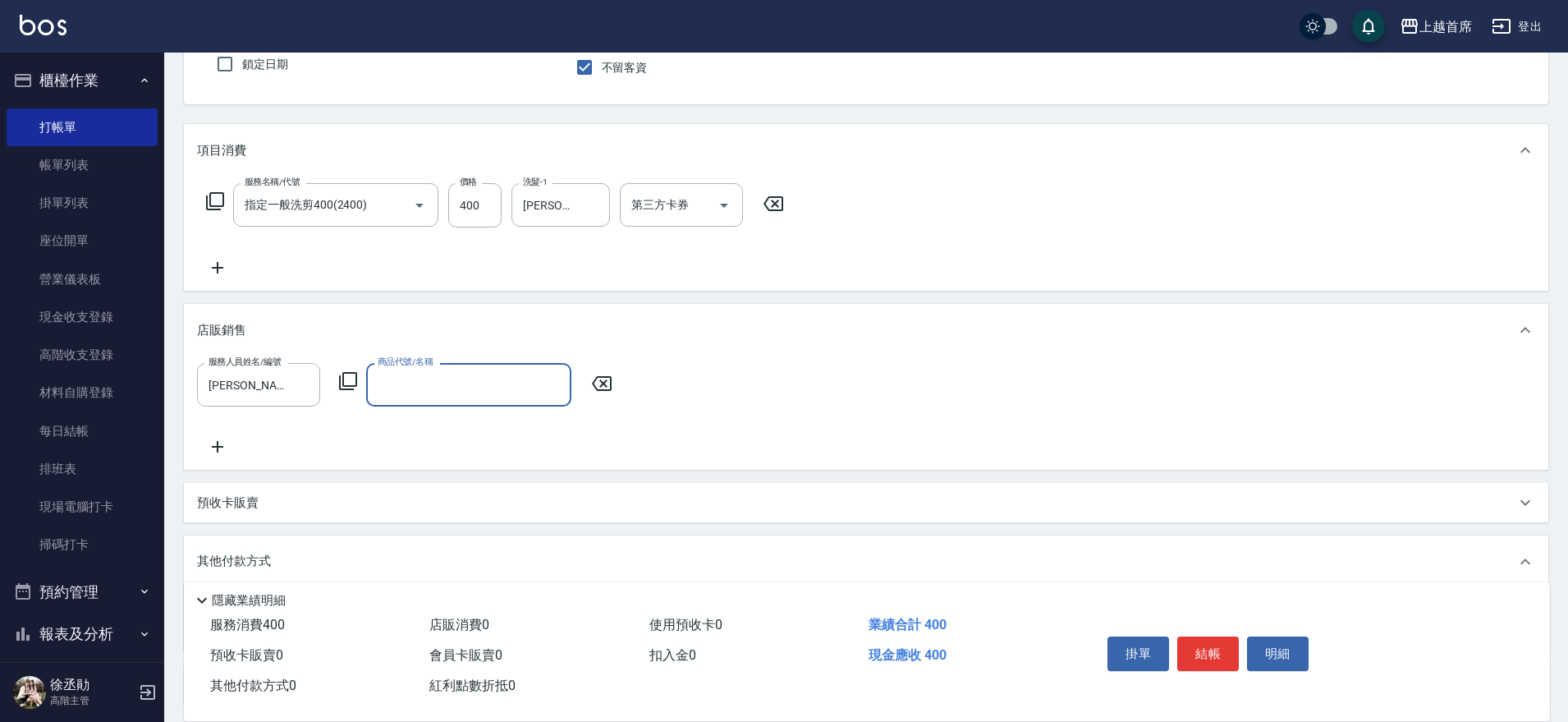
click at [457, 391] on input "商品代號/名稱" at bounding box center [468, 384] width 190 height 28
type input "藍色泡泡"
click at [606, 388] on input "580" at bounding box center [608, 385] width 53 height 44
type input "680"
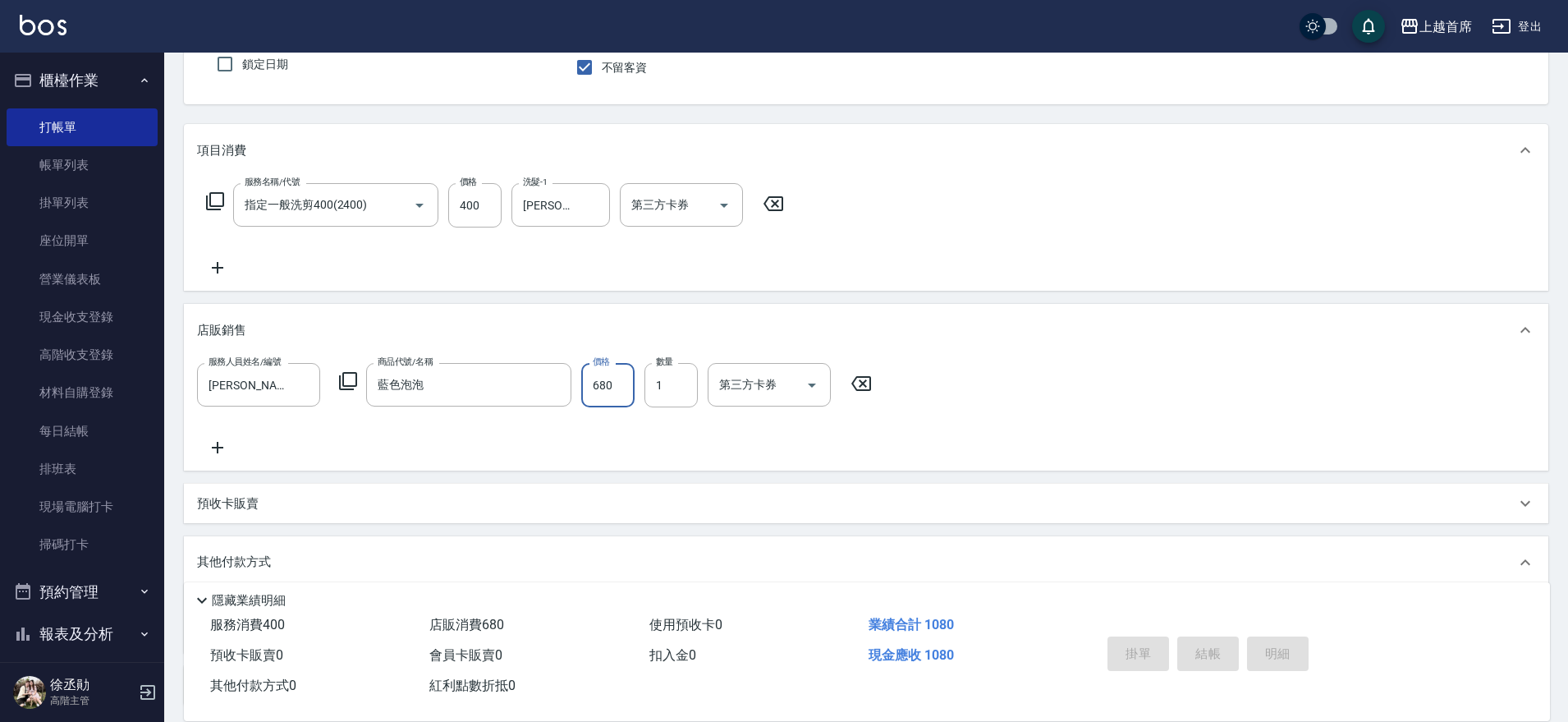
type input "[DATE] 20:59"
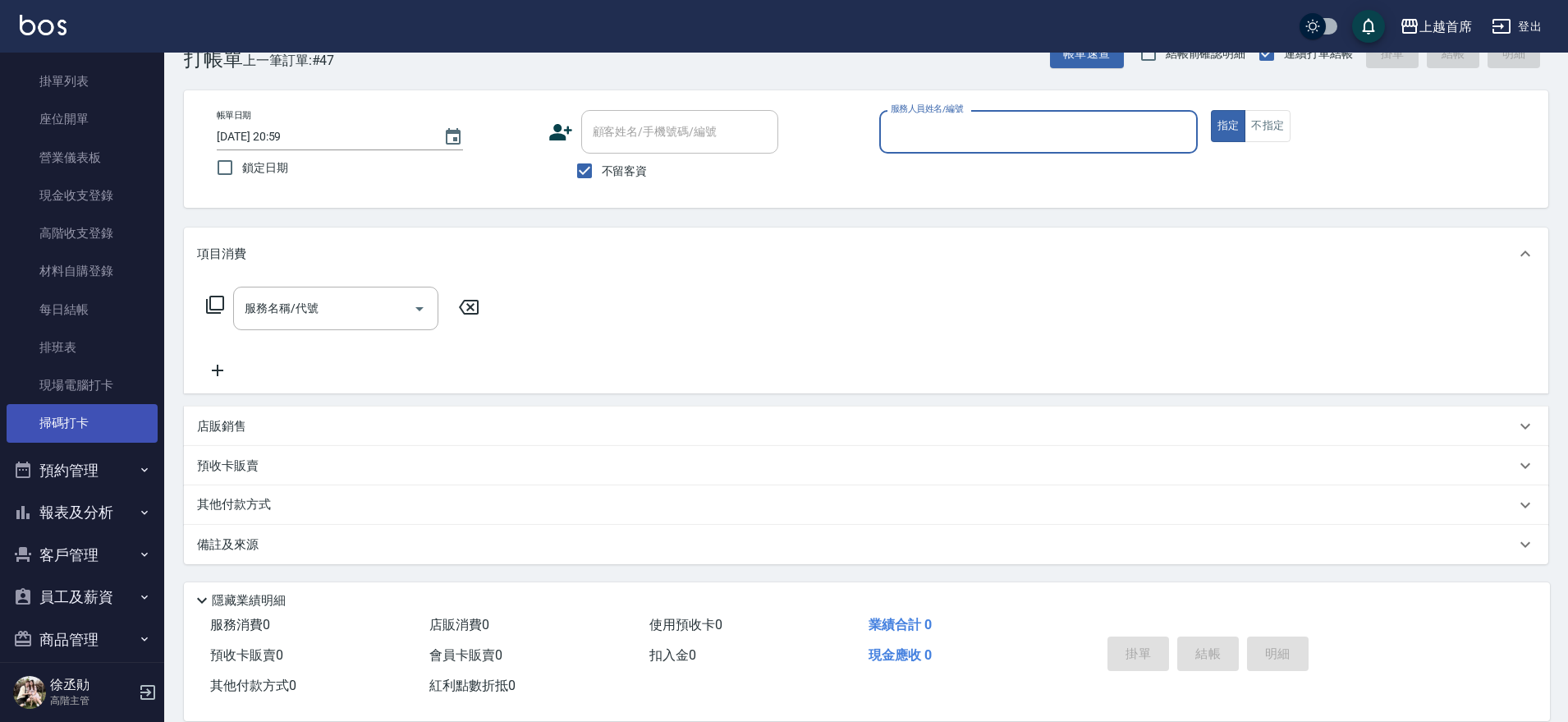
scroll to position [224, 0]
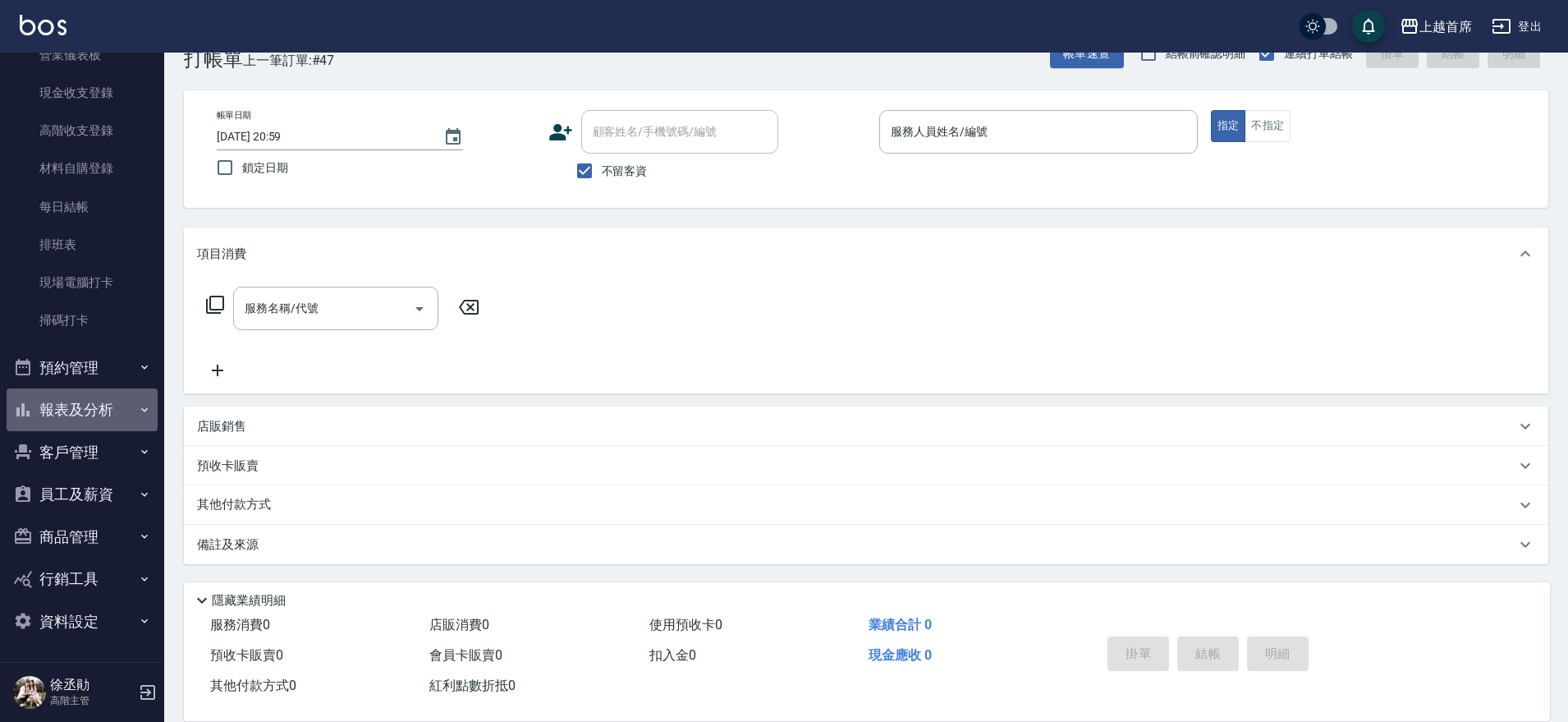
click at [91, 403] on button "報表及分析" at bounding box center [81, 410] width 151 height 42
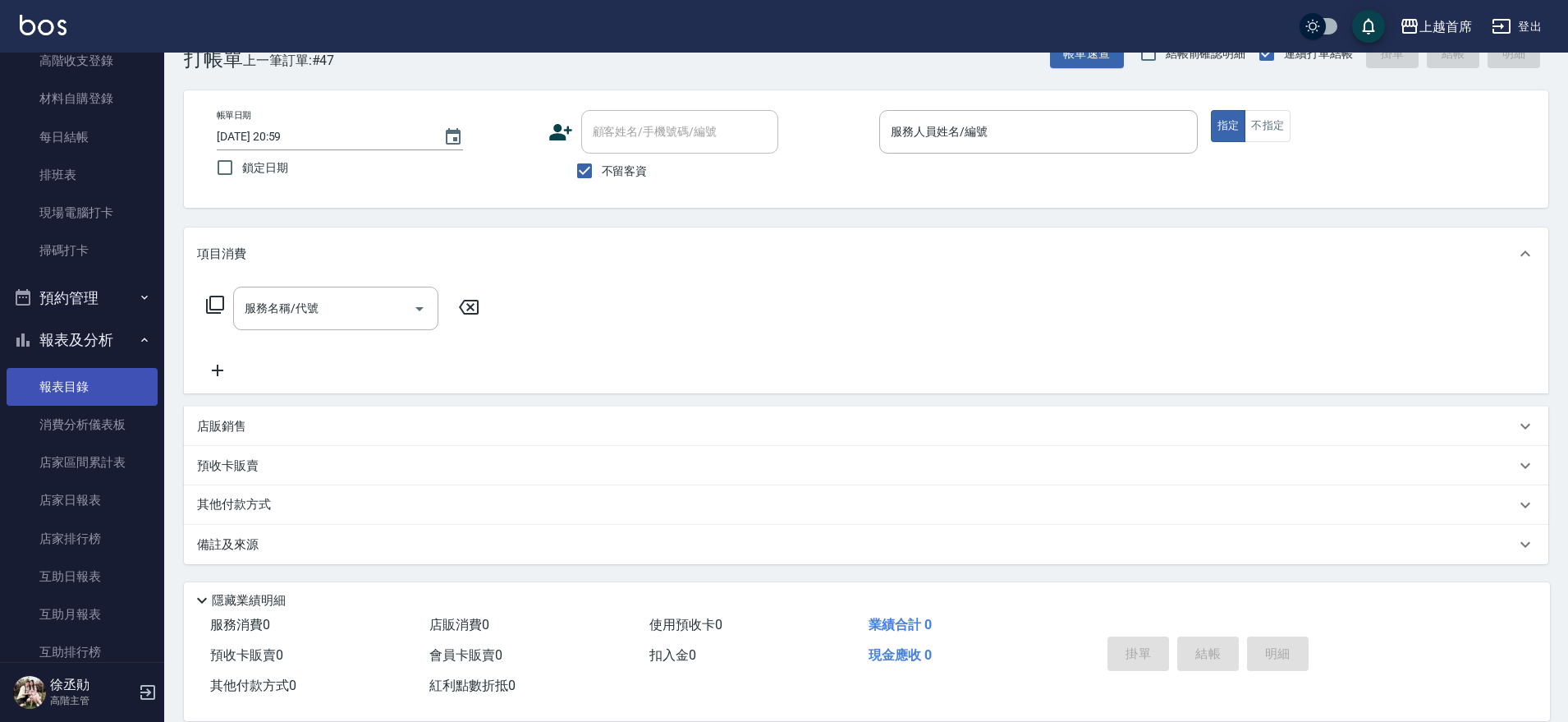
scroll to position [326, 0]
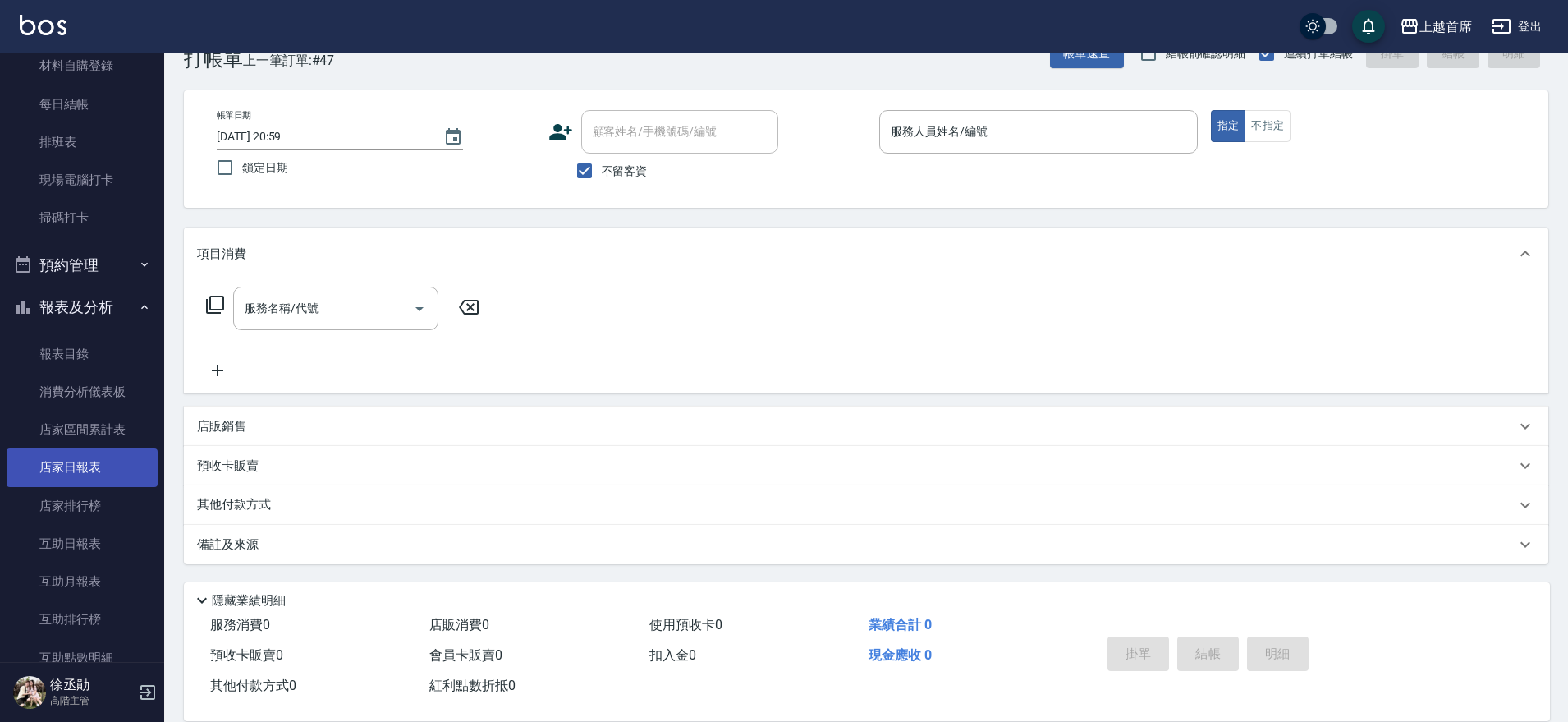
click at [74, 459] on link "店家日報表" at bounding box center [81, 467] width 151 height 38
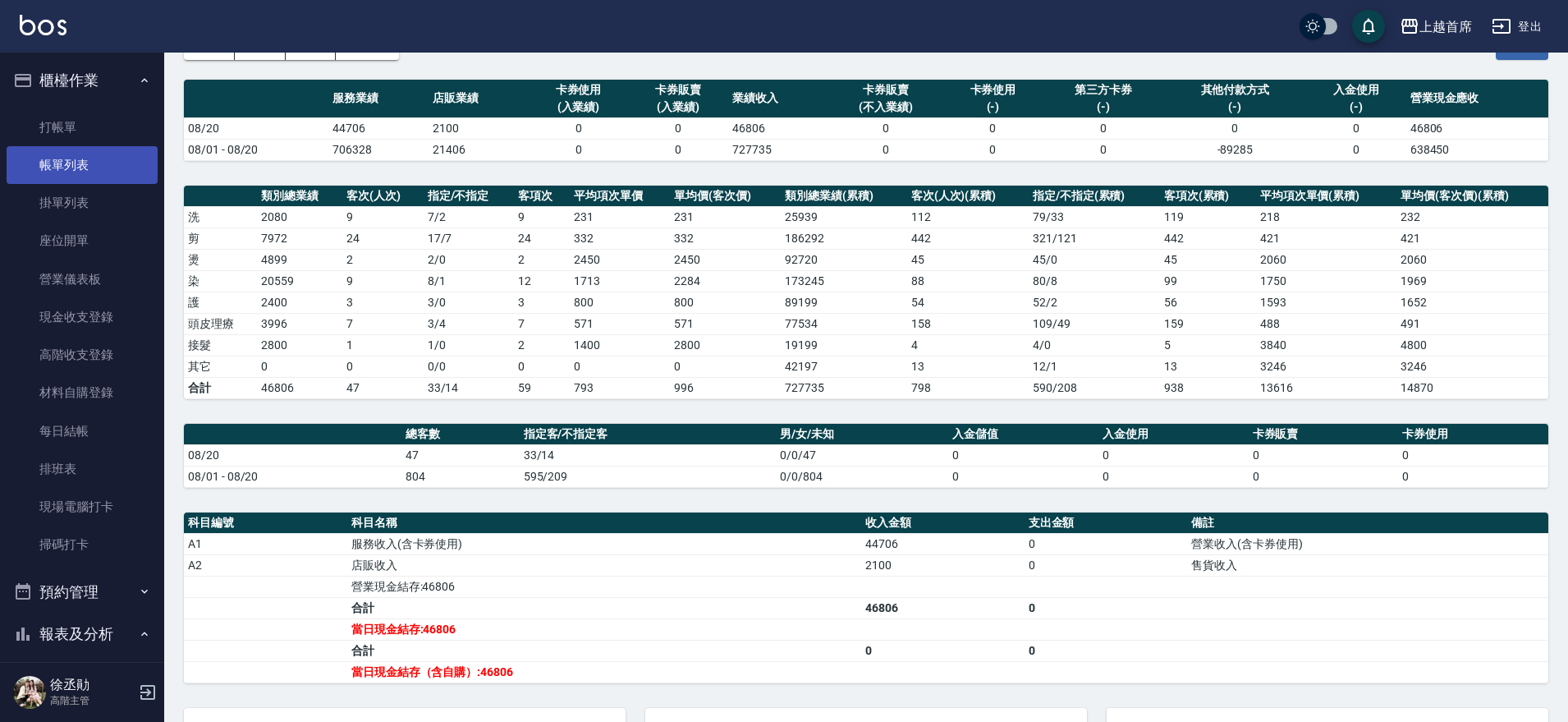
click at [103, 175] on link "帳單列表" at bounding box center [81, 165] width 151 height 38
click at [100, 175] on link "帳單列表" at bounding box center [81, 165] width 151 height 38
click at [103, 173] on link "帳單列表" at bounding box center [81, 165] width 151 height 38
click at [74, 173] on link "帳單列表" at bounding box center [81, 165] width 151 height 38
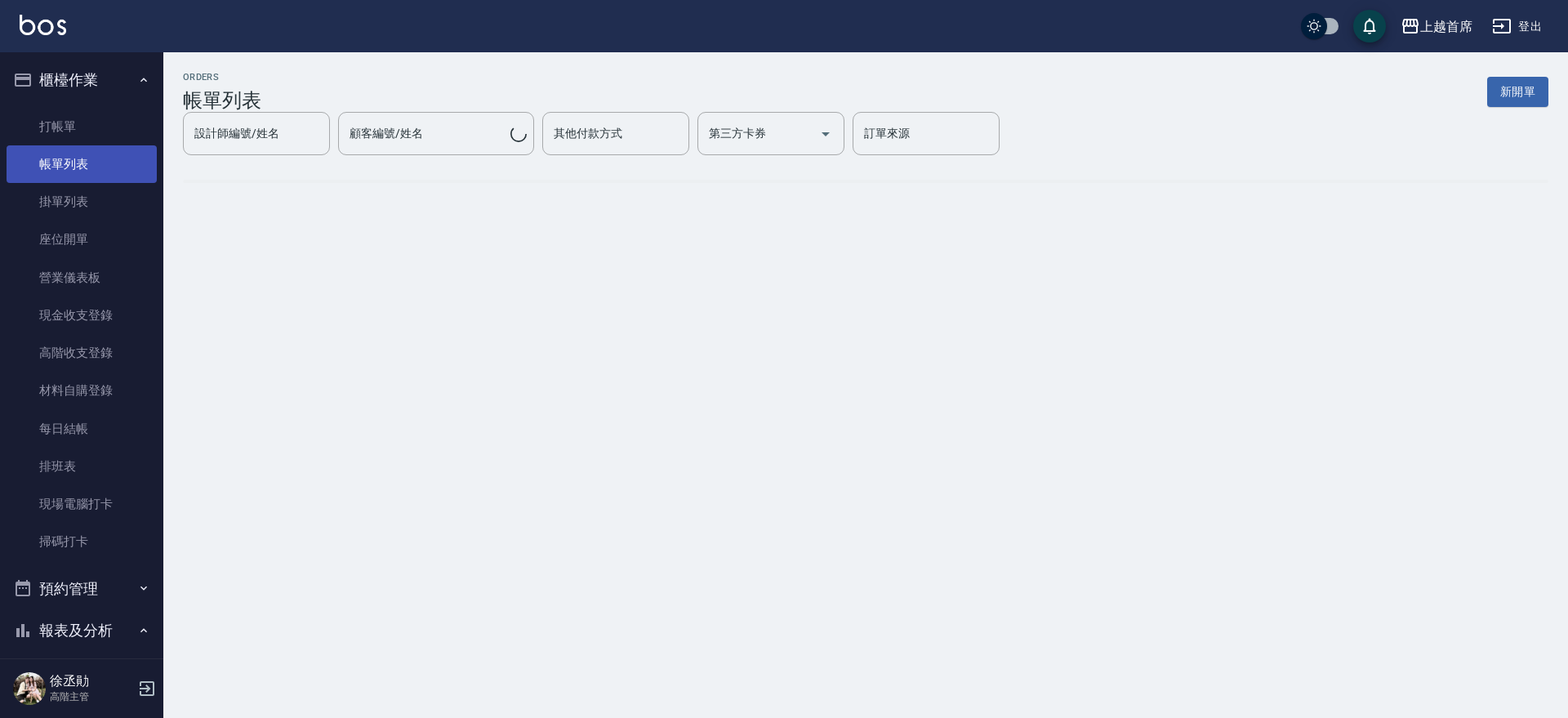
click at [73, 172] on link "帳單列表" at bounding box center [81, 164] width 151 height 38
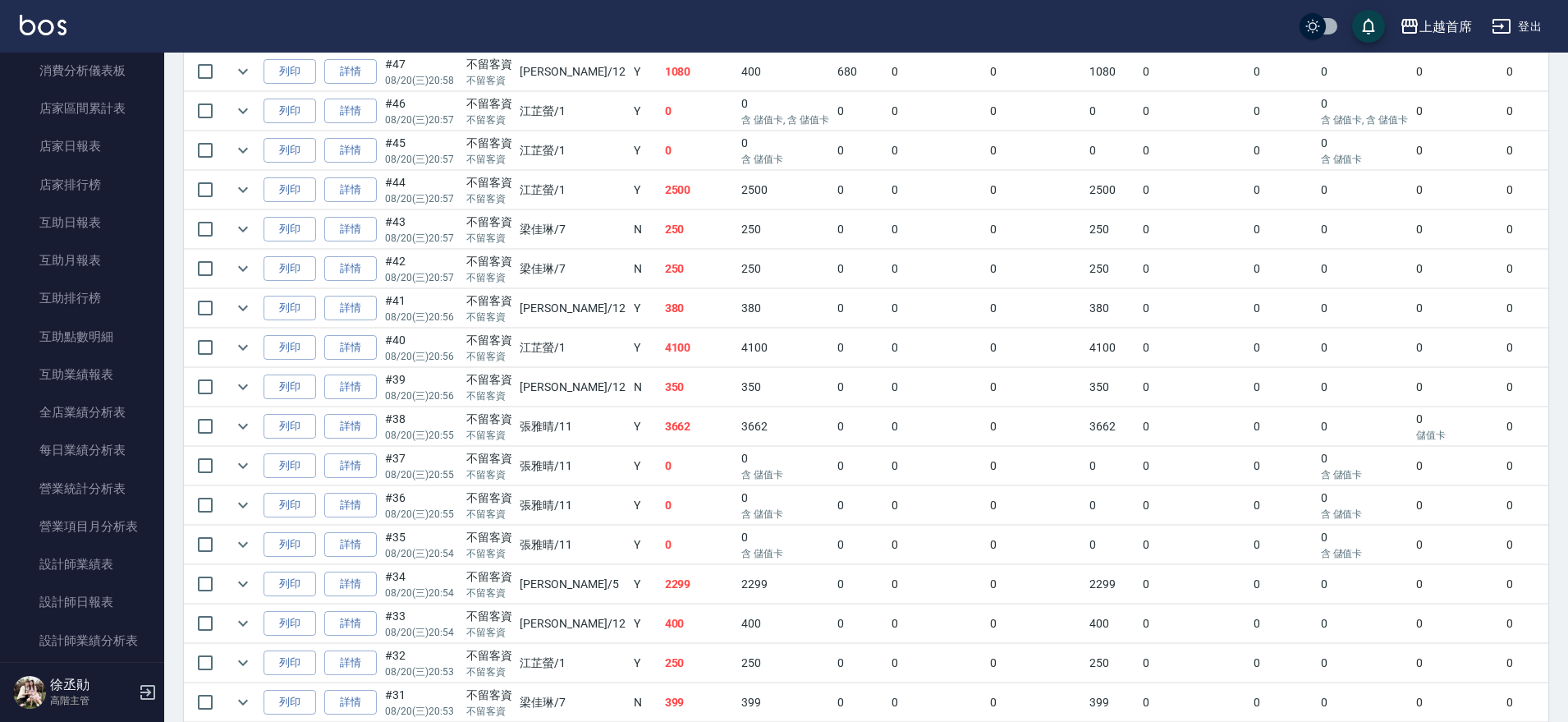
scroll to position [654, 0]
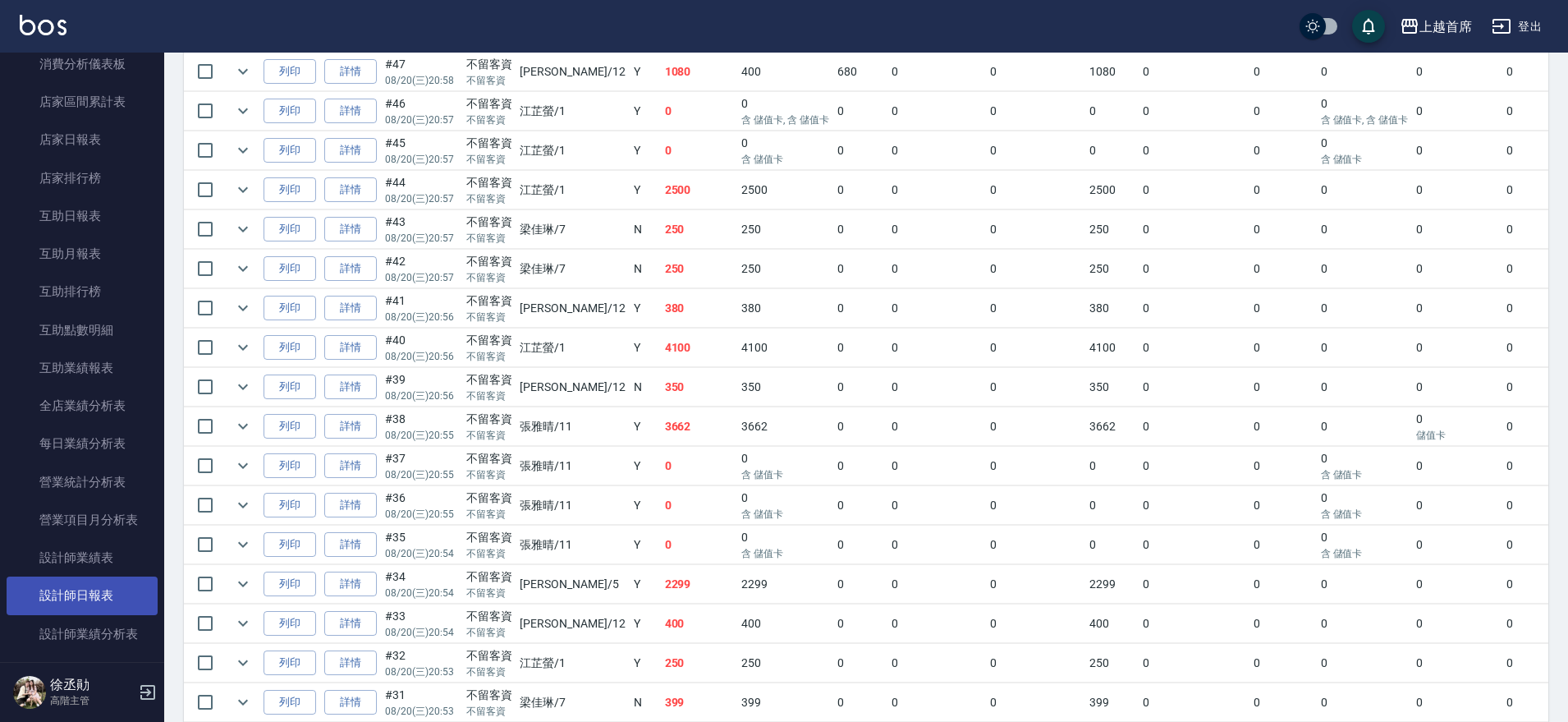
drag, startPoint x: 102, startPoint y: 592, endPoint x: 96, endPoint y: 556, distance: 36.5
click at [102, 591] on link "設計師日報表" at bounding box center [81, 595] width 151 height 38
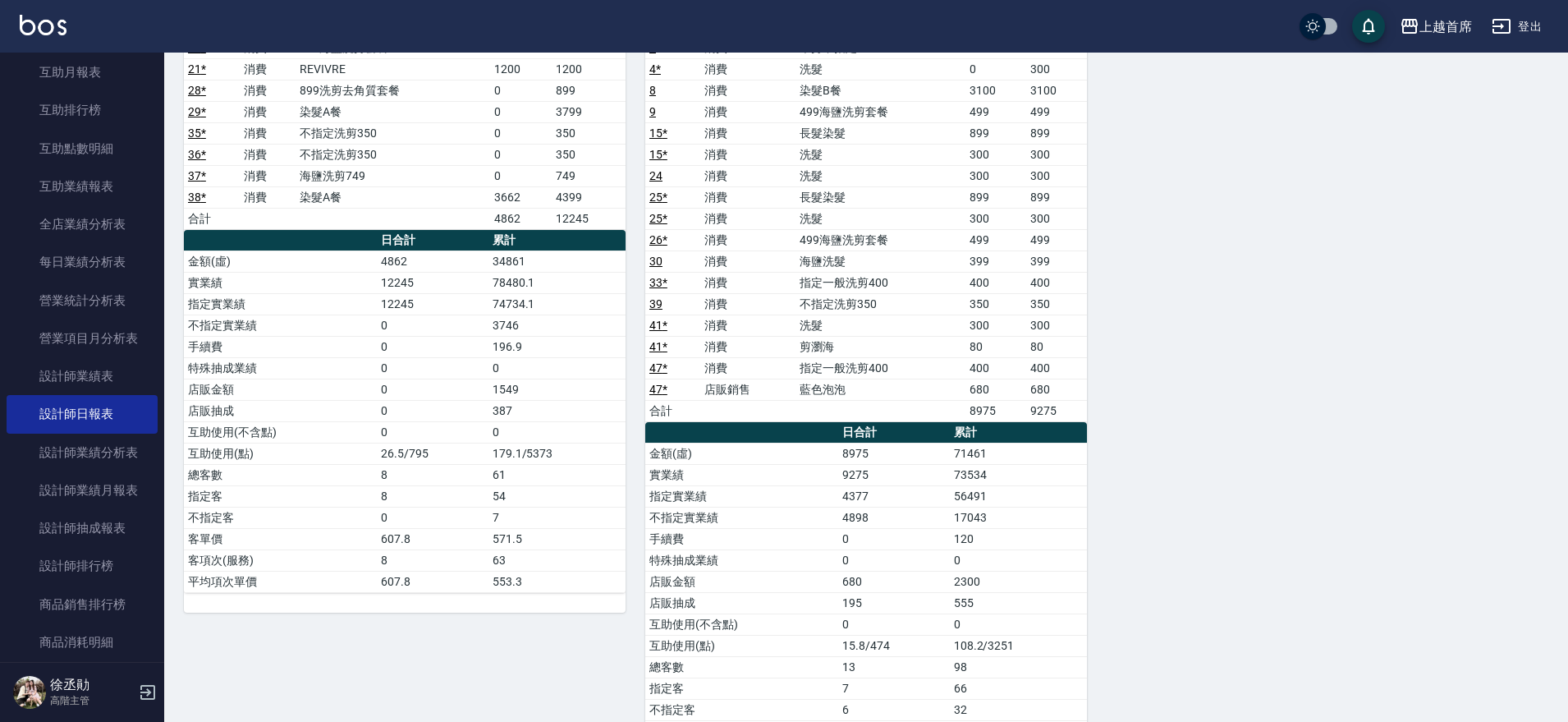
scroll to position [856, 0]
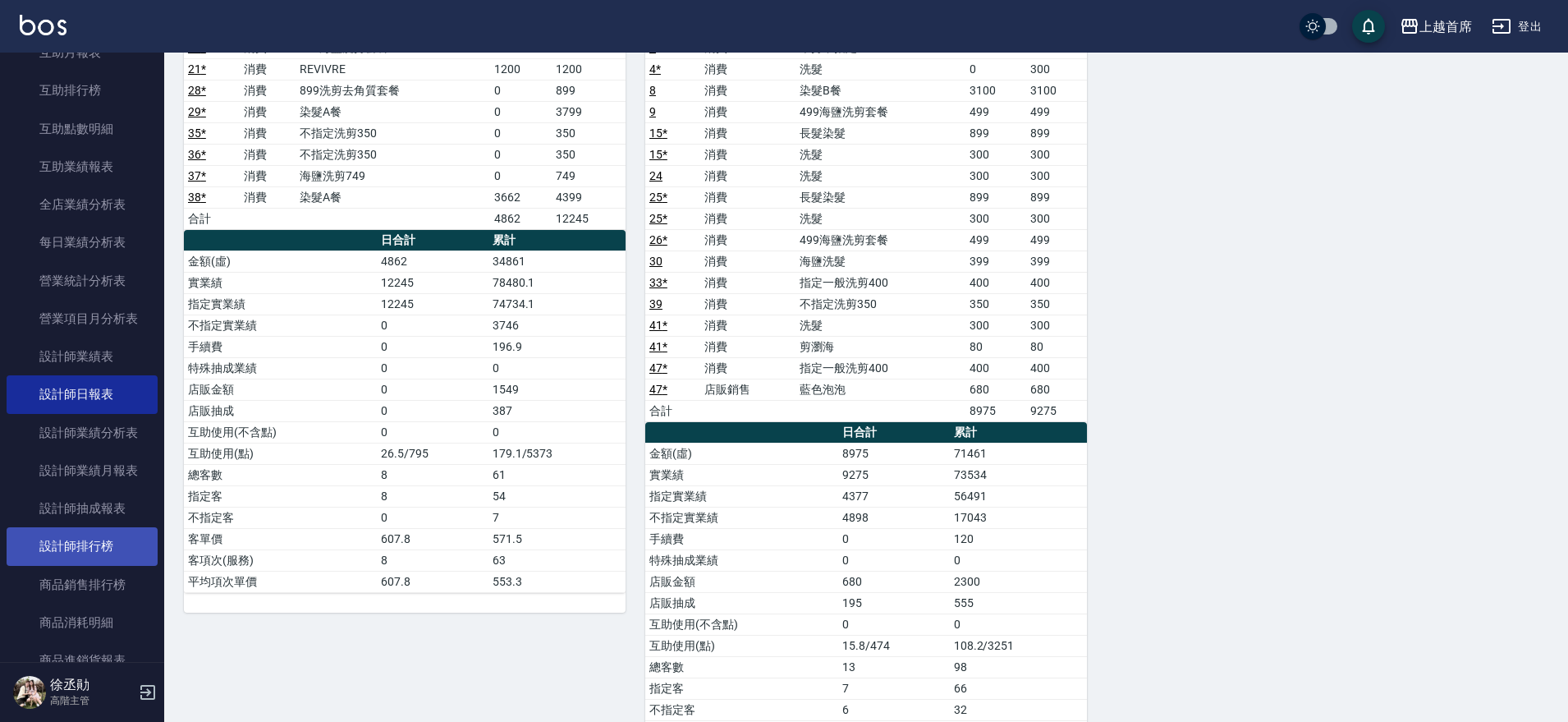
click at [96, 531] on link "設計師排行榜" at bounding box center [81, 546] width 151 height 38
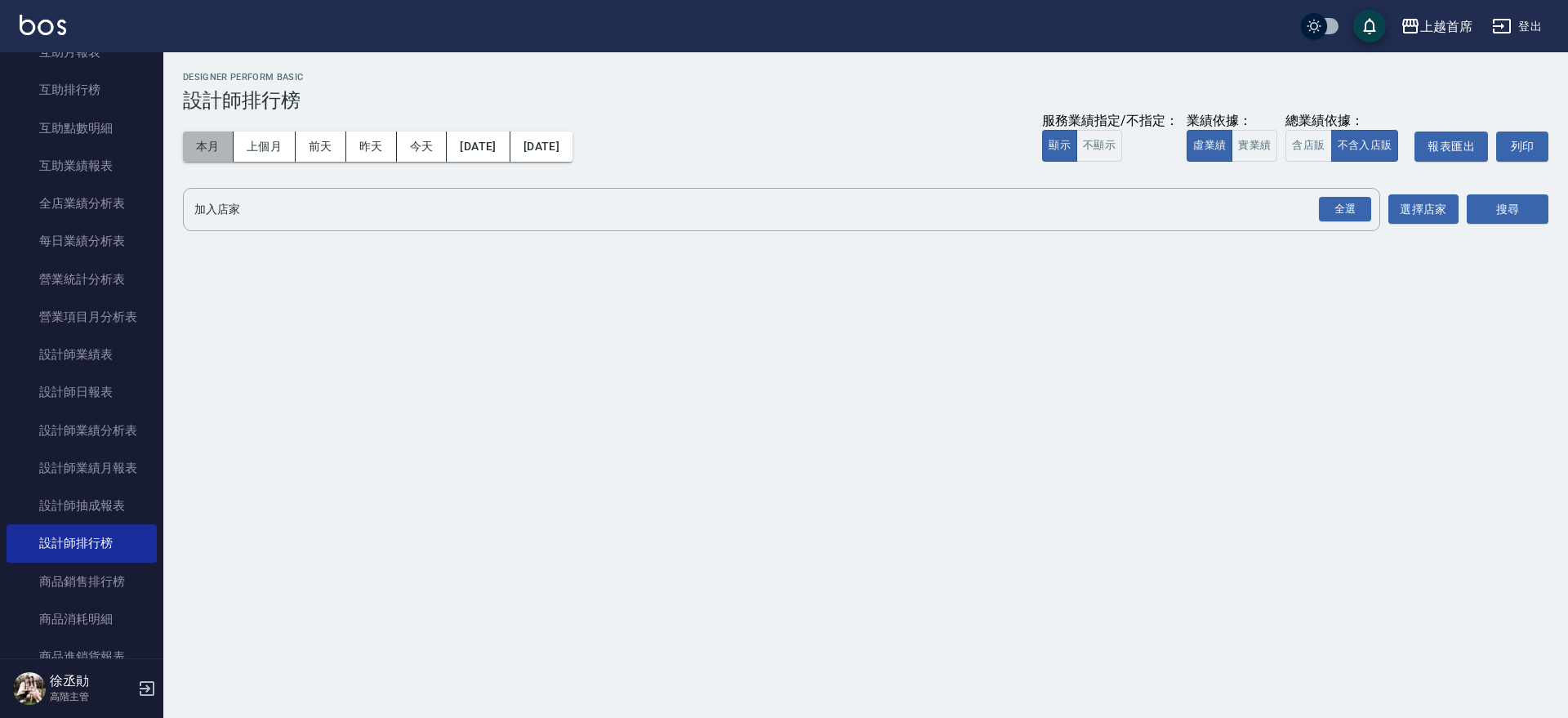
drag, startPoint x: 198, startPoint y: 152, endPoint x: 217, endPoint y: 151, distance: 19.0
click at [205, 149] on button "本月" at bounding box center [209, 146] width 51 height 30
click at [1268, 143] on button "實業績" at bounding box center [1255, 146] width 46 height 32
drag, startPoint x: 1341, startPoint y: 211, endPoint x: 1358, endPoint y: 210, distance: 17.0
click at [1346, 211] on div "全選" at bounding box center [1344, 209] width 52 height 26
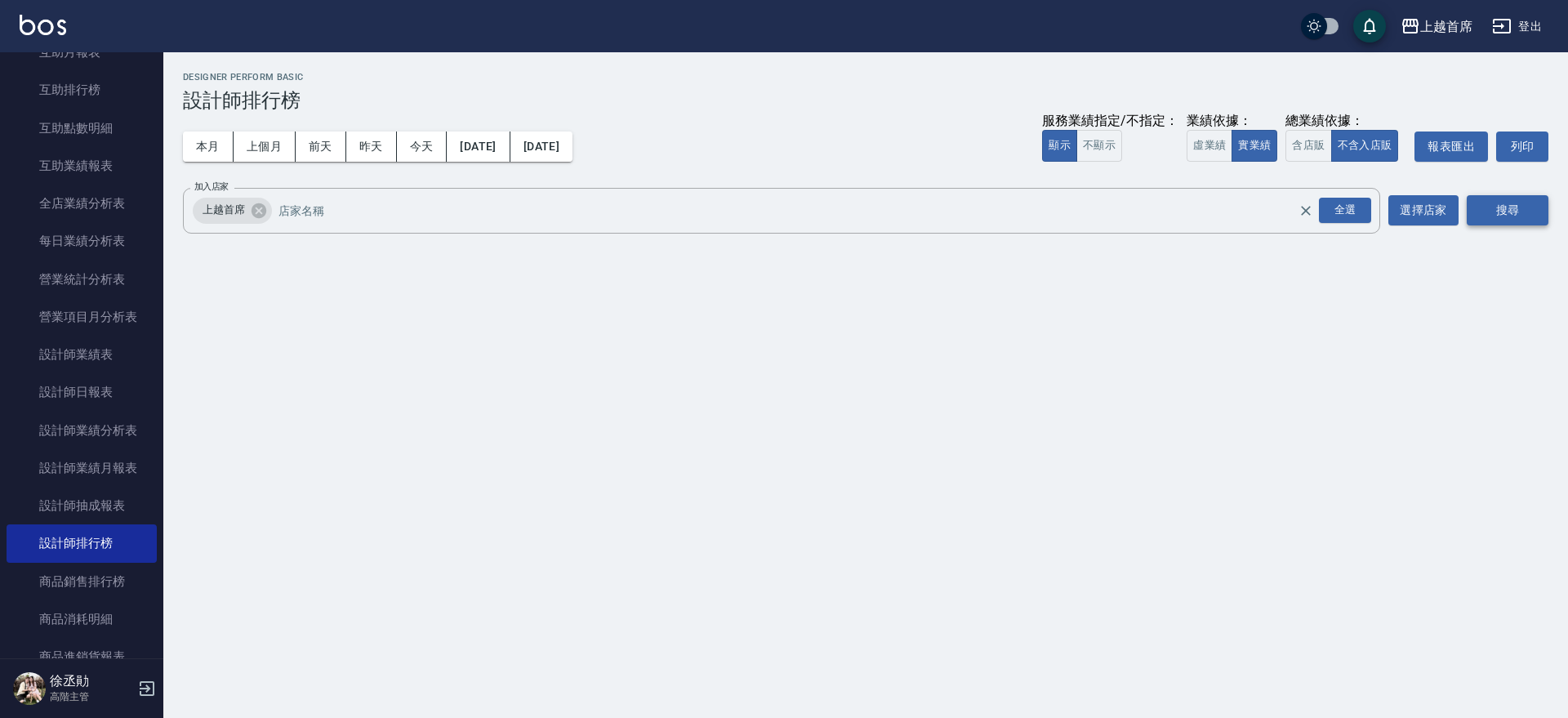
click at [1511, 207] on button "搜尋" at bounding box center [1507, 210] width 82 height 30
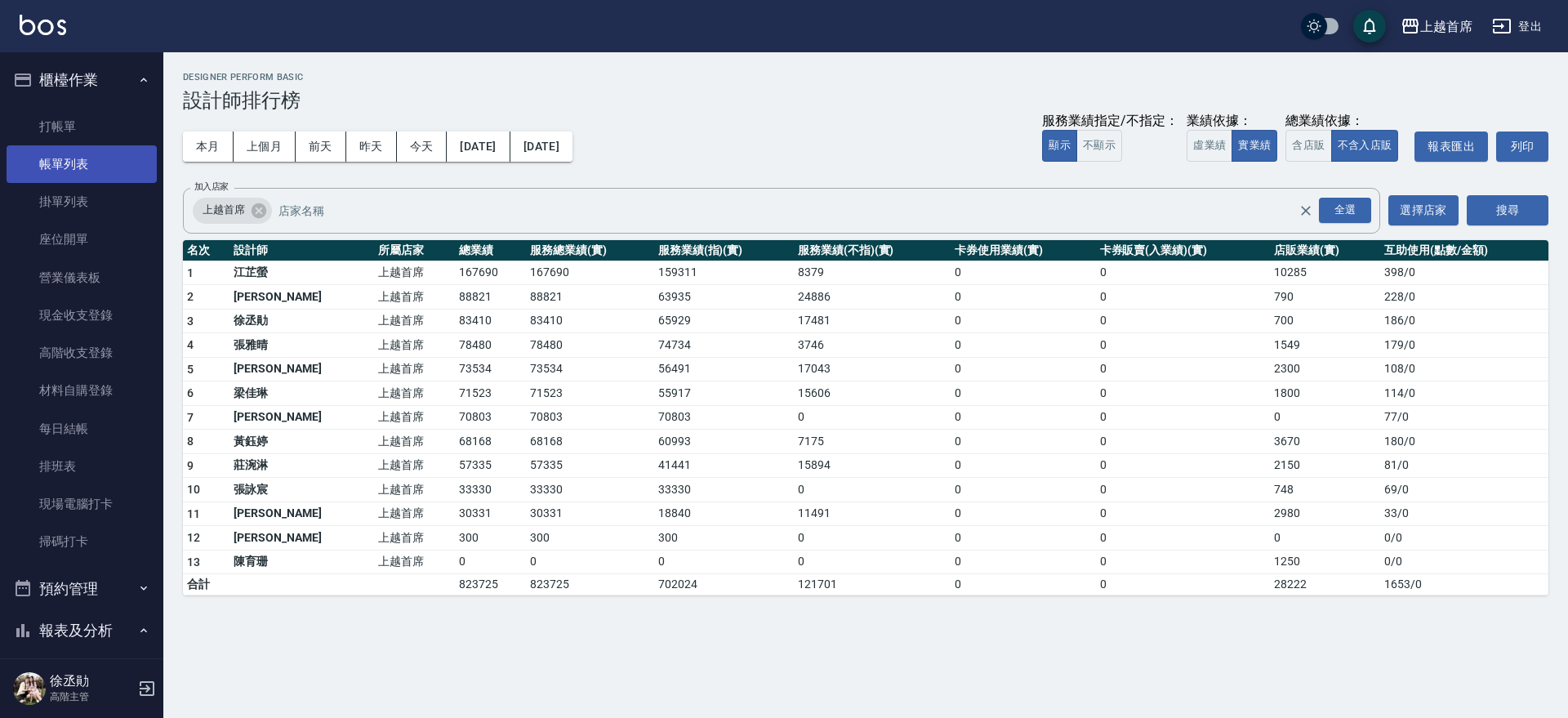
click at [63, 167] on link "帳單列表" at bounding box center [81, 164] width 151 height 38
click at [70, 163] on link "帳單列表" at bounding box center [81, 164] width 151 height 38
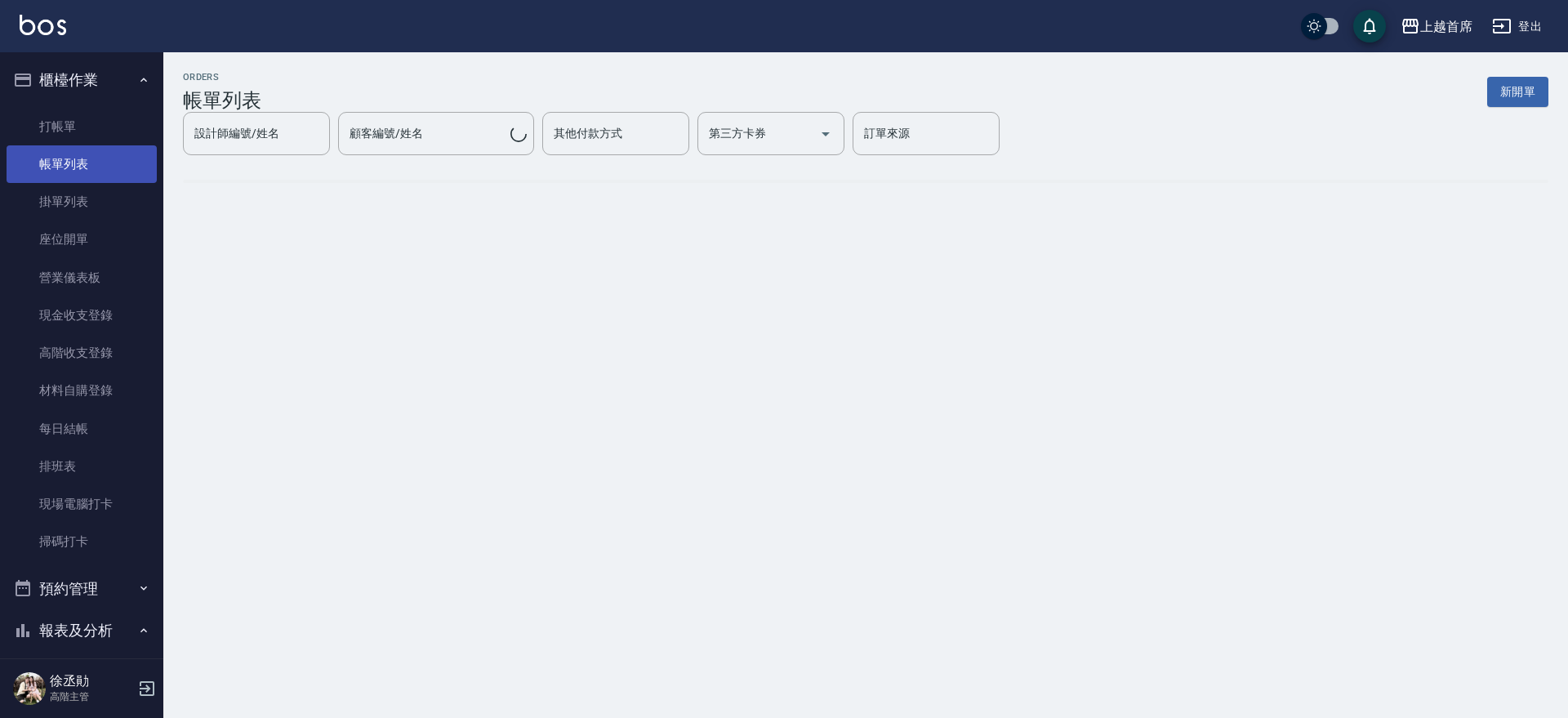
click at [83, 166] on link "帳單列表" at bounding box center [81, 164] width 151 height 38
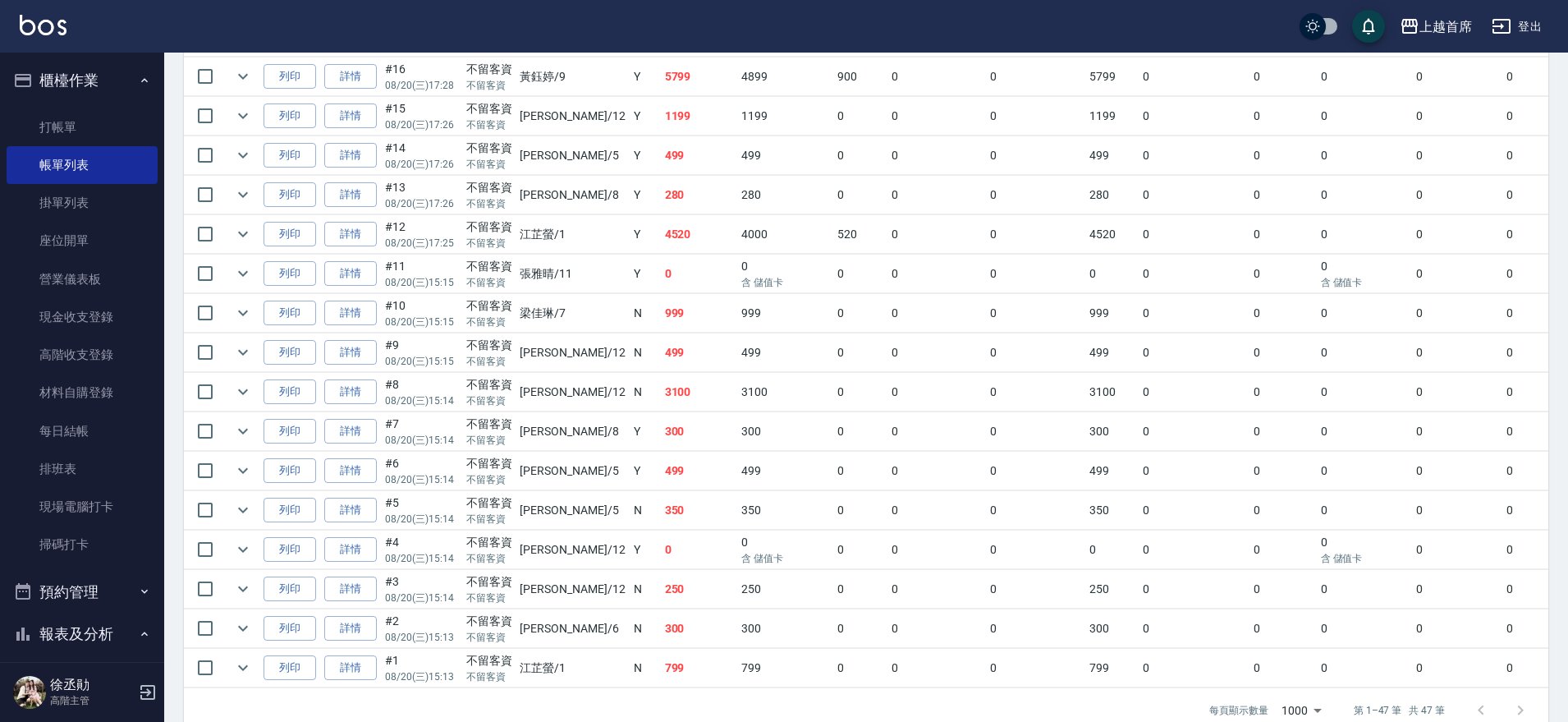
scroll to position [1704, 0]
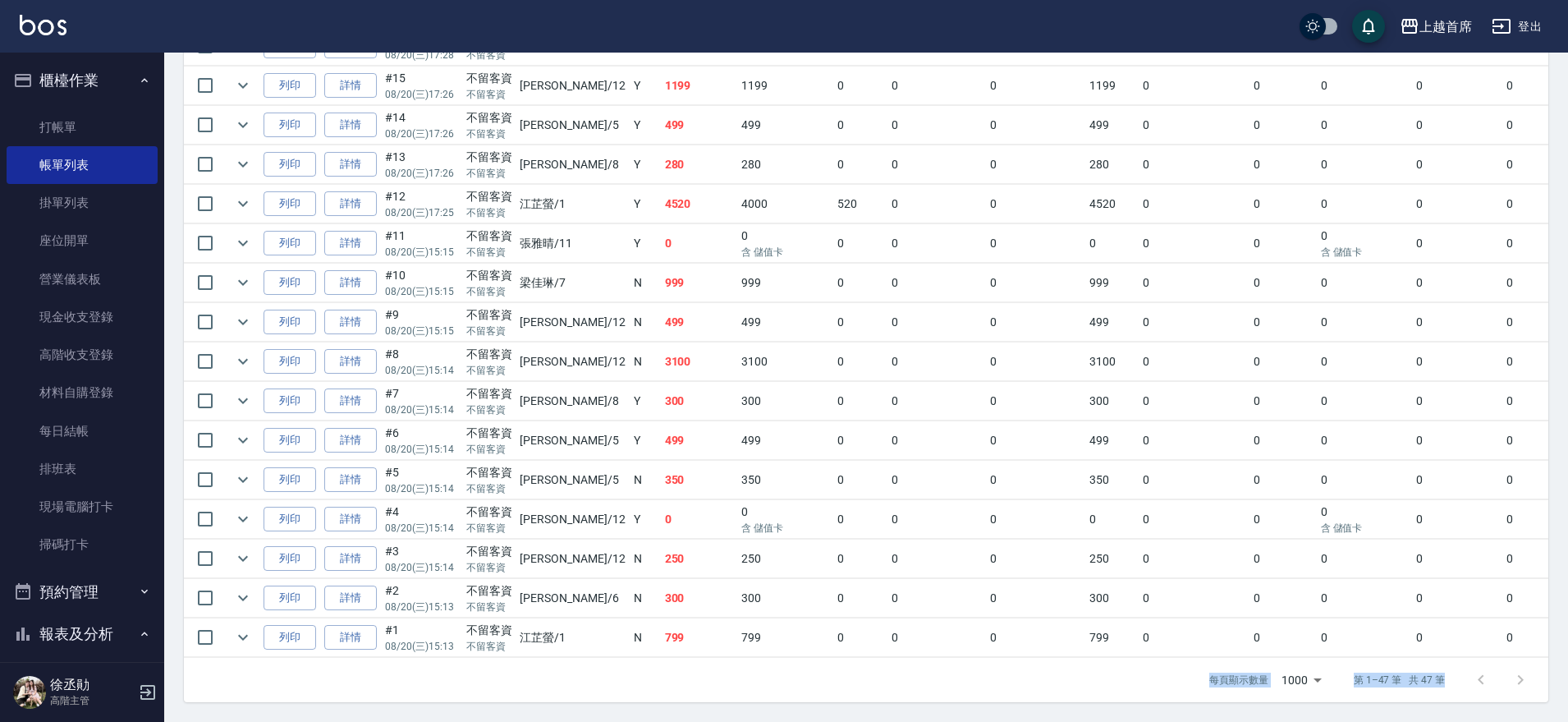
drag, startPoint x: 1563, startPoint y: 664, endPoint x: 1556, endPoint y: 630, distance: 34.7
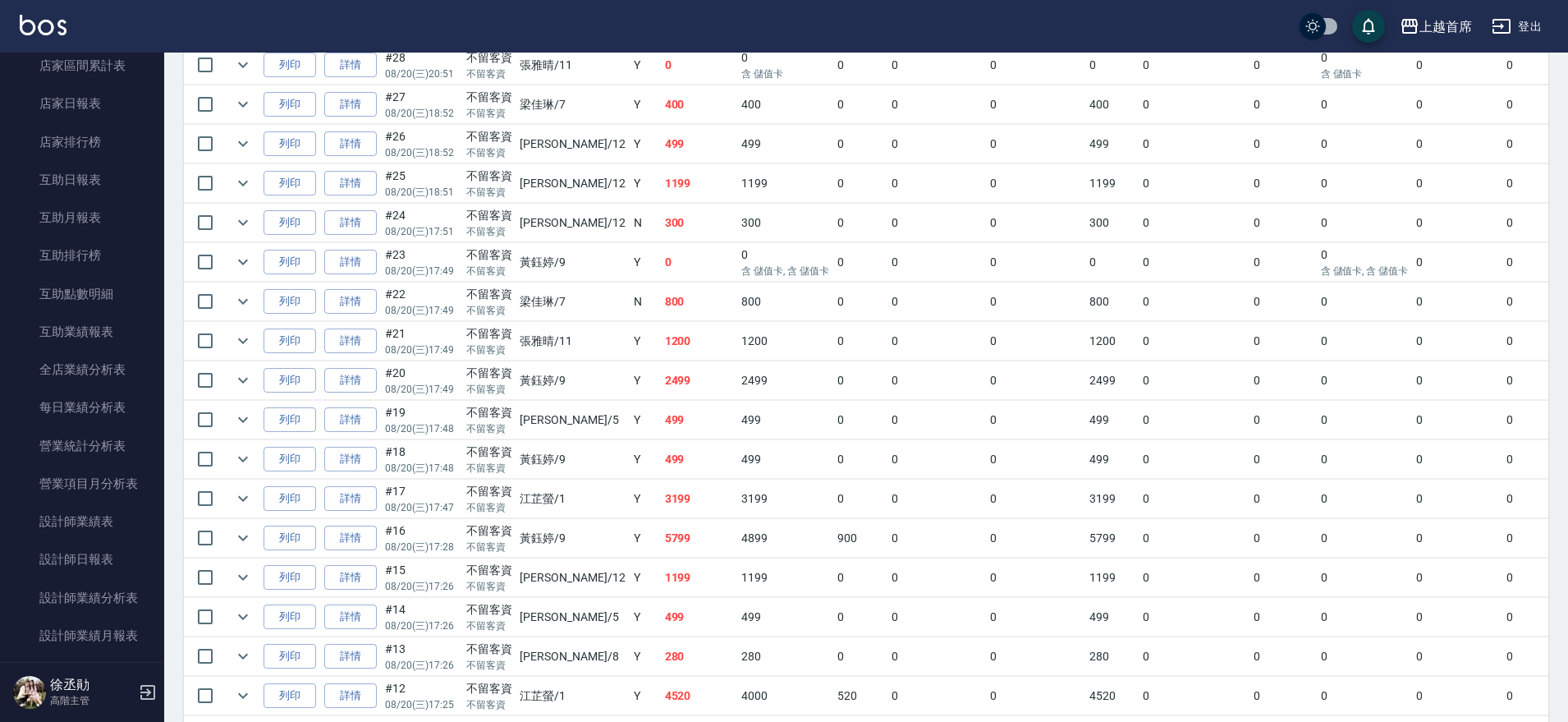
scroll to position [750, 0]
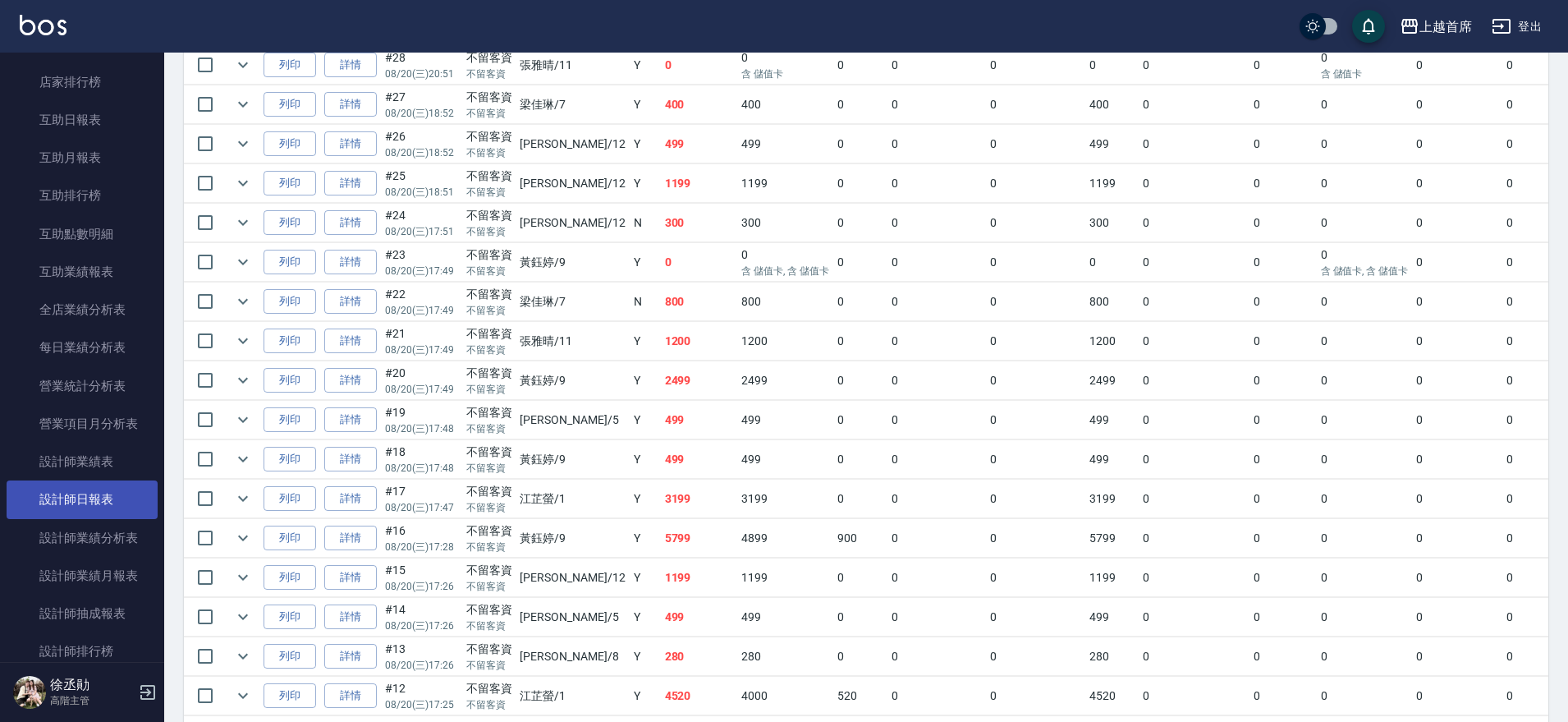
click at [116, 485] on link "設計師日報表" at bounding box center [81, 499] width 151 height 38
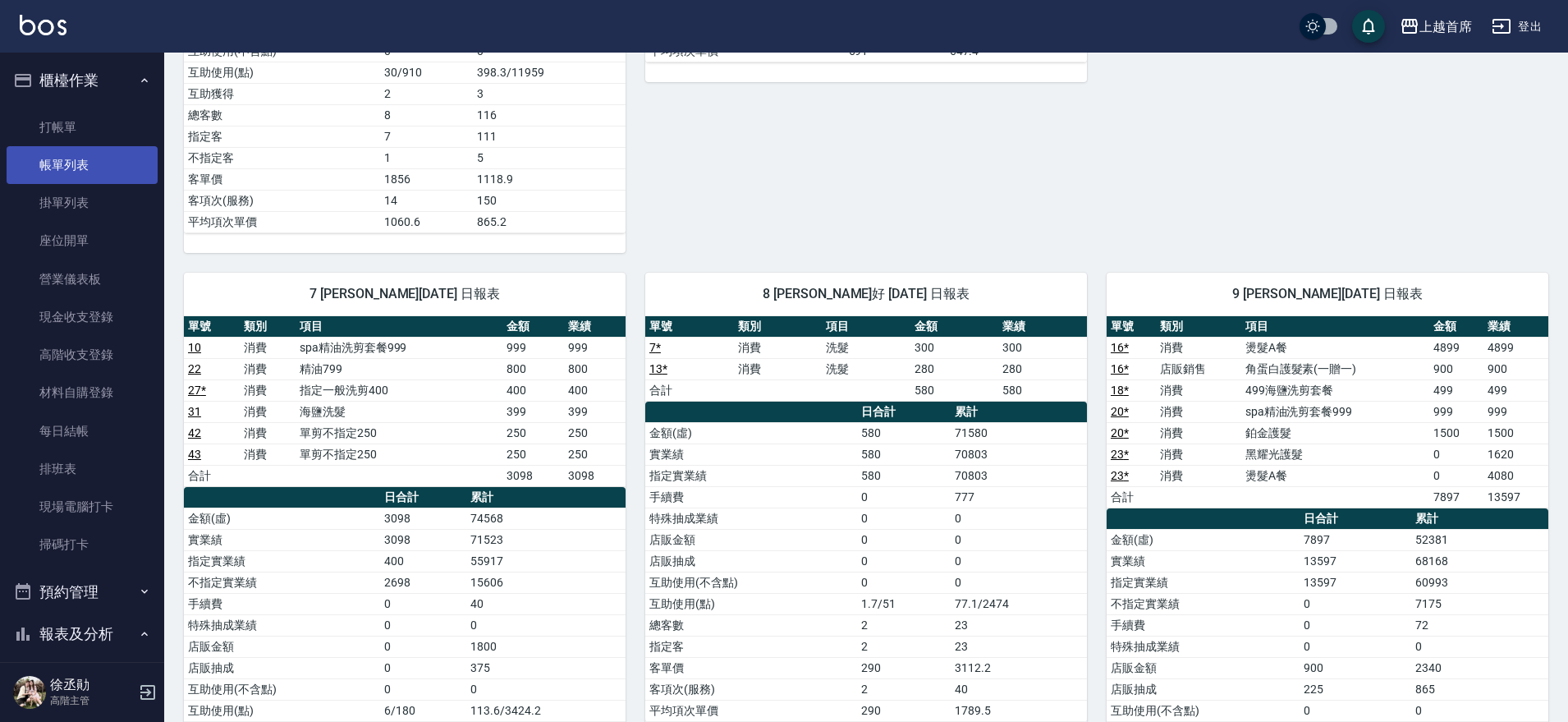
click at [100, 164] on link "帳單列表" at bounding box center [81, 165] width 151 height 38
click at [50, 160] on link "帳單列表" at bounding box center [81, 165] width 151 height 38
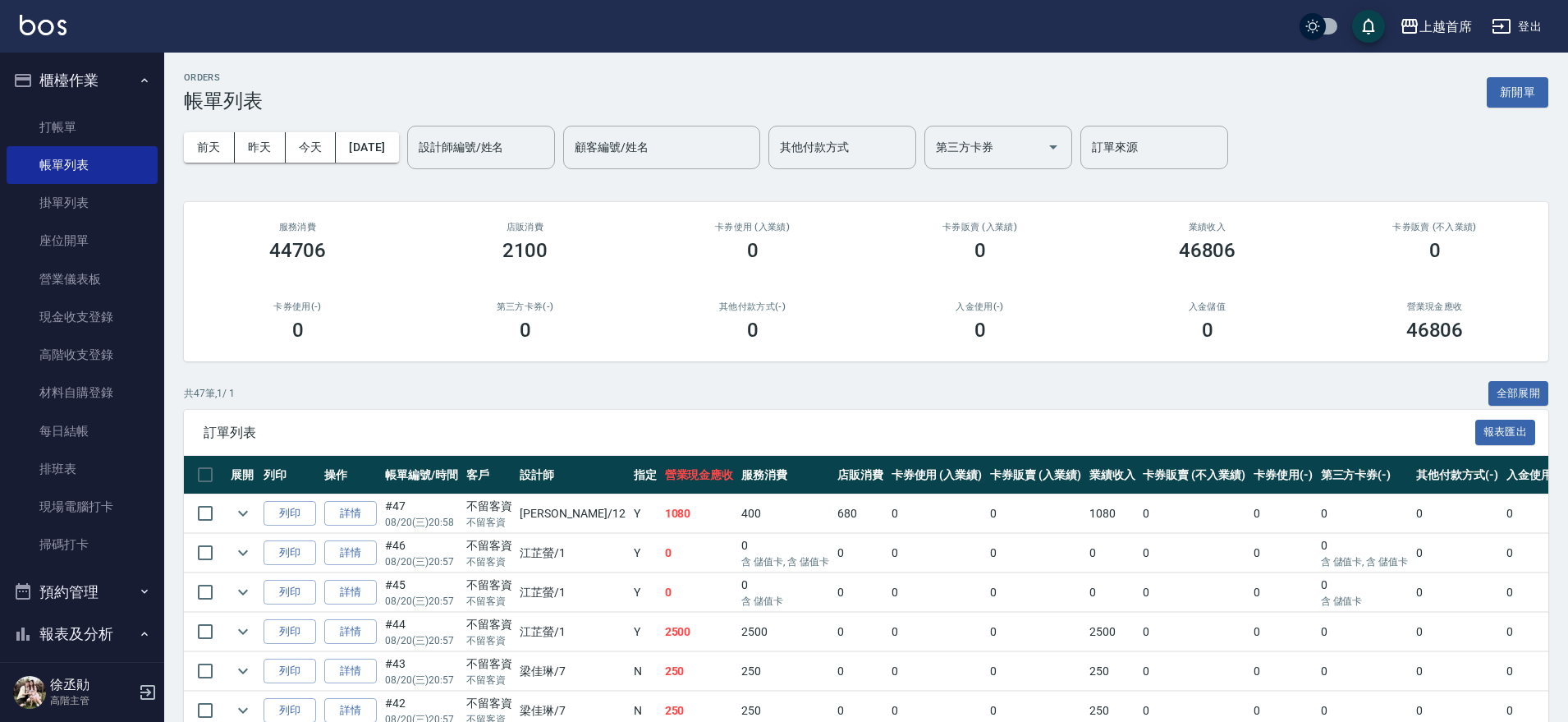
scroll to position [103, 0]
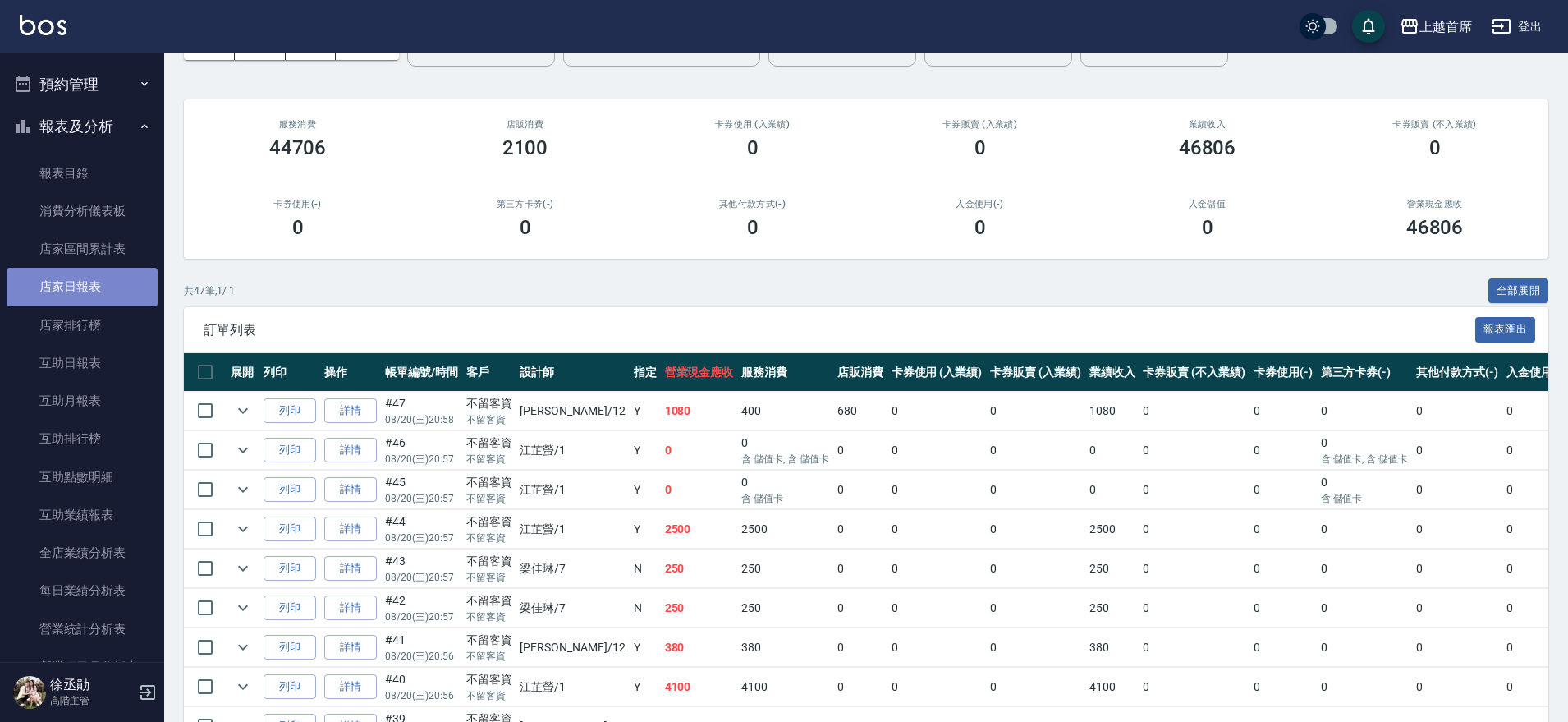
click at [93, 284] on link "店家日報表" at bounding box center [81, 286] width 151 height 38
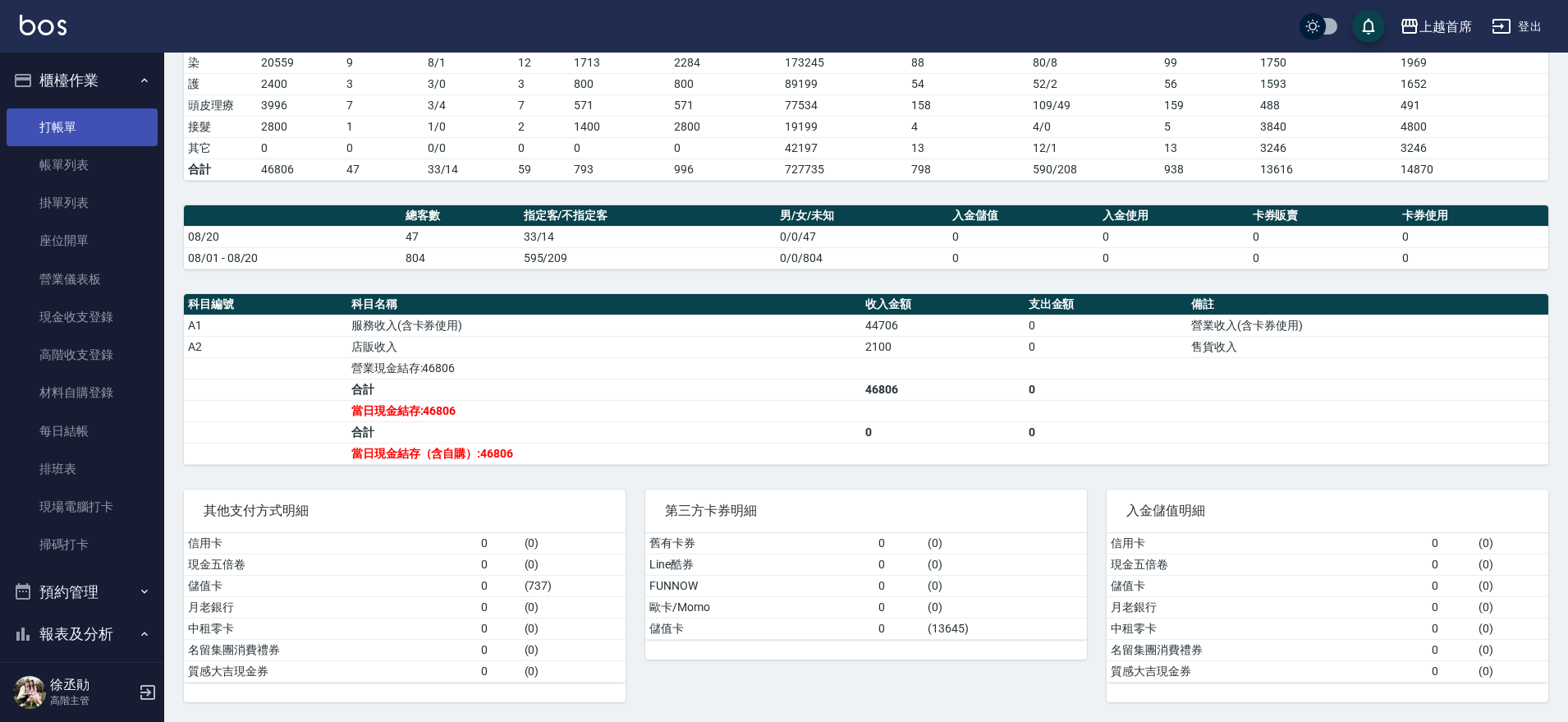
click at [85, 118] on link "打帳單" at bounding box center [81, 127] width 151 height 38
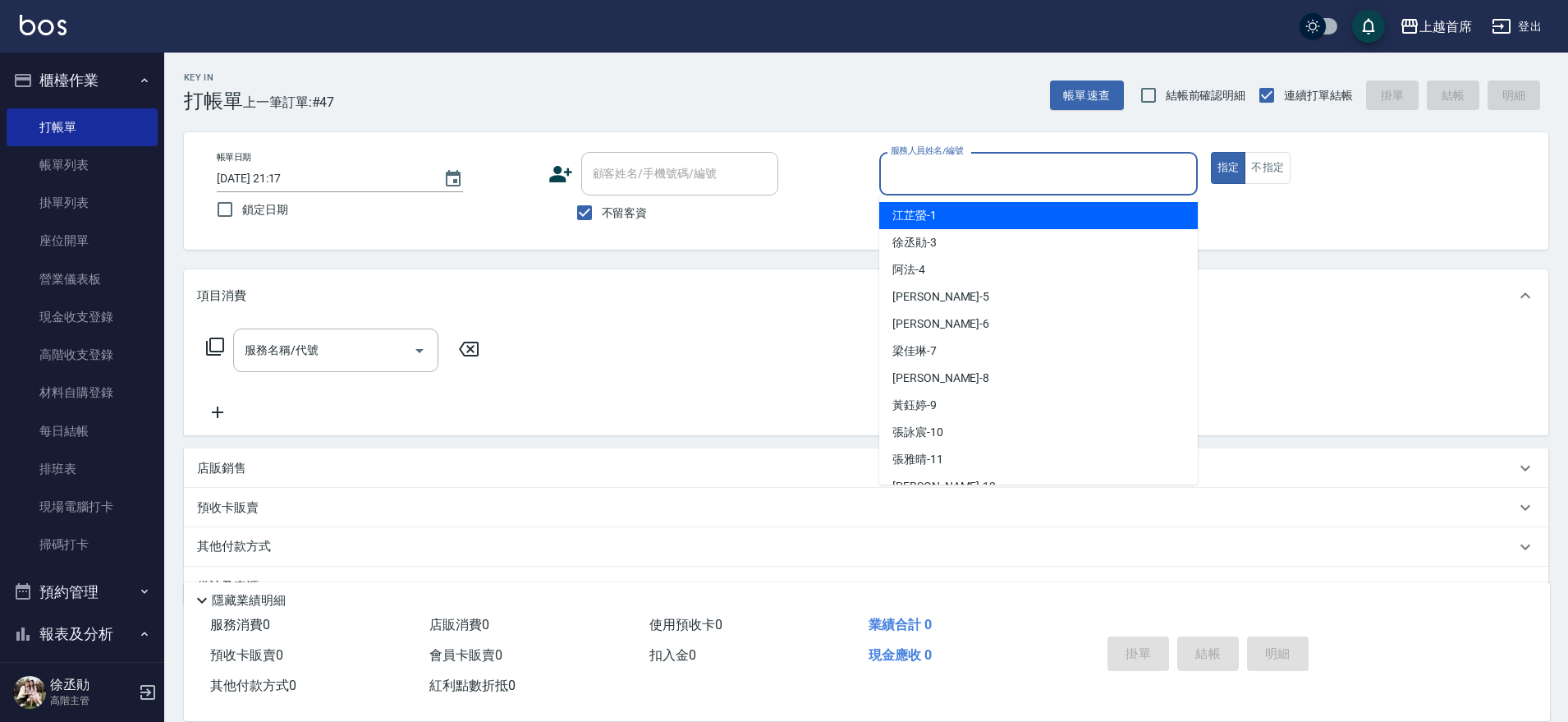
click at [1018, 182] on input "服務人員姓名/編號" at bounding box center [1038, 173] width 304 height 28
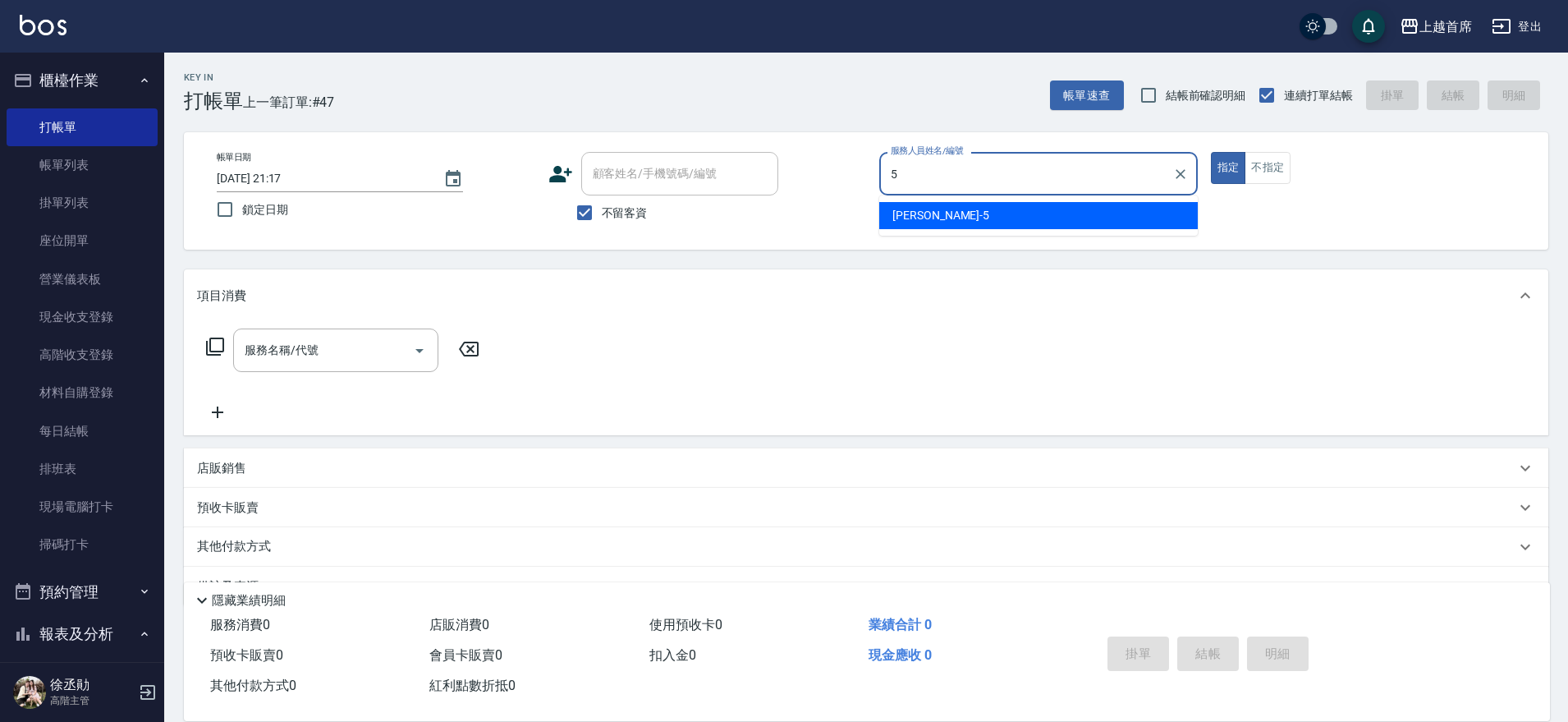
type input "[PERSON_NAME]-5"
type button "true"
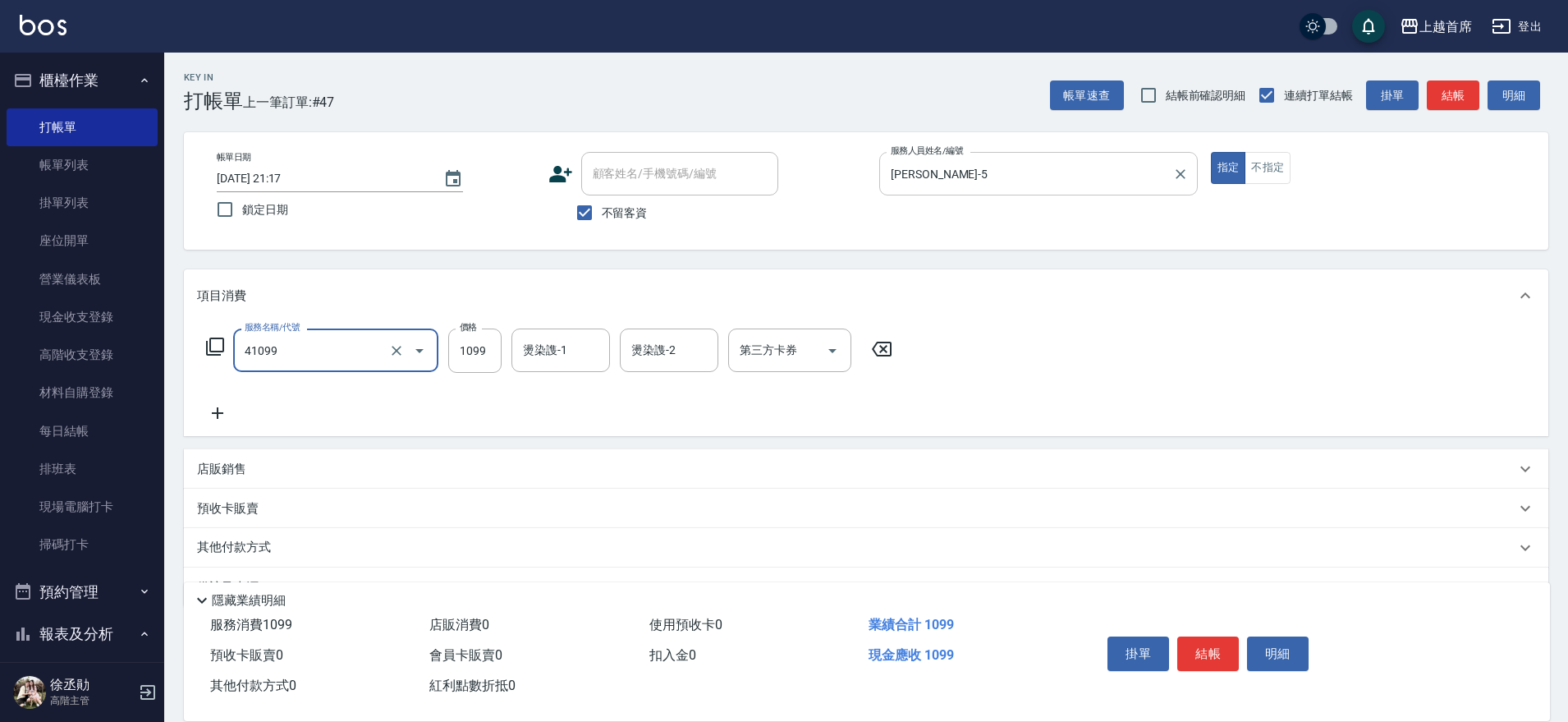
type input "加長染髮(41099)"
type input "1399"
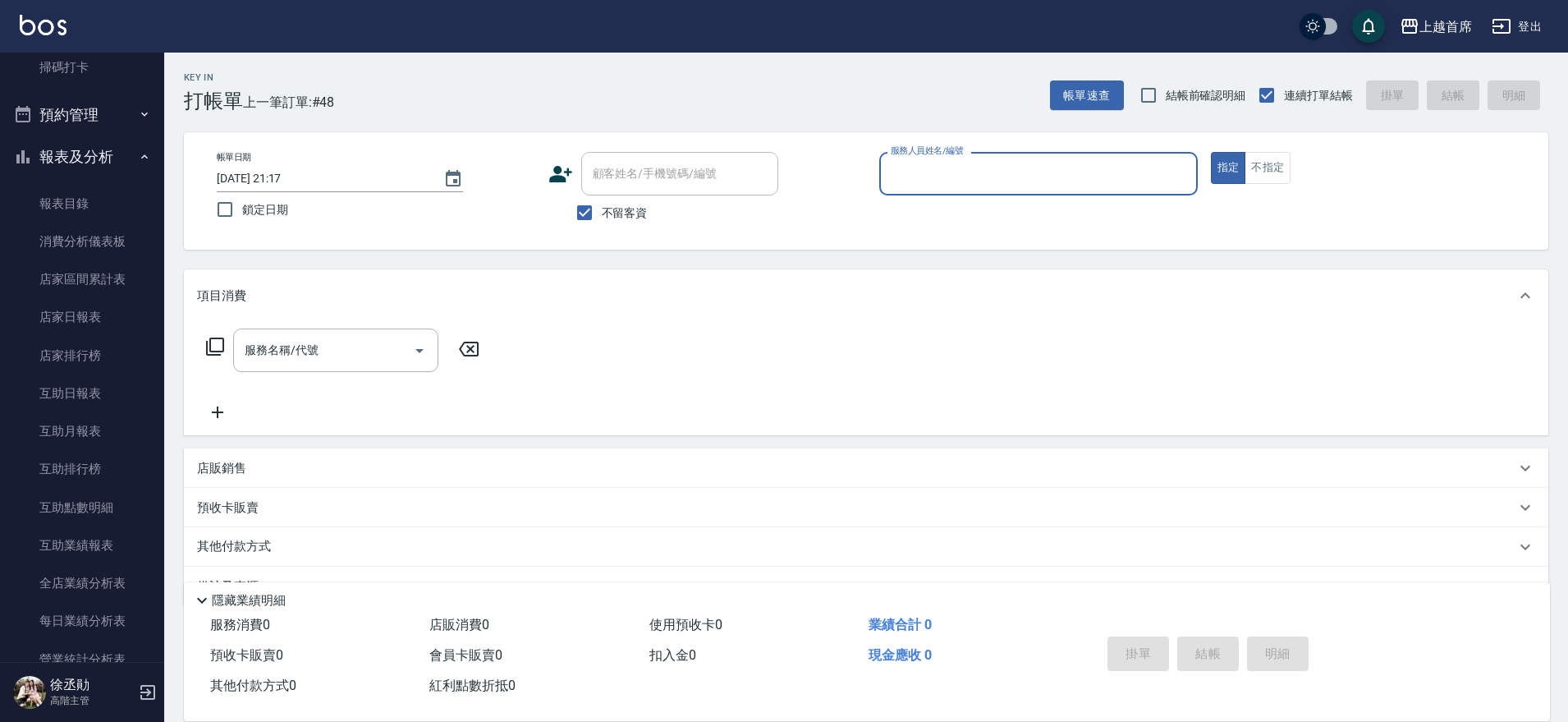
scroll to position [510, 0]
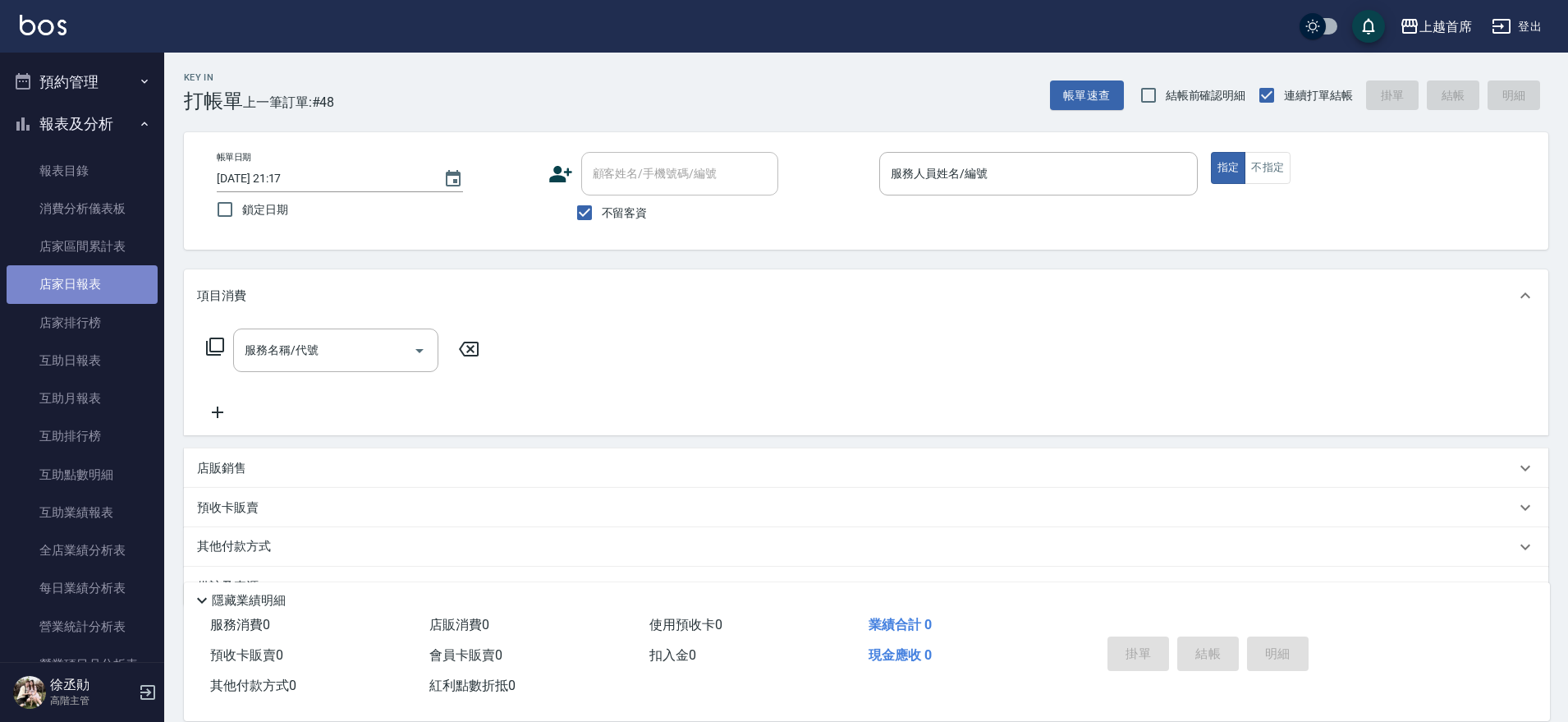
click at [111, 288] on link "店家日報表" at bounding box center [81, 284] width 151 height 38
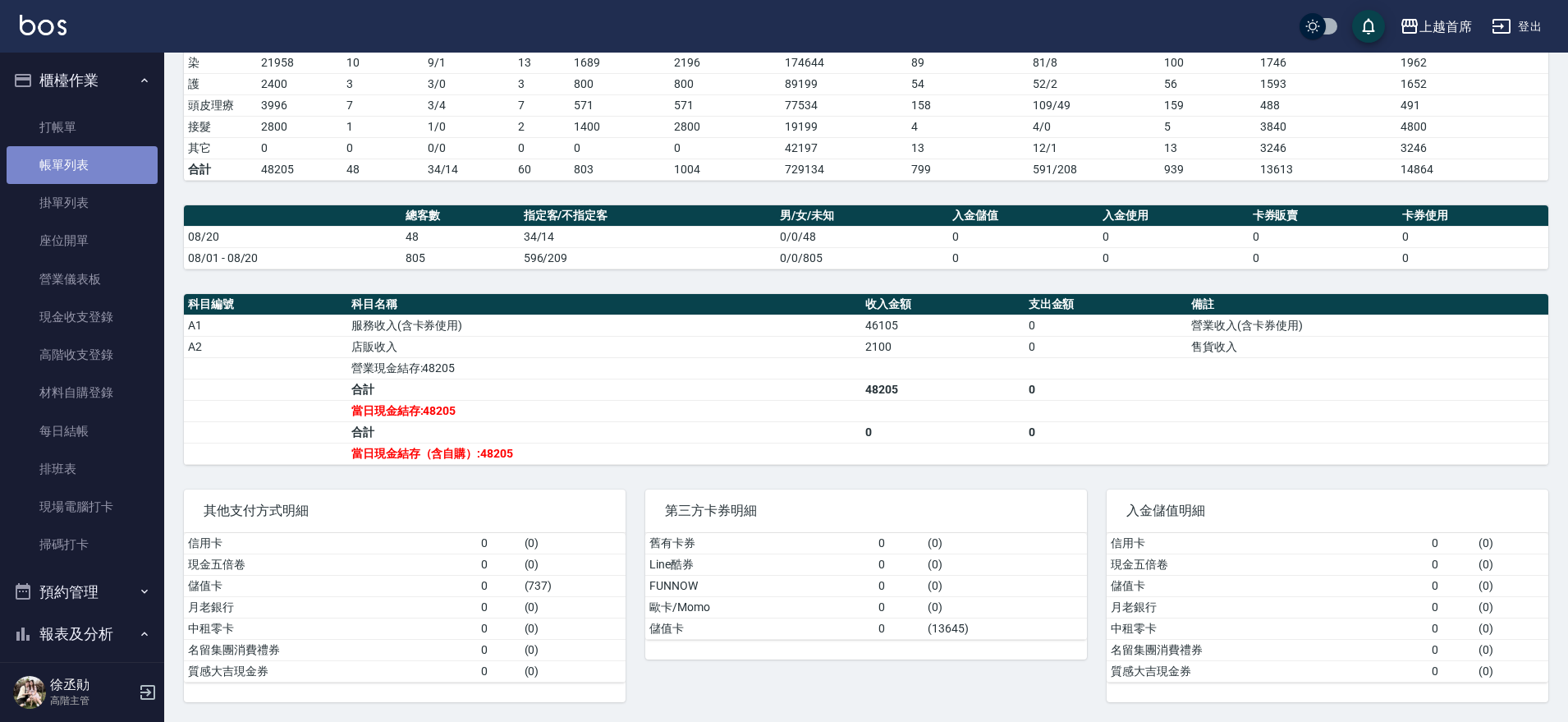
click at [90, 172] on link "帳單列表" at bounding box center [81, 165] width 151 height 38
click at [117, 167] on link "帳單列表" at bounding box center [81, 165] width 151 height 38
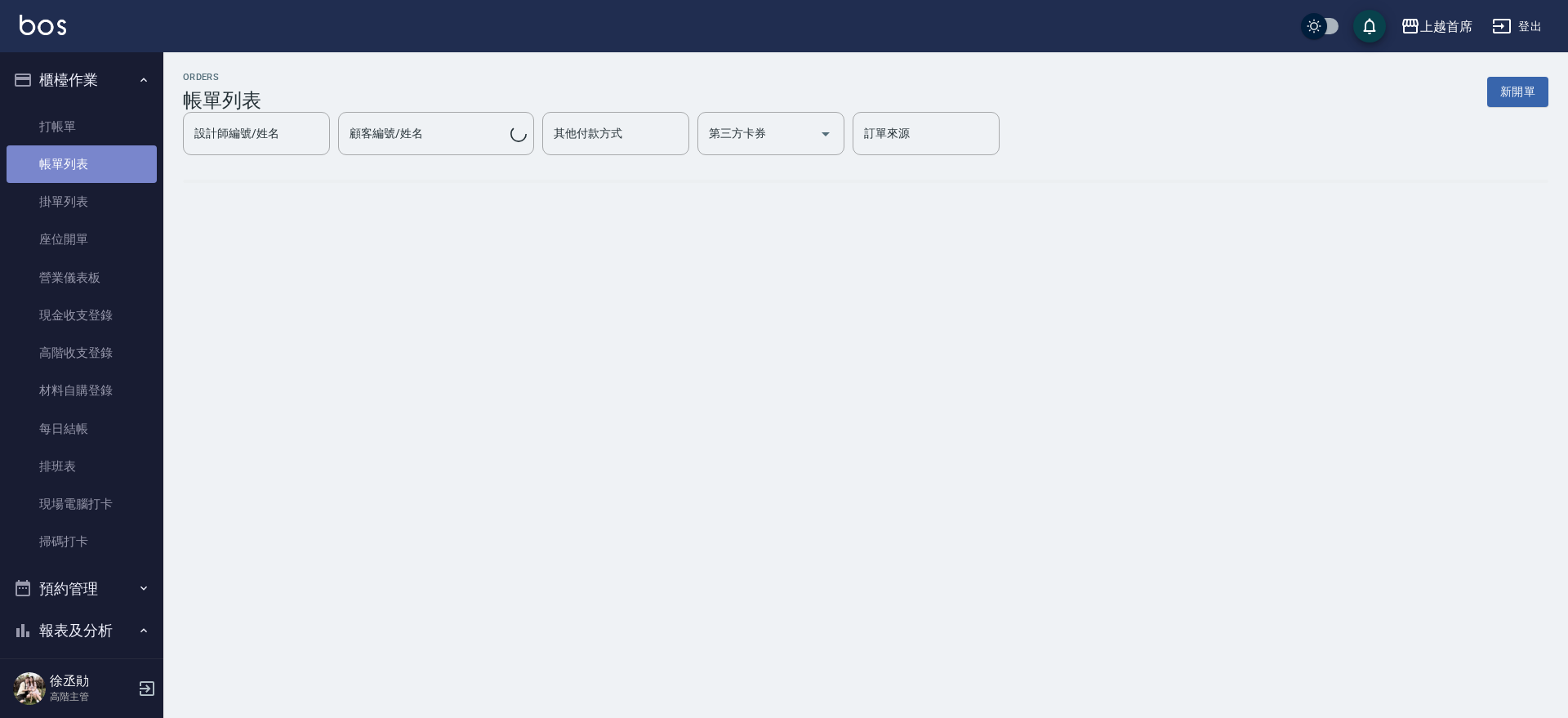
click at [84, 165] on link "帳單列表" at bounding box center [81, 164] width 151 height 38
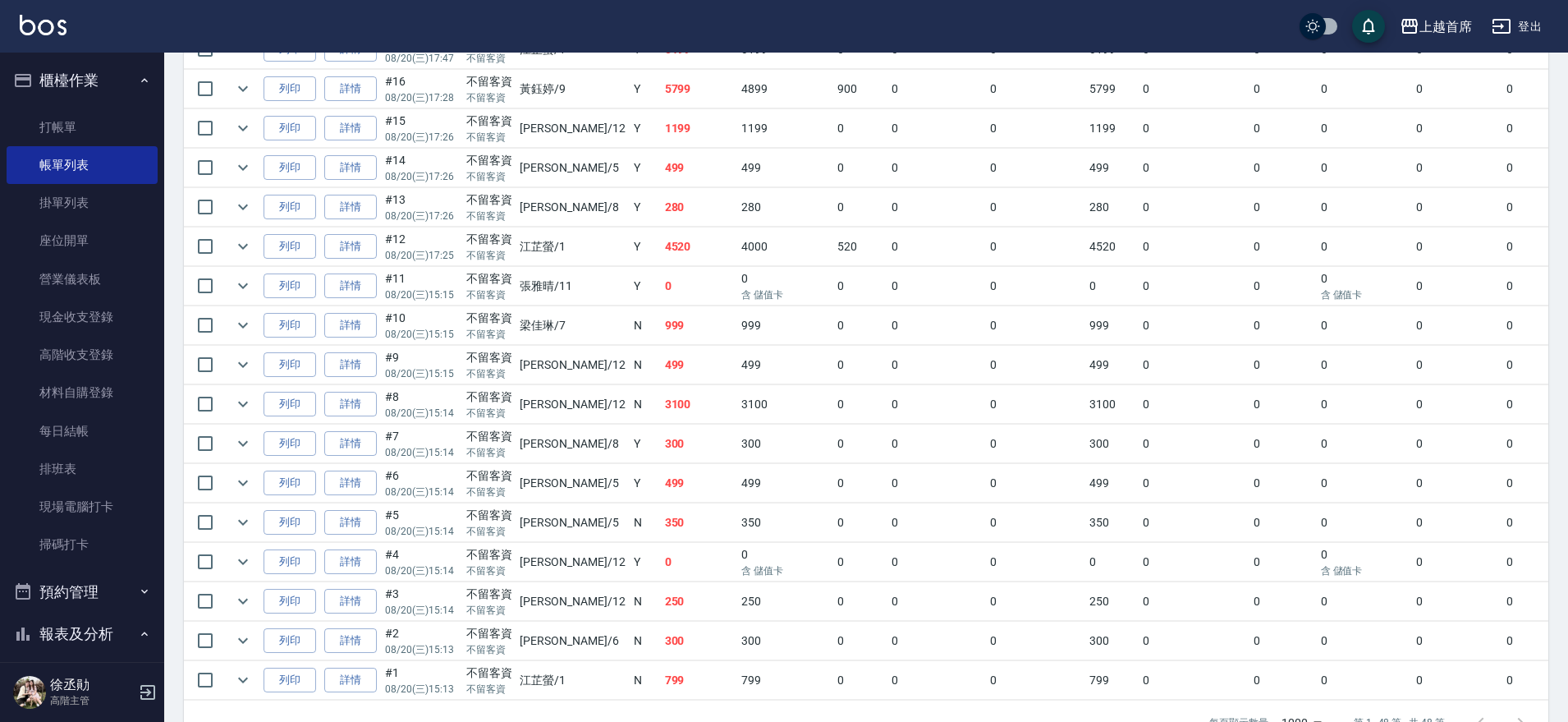
scroll to position [1690, 0]
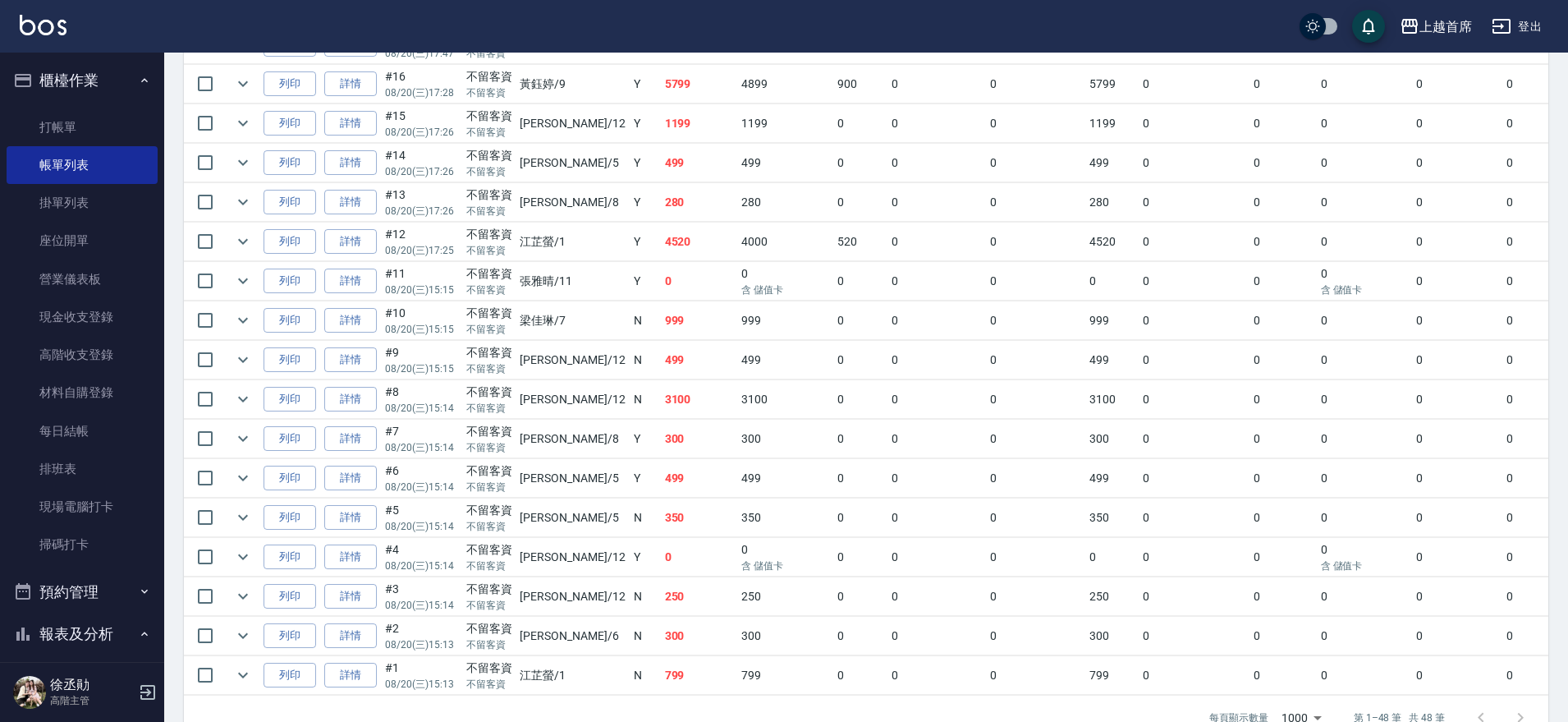
click at [1507, 533] on td "0" at bounding box center [1536, 518] width 67 height 39
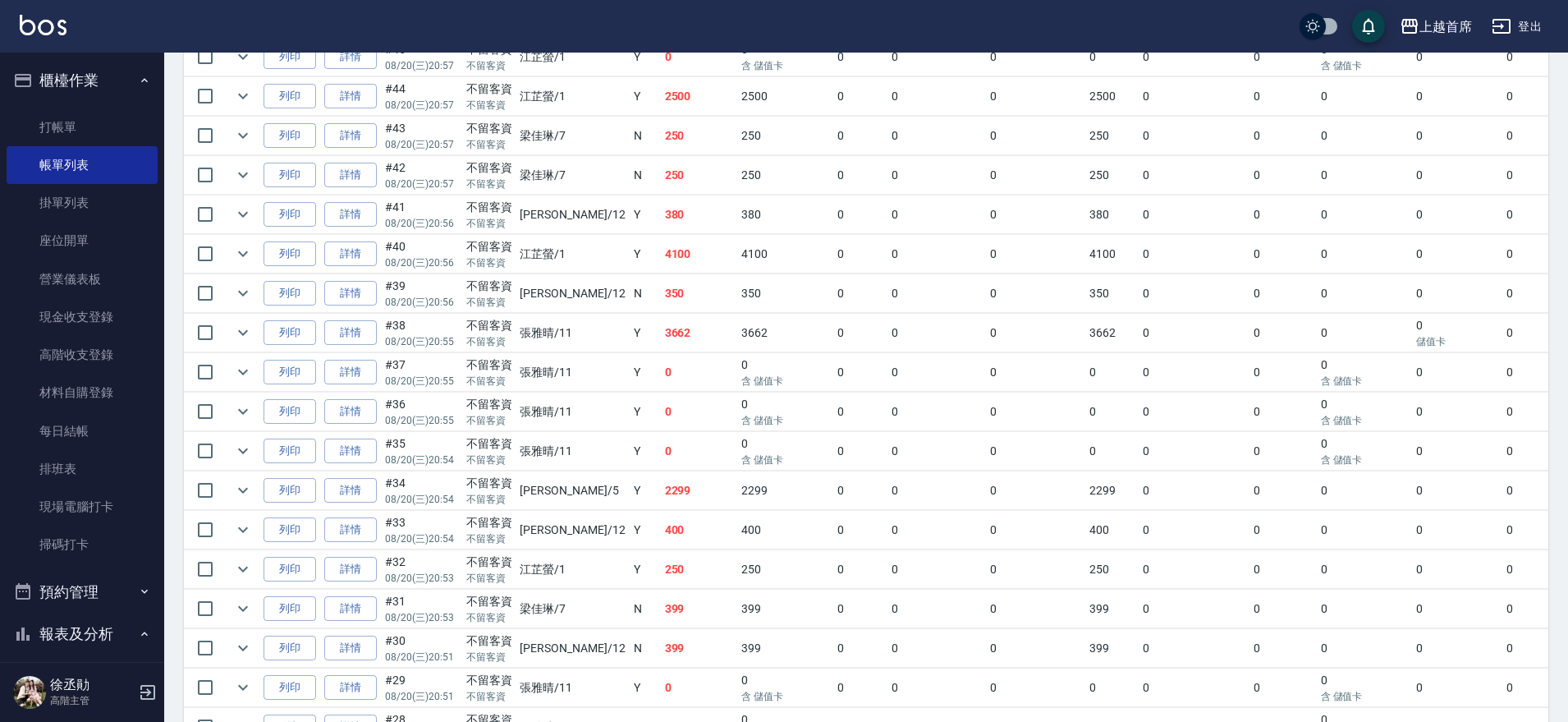
scroll to position [549, 0]
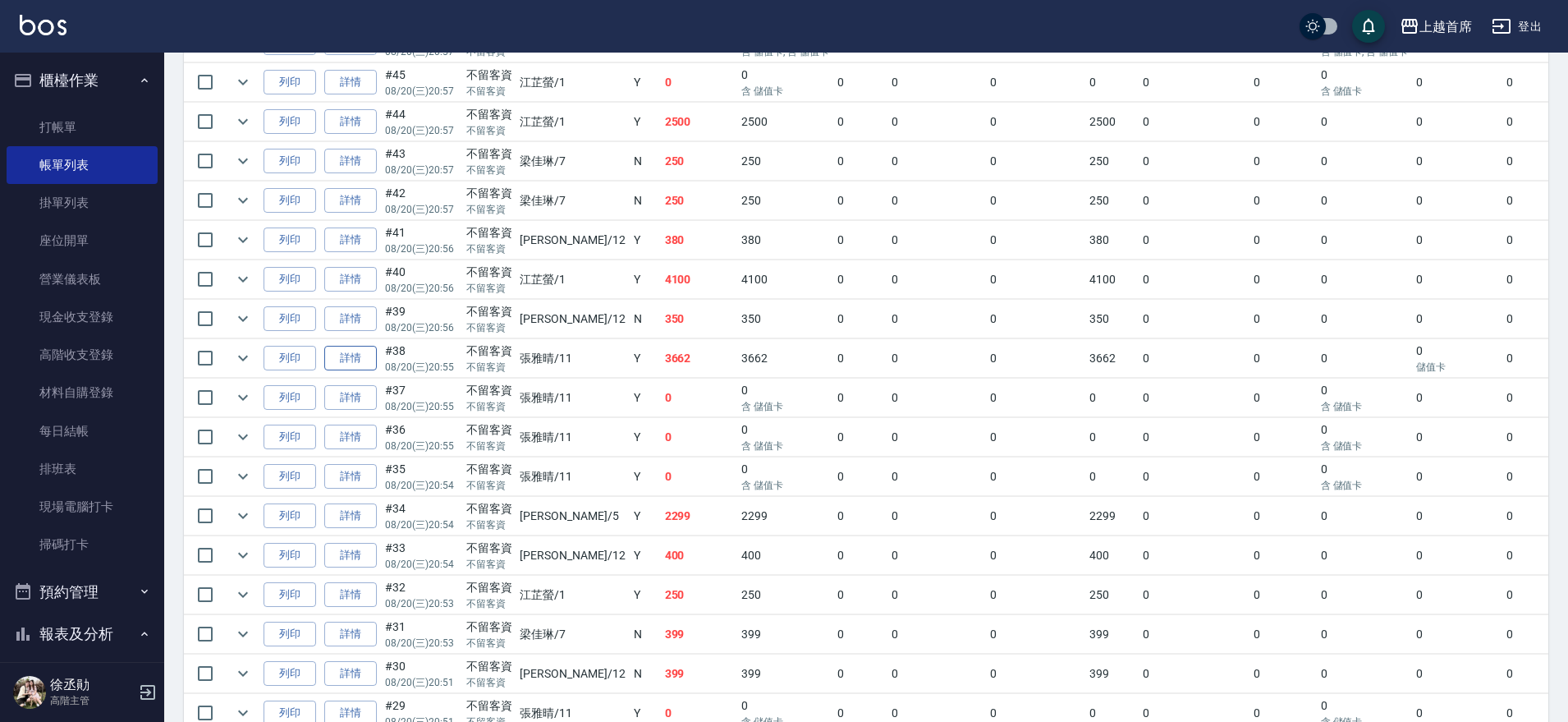
click at [366, 358] on link "詳情" at bounding box center [350, 358] width 52 height 26
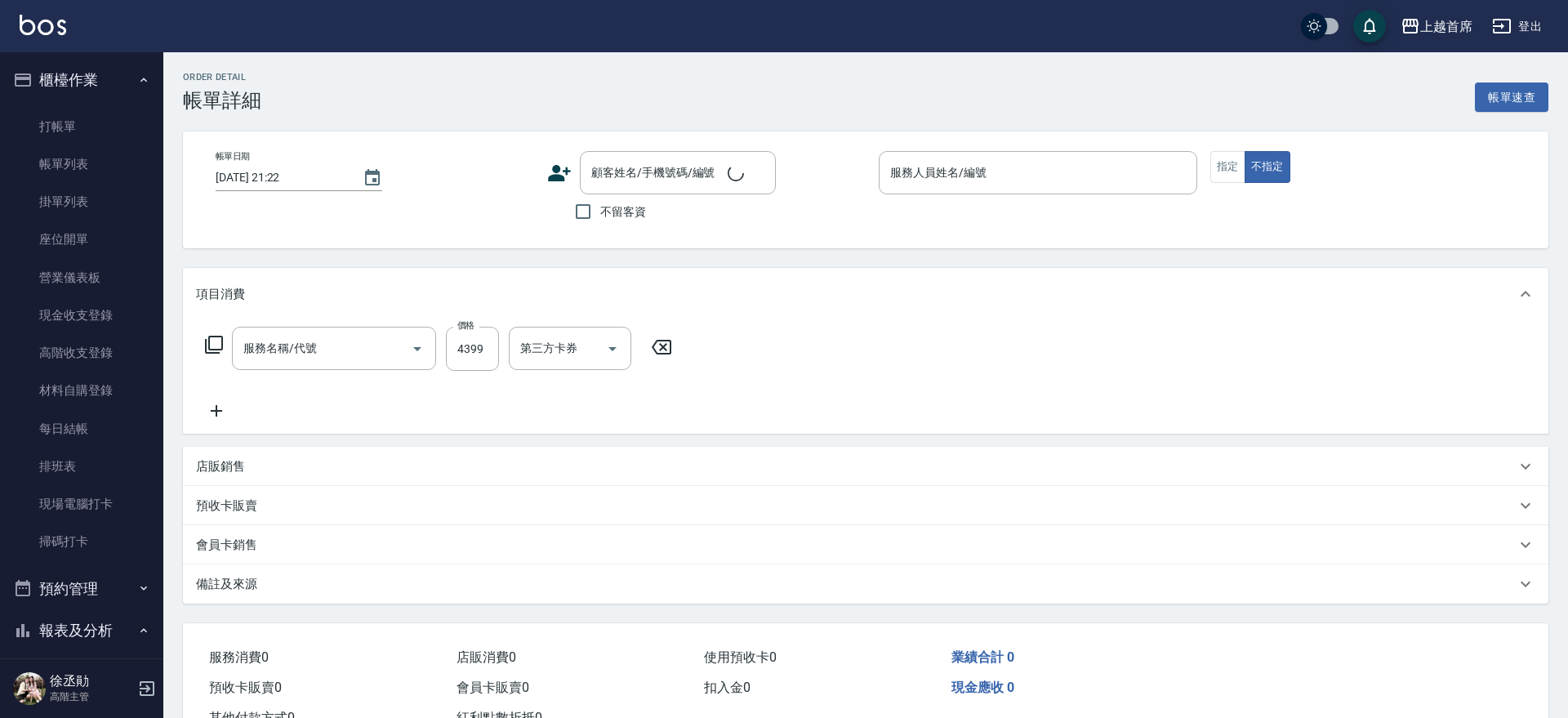
type input "[DATE] 20:55"
checkbox input "true"
type input "[PERSON_NAME]-11"
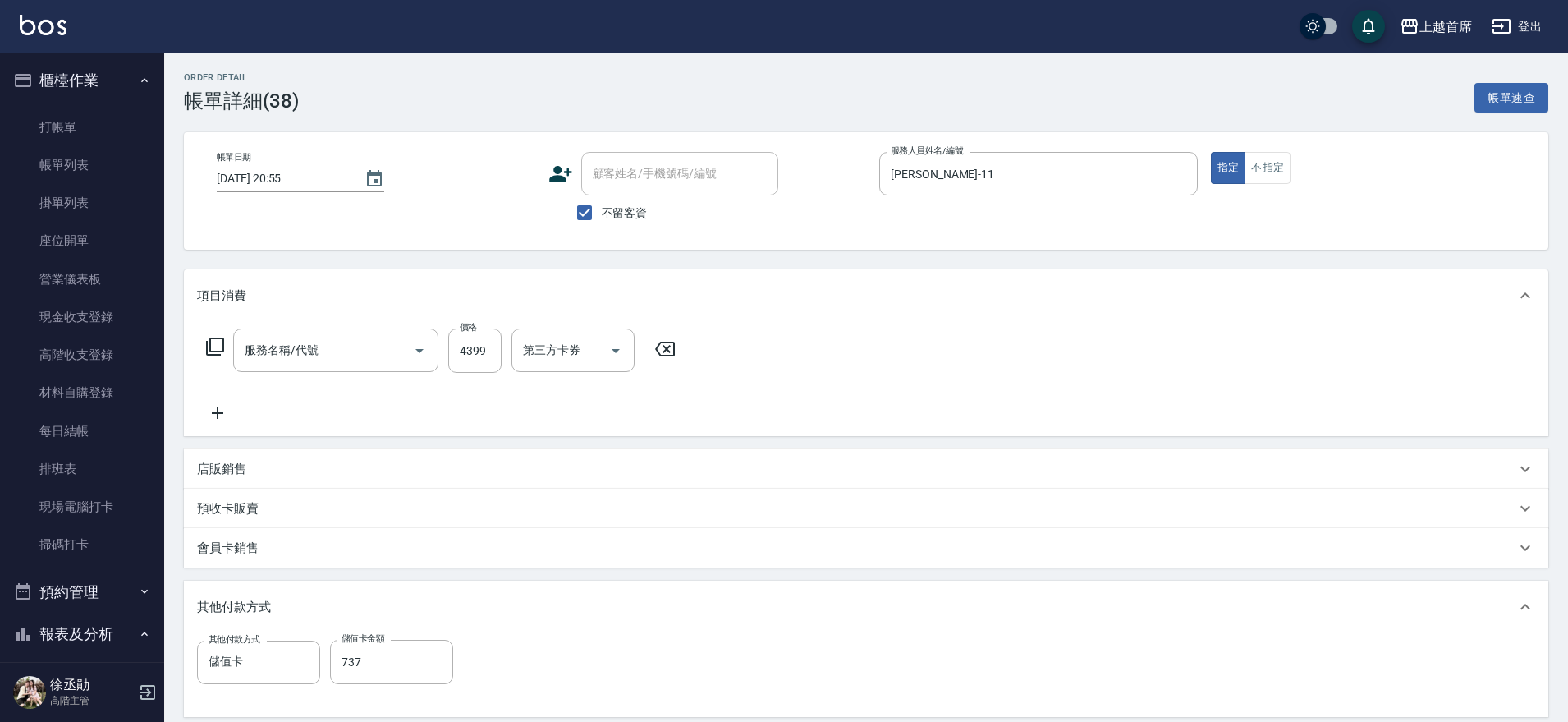
type input "染髮A餐(43299)"
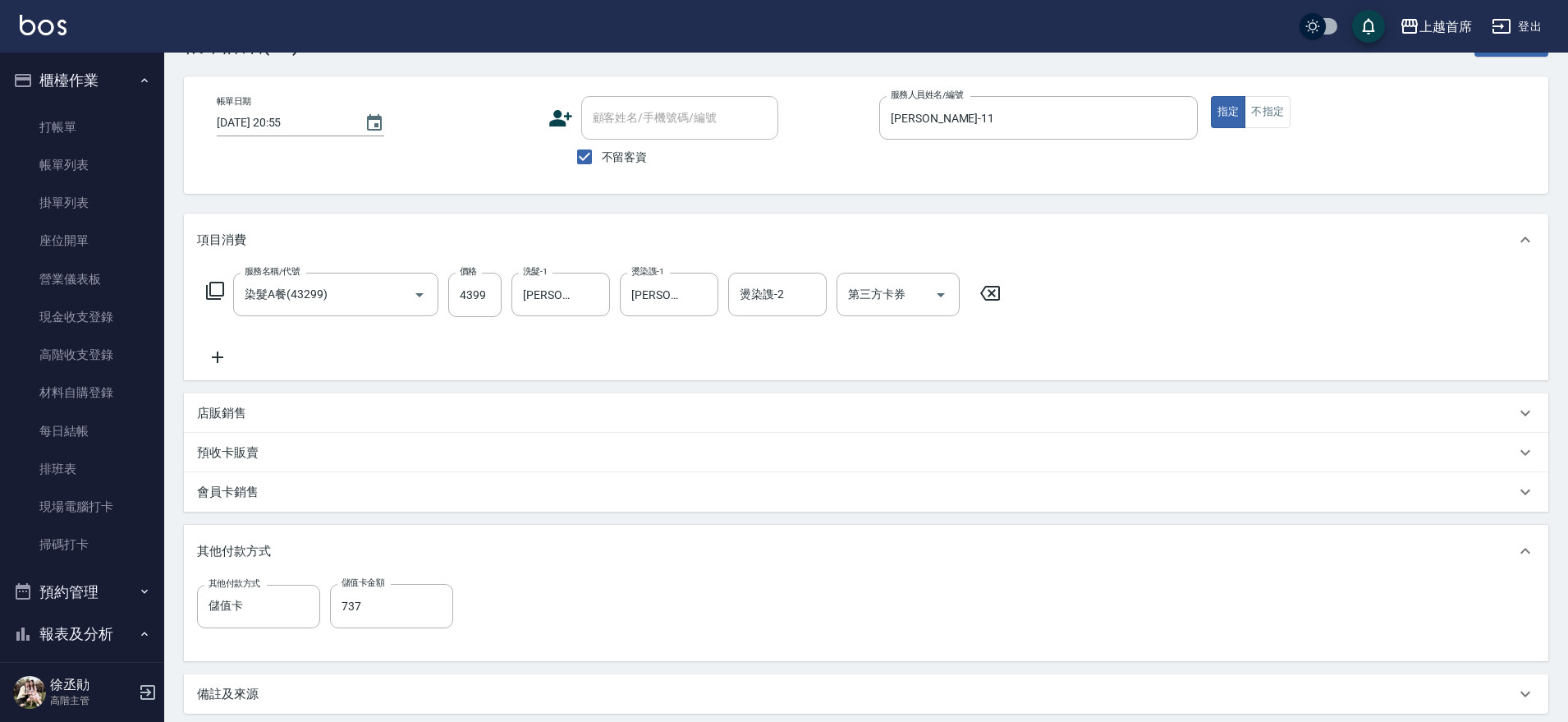
scroll to position [103, 0]
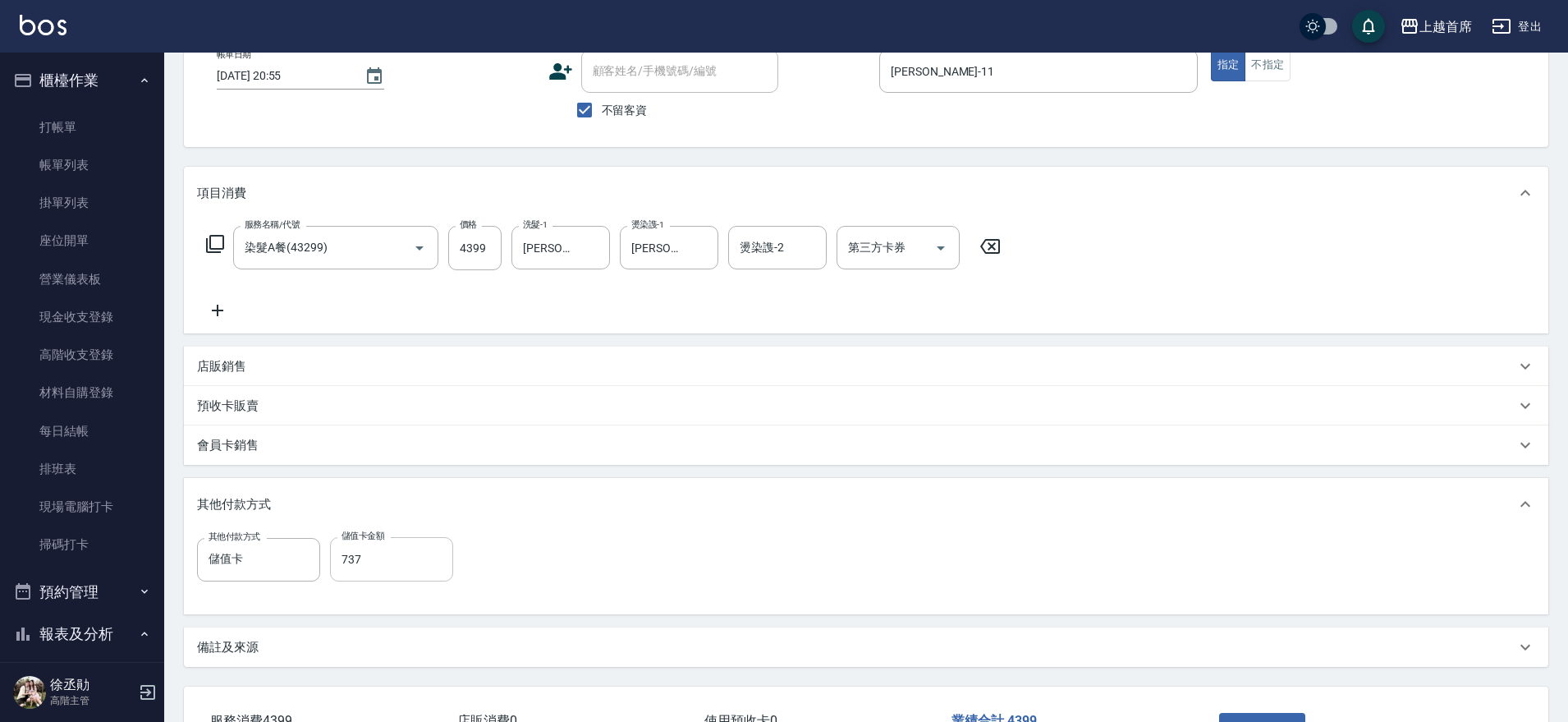
click at [420, 547] on input "737" at bounding box center [391, 559] width 123 height 44
type input "3662"
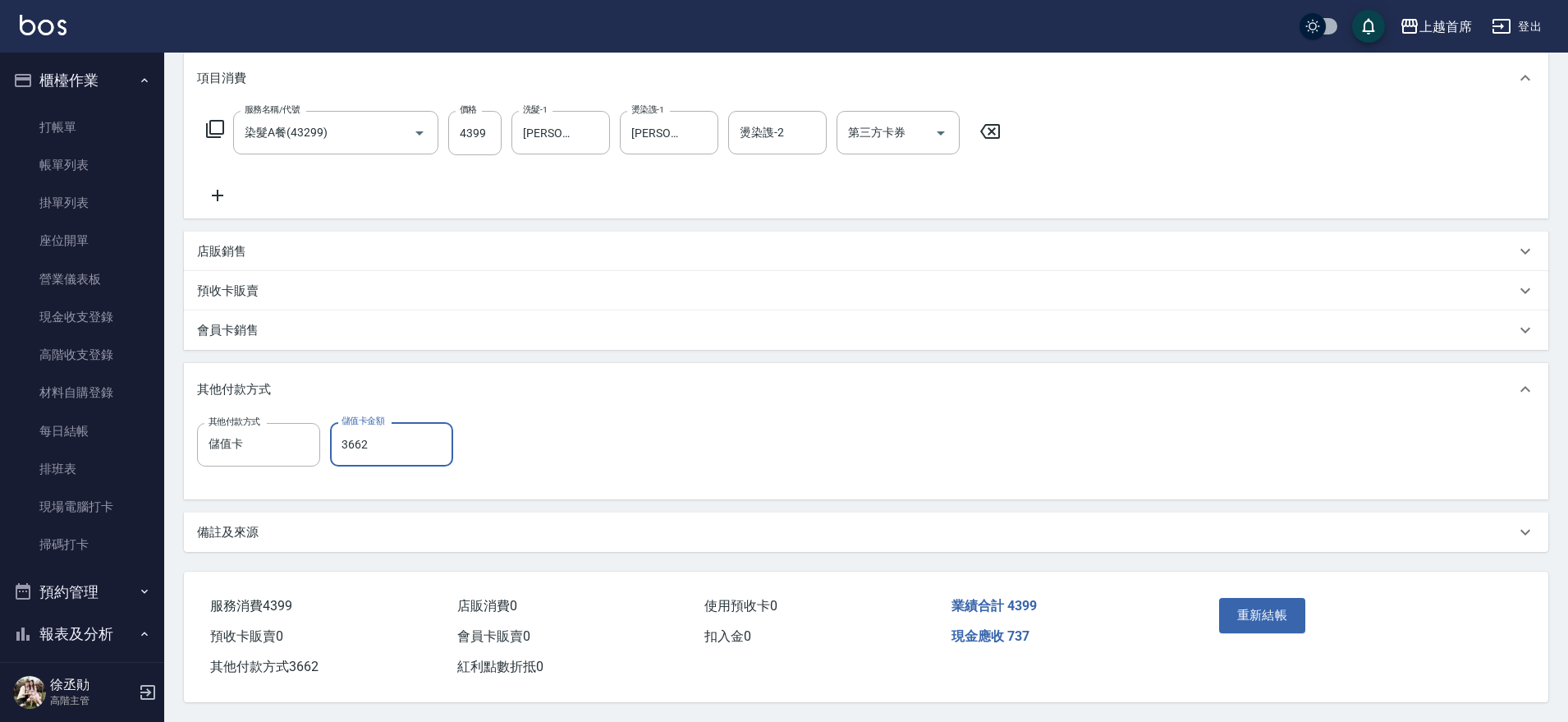
scroll to position [225, 0]
click at [1281, 601] on button "重新結帳" at bounding box center [1263, 614] width 87 height 35
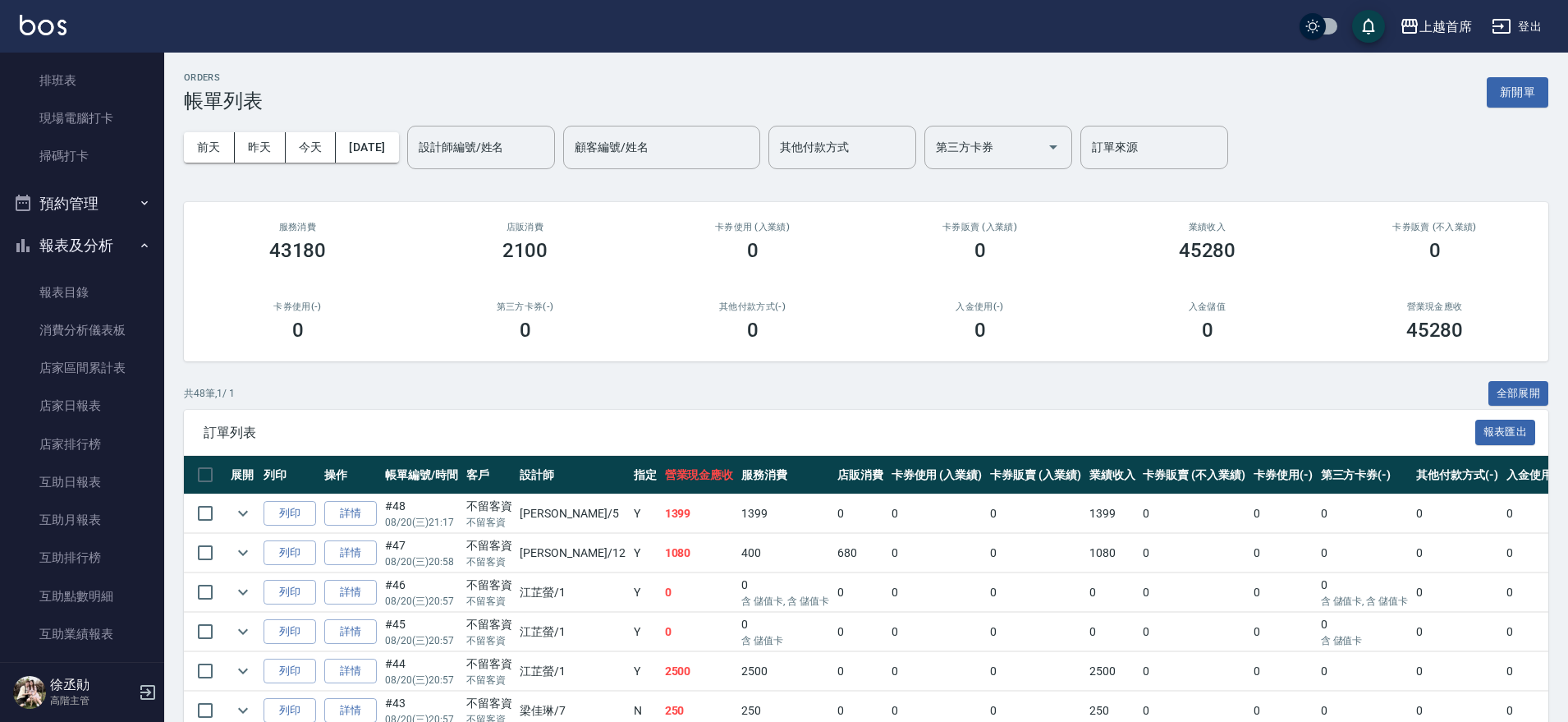
scroll to position [425, 0]
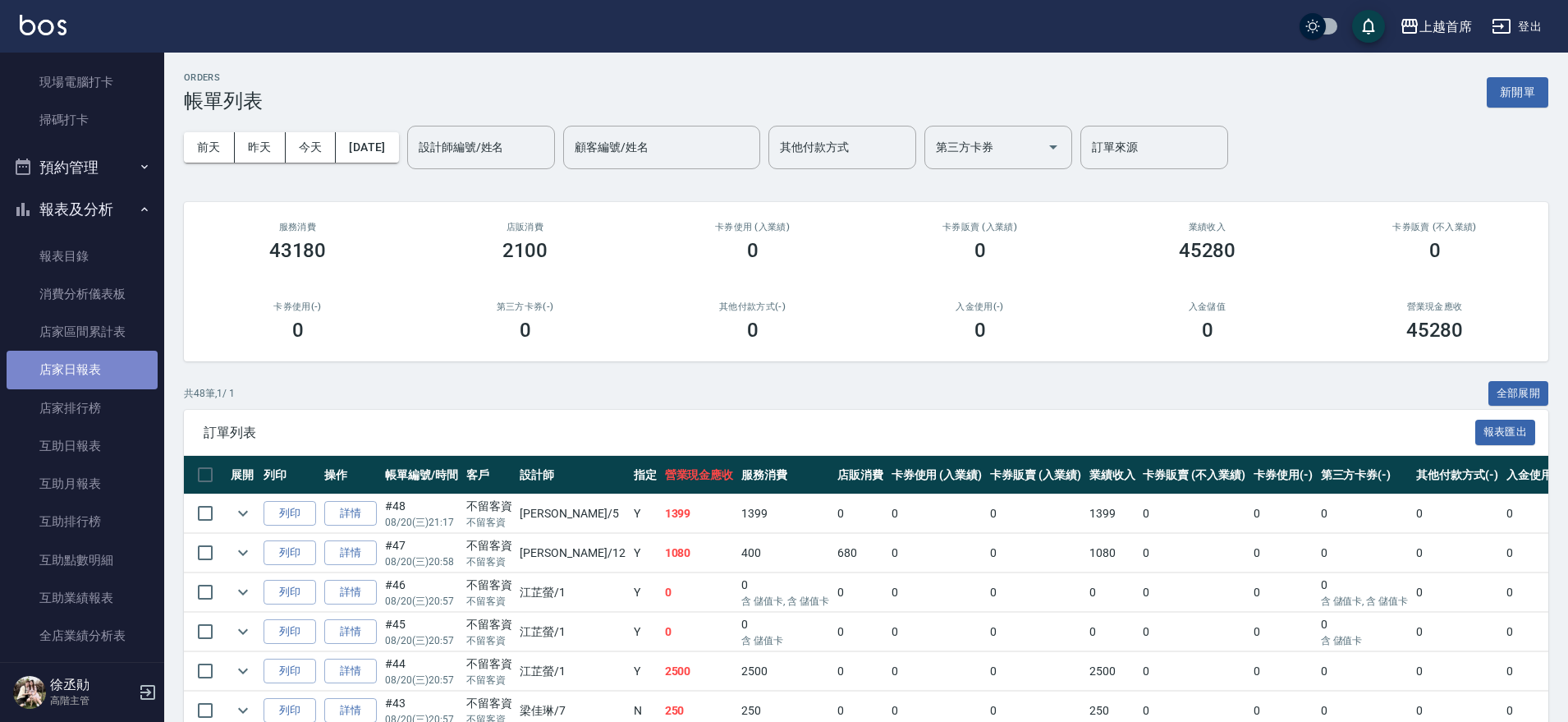
click at [100, 366] on link "店家日報表" at bounding box center [81, 369] width 151 height 38
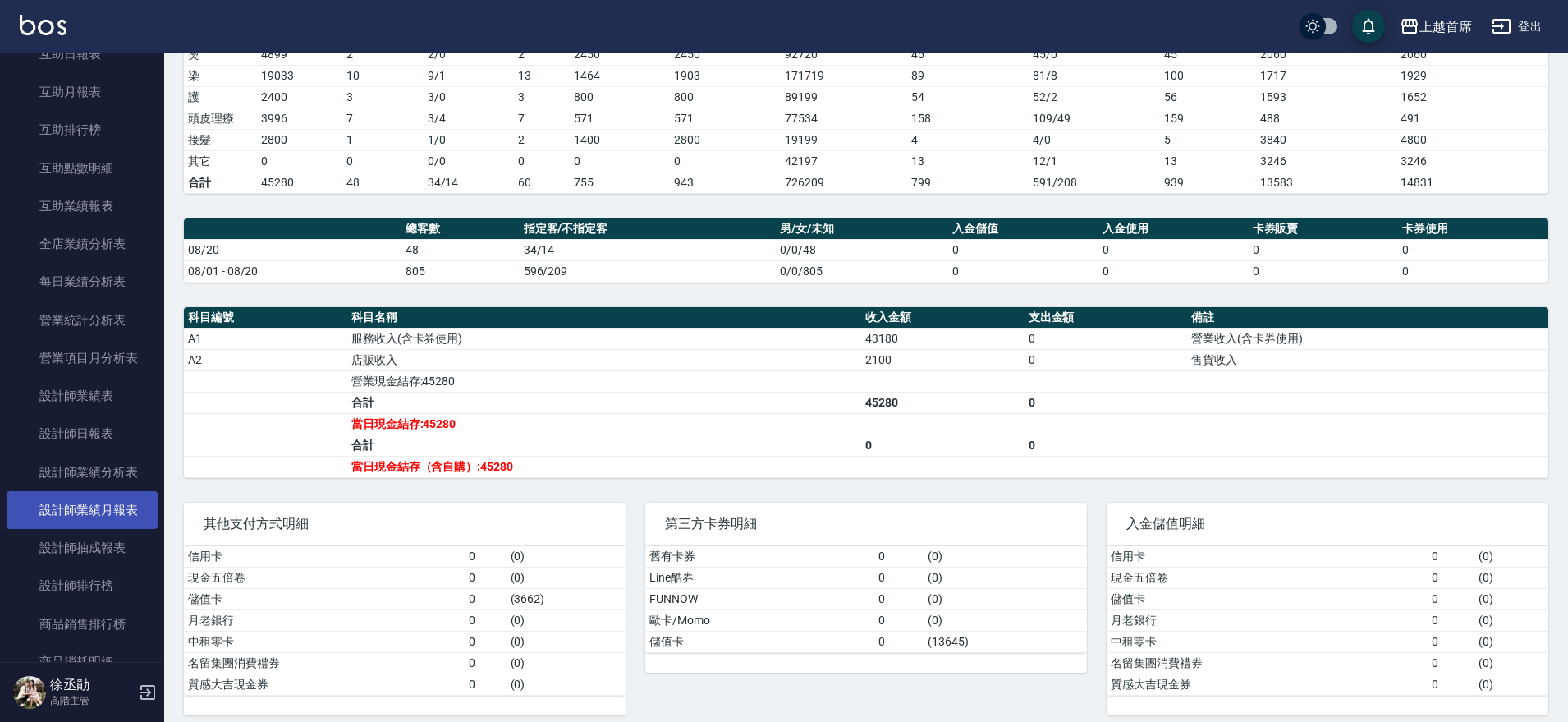
scroll to position [835, 0]
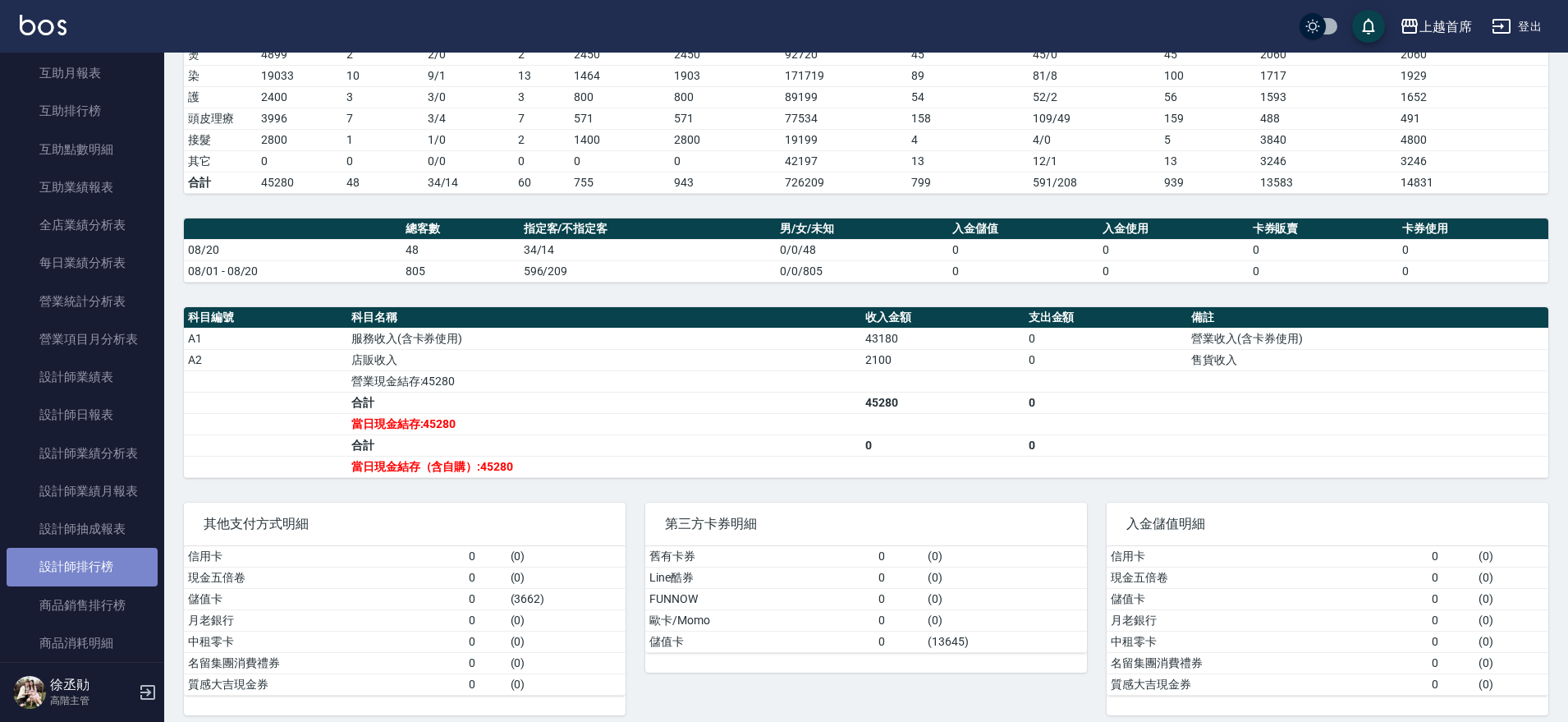
click at [111, 568] on link "設計師排行榜" at bounding box center [81, 566] width 151 height 38
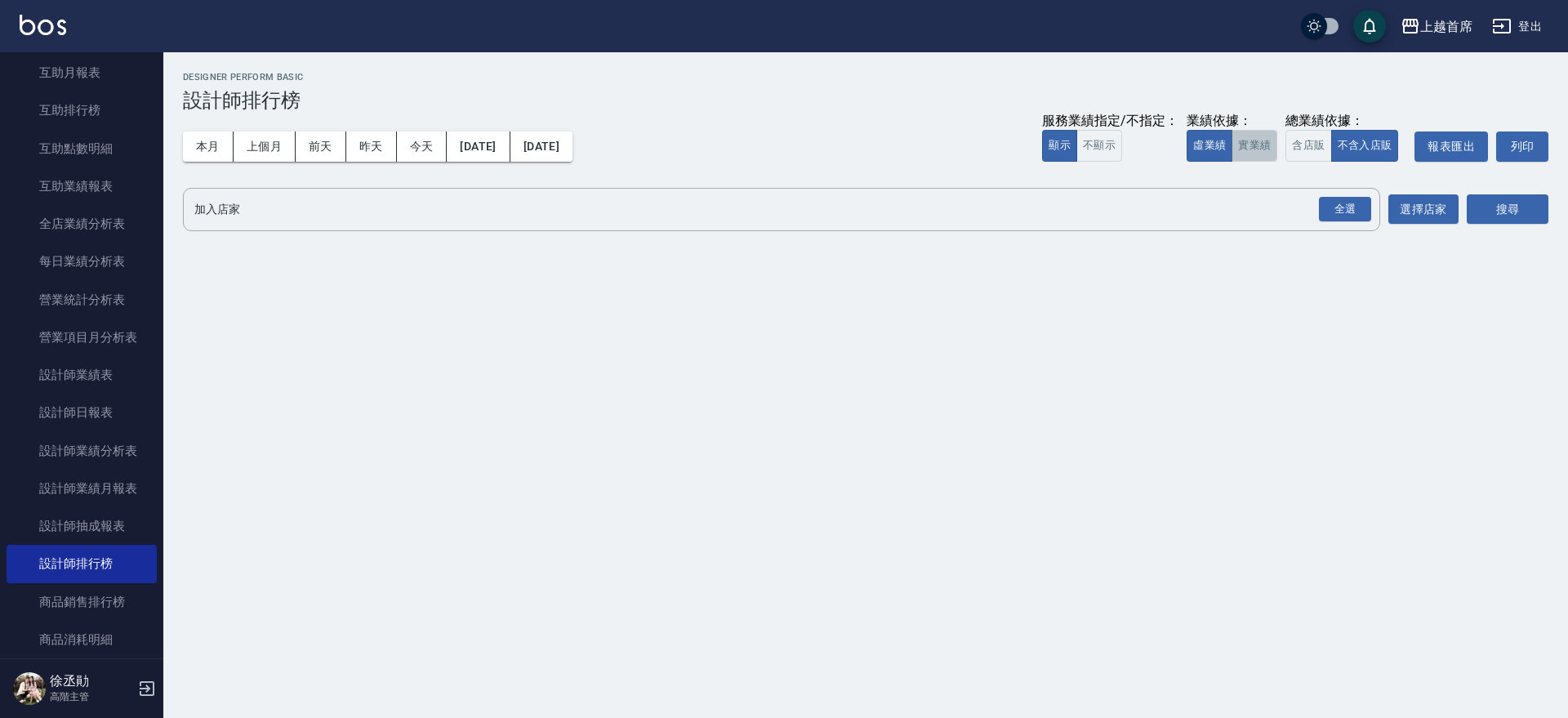
click at [1243, 141] on button "實業績" at bounding box center [1255, 146] width 46 height 32
drag, startPoint x: 1355, startPoint y: 207, endPoint x: 1341, endPoint y: 212, distance: 14.9
click at [1356, 208] on div "全選" at bounding box center [1344, 209] width 52 height 26
click at [1518, 195] on button "搜尋" at bounding box center [1507, 210] width 82 height 30
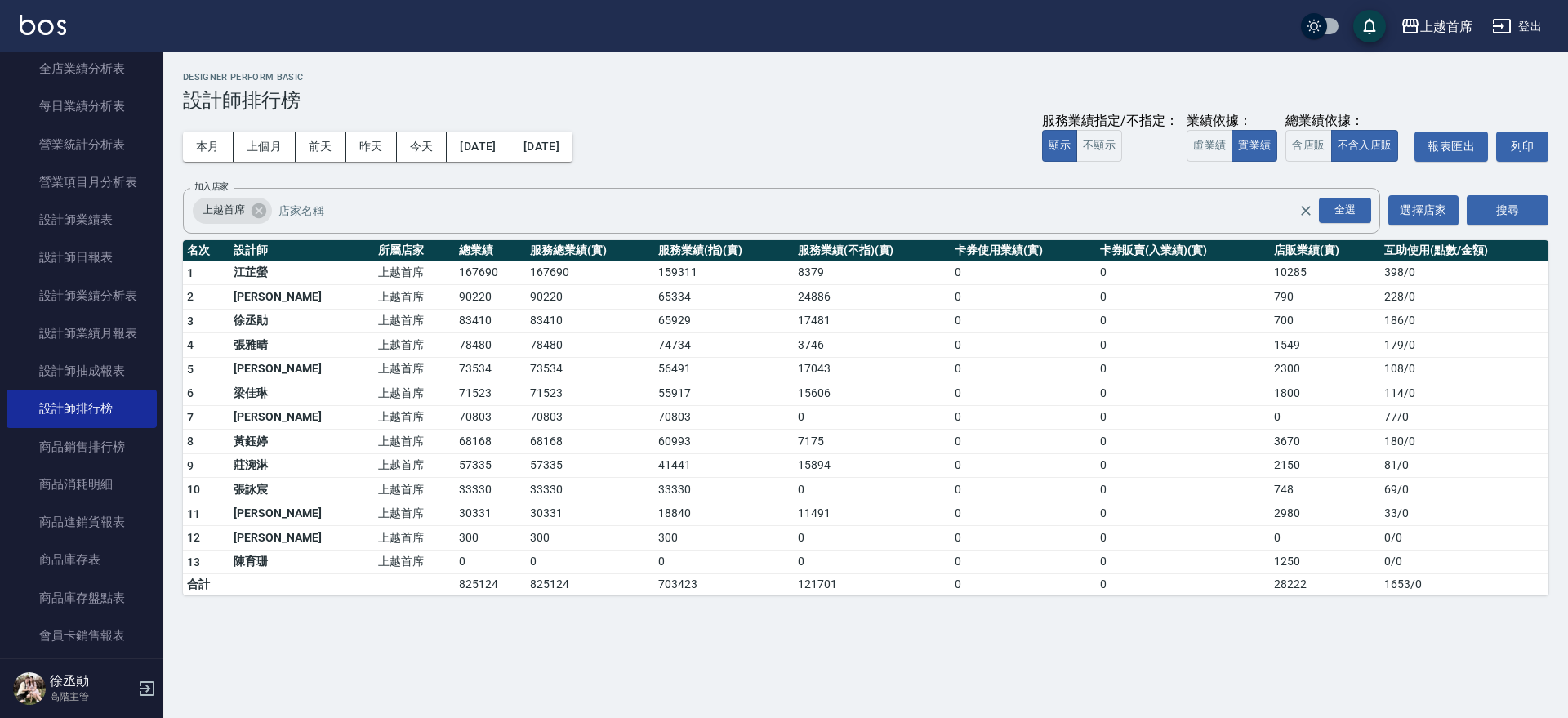
scroll to position [1123, 0]
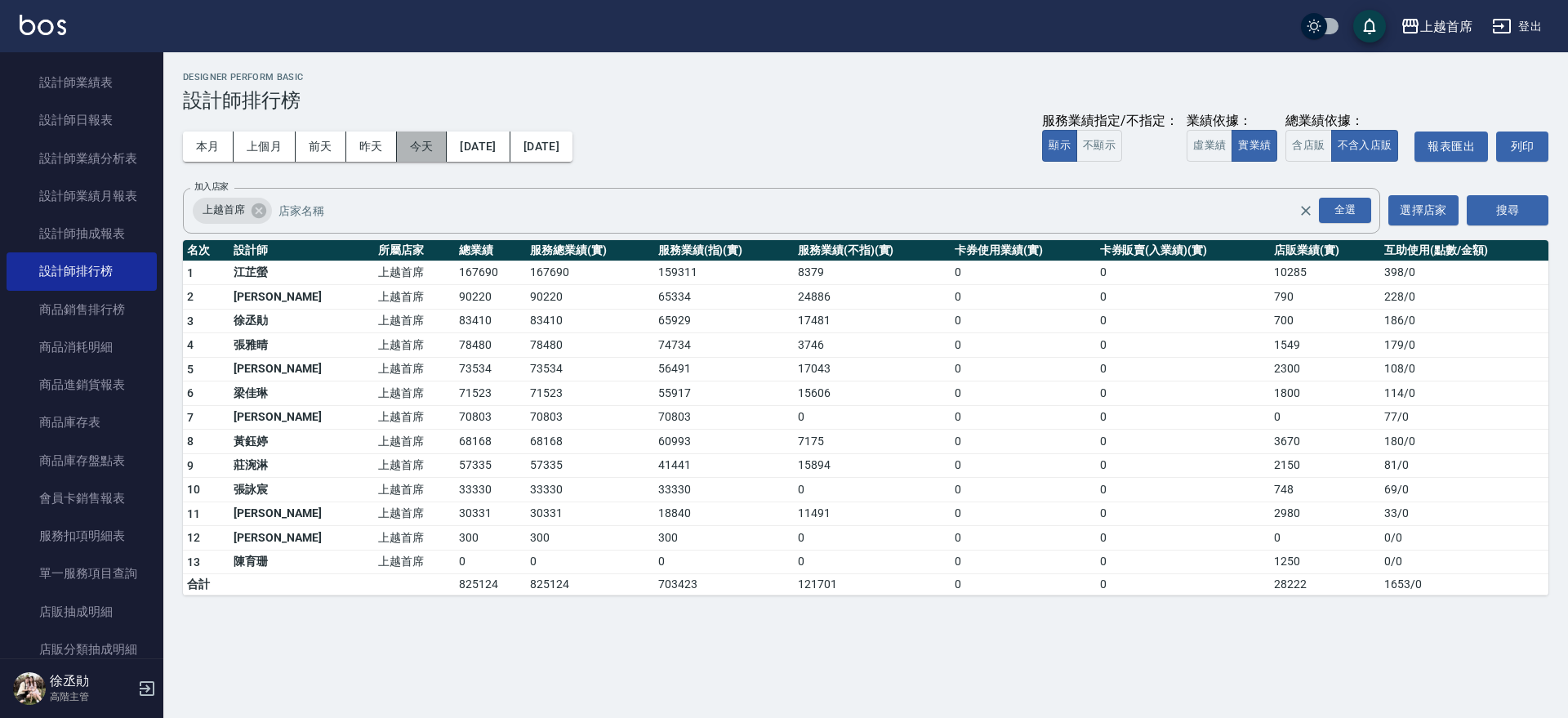
click at [398, 142] on button "今天" at bounding box center [423, 146] width 51 height 30
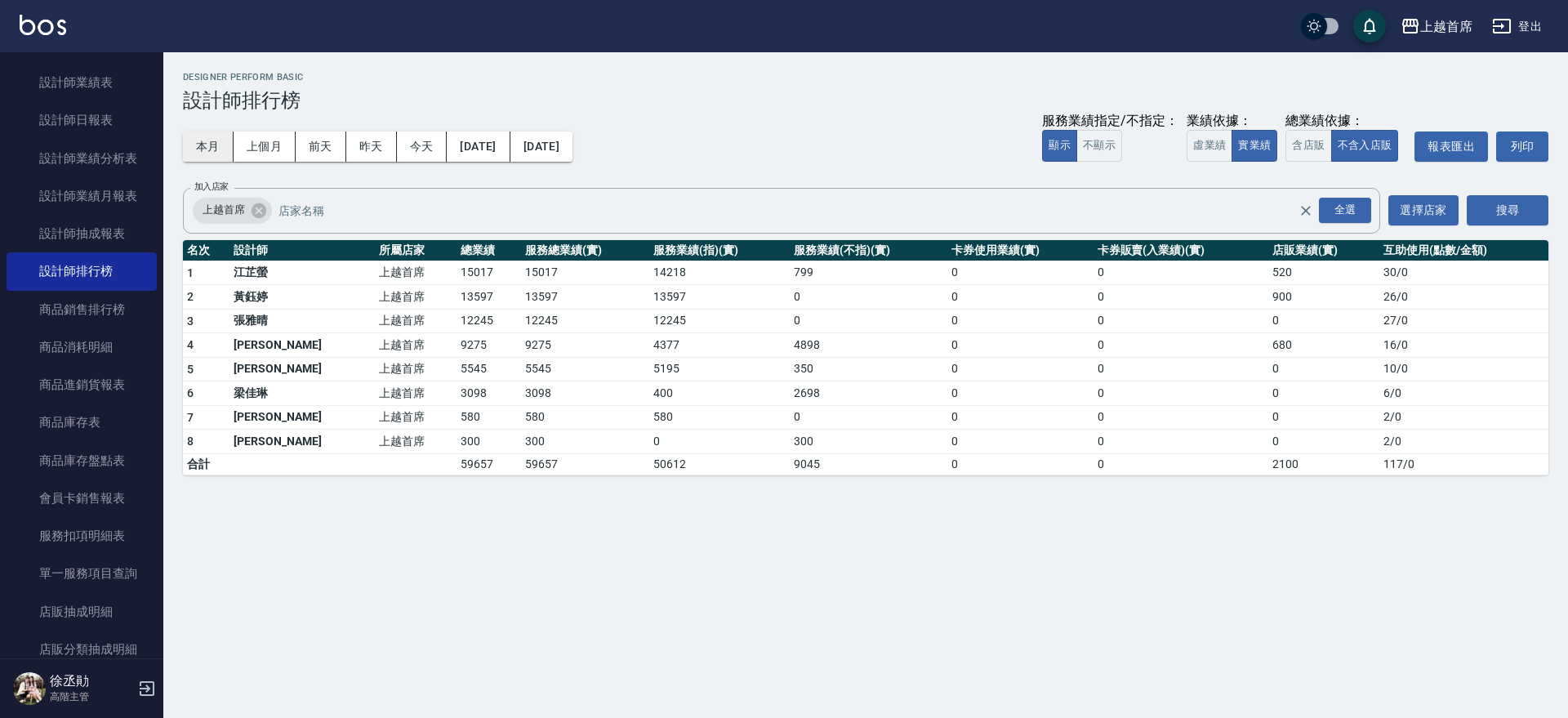
drag, startPoint x: 173, startPoint y: 145, endPoint x: 200, endPoint y: 145, distance: 27.0
click at [173, 145] on div "上越首席 [DATE] - [DATE] 設計師排行榜 列印時間： [DATE][PHONE_NUMBER]:59 Designer Perform Basi…" at bounding box center [866, 273] width 1405 height 443
click at [200, 145] on button "本月" at bounding box center [209, 146] width 51 height 30
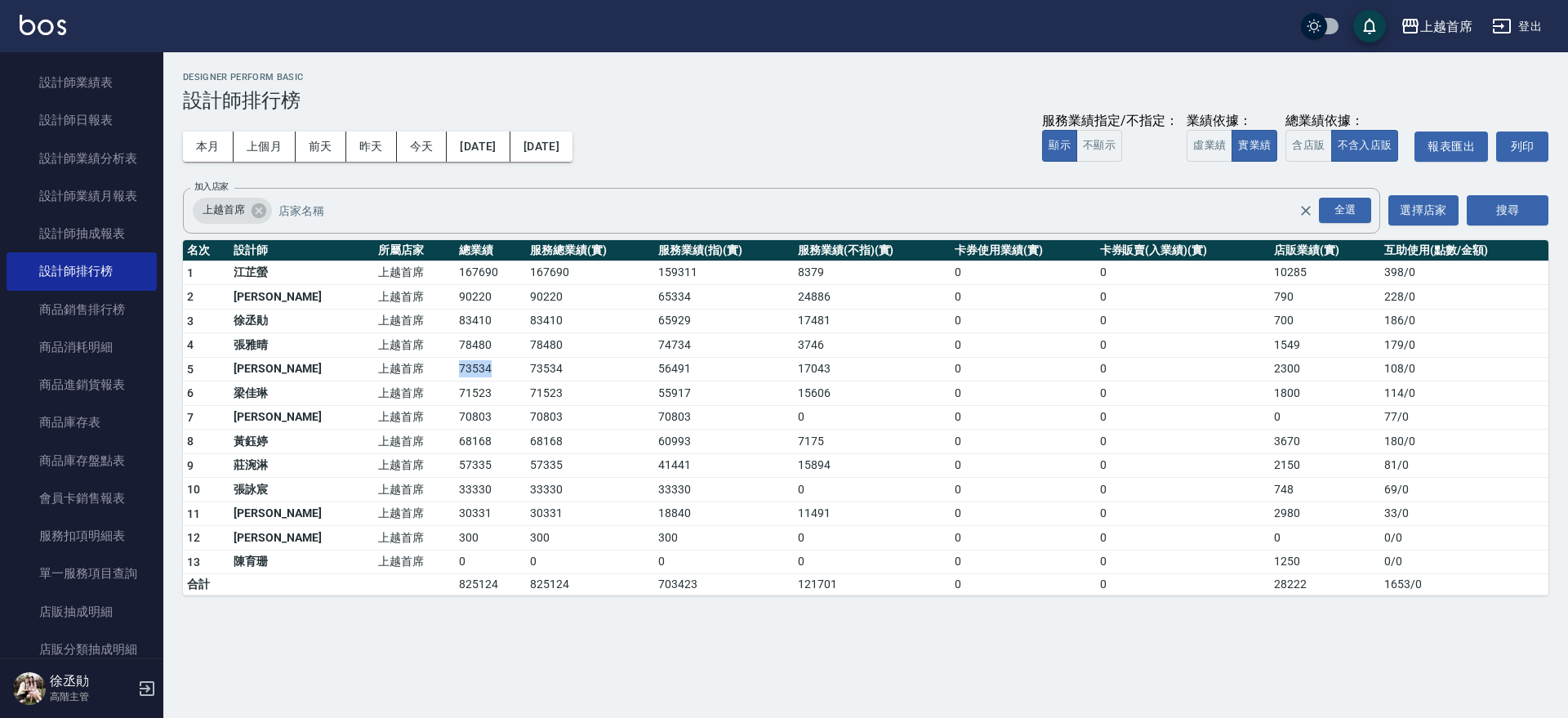
drag, startPoint x: 383, startPoint y: 361, endPoint x: 469, endPoint y: 363, distance: 86.0
click at [469, 363] on tr "5 [PERSON_NAME] 上越首席 73534 73534 56491 17043 0 0 2300 108 / 0" at bounding box center [865, 369] width 1366 height 25
click at [469, 364] on td "73534" at bounding box center [490, 369] width 71 height 25
drag, startPoint x: 404, startPoint y: 350, endPoint x: 448, endPoint y: 344, distance: 44.4
click at [448, 344] on tr "4 [PERSON_NAME]首席 78480 78480 74734 3746 0 0 1549 179 / 0" at bounding box center [865, 346] width 1366 height 25
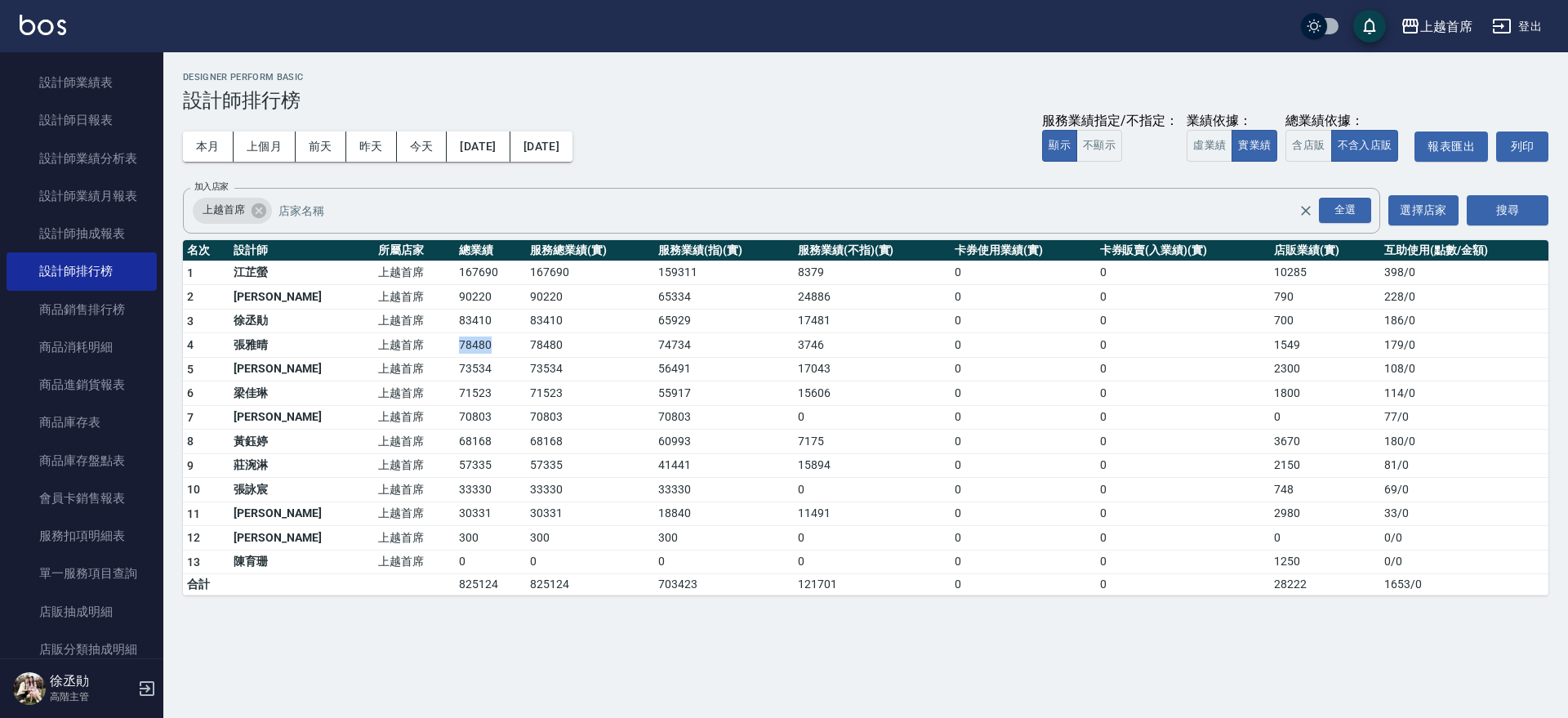
click at [455, 344] on td "78480" at bounding box center [490, 346] width 71 height 25
drag, startPoint x: 391, startPoint y: 413, endPoint x: 481, endPoint y: 414, distance: 90.0
click at [481, 414] on tr "7 [PERSON_NAME]好 上越首席 70803 70803 70803 0 0 0 0 77 / 0" at bounding box center [865, 417] width 1366 height 25
click at [481, 414] on td "70803" at bounding box center [490, 417] width 71 height 25
drag, startPoint x: 404, startPoint y: 393, endPoint x: 478, endPoint y: 392, distance: 74.0
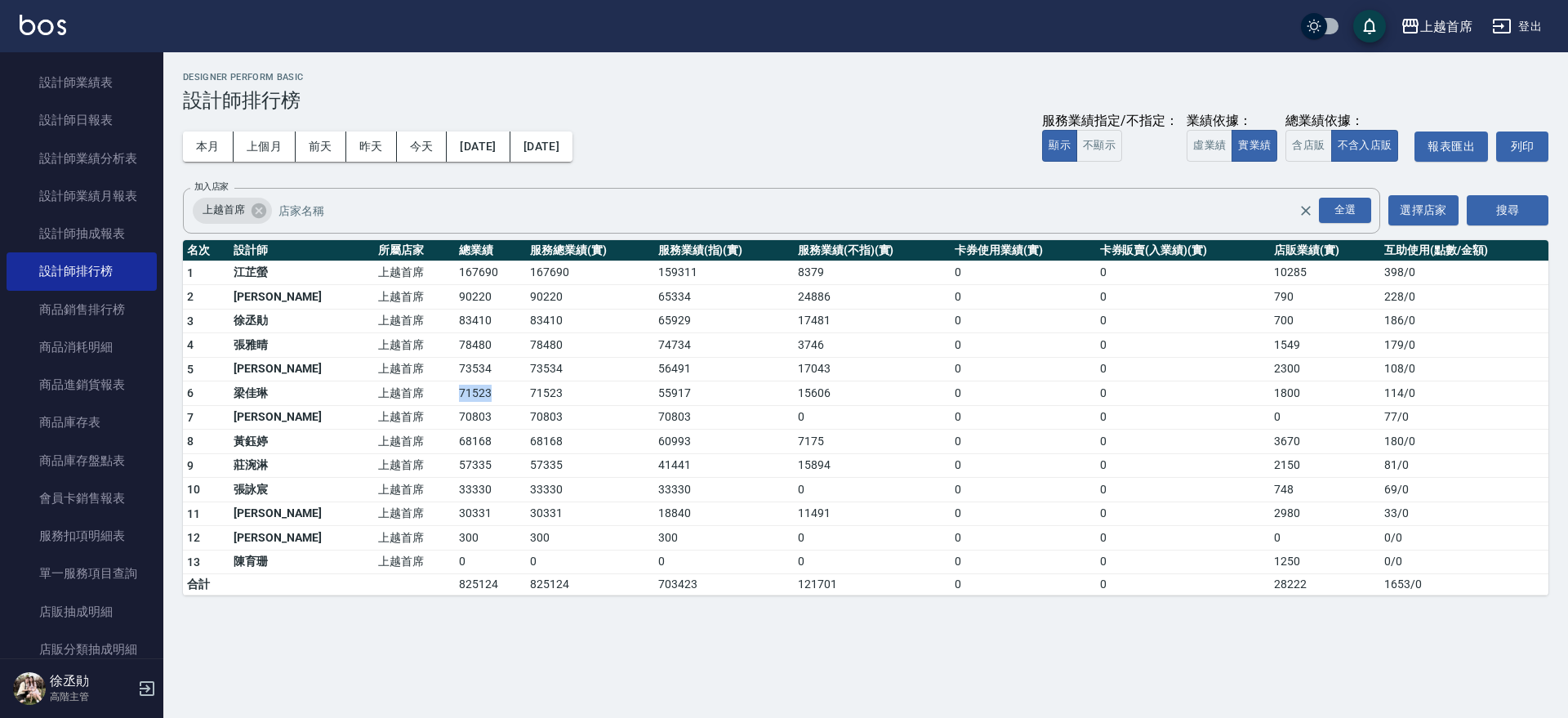
click at [478, 392] on tr "6 [PERSON_NAME]首席 71523 71523 55917 15606 0 0 1800 114 / 0" at bounding box center [865, 393] width 1366 height 25
click at [478, 392] on td "71523" at bounding box center [490, 393] width 71 height 25
drag, startPoint x: 394, startPoint y: 360, endPoint x: 469, endPoint y: 365, distance: 75.2
click at [469, 365] on tr "5 [PERSON_NAME] 上越首席 73534 73534 56491 17043 0 0 2300 108 / 0" at bounding box center [865, 369] width 1366 height 25
drag, startPoint x: 447, startPoint y: 357, endPoint x: 426, endPoint y: 350, distance: 22.1
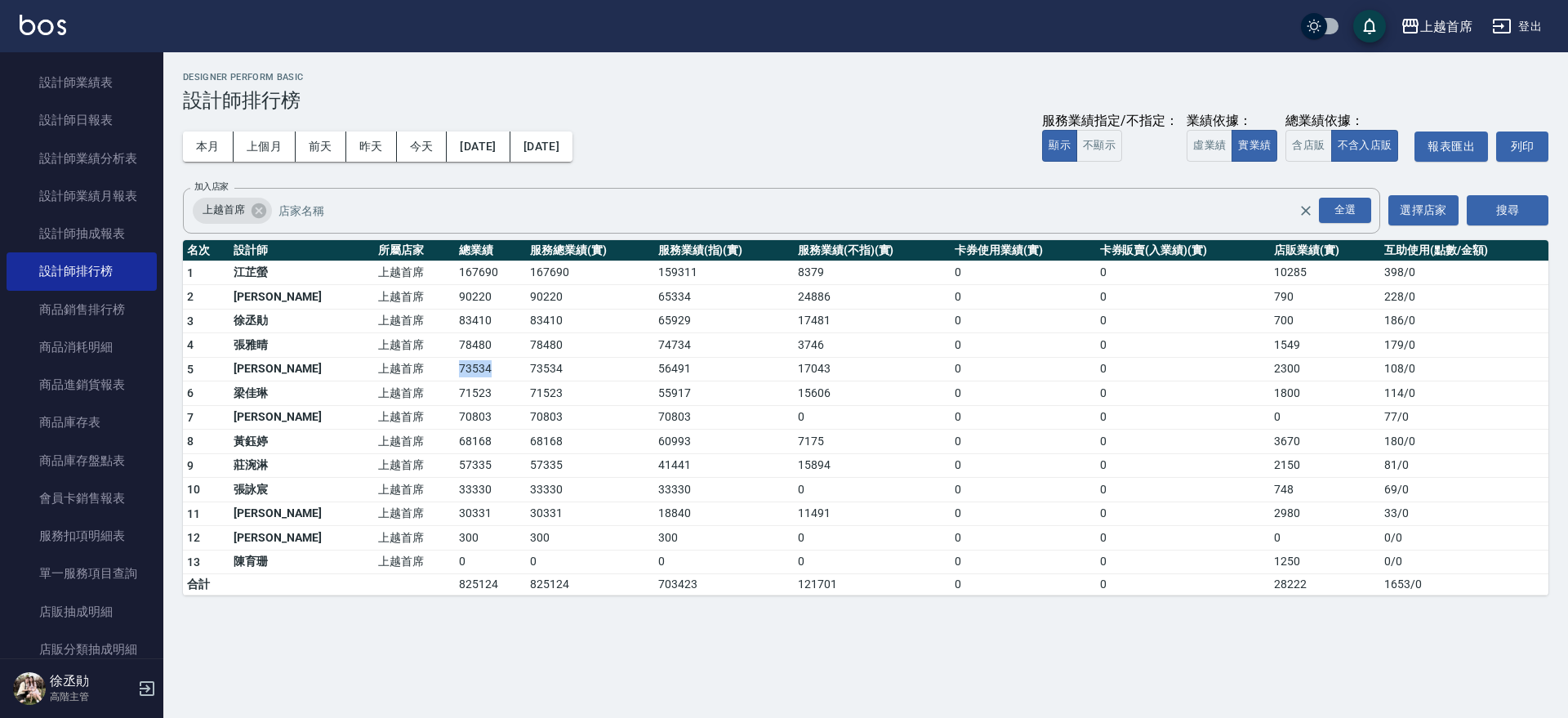
click at [455, 356] on td "73534" at bounding box center [490, 369] width 71 height 25
click at [391, 341] on td "上越首席" at bounding box center [415, 346] width 81 height 25
drag, startPoint x: 400, startPoint y: 437, endPoint x: 479, endPoint y: 438, distance: 79.0
click at [479, 438] on tr "8 [PERSON_NAME]首席 68168 68168 60993 7175 0 0 3670 180 / 0" at bounding box center [865, 442] width 1366 height 25
click at [481, 438] on td "68168" at bounding box center [490, 442] width 71 height 25
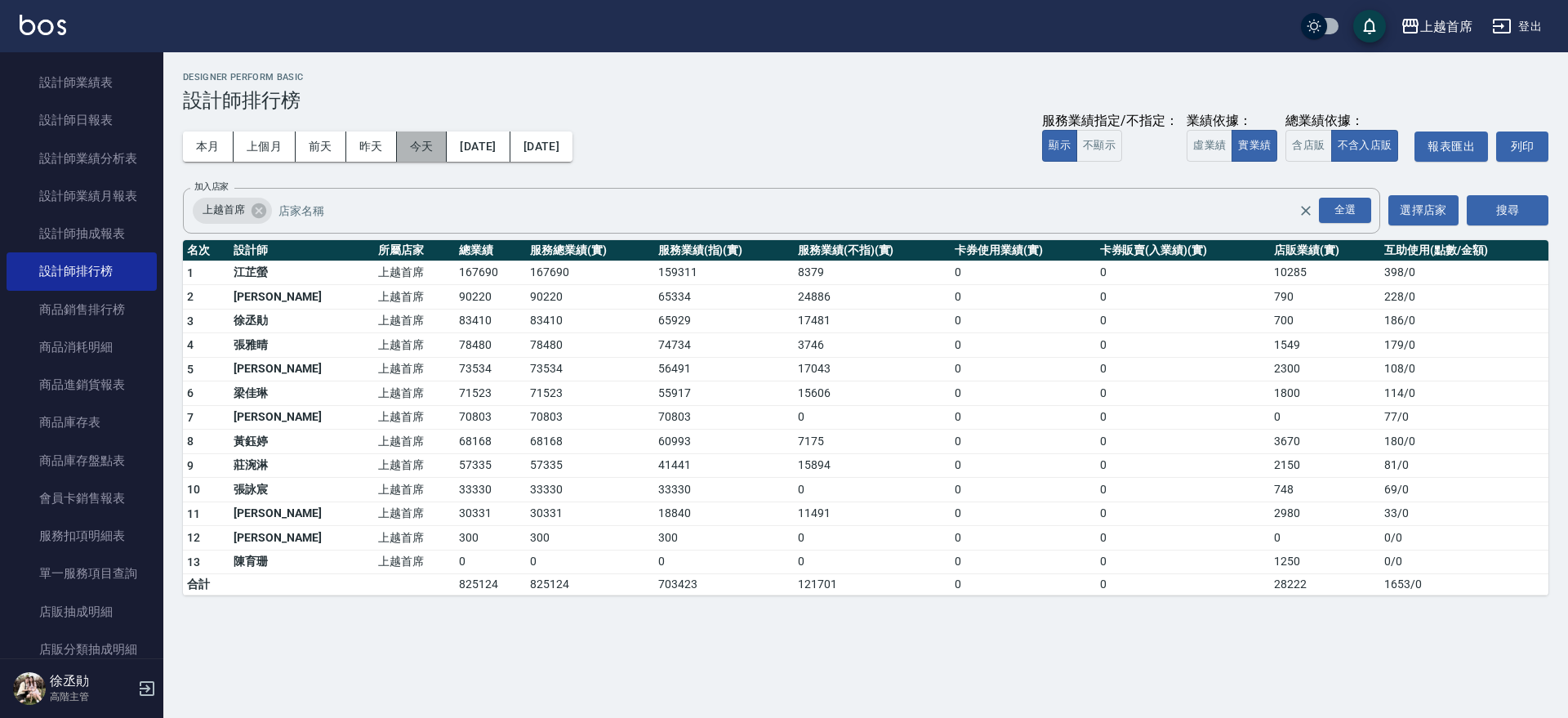
click at [408, 138] on button "今天" at bounding box center [423, 146] width 51 height 30
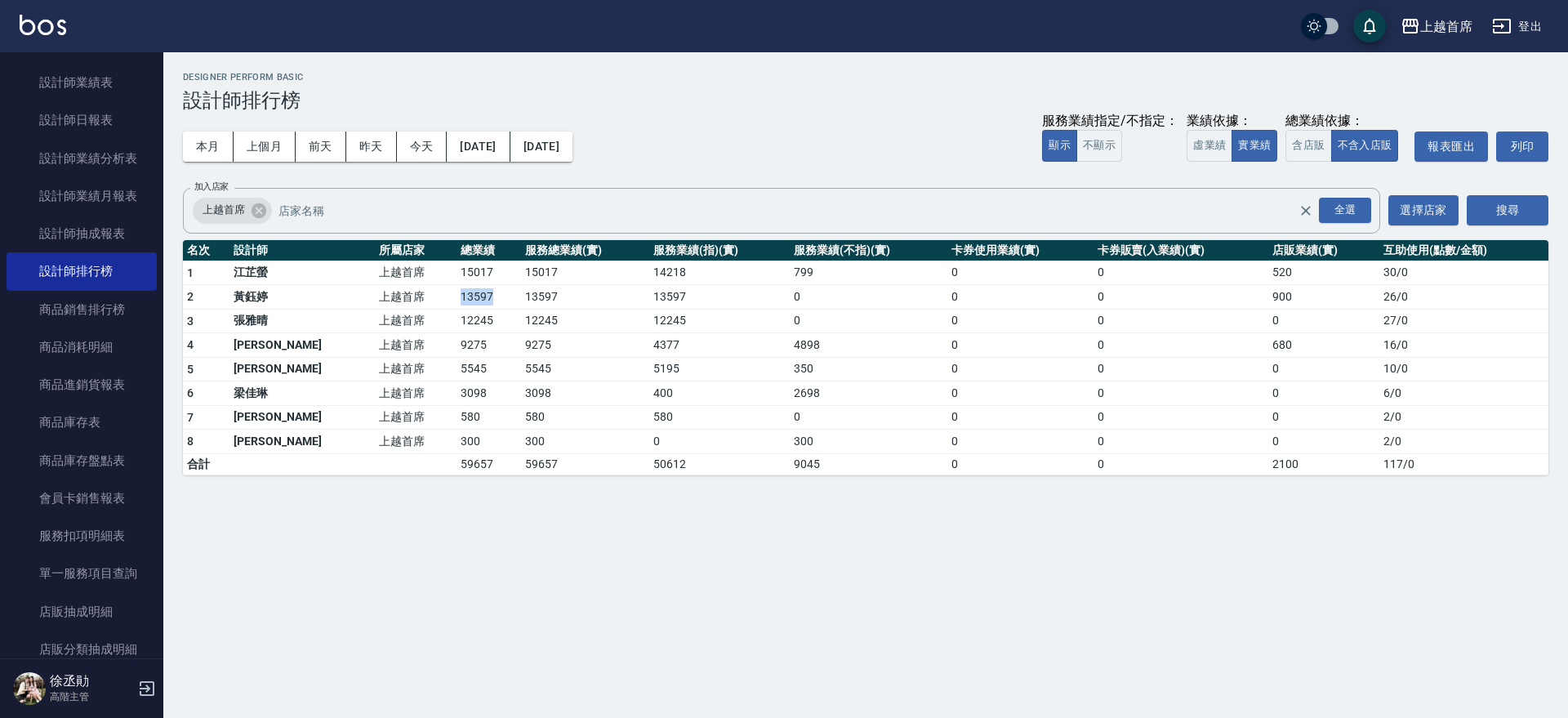
drag, startPoint x: 398, startPoint y: 297, endPoint x: 463, endPoint y: 292, distance: 65.2
click at [463, 292] on tr "2 [PERSON_NAME] 上越首席 13597 13597 13597 0 0 0 900 26 / 0" at bounding box center [865, 297] width 1366 height 25
drag, startPoint x: 407, startPoint y: 271, endPoint x: 496, endPoint y: 270, distance: 89.0
click at [496, 270] on tr "1 [PERSON_NAME] 上越首席 15017 15017 14218 799 0 0 520 30 / 0" at bounding box center [865, 273] width 1366 height 25
click at [521, 268] on td "15017" at bounding box center [585, 273] width 129 height 25
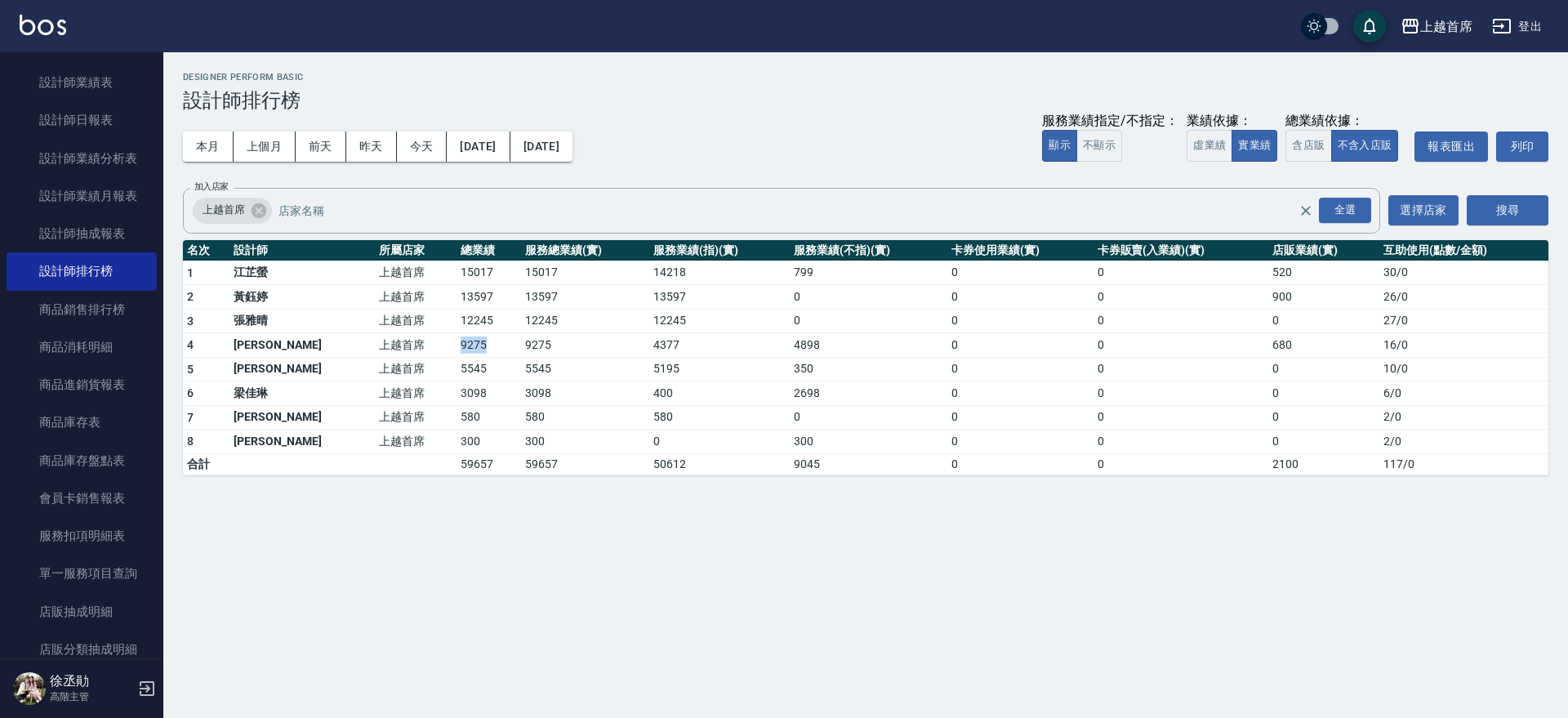
drag, startPoint x: 379, startPoint y: 341, endPoint x: 458, endPoint y: 343, distance: 79.0
click at [457, 343] on tr "4 [PERSON_NAME] 上越首席 9275 9275 4377 4898 0 0 680 16 / 0" at bounding box center [865, 346] width 1366 height 25
click at [461, 333] on td "9275" at bounding box center [489, 346] width 64 height 25
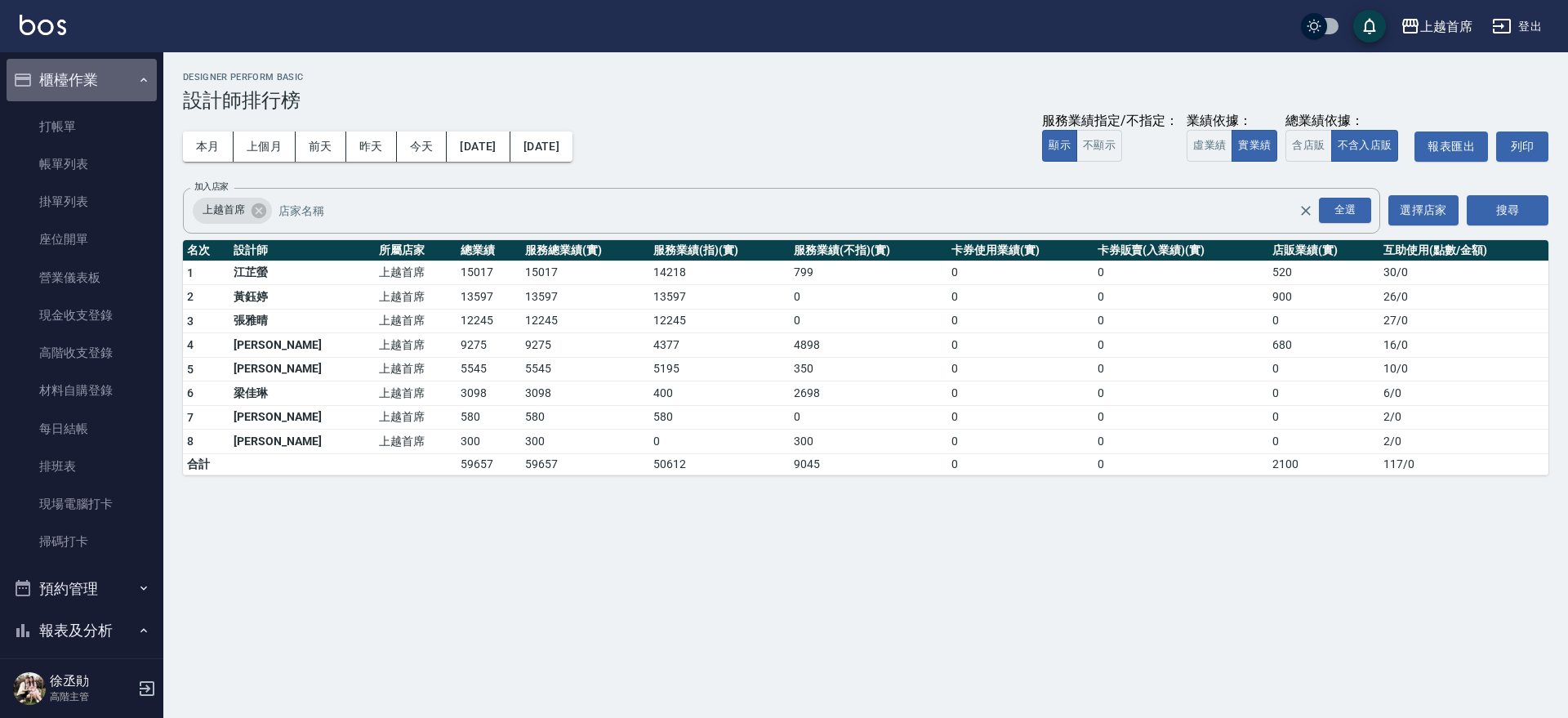
click at [107, 91] on button "櫃檯作業" at bounding box center [81, 80] width 151 height 42
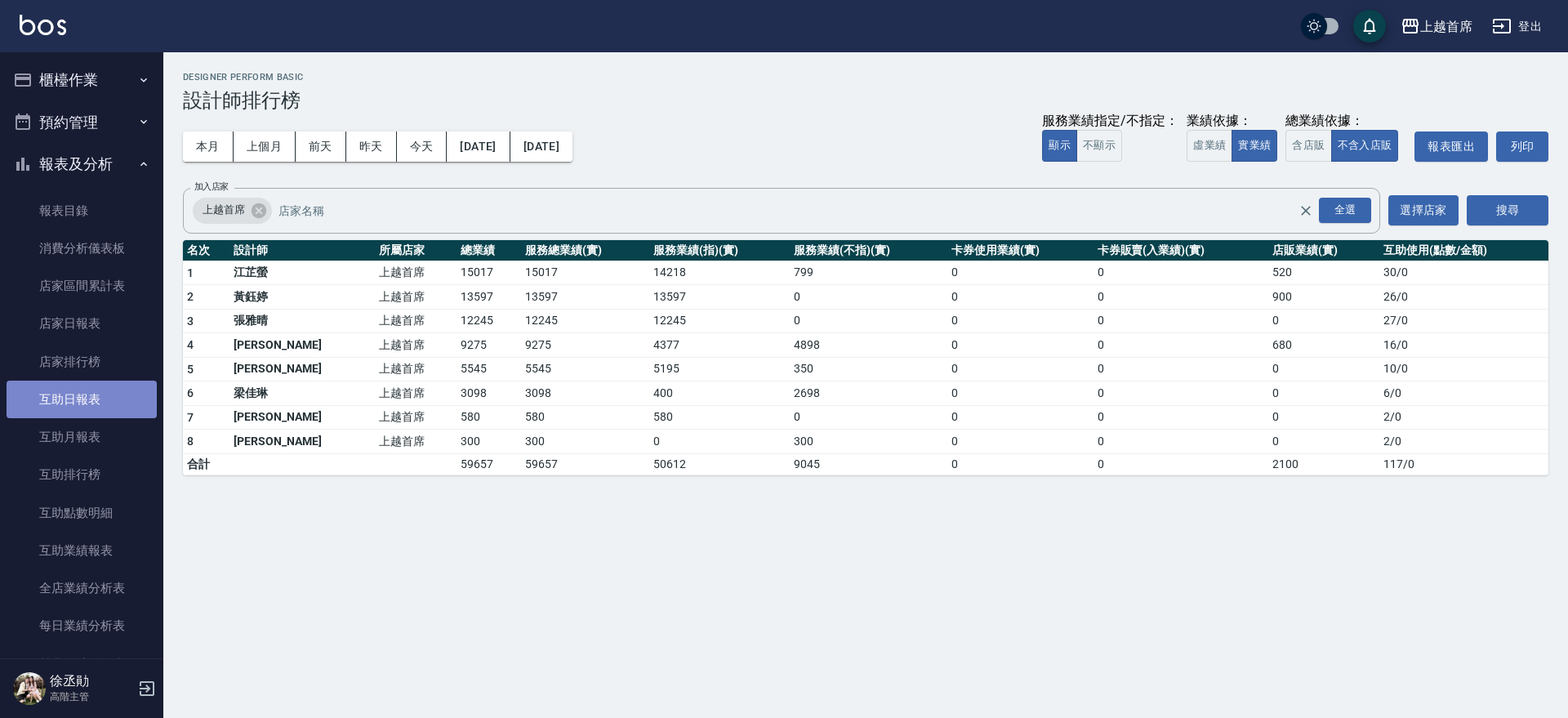
click at [92, 404] on link "互助日報表" at bounding box center [81, 399] width 151 height 38
